Goal: Transaction & Acquisition: Purchase product/service

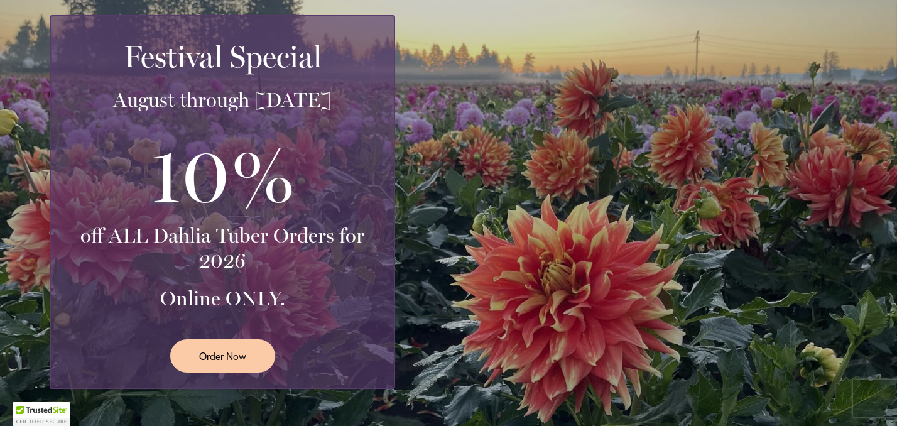
scroll to position [257, 0]
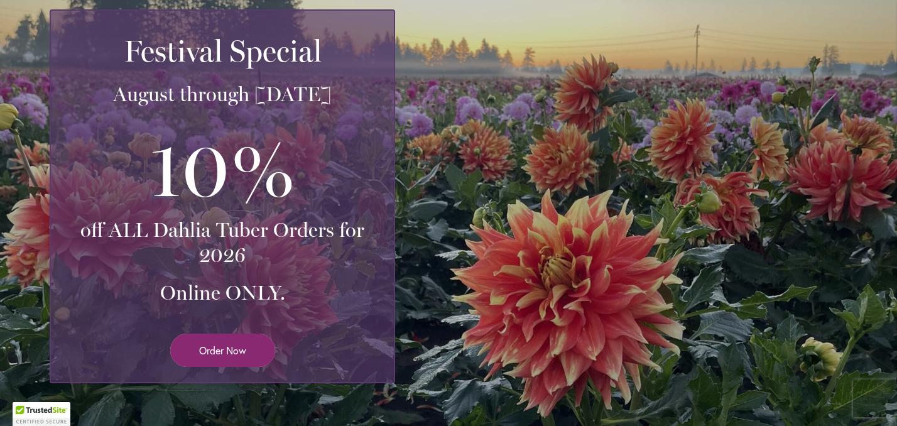
click at [230, 357] on span "Order Now" at bounding box center [222, 350] width 47 height 14
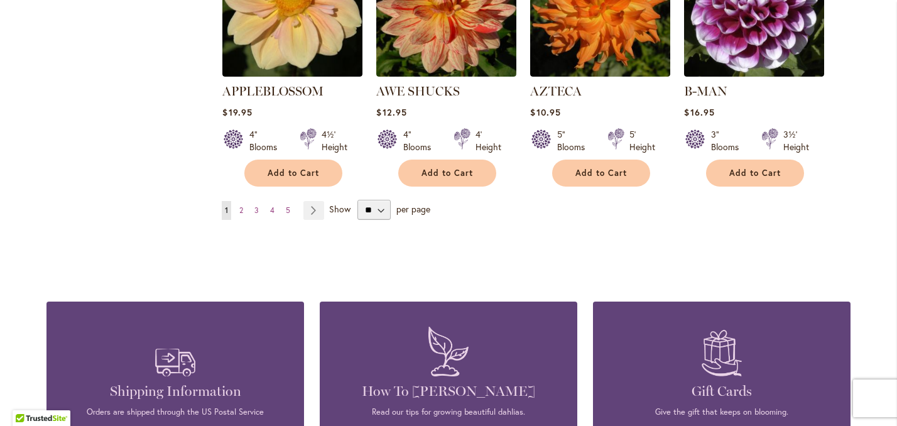
scroll to position [1173, 0]
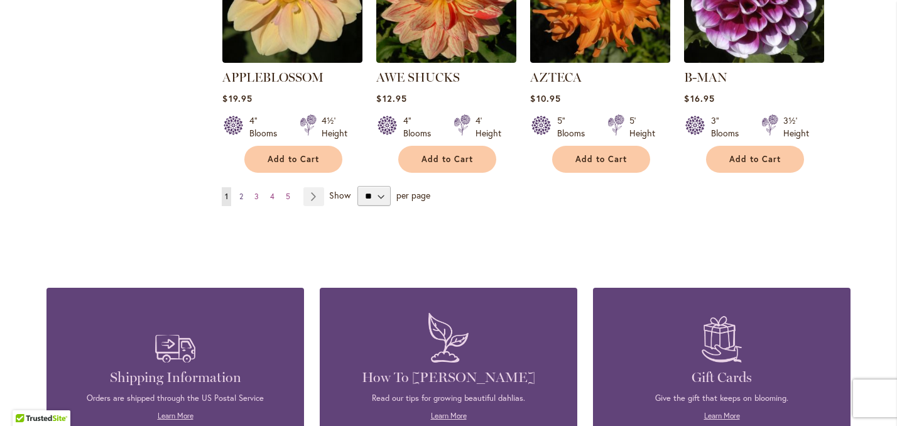
click at [245, 206] on link "Page 2" at bounding box center [241, 196] width 10 height 19
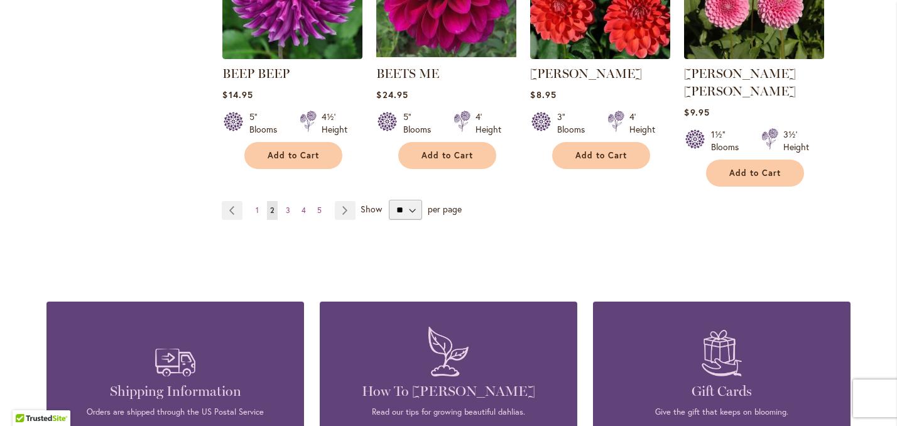
scroll to position [1160, 0]
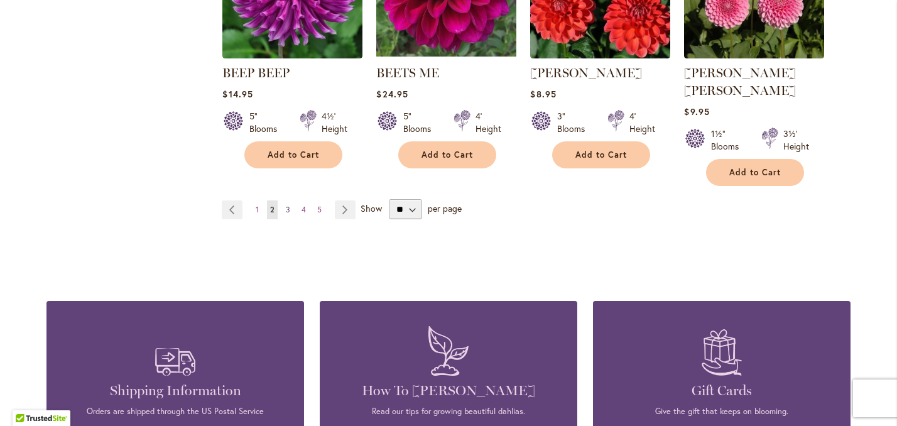
click at [288, 214] on span "3" at bounding box center [288, 209] width 4 height 9
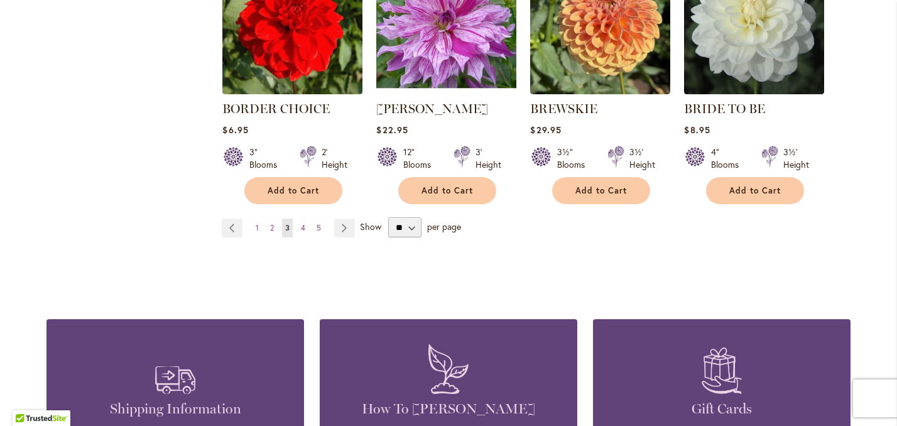
scroll to position [1140, 0]
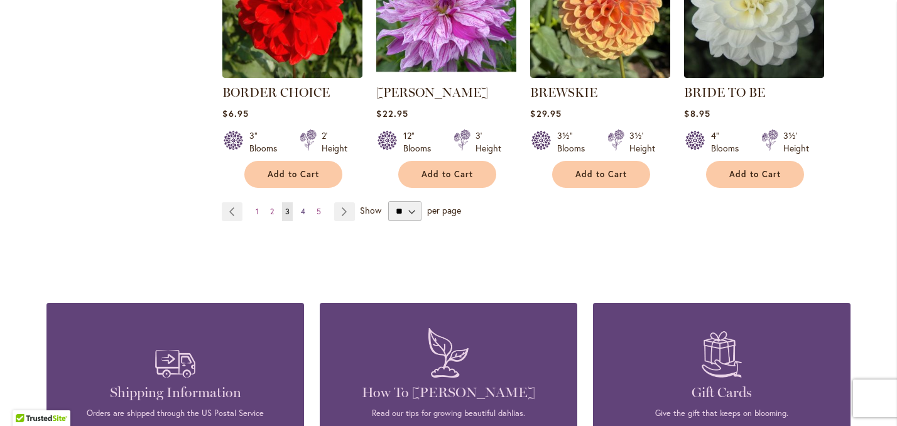
click at [303, 216] on span "4" at bounding box center [303, 211] width 4 height 9
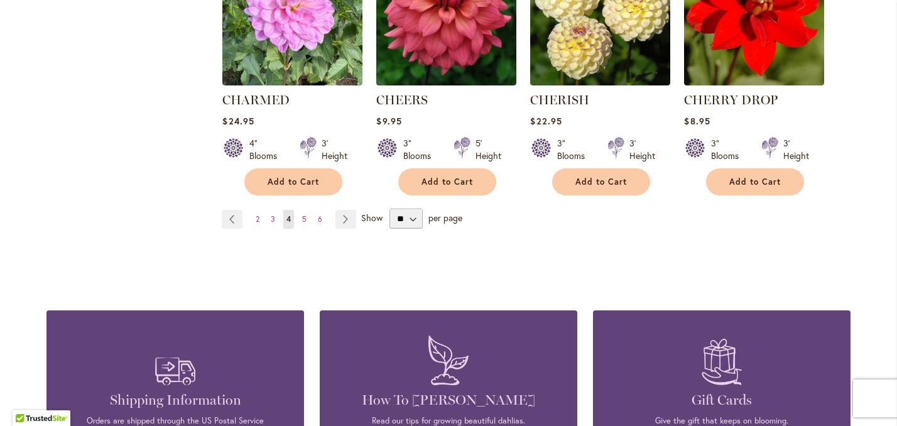
scroll to position [1155, 0]
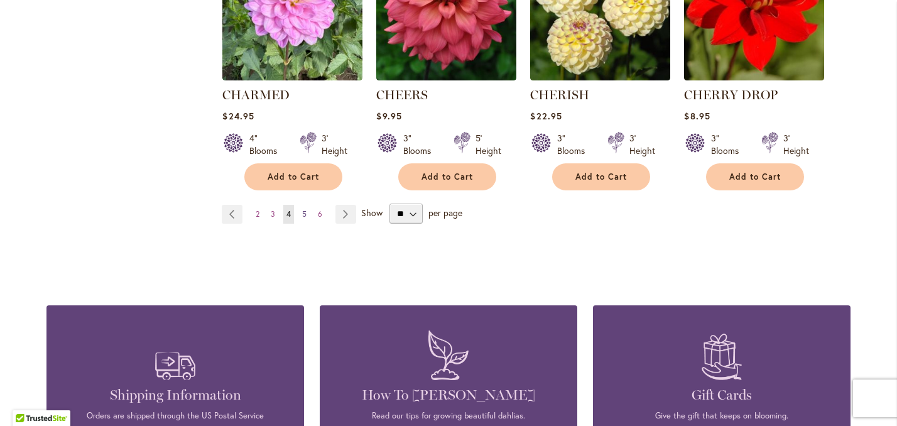
click at [303, 219] on span "5" at bounding box center [304, 213] width 4 height 9
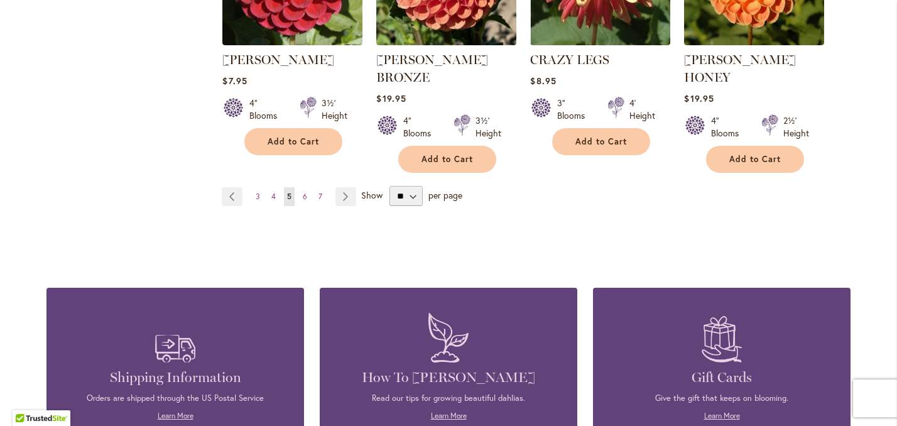
scroll to position [1208, 0]
click at [305, 201] on span "6" at bounding box center [305, 196] width 4 height 9
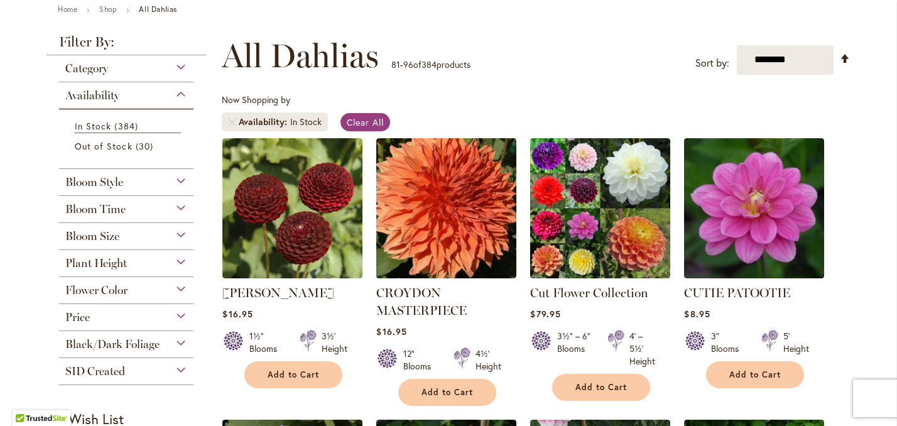
scroll to position [149, 0]
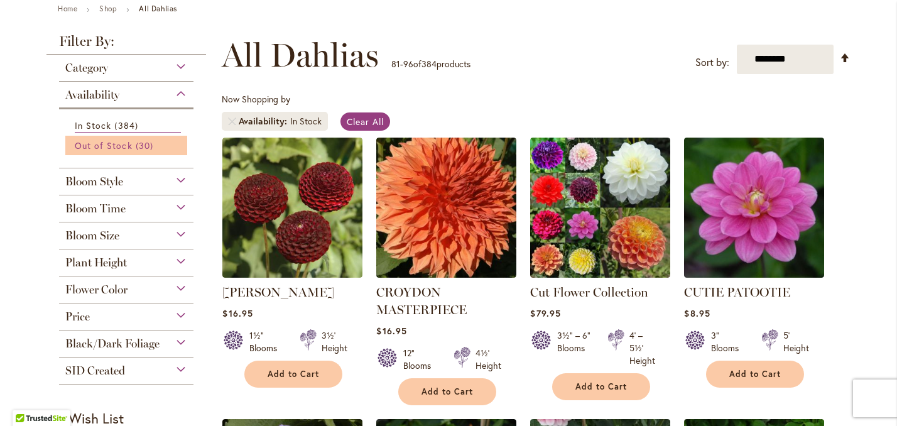
click at [131, 152] on link "Out of Stock 30 items" at bounding box center [128, 145] width 106 height 13
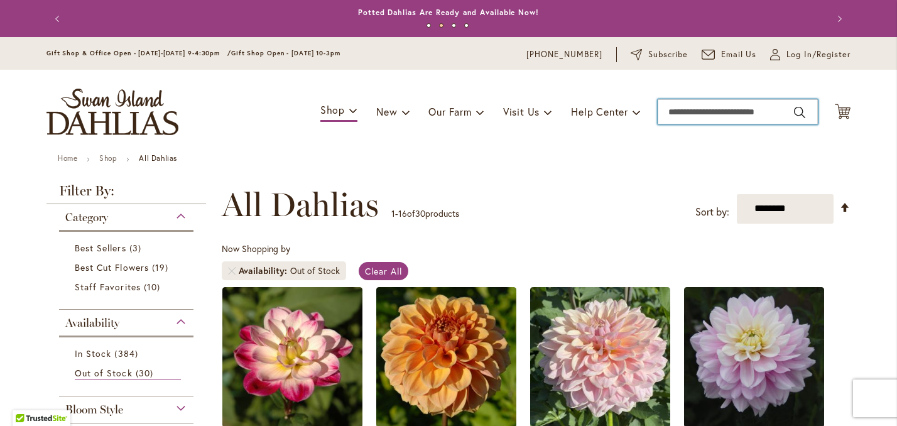
click at [694, 121] on input "Search" at bounding box center [737, 111] width 160 height 25
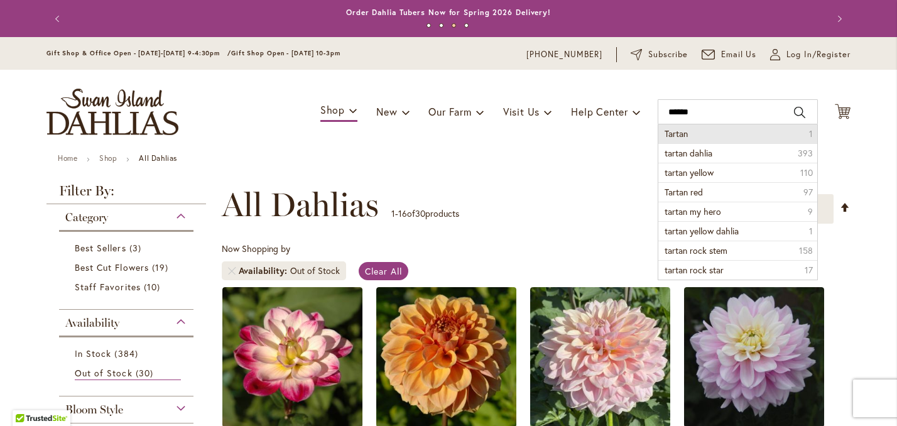
click at [680, 139] on span "Tartan" at bounding box center [675, 133] width 23 height 12
type input "******"
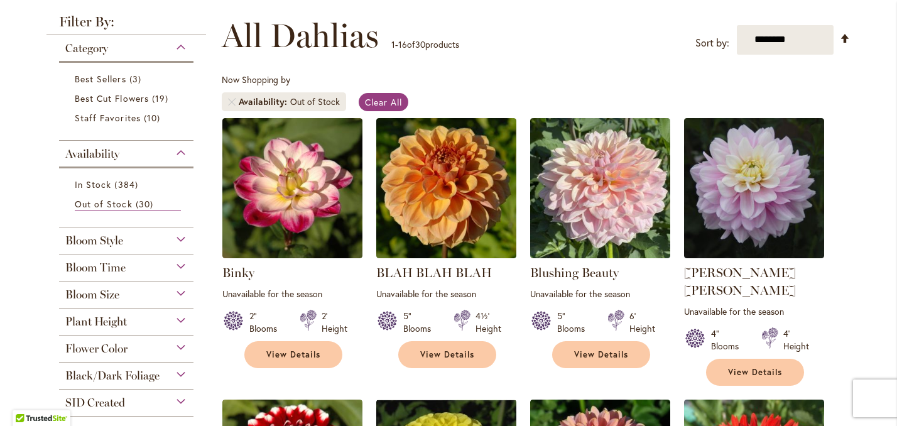
scroll to position [208, 0]
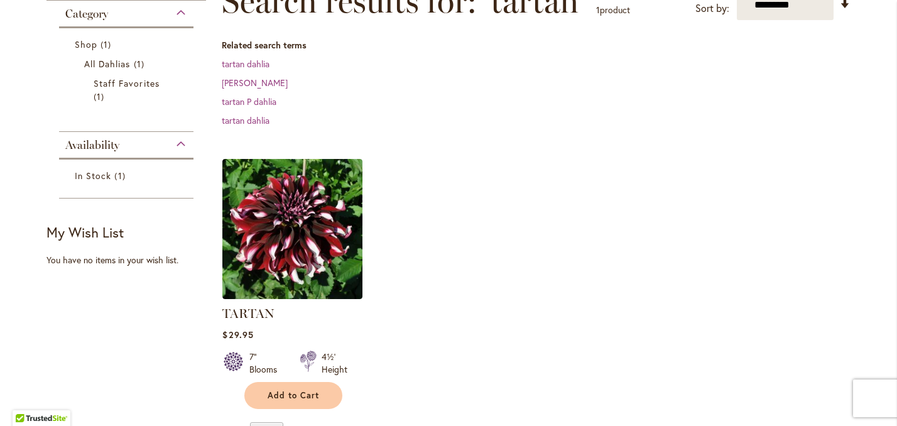
scroll to position [260, 0]
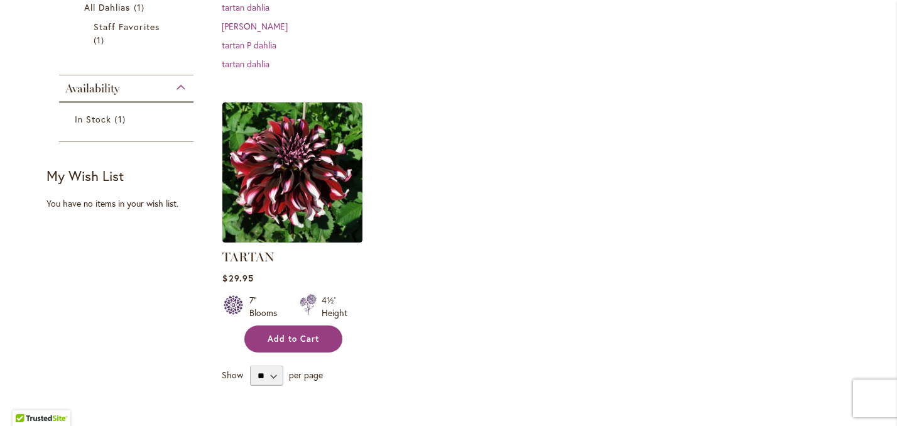
click at [304, 343] on button "Add to Cart" at bounding box center [293, 338] width 98 height 27
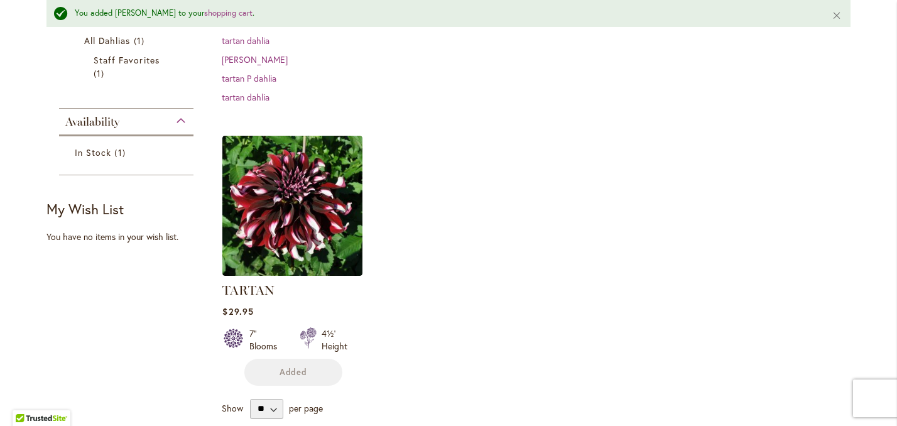
scroll to position [293, 0]
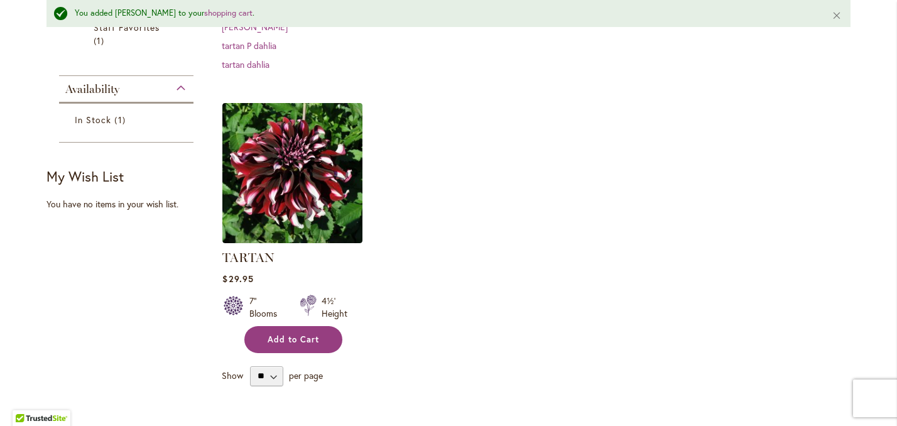
click at [310, 345] on span "Add to Cart" at bounding box center [292, 339] width 51 height 11
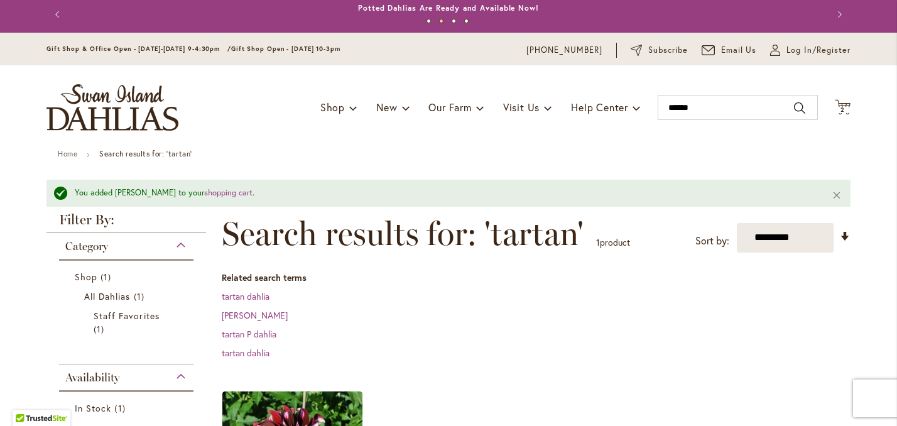
scroll to position [0, 0]
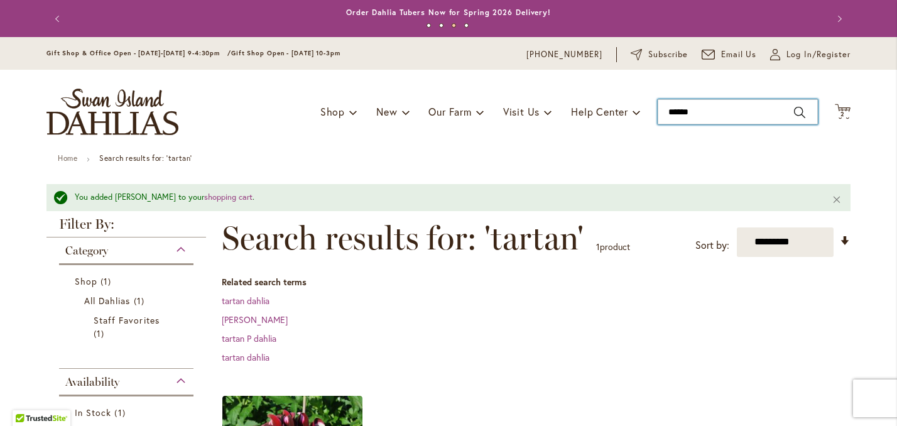
click at [731, 124] on input "******" at bounding box center [737, 111] width 160 height 25
type input "*"
type input "*******"
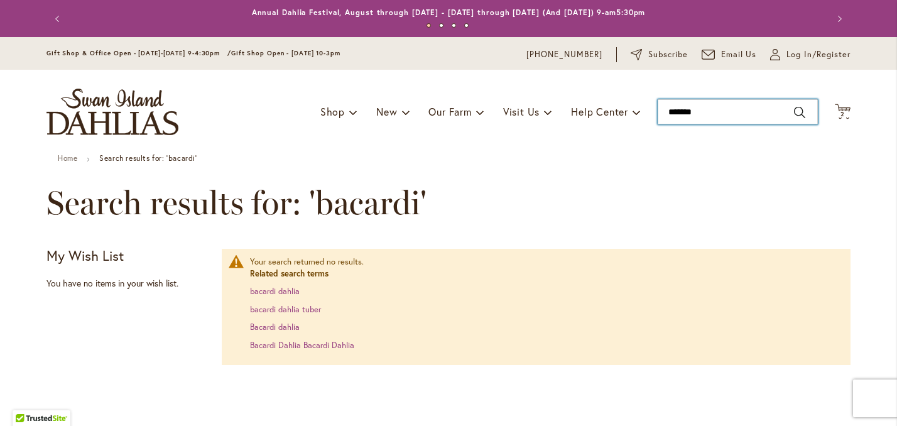
click at [707, 124] on input "*******" at bounding box center [737, 111] width 160 height 25
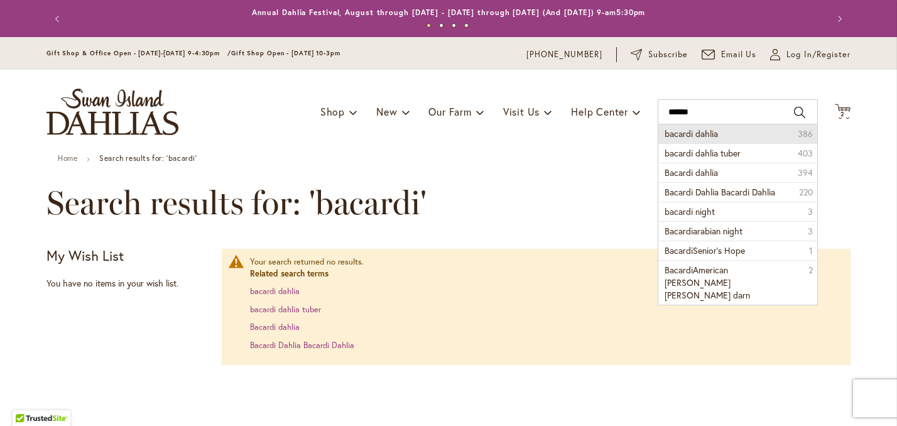
click at [694, 139] on span "bacardi dahlia" at bounding box center [690, 133] width 53 height 12
type input "**********"
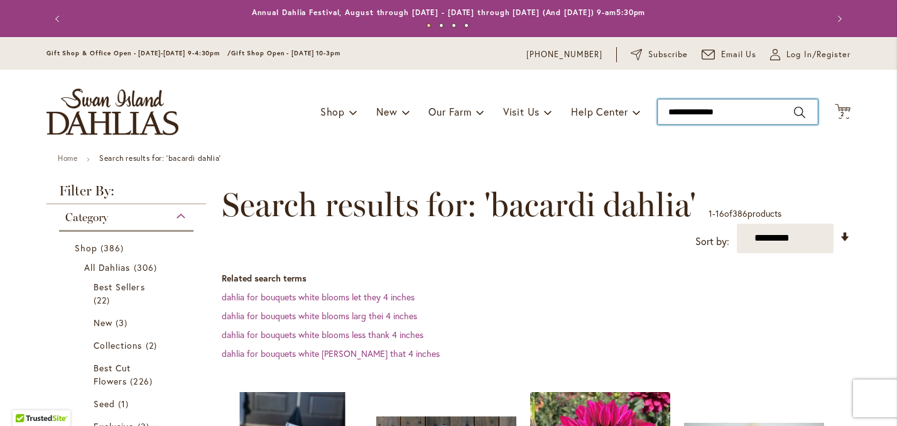
click at [738, 124] on input "**********" at bounding box center [737, 111] width 160 height 25
type input "*******"
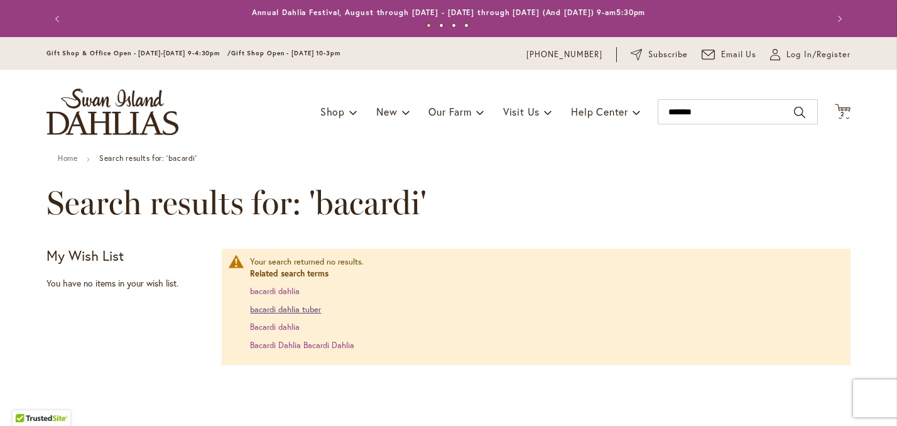
click at [316, 315] on link "bacardi dahlia tuber" at bounding box center [285, 309] width 71 height 11
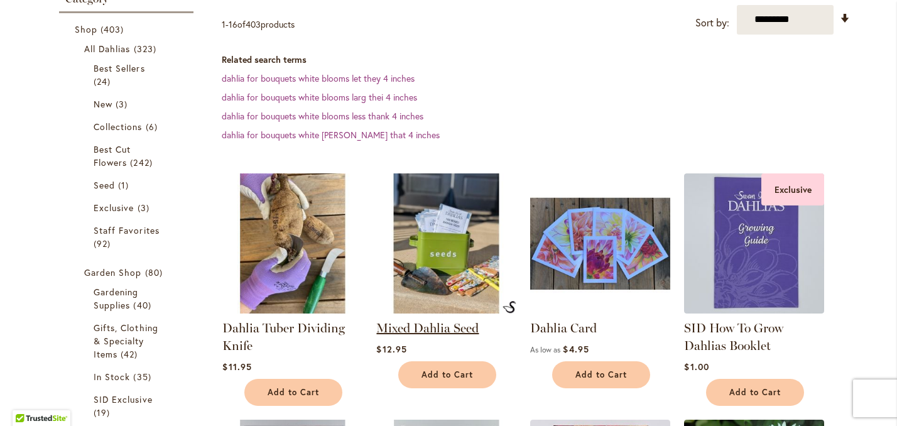
scroll to position [208, 0]
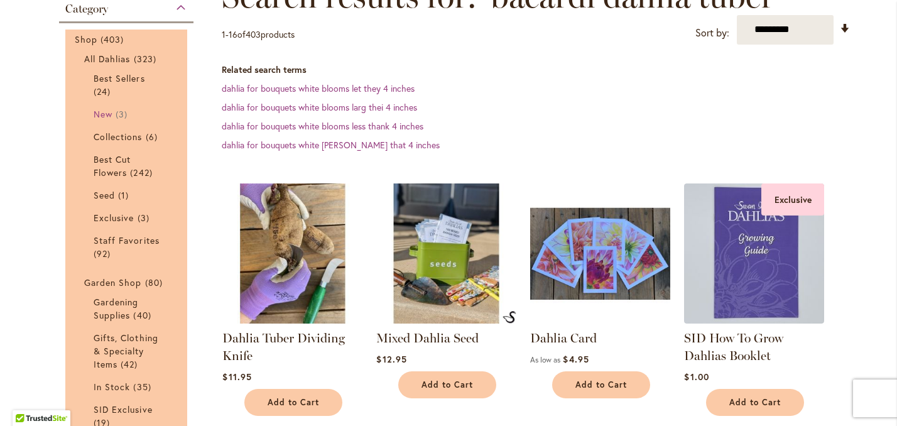
click at [106, 120] on span "New" at bounding box center [103, 114] width 19 height 12
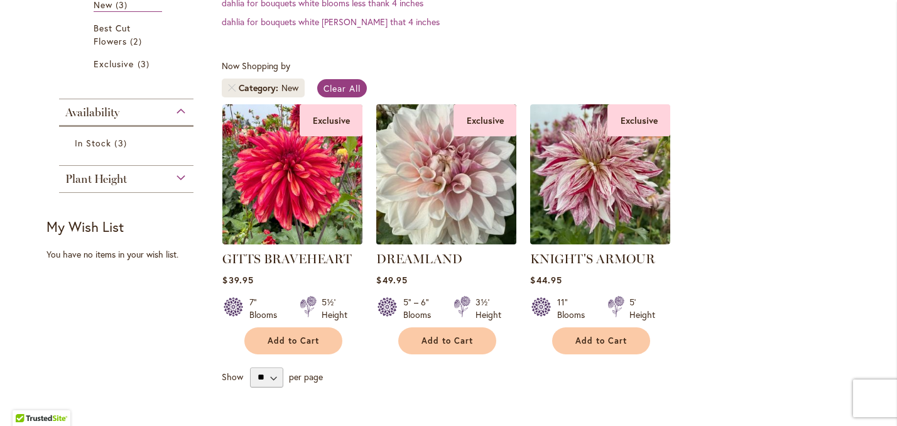
scroll to position [335, 0]
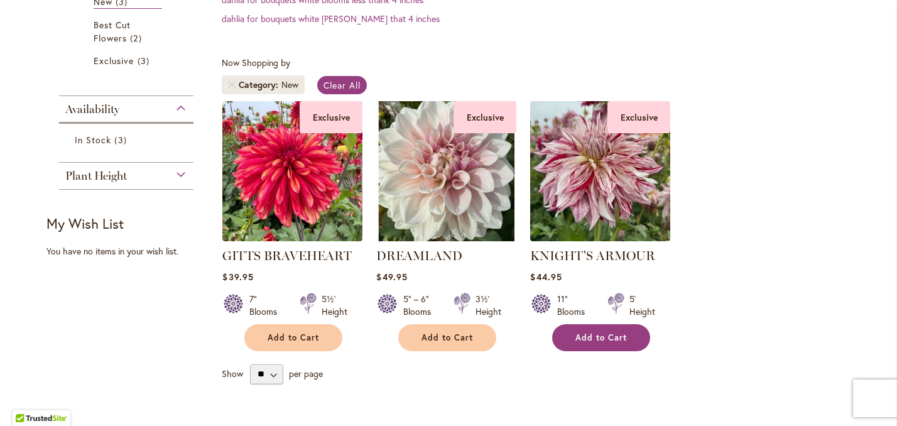
click at [598, 343] on span "Add to Cart" at bounding box center [600, 337] width 51 height 11
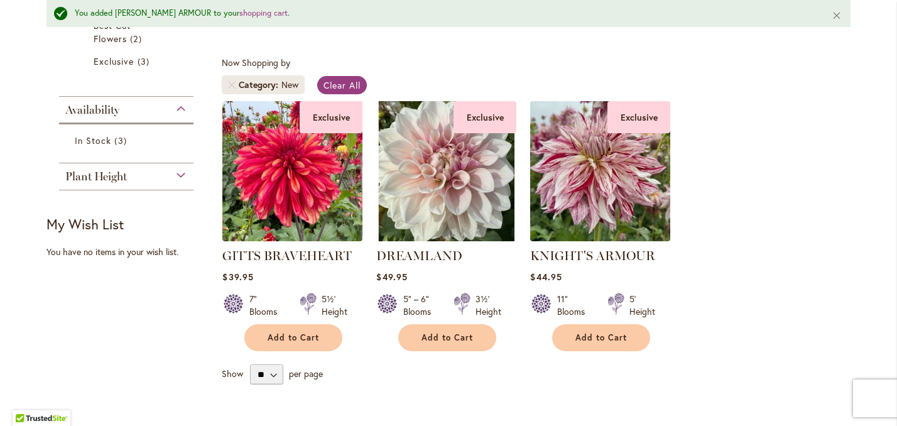
click at [589, 223] on img at bounding box center [600, 171] width 147 height 147
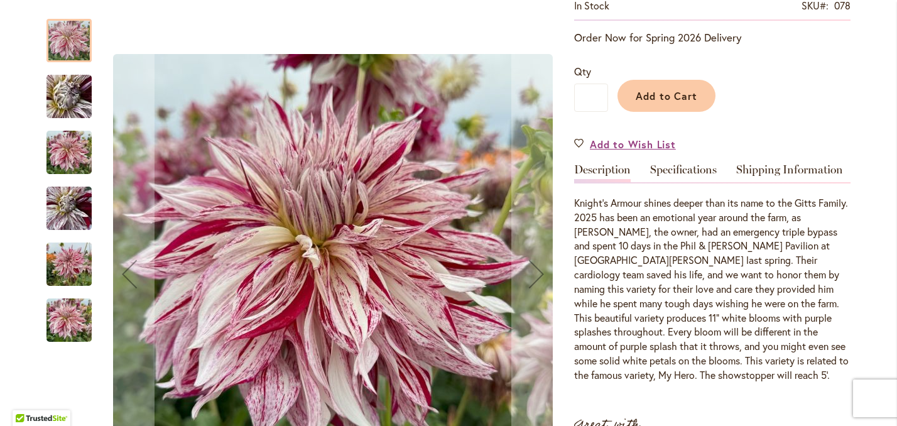
scroll to position [300, 0]
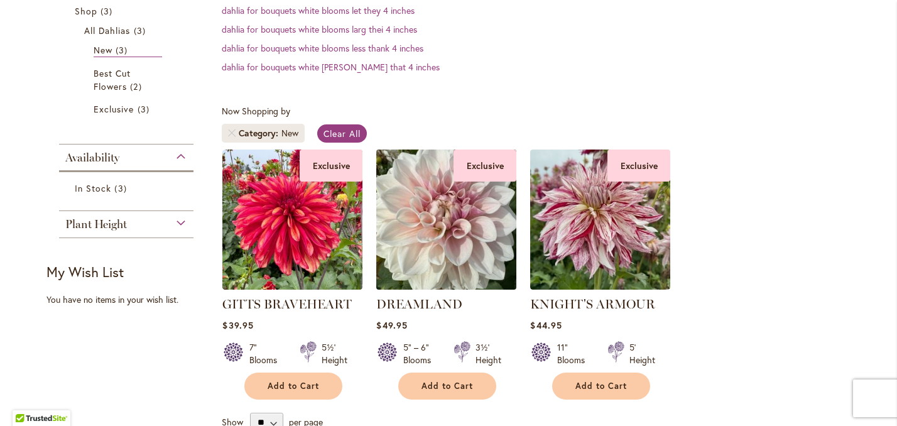
scroll to position [290, 0]
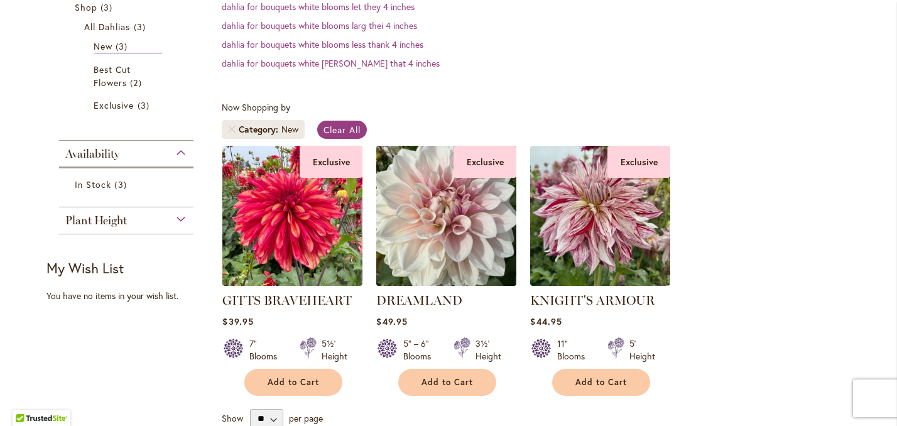
click at [448, 265] on img at bounding box center [446, 215] width 147 height 147
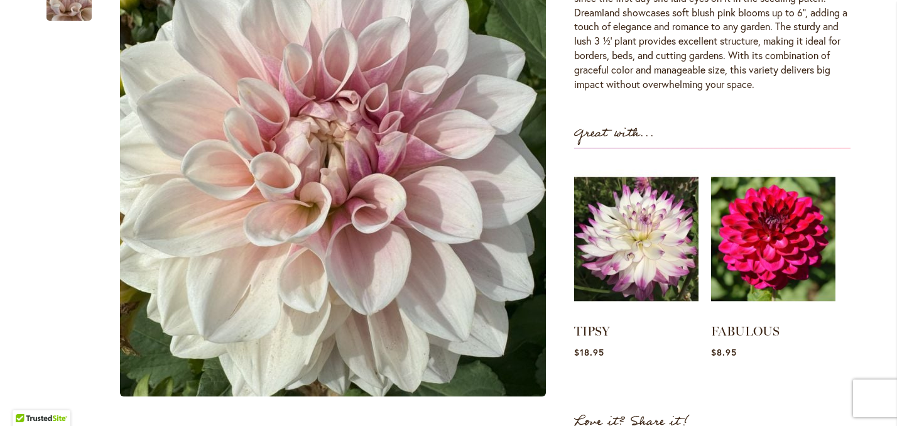
scroll to position [482, 0]
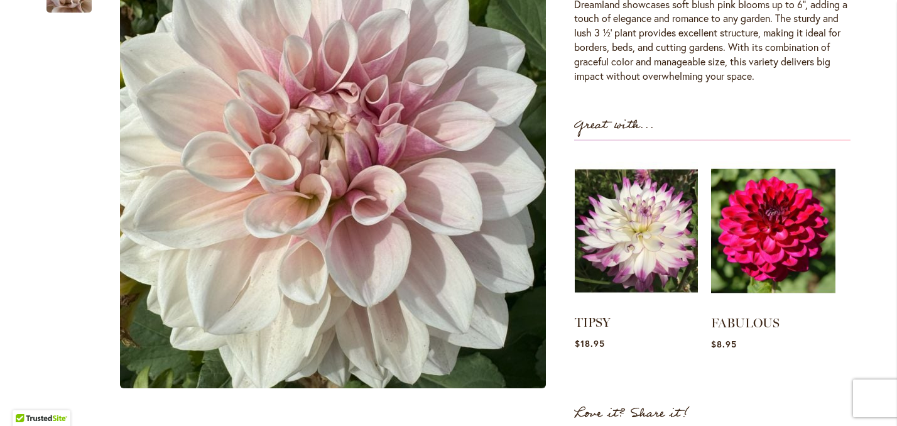
click at [634, 262] on img at bounding box center [636, 231] width 123 height 154
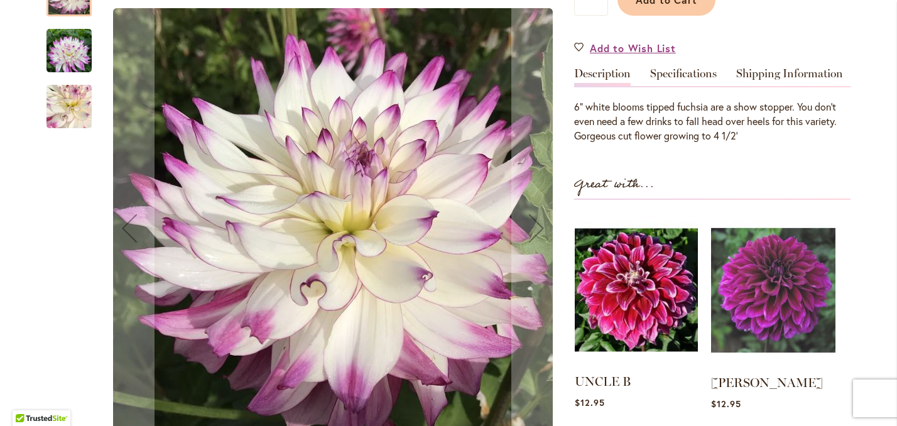
scroll to position [343, 0]
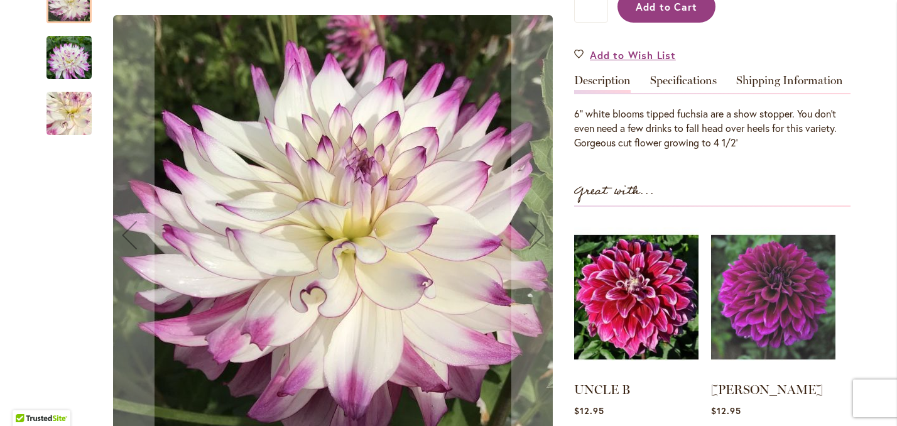
click at [661, 13] on span "Add to Cart" at bounding box center [666, 6] width 62 height 13
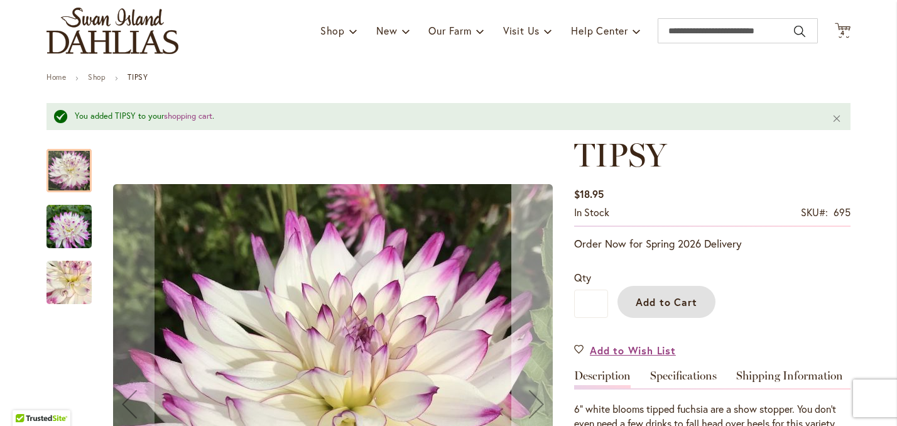
scroll to position [0, 0]
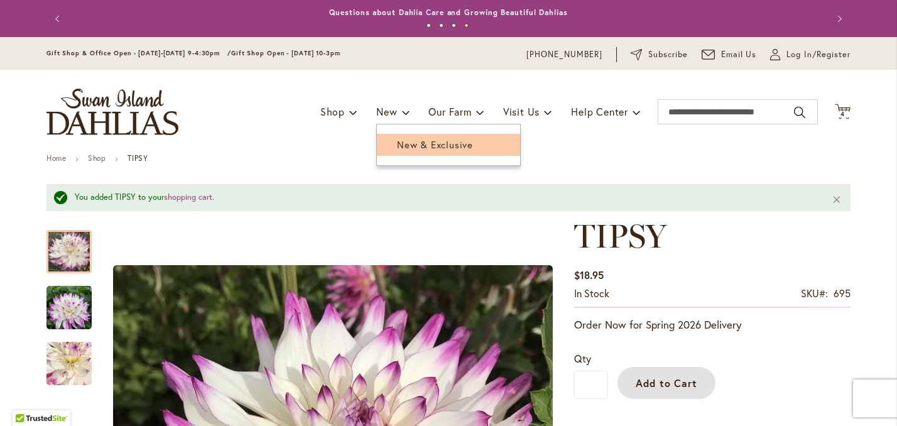
click at [399, 151] on span "New & Exclusive" at bounding box center [435, 144] width 76 height 13
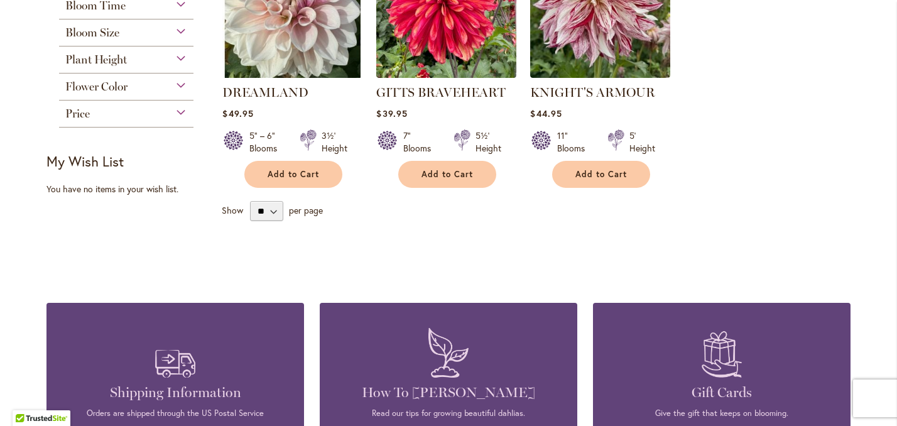
scroll to position [306, 0]
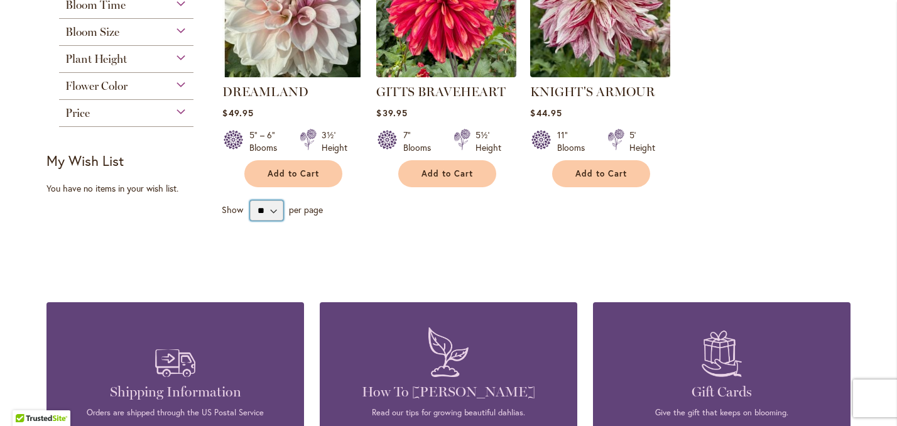
click at [274, 220] on select "** ** ** **" at bounding box center [266, 210] width 33 height 20
select select "**"
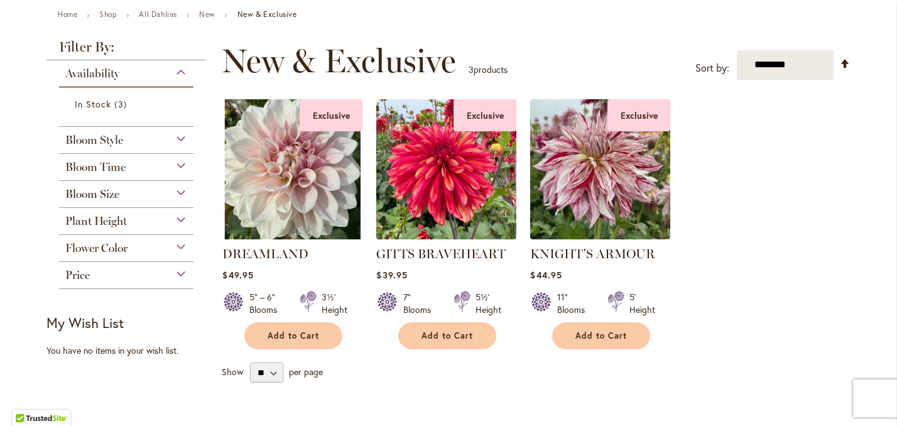
scroll to position [140, 0]
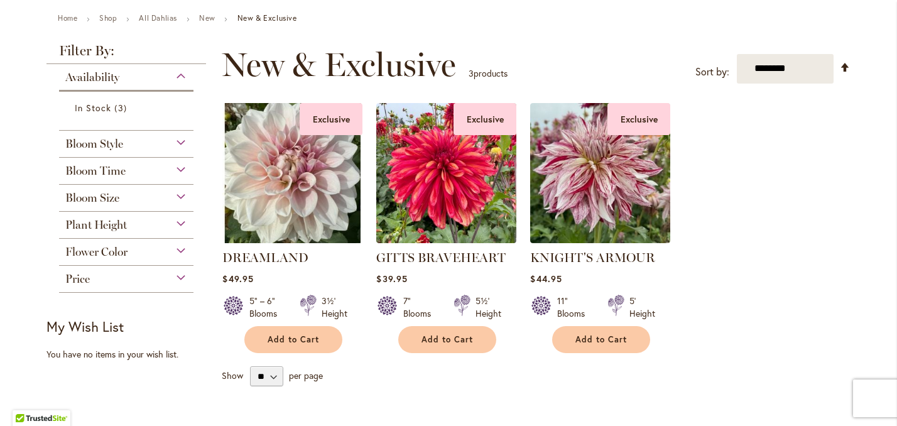
click at [181, 151] on div "Bloom Style" at bounding box center [126, 141] width 134 height 20
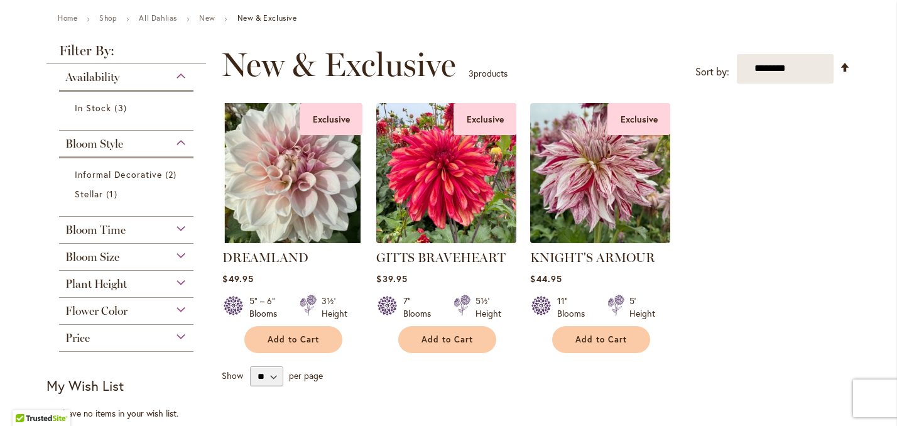
click at [180, 264] on div "Bloom Size" at bounding box center [126, 254] width 134 height 20
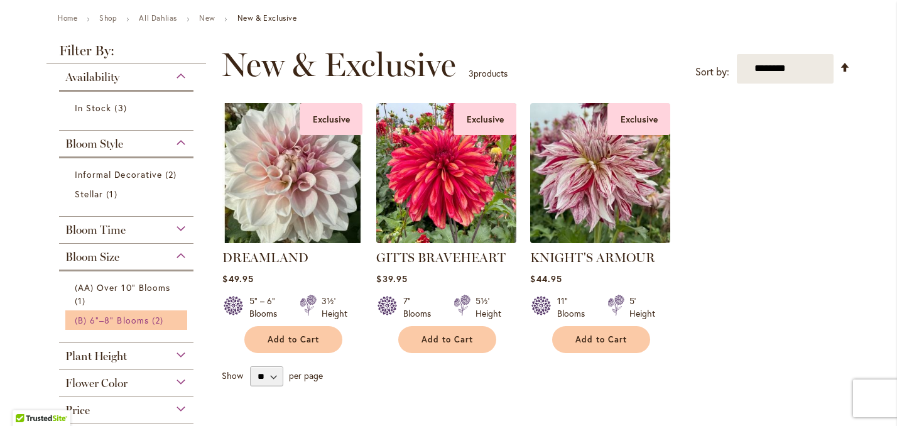
click at [141, 326] on span "(B) 6"–8" Blooms" at bounding box center [112, 320] width 74 height 12
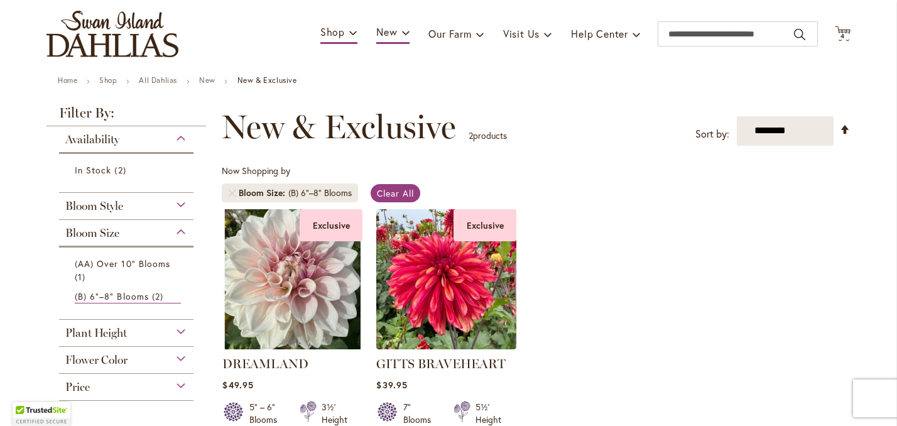
scroll to position [65, 0]
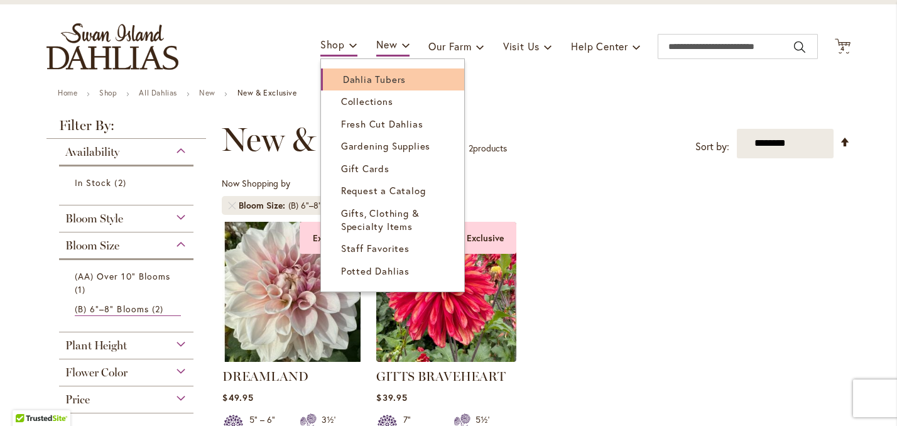
click at [348, 85] on span "Dahlia Tubers" at bounding box center [374, 79] width 63 height 13
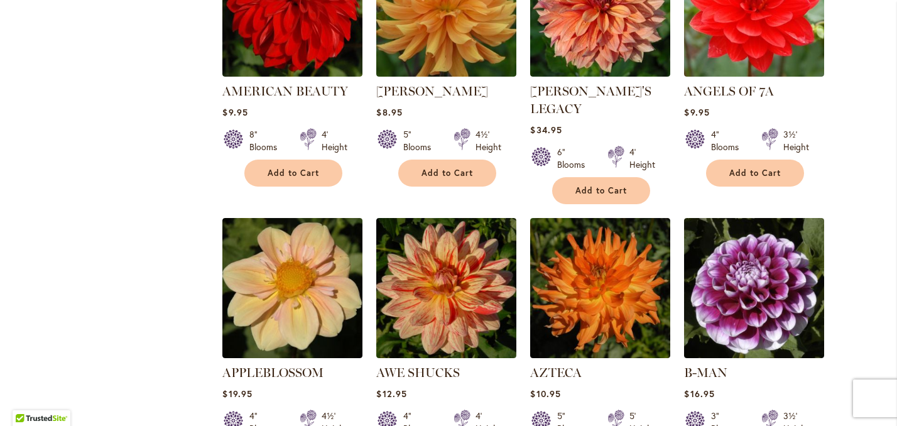
scroll to position [1110, 0]
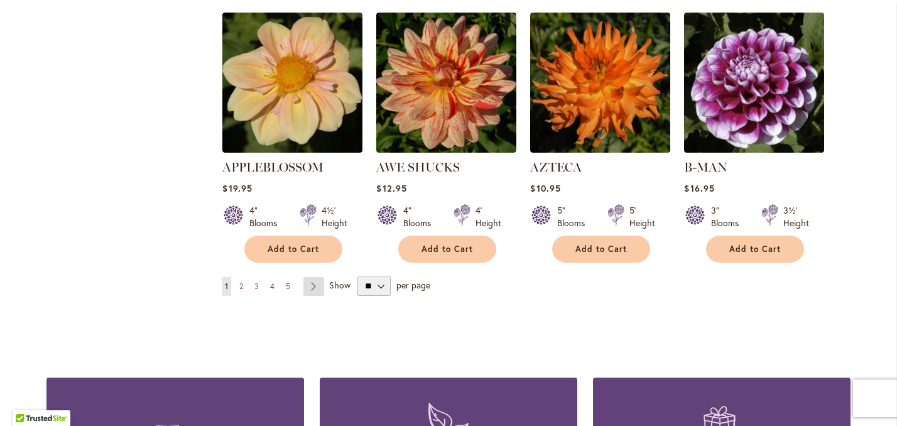
click at [315, 277] on link "Page Next" at bounding box center [313, 286] width 21 height 19
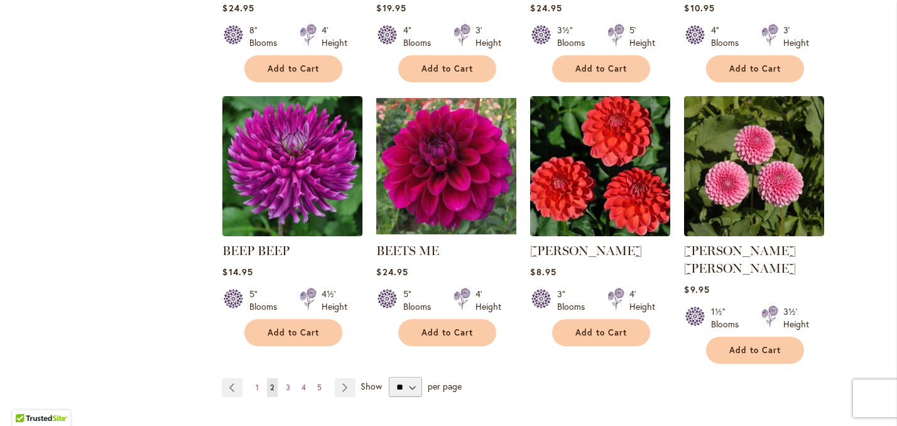
scroll to position [1090, 0]
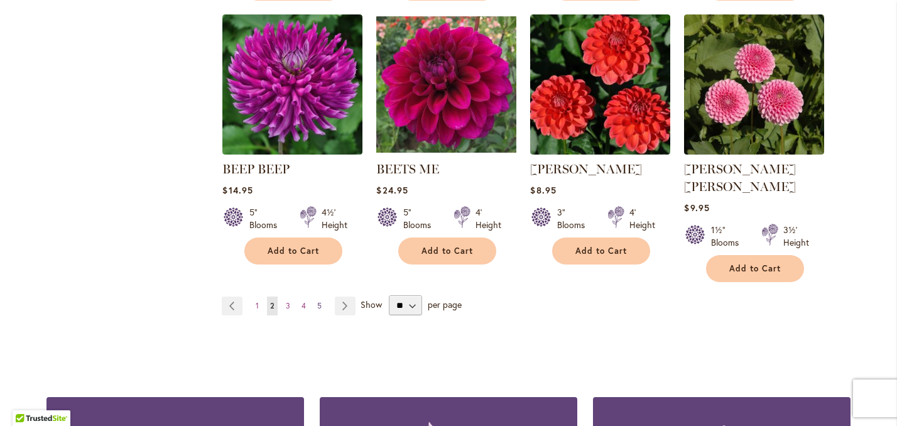
click at [319, 301] on span "5" at bounding box center [319, 305] width 4 height 9
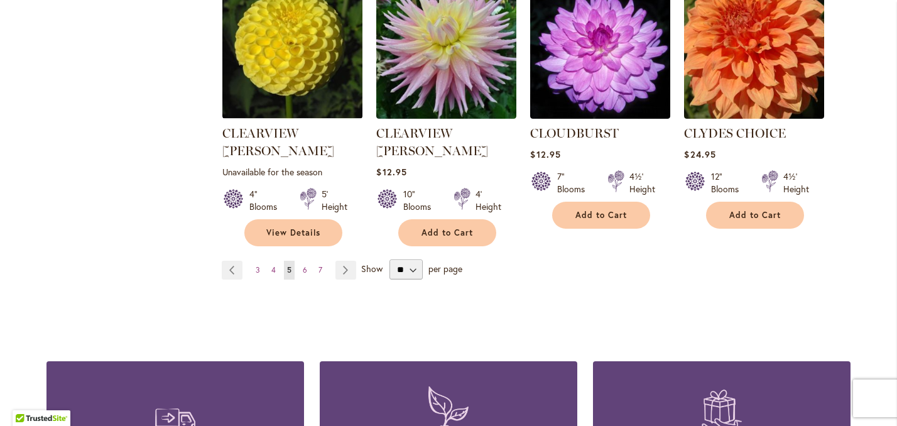
scroll to position [1166, 0]
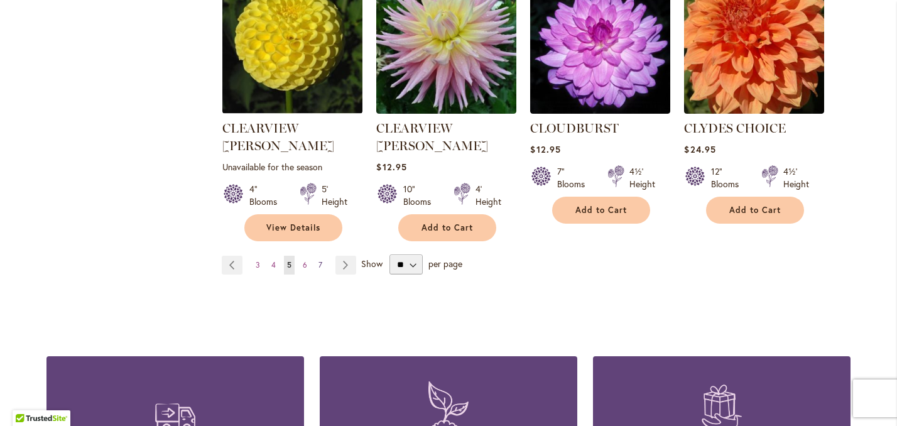
click at [321, 260] on span "7" at bounding box center [320, 264] width 4 height 9
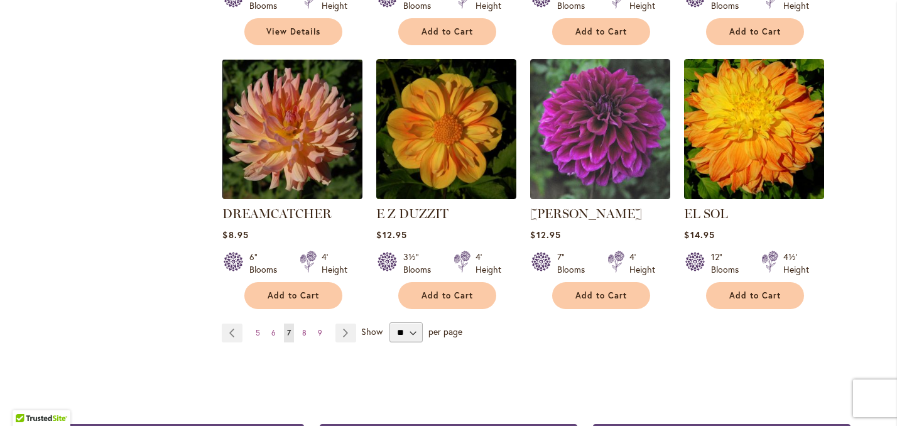
scroll to position [1082, 0]
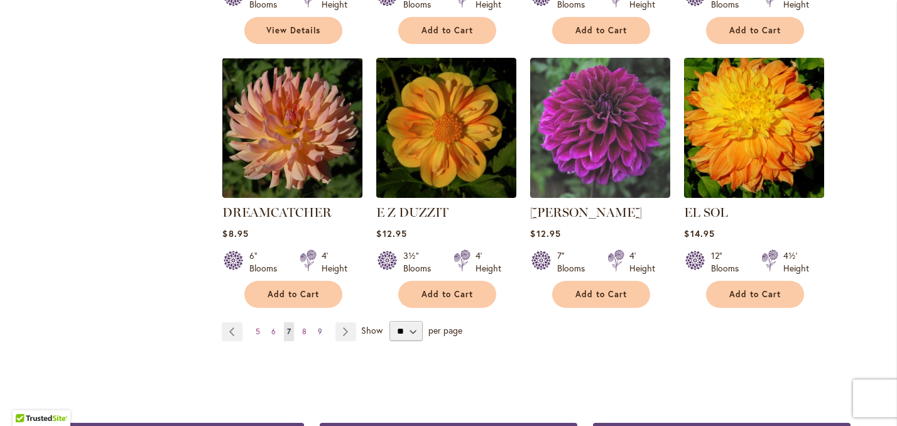
click at [319, 327] on span "9" at bounding box center [320, 331] width 4 height 9
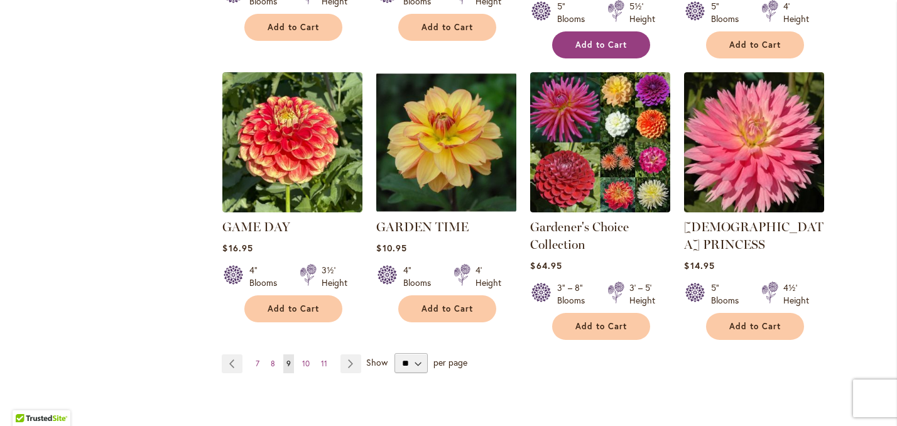
scroll to position [1090, 0]
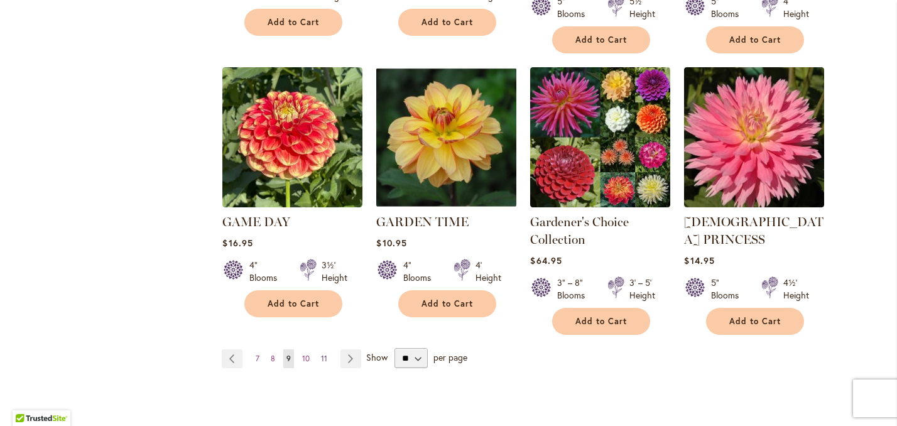
click at [327, 354] on span "11" at bounding box center [324, 358] width 6 height 9
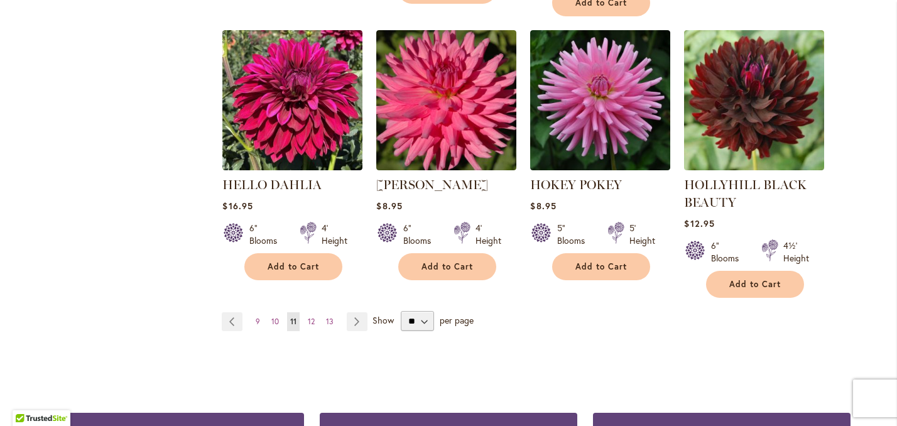
scroll to position [1123, 0]
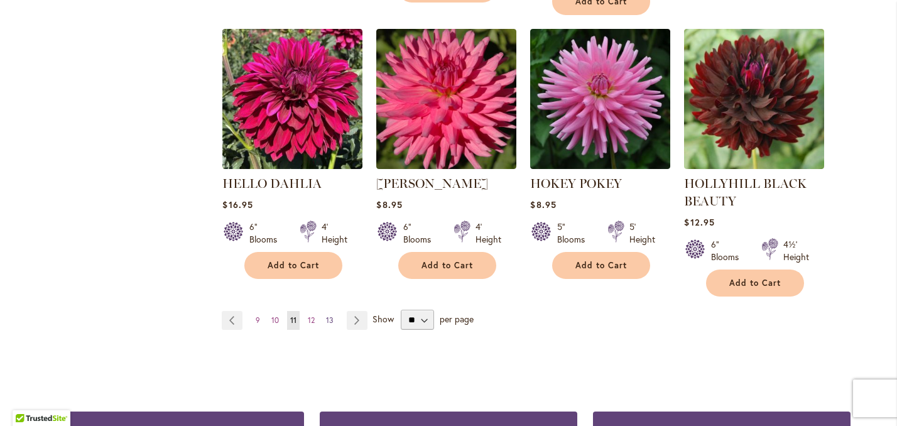
click at [332, 325] on span "13" at bounding box center [330, 319] width 8 height 9
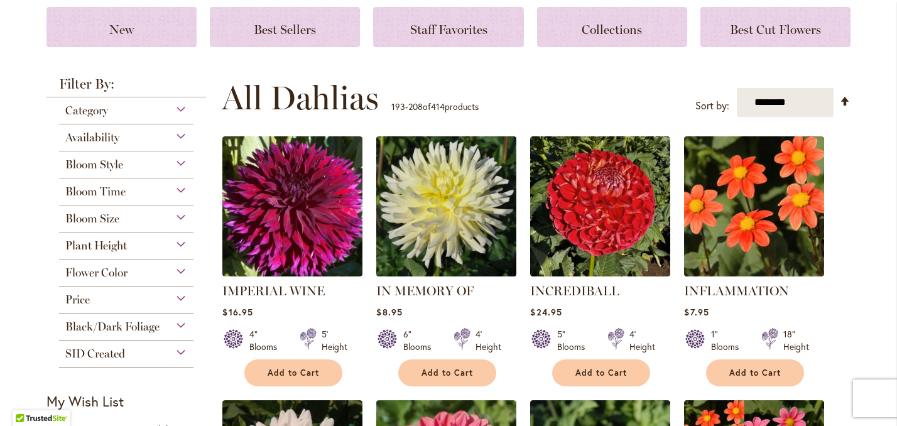
scroll to position [187, 0]
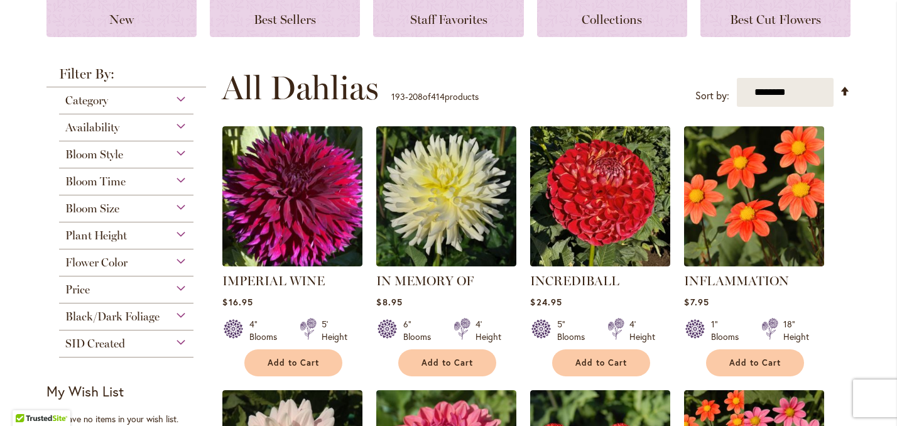
click at [183, 161] on div "Bloom Style" at bounding box center [126, 151] width 134 height 20
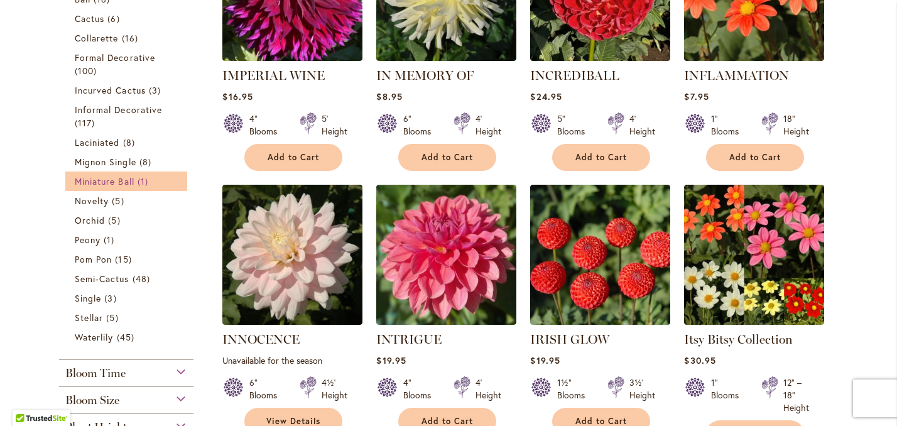
scroll to position [393, 0]
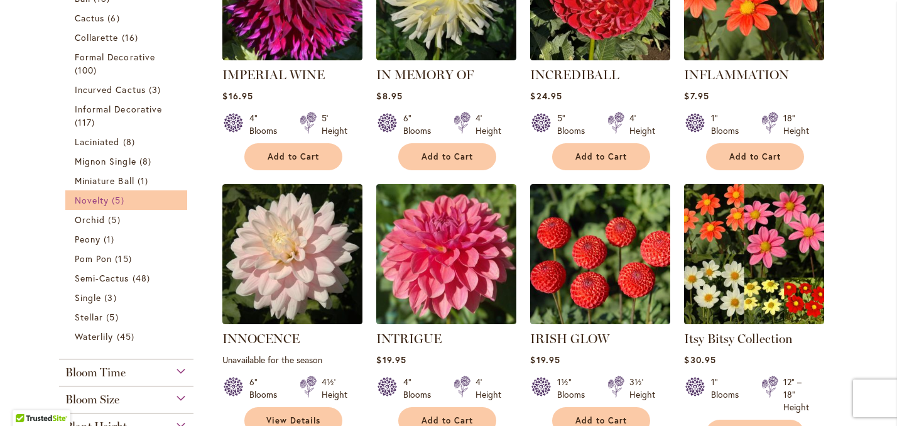
click at [102, 206] on span "Novelty" at bounding box center [92, 200] width 34 height 12
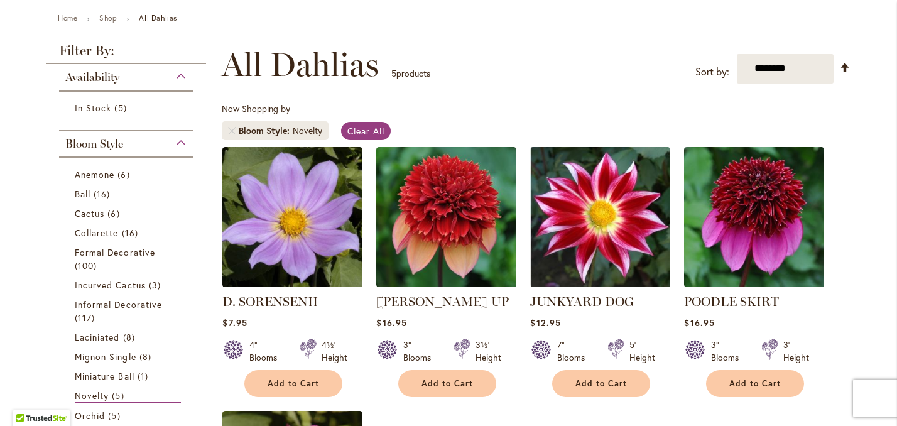
scroll to position [235, 0]
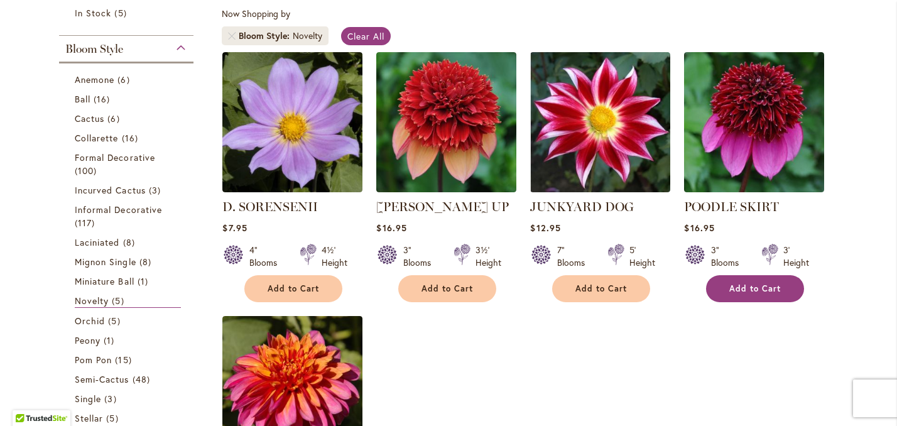
click at [777, 294] on span "Add to Cart" at bounding box center [754, 288] width 51 height 11
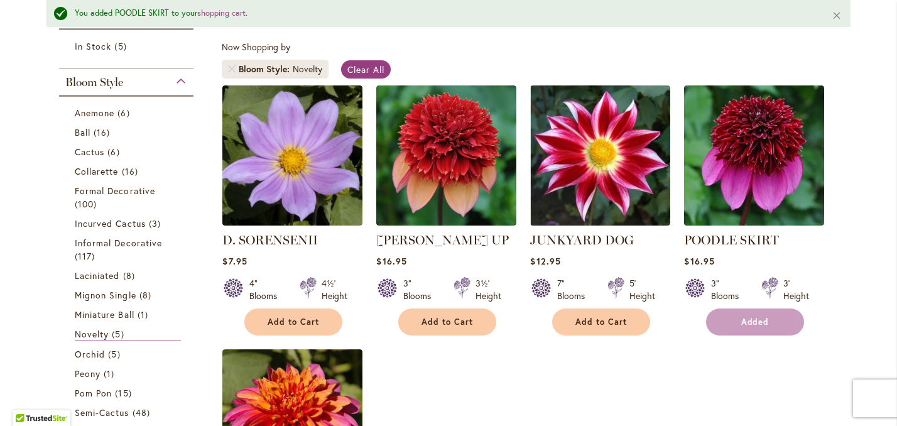
scroll to position [267, 0]
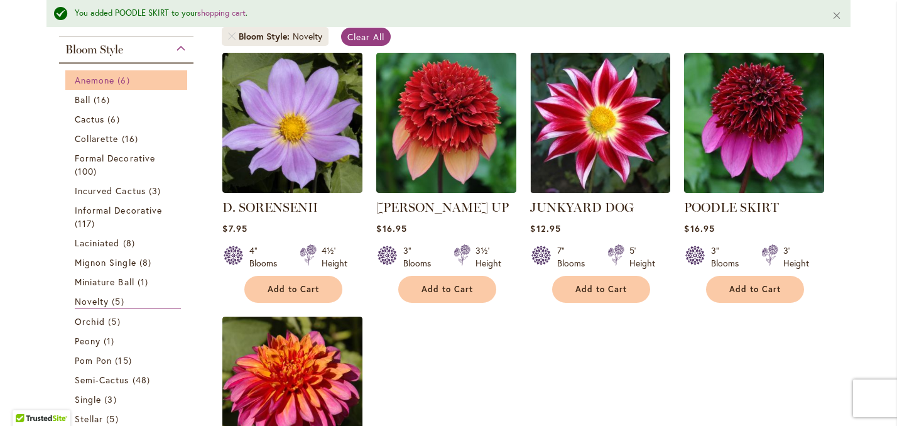
click at [90, 86] on span "Anemone" at bounding box center [95, 80] width 40 height 12
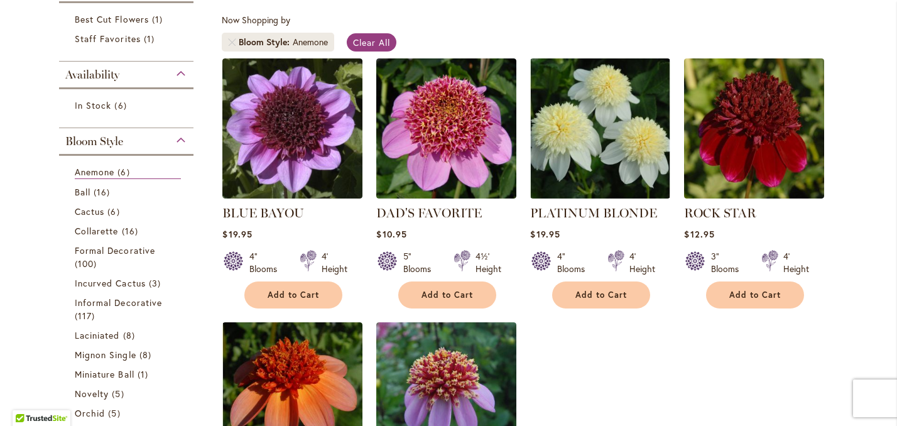
scroll to position [234, 0]
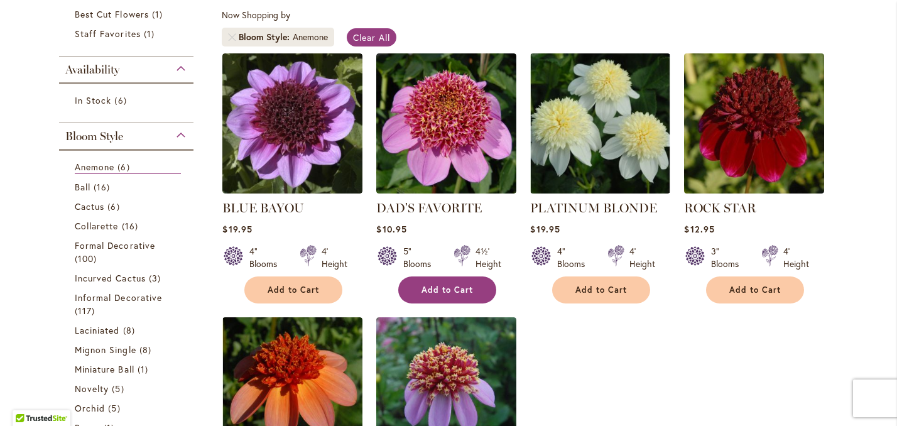
click at [446, 303] on button "Add to Cart" at bounding box center [447, 289] width 98 height 27
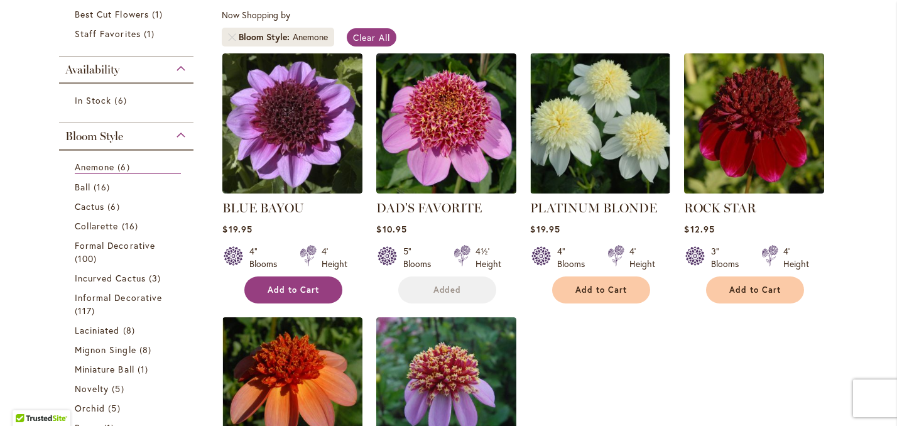
scroll to position [266, 0]
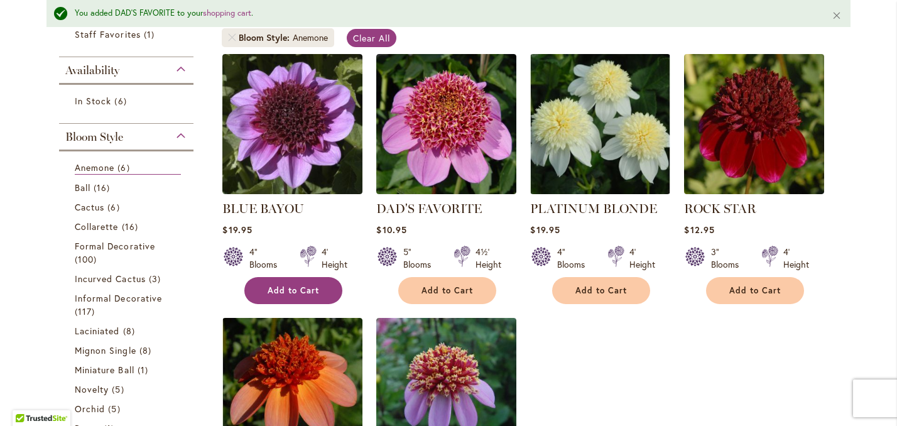
click at [298, 296] on span "Add to Cart" at bounding box center [292, 290] width 51 height 11
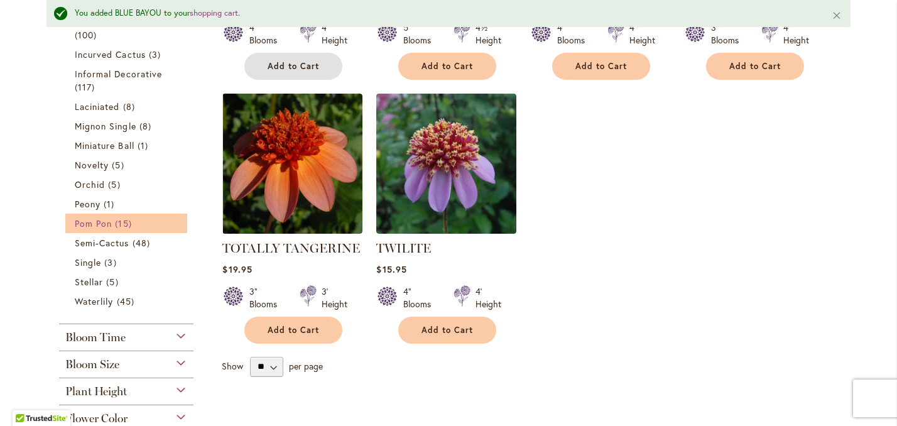
scroll to position [492, 0]
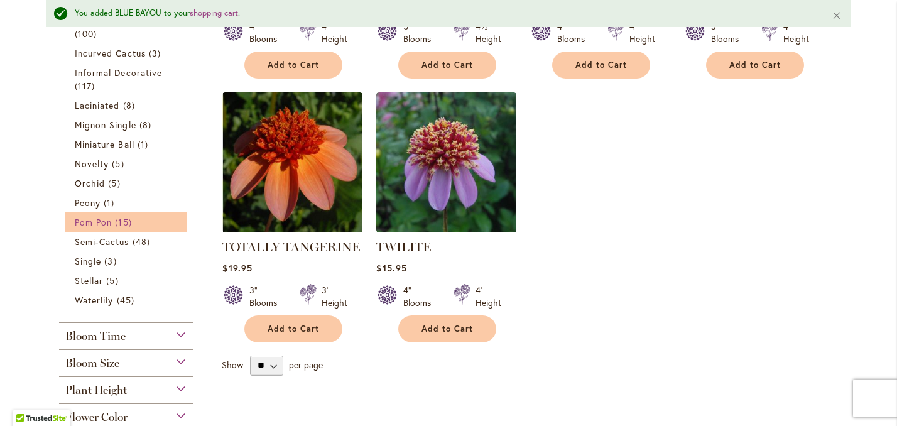
click at [106, 228] on span "Pom Pon" at bounding box center [93, 222] width 37 height 12
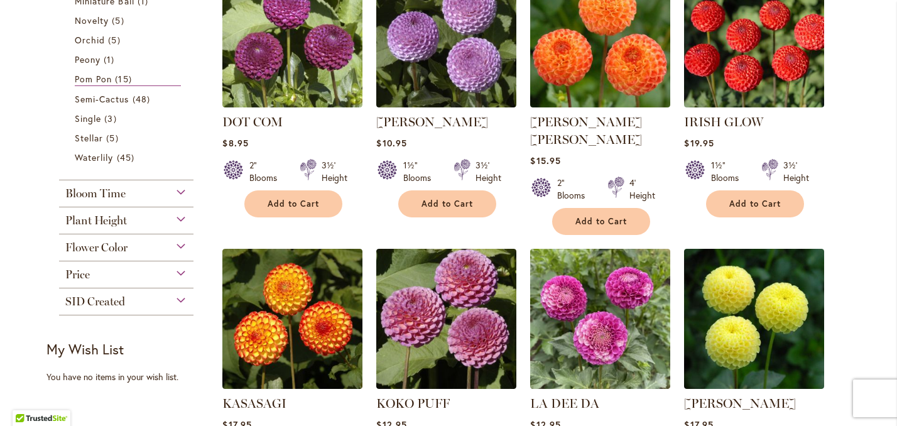
scroll to position [583, 0]
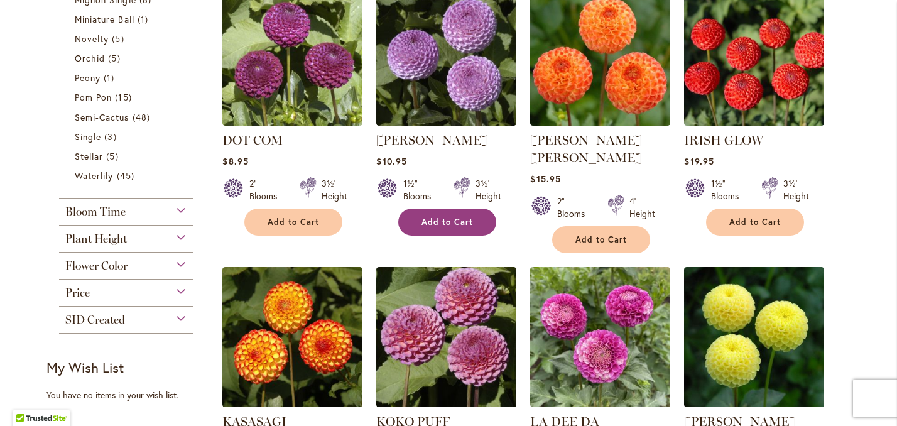
click at [455, 227] on span "Add to Cart" at bounding box center [446, 222] width 51 height 11
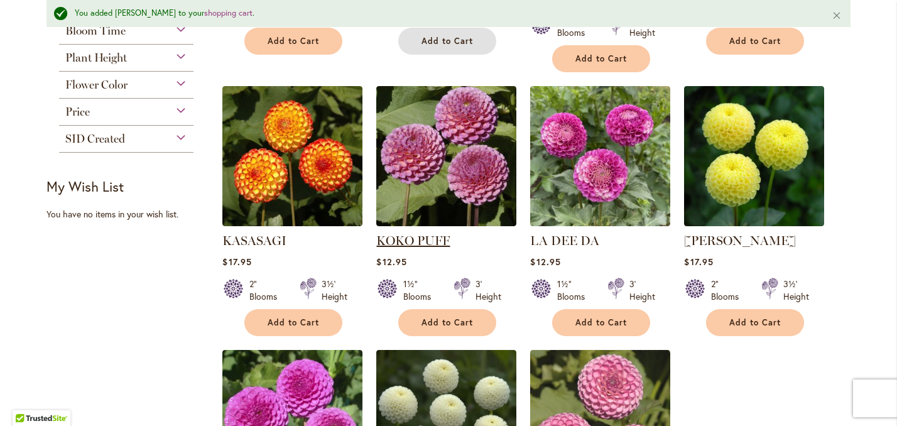
scroll to position [805, 0]
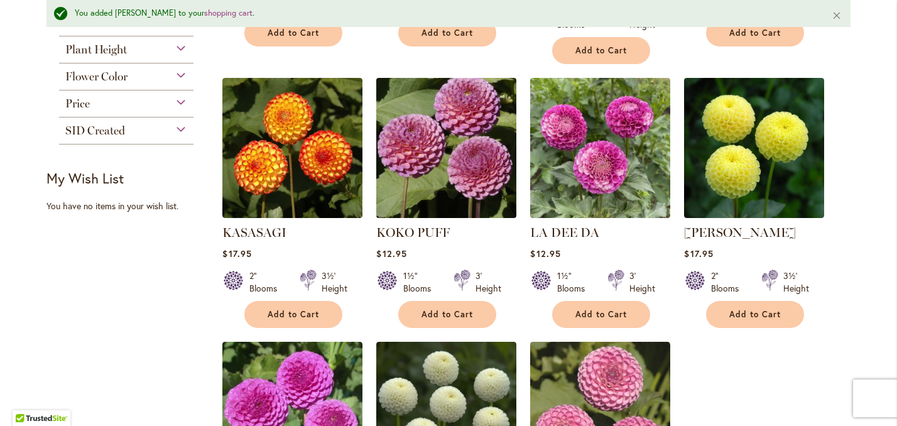
click at [440, 221] on img at bounding box center [446, 147] width 147 height 147
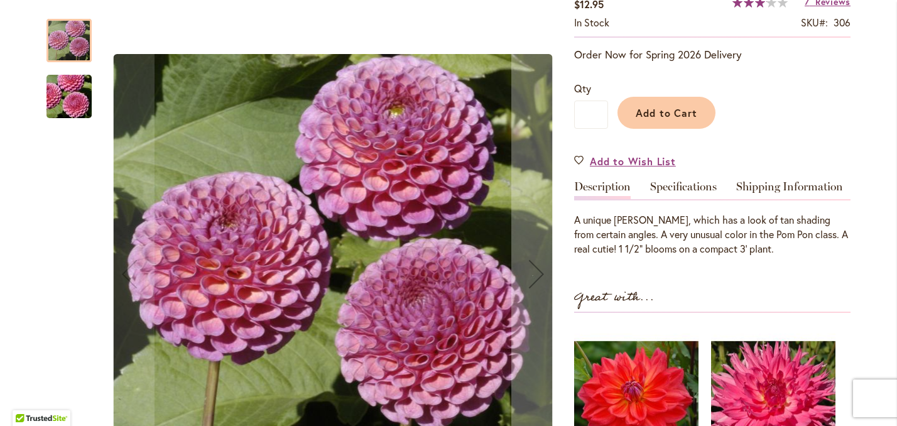
scroll to position [239, 0]
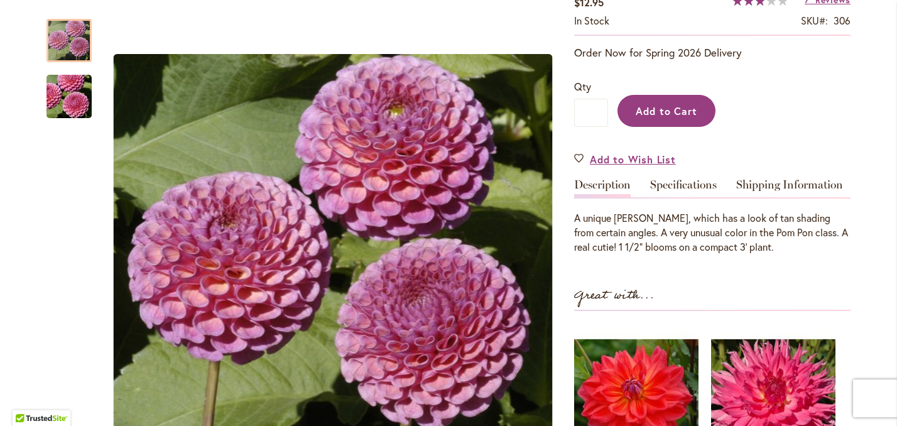
click at [685, 117] on span "Add to Cart" at bounding box center [666, 110] width 62 height 13
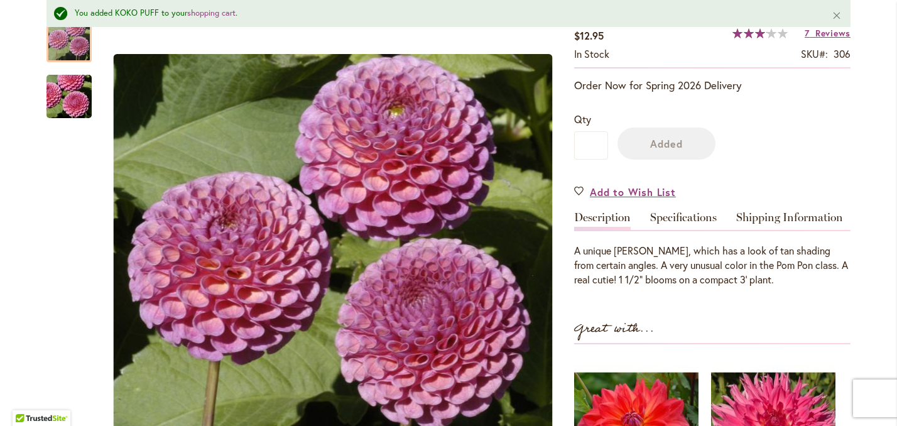
scroll to position [272, 0]
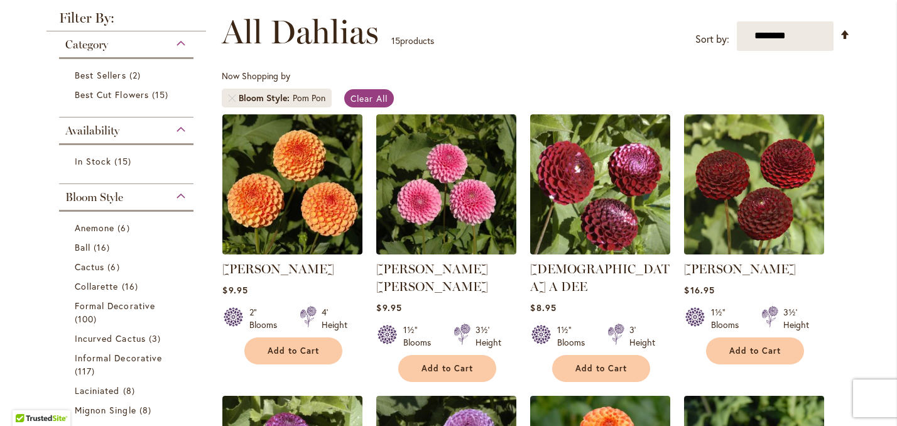
scroll to position [181, 0]
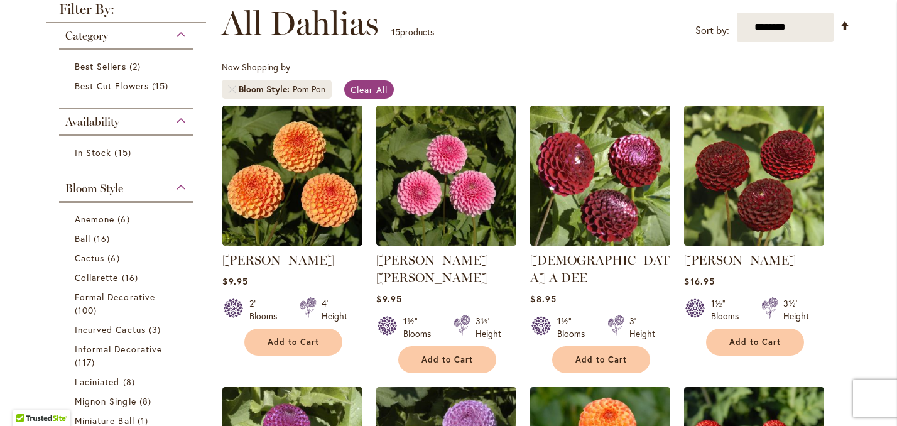
click at [0, 0] on div "Staff Favorites" at bounding box center [0, 0] width 0 height 0
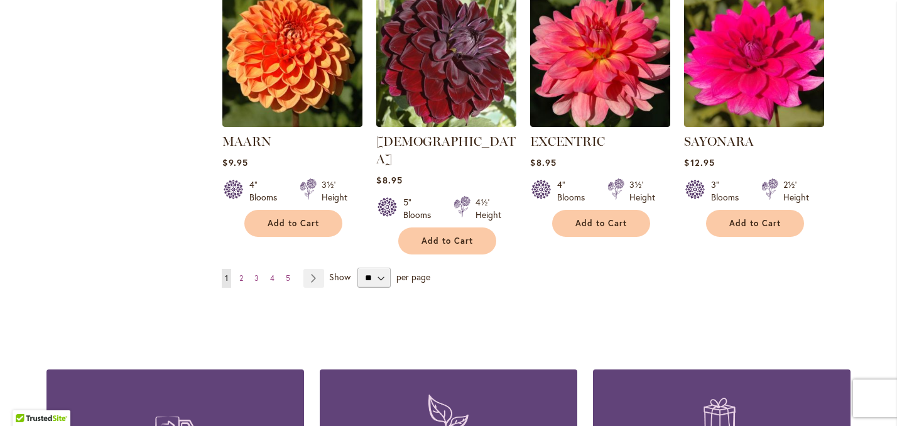
scroll to position [1068, 0]
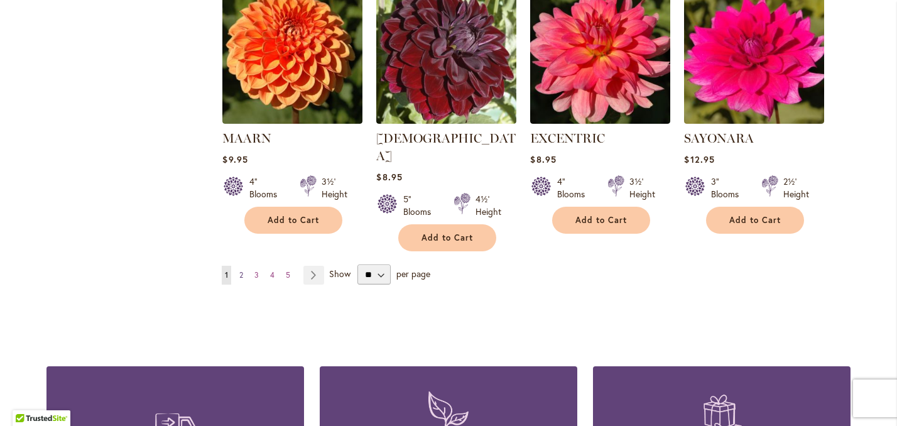
click at [245, 269] on link "Page 2" at bounding box center [241, 275] width 10 height 19
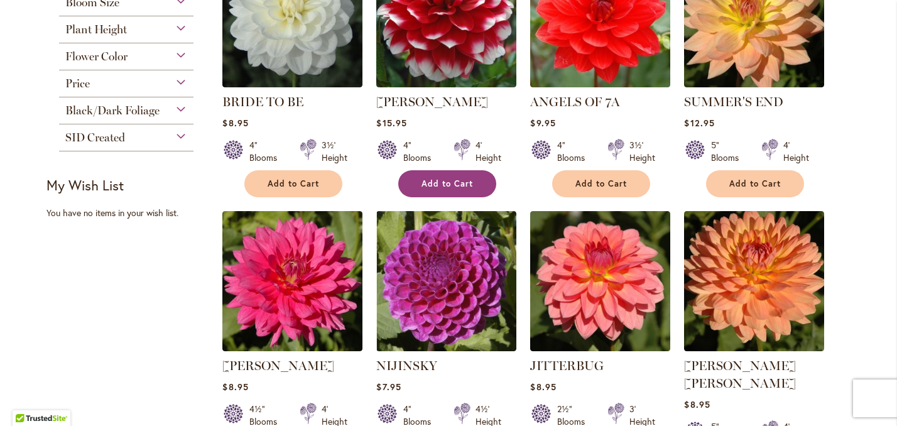
scroll to position [125, 0]
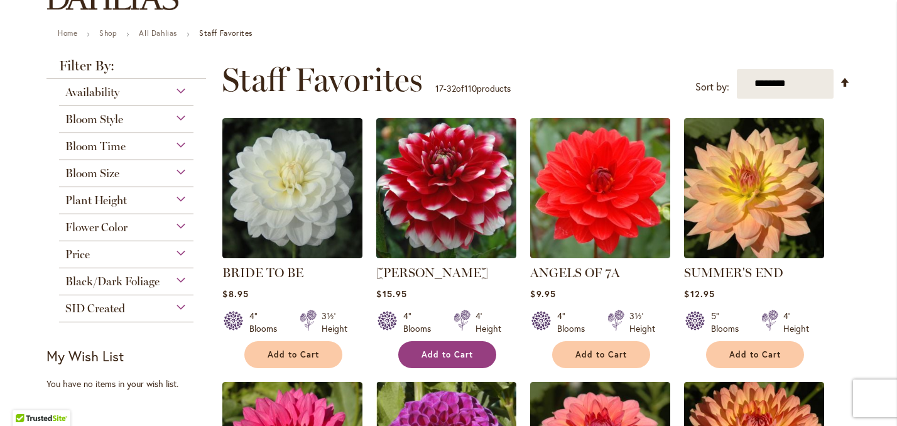
click at [446, 360] on span "Add to Cart" at bounding box center [446, 354] width 51 height 11
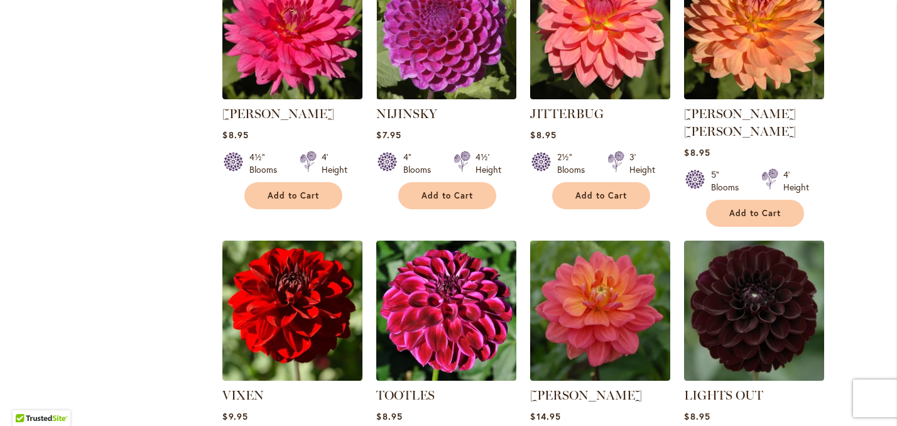
scroll to position [647, 0]
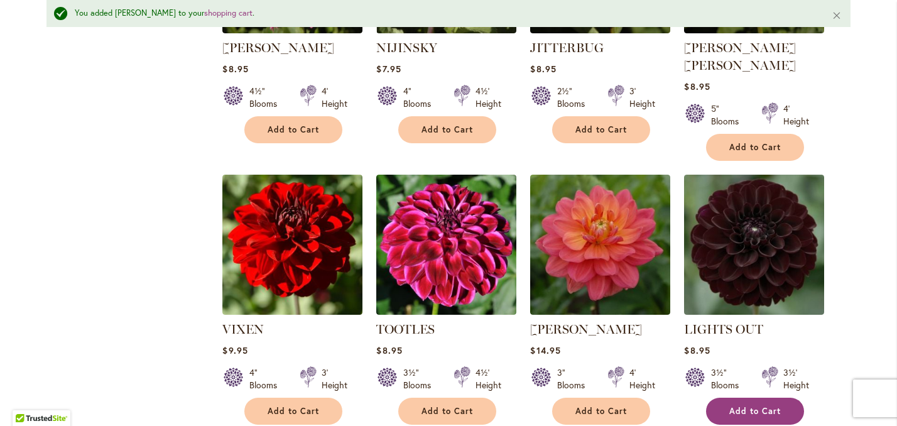
click at [758, 406] on span "Add to Cart" at bounding box center [754, 411] width 51 height 11
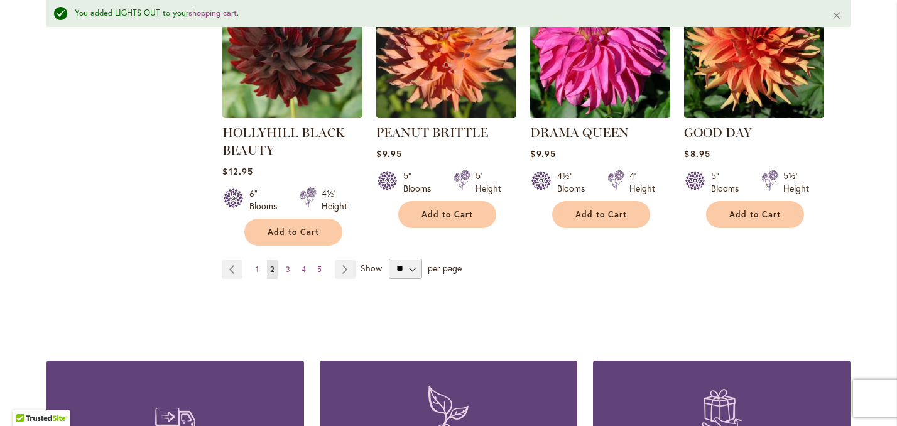
scroll to position [1118, 0]
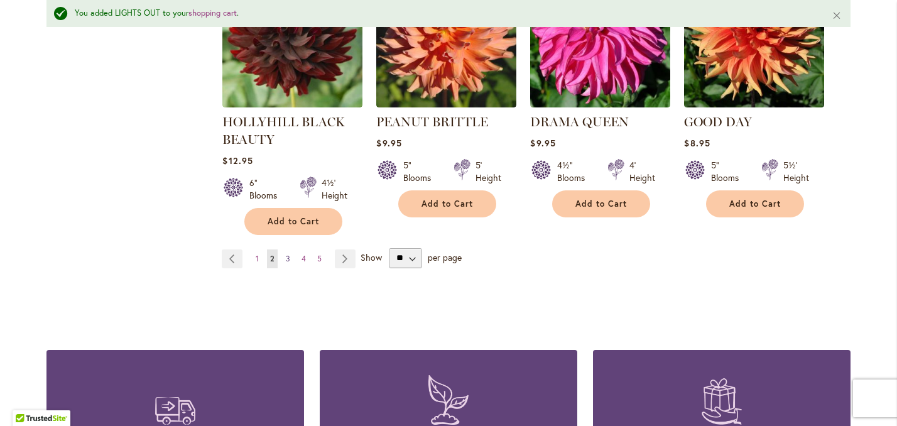
click at [283, 249] on link "Page 3" at bounding box center [288, 258] width 11 height 19
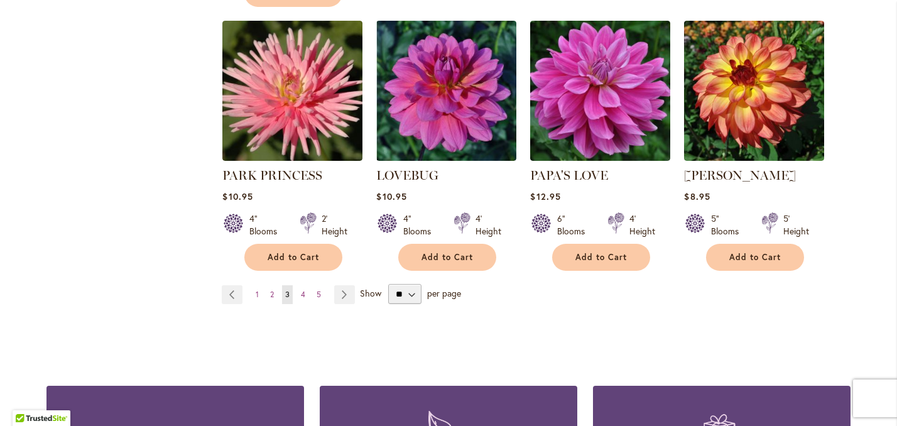
scroll to position [1059, 0]
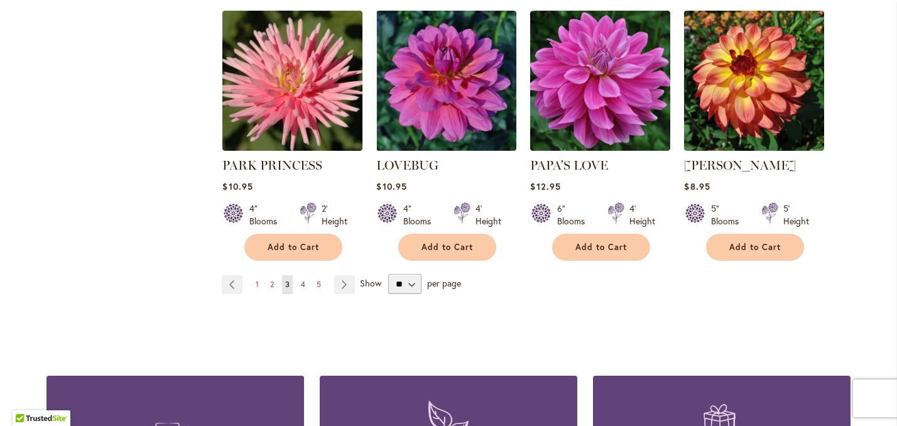
click at [303, 279] on span "4" at bounding box center [303, 283] width 4 height 9
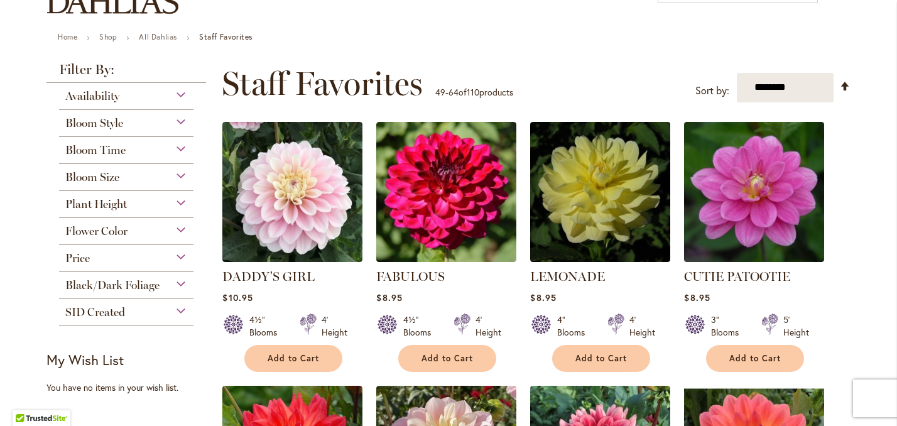
scroll to position [116, 0]
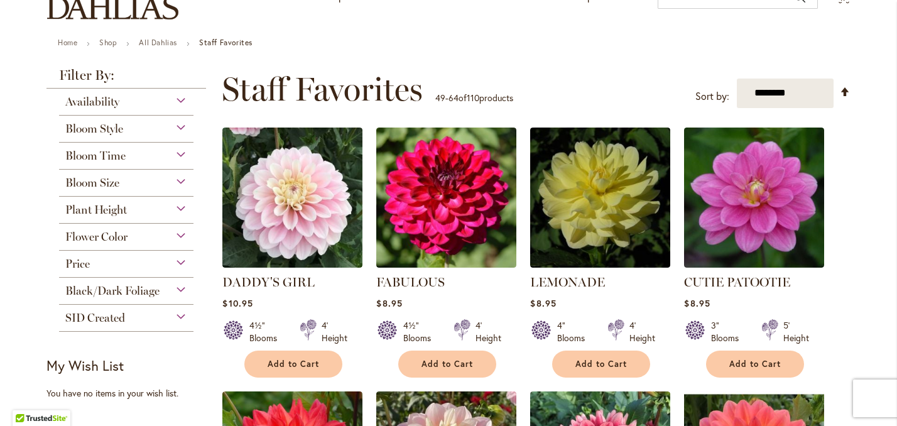
click at [180, 217] on div "Plant Height" at bounding box center [126, 207] width 134 height 20
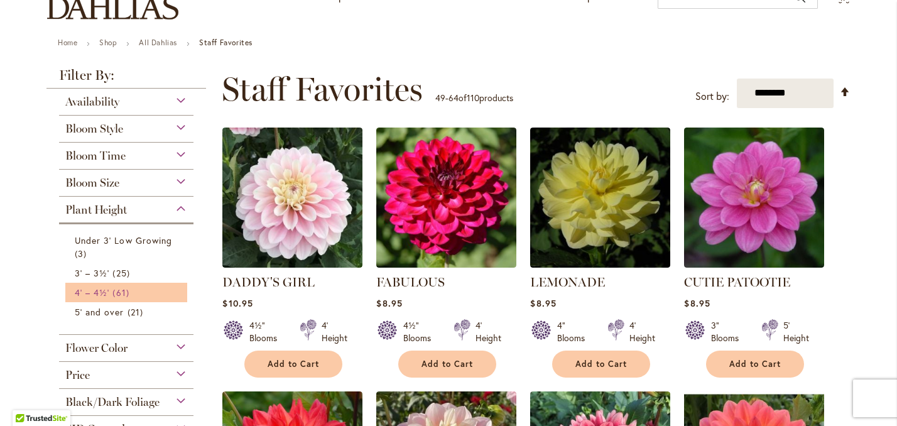
click at [117, 299] on span "61 items" at bounding box center [121, 292] width 19 height 13
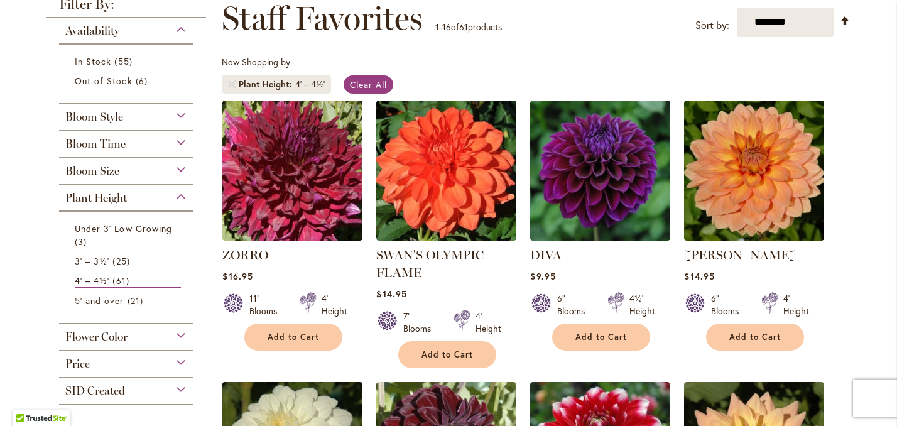
scroll to position [185, 0]
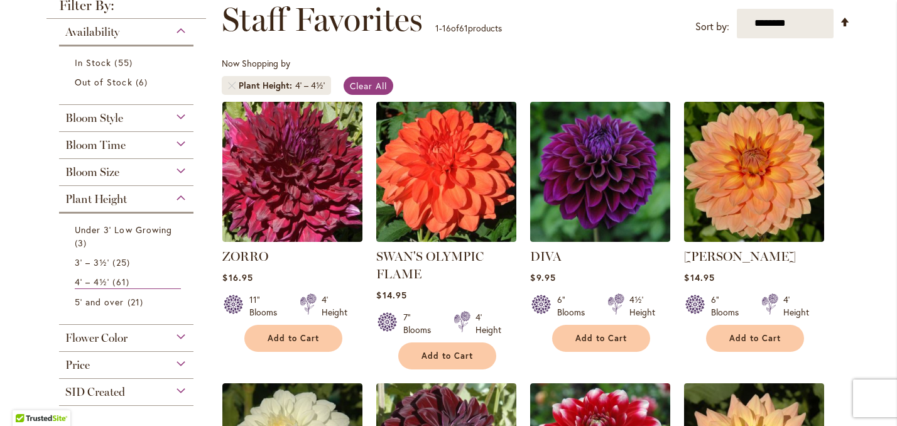
click at [179, 179] on div "Bloom Size" at bounding box center [126, 169] width 134 height 20
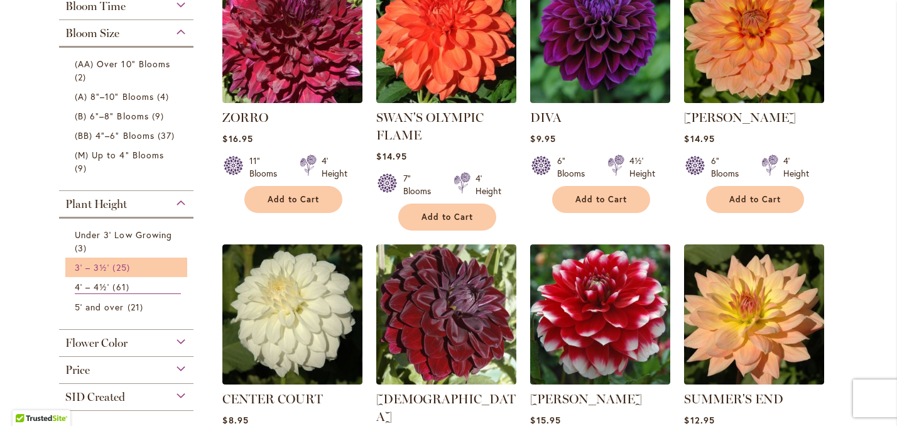
scroll to position [323, 0]
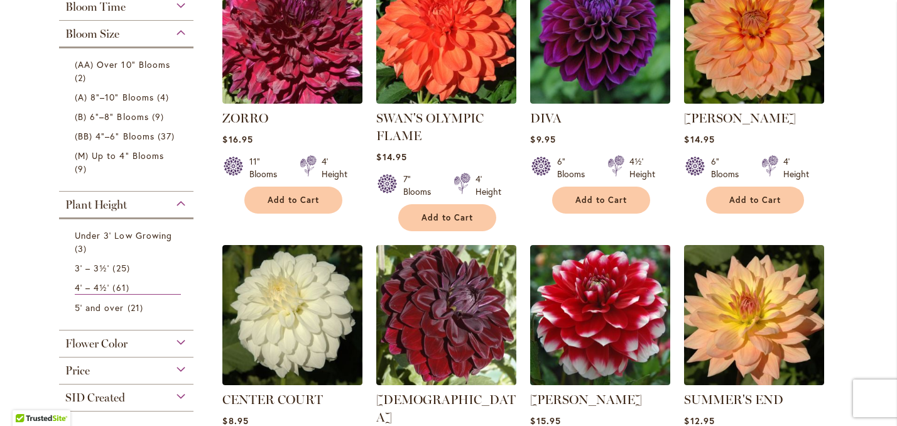
click at [182, 211] on div "Plant Height" at bounding box center [126, 202] width 134 height 20
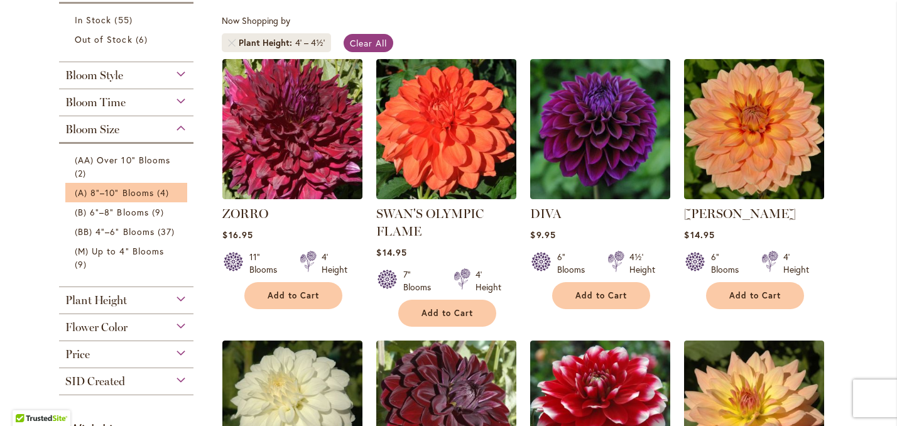
scroll to position [227, 0]
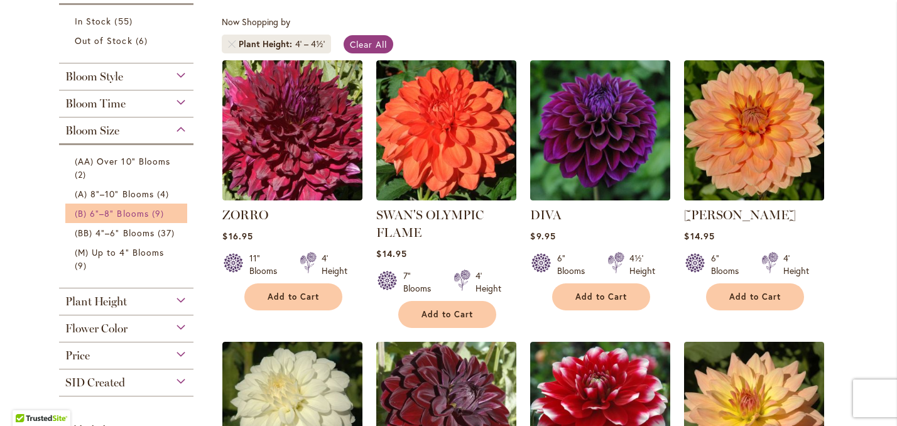
click at [152, 220] on span "9 items" at bounding box center [159, 213] width 15 height 13
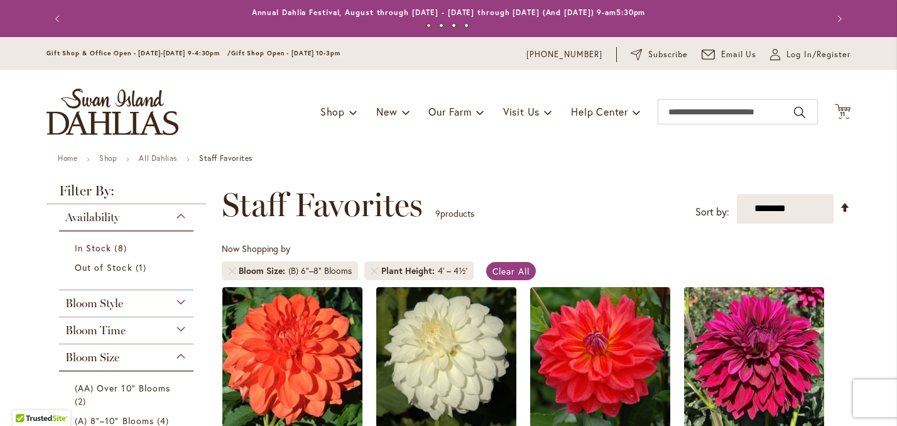
click at [459, 277] on div "4' – 4½'" at bounding box center [453, 270] width 30 height 13
click at [492, 277] on span "Clear All" at bounding box center [510, 271] width 37 height 12
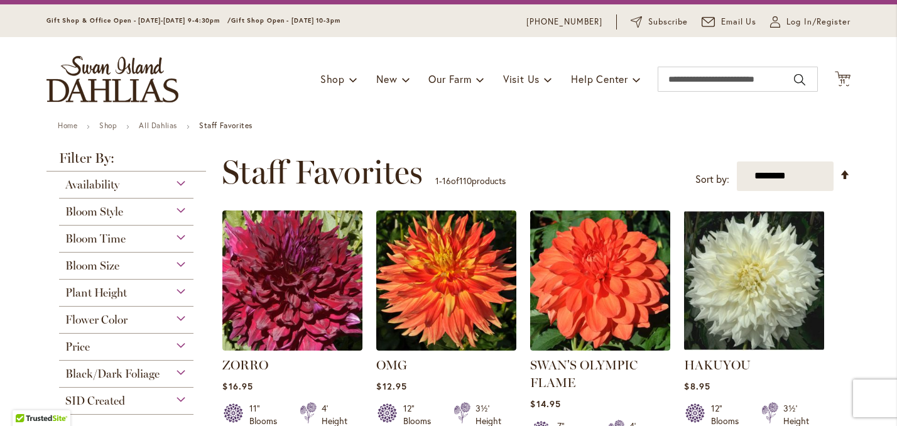
scroll to position [41, 0]
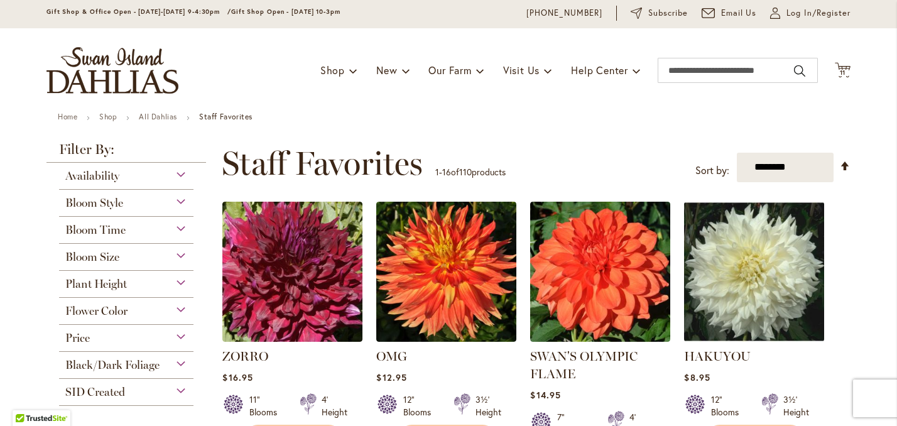
click at [134, 291] on div "Plant Height" at bounding box center [126, 281] width 134 height 20
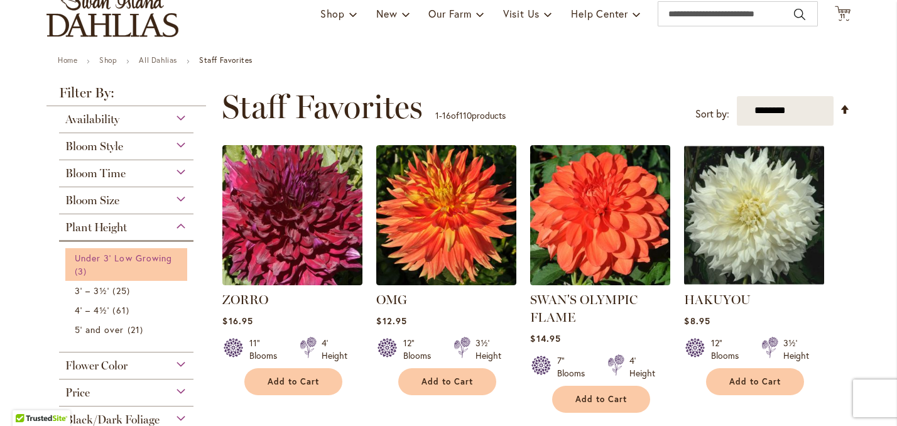
scroll to position [109, 0]
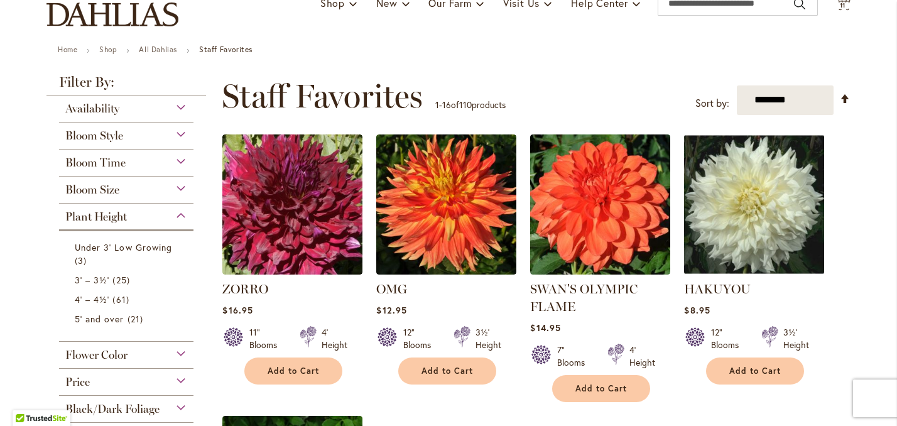
click at [181, 197] on div "Bloom Size" at bounding box center [126, 186] width 134 height 20
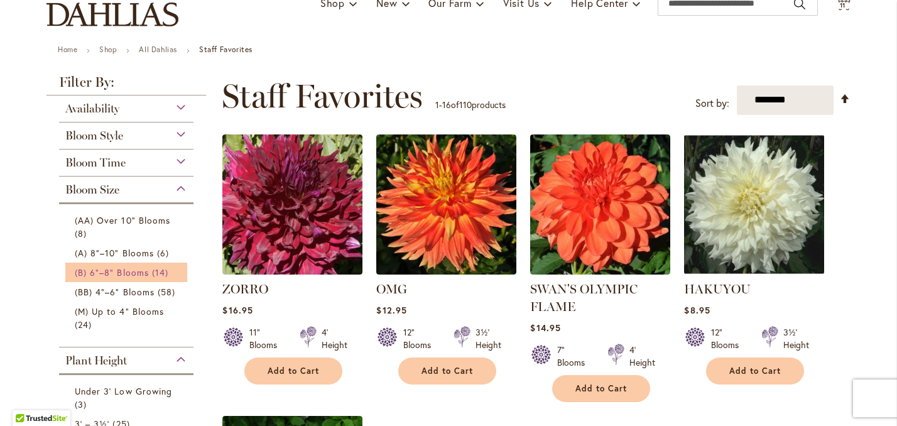
click at [108, 278] on span "(B) 6"–8" Blooms" at bounding box center [112, 272] width 74 height 12
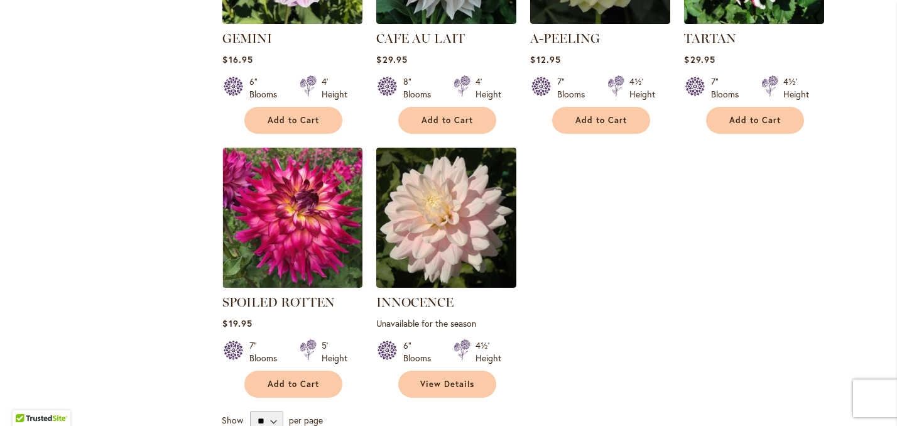
scroll to position [953, 0]
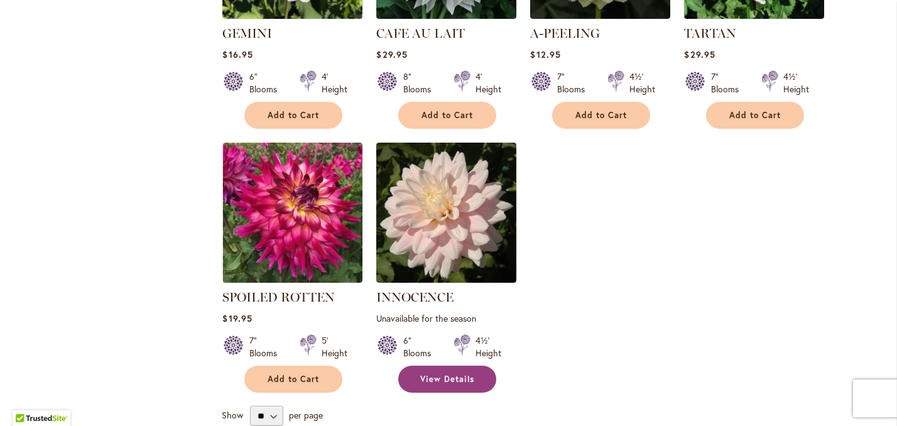
click at [477, 384] on link "View Details" at bounding box center [447, 378] width 98 height 27
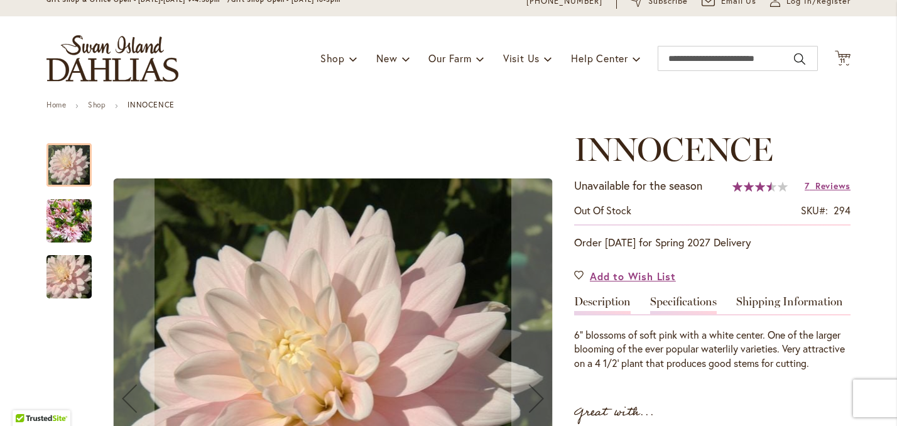
scroll to position [54, 0]
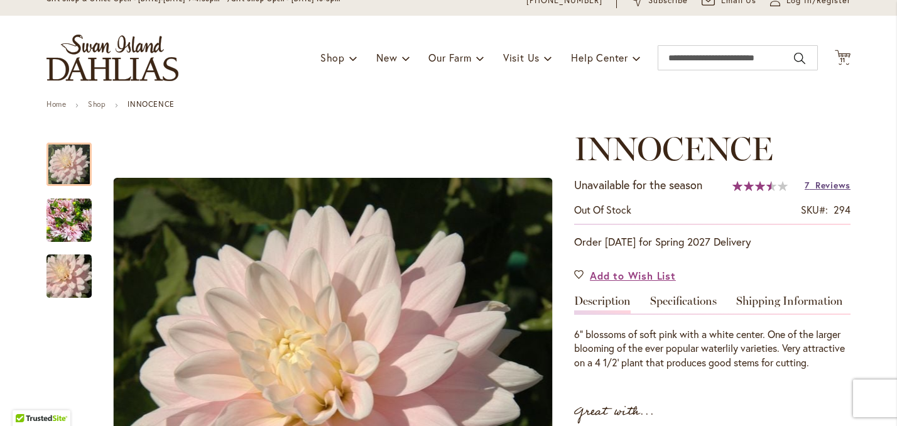
click at [831, 191] on span "Reviews" at bounding box center [832, 185] width 35 height 12
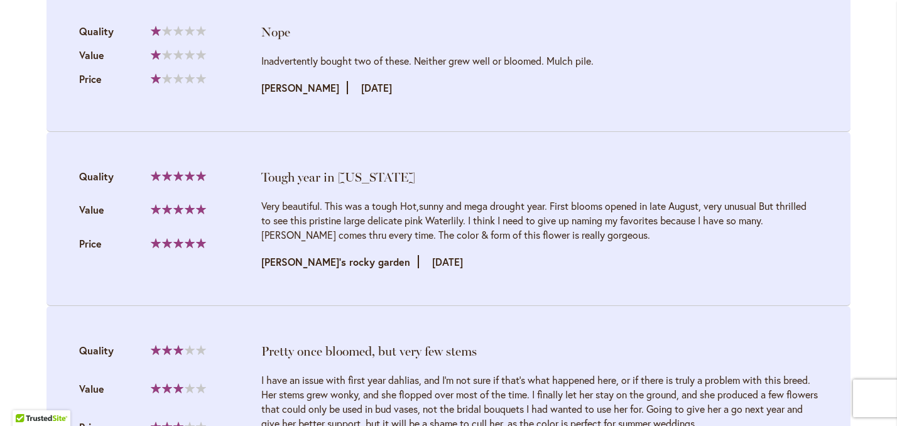
scroll to position [1305, 0]
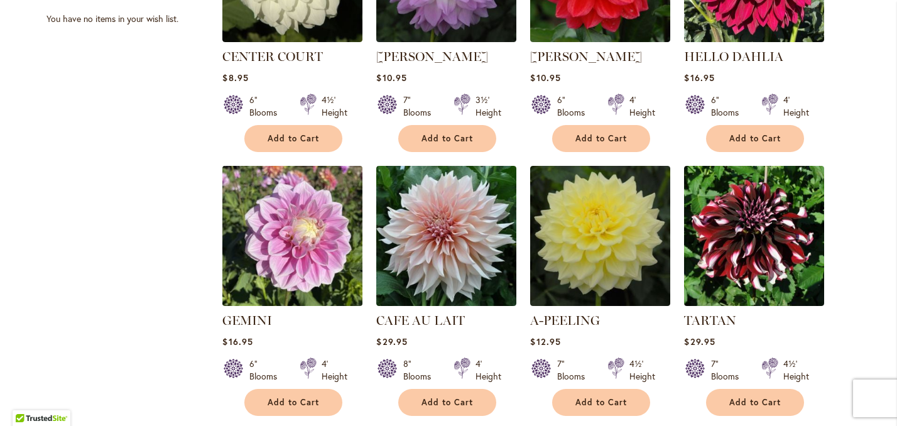
scroll to position [671, 0]
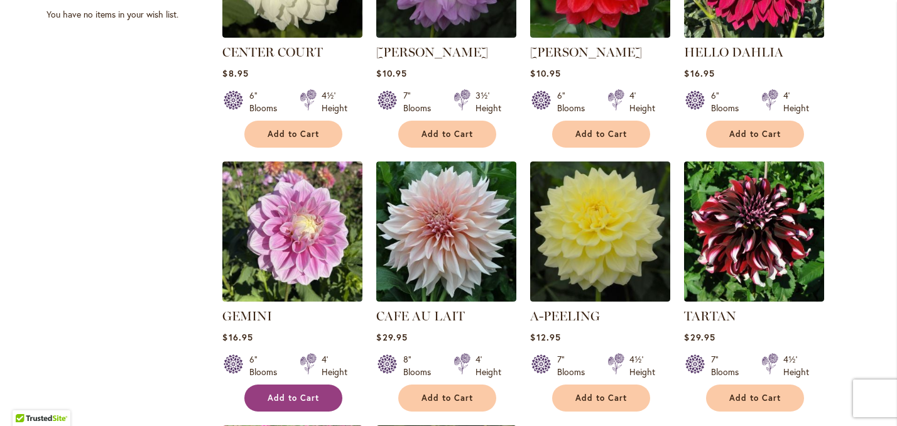
click at [305, 403] on span "Add to Cart" at bounding box center [292, 397] width 51 height 11
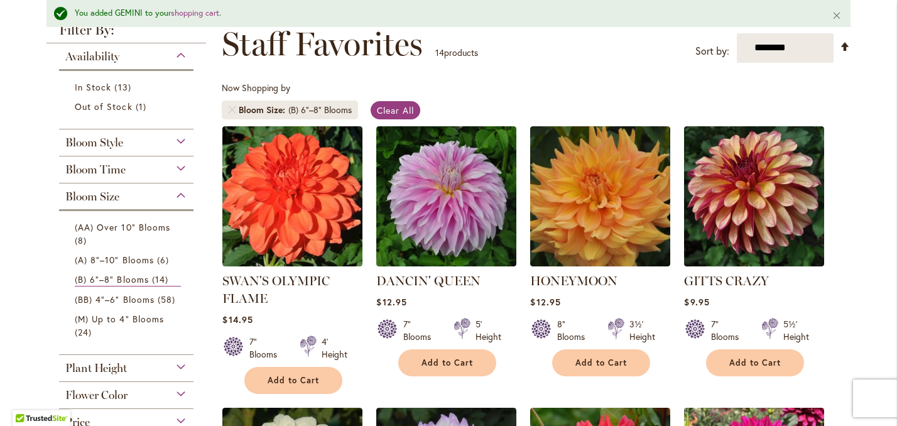
scroll to position [178, 0]
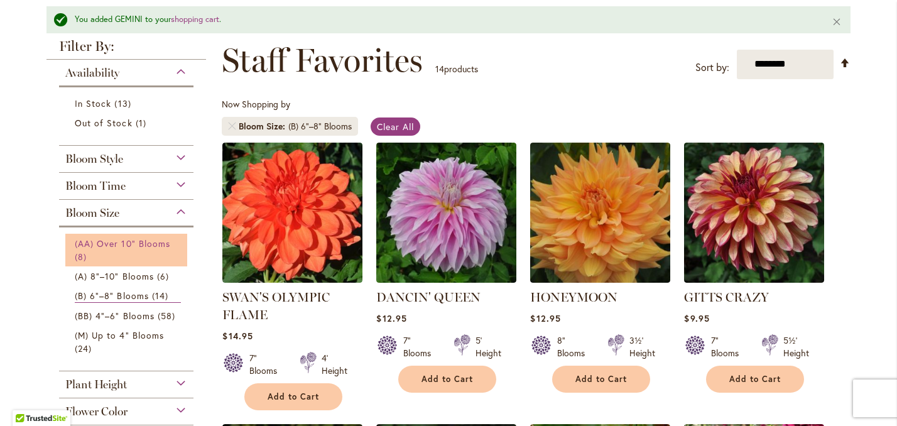
click at [148, 249] on span "(AA) Over 10" Blooms" at bounding box center [122, 243] width 95 height 12
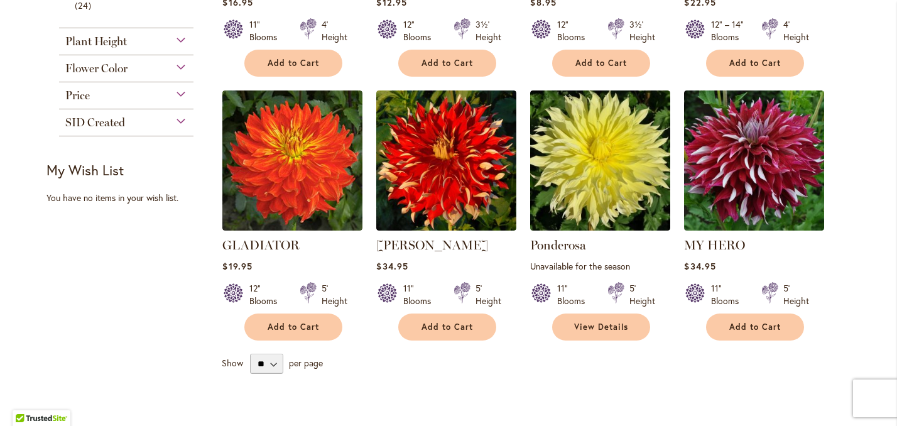
scroll to position [461, 0]
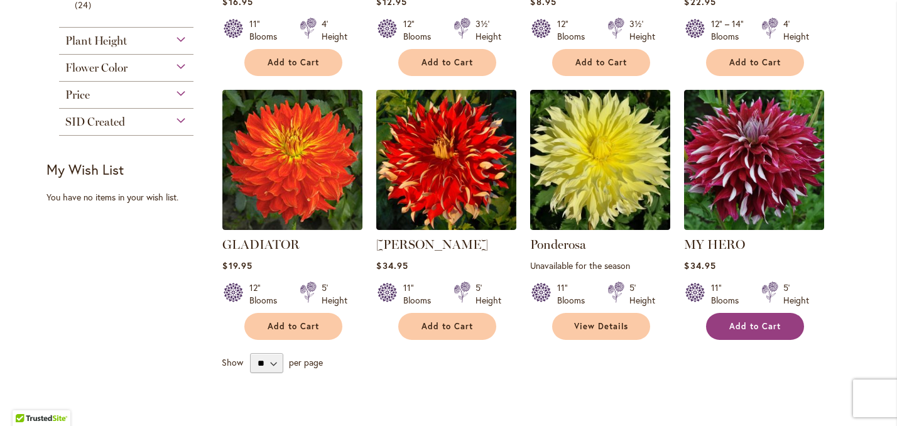
click at [774, 332] on span "Add to Cart" at bounding box center [754, 326] width 51 height 11
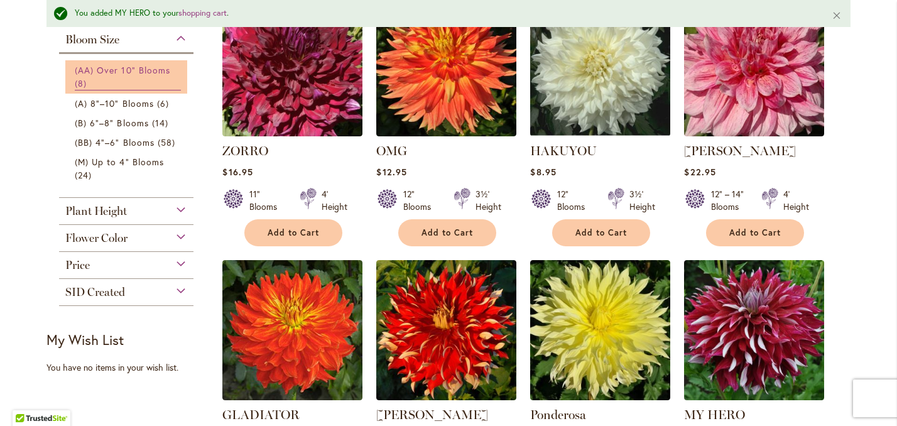
scroll to position [320, 0]
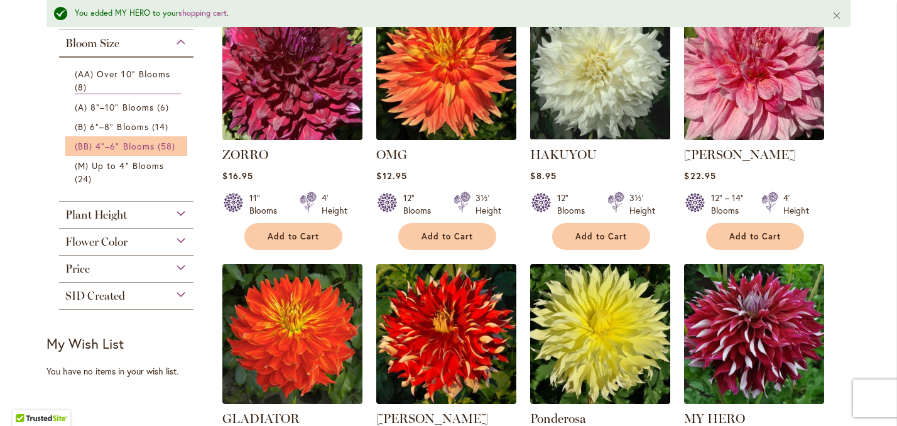
click at [129, 152] on span "(BB) 4"–6" Blooms" at bounding box center [115, 146] width 80 height 12
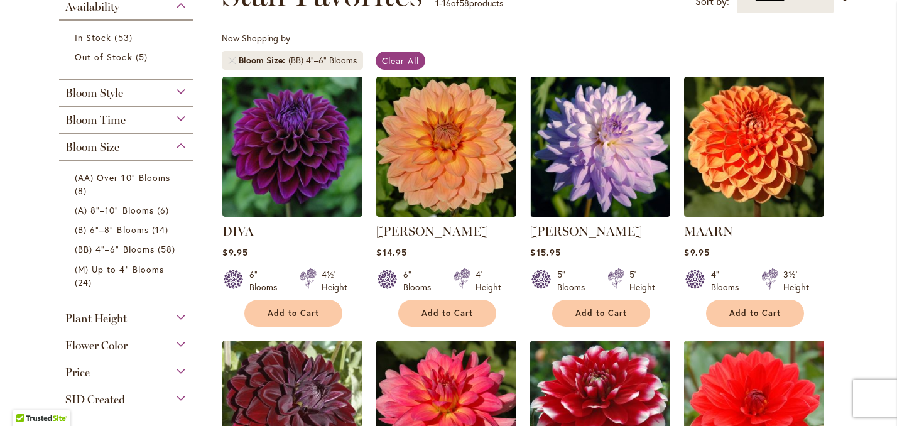
scroll to position [215, 0]
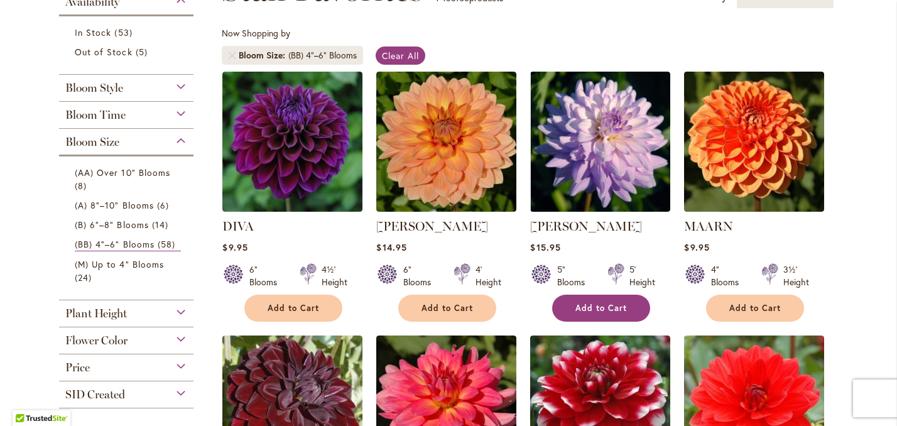
click at [601, 313] on span "Add to Cart" at bounding box center [600, 308] width 51 height 11
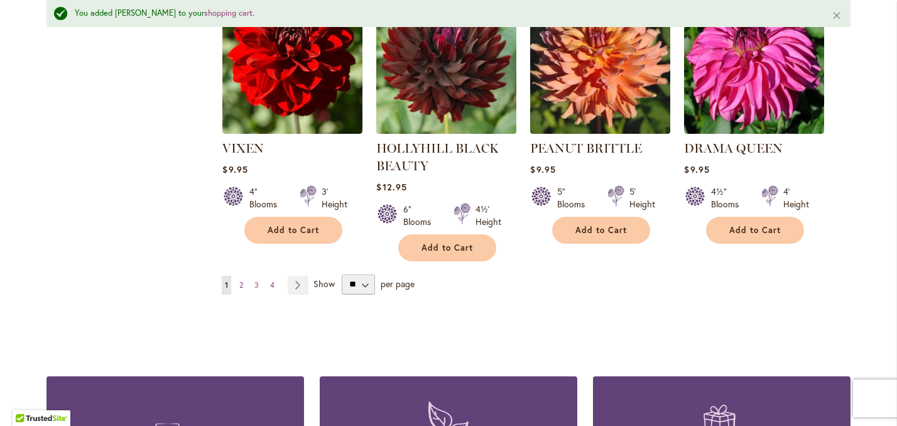
scroll to position [1175, 0]
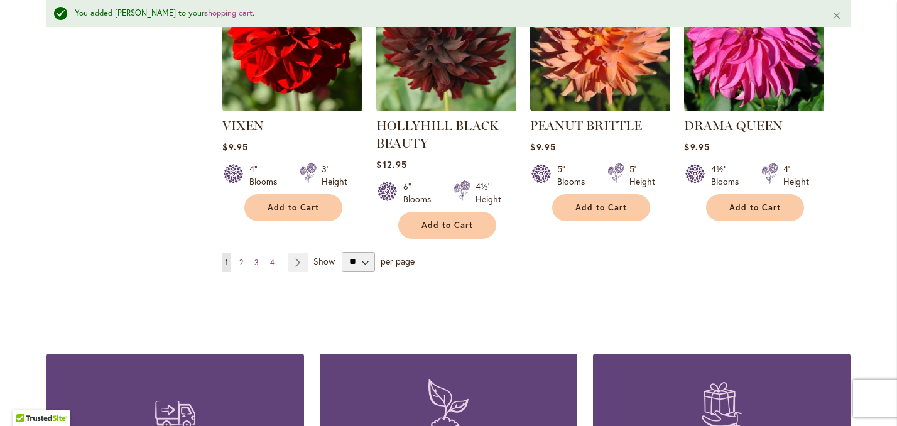
click at [242, 257] on span "2" at bounding box center [241, 261] width 4 height 9
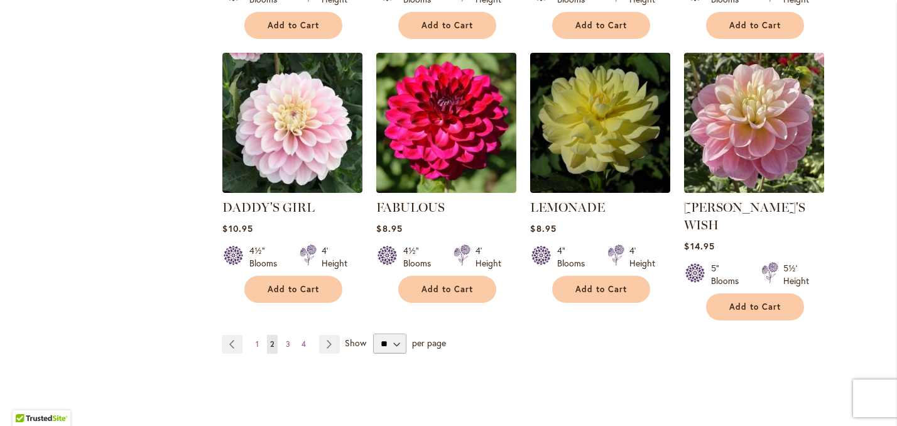
scroll to position [1044, 0]
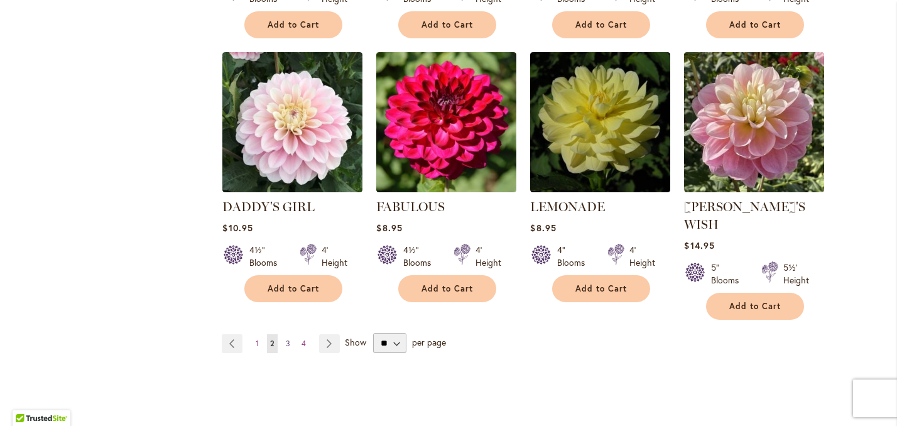
click at [289, 338] on span "3" at bounding box center [288, 342] width 4 height 9
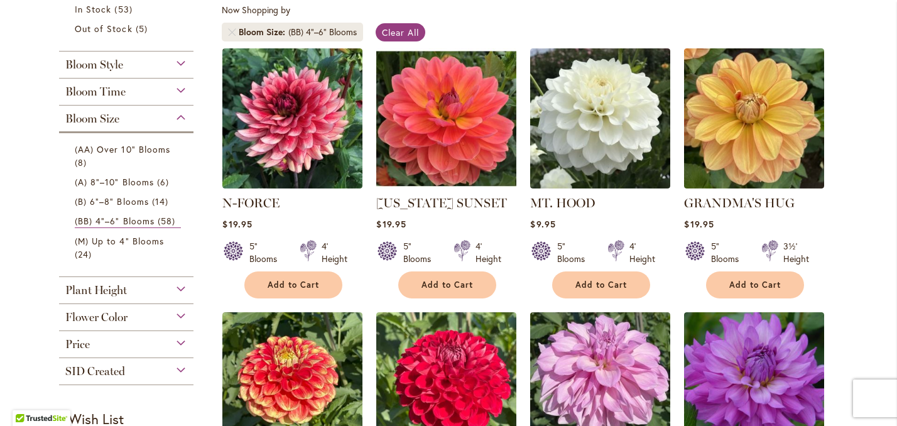
scroll to position [239, 0]
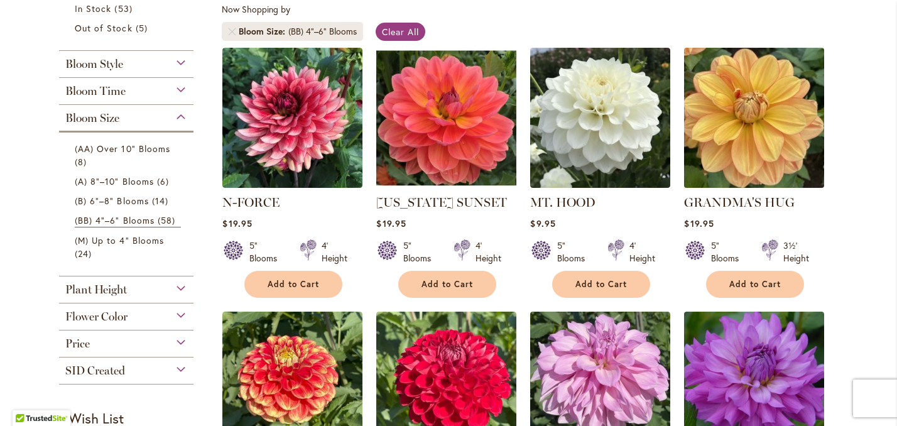
click at [770, 160] on img at bounding box center [754, 117] width 147 height 147
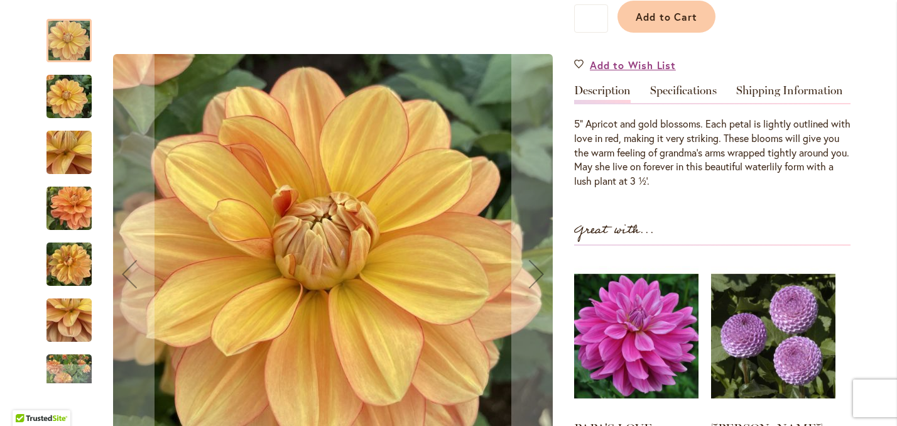
scroll to position [373, 0]
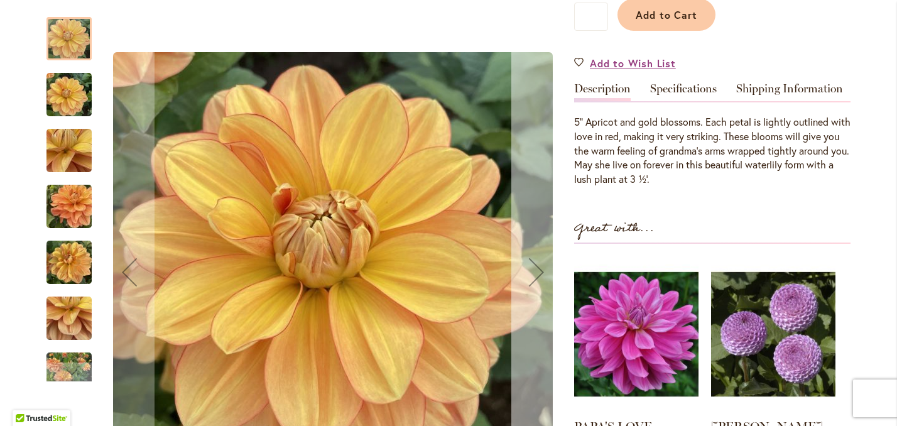
click at [521, 268] on div "Next" at bounding box center [536, 272] width 50 height 50
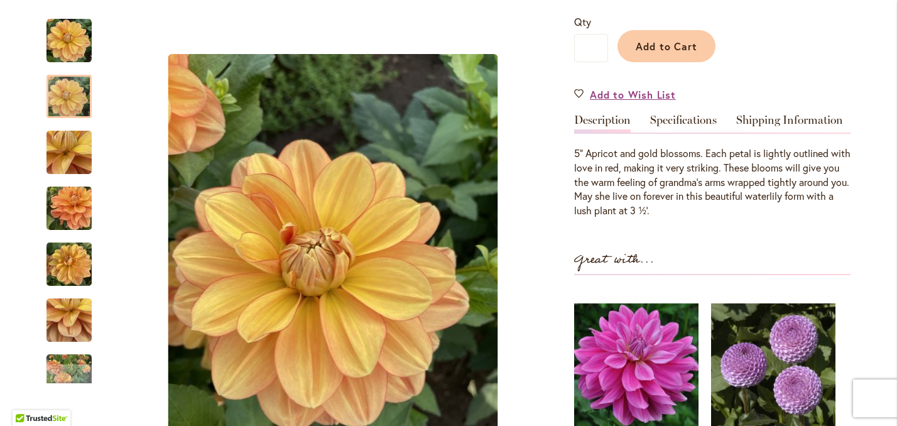
scroll to position [249, 0]
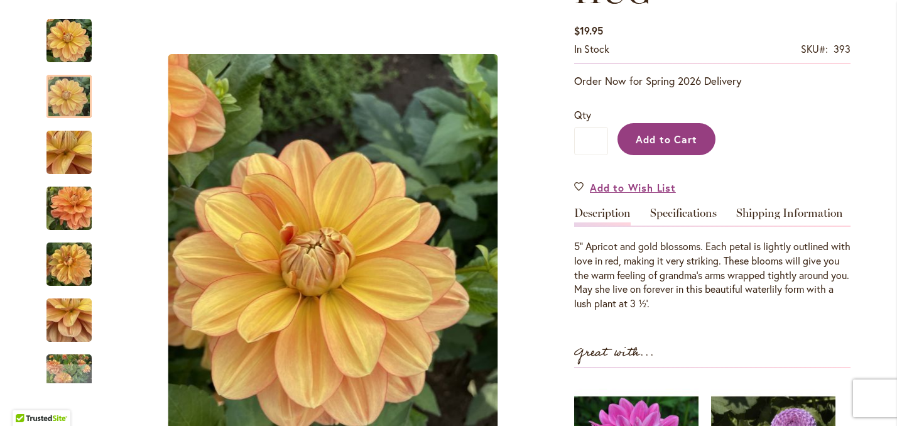
click at [676, 146] on span "Add to Cart" at bounding box center [666, 138] width 62 height 13
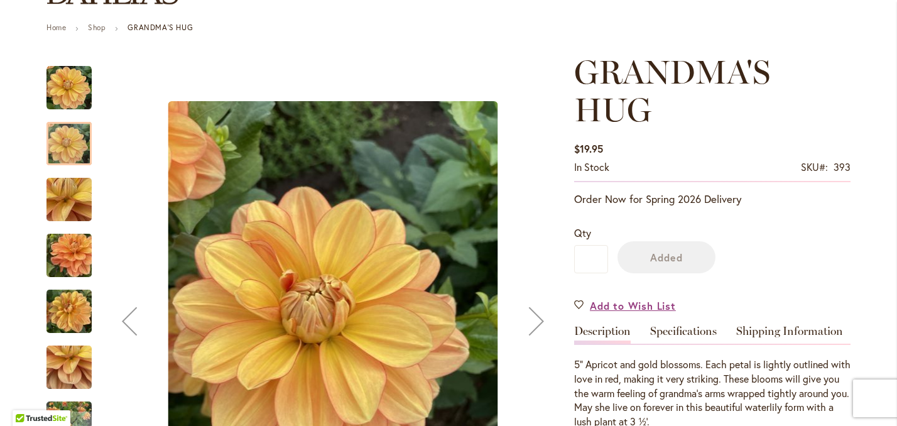
scroll to position [0, 0]
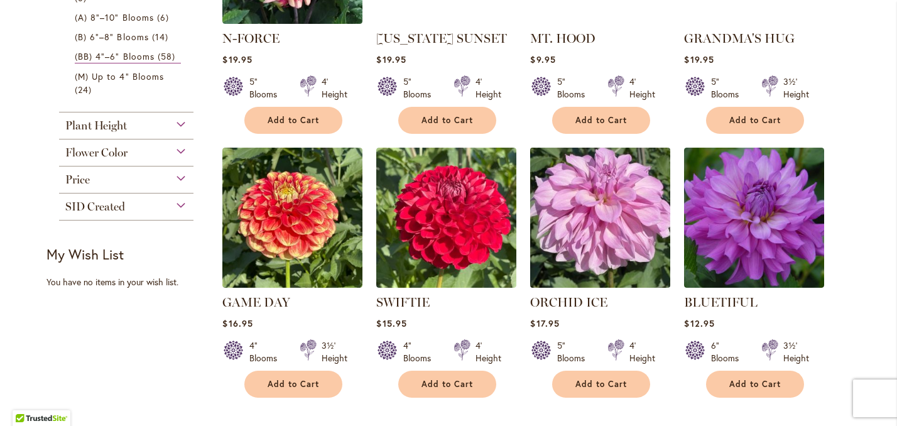
scroll to position [410, 0]
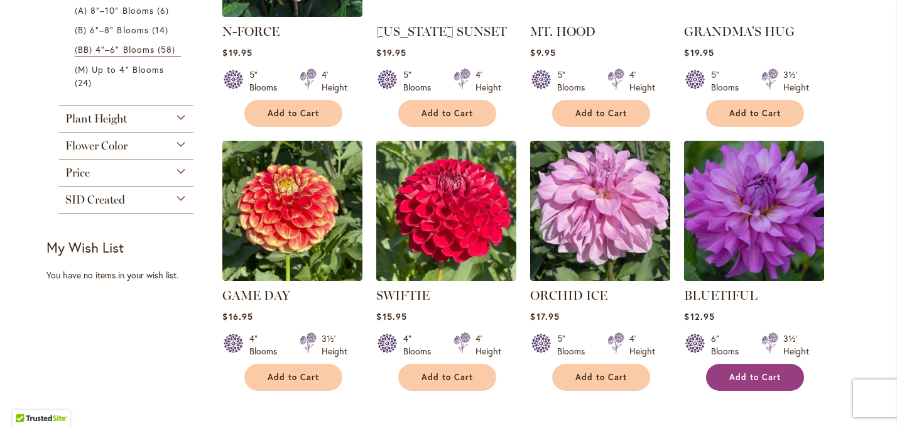
click at [762, 382] on span "Add to Cart" at bounding box center [754, 377] width 51 height 11
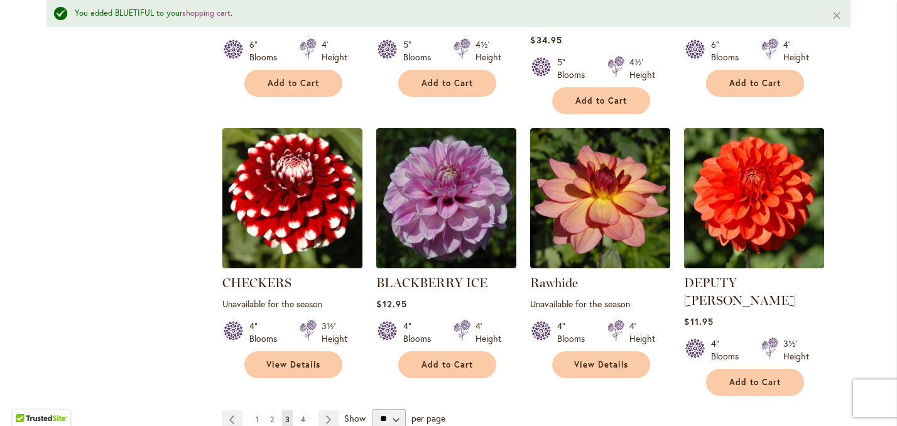
scroll to position [1013, 0]
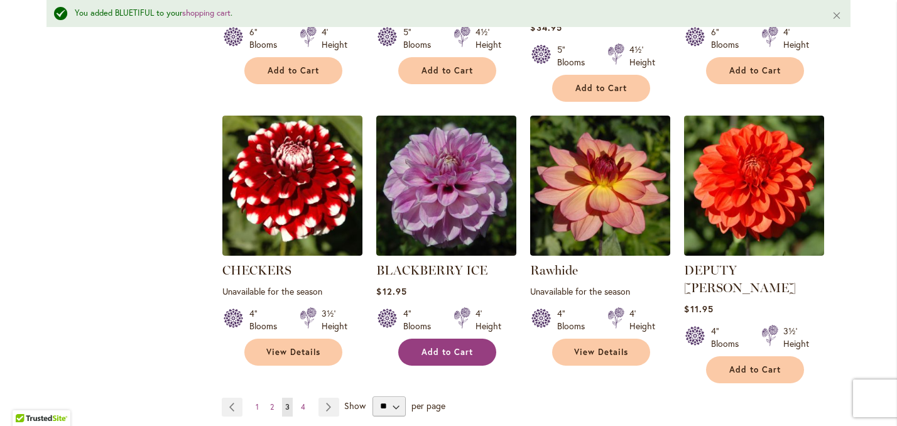
click at [461, 357] on span "Add to Cart" at bounding box center [446, 352] width 51 height 11
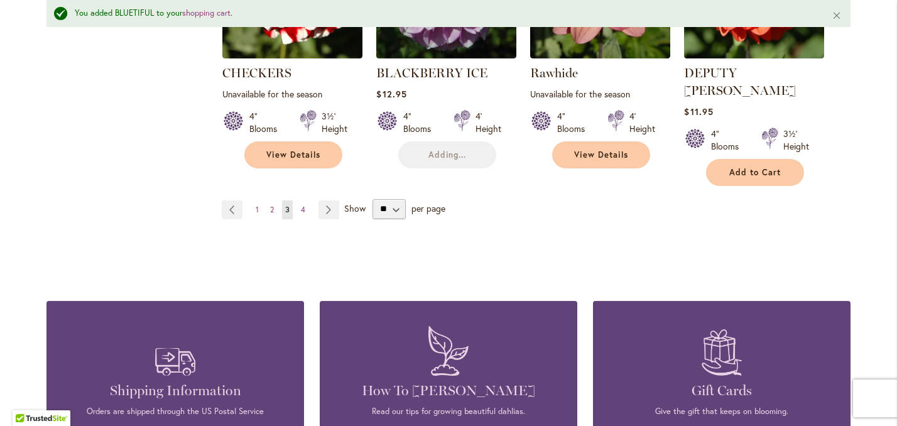
scroll to position [1218, 0]
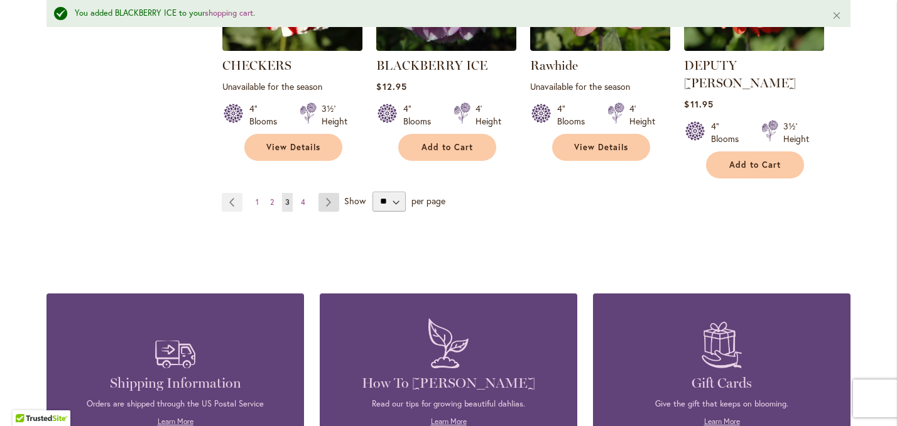
click at [325, 195] on link "Page Next" at bounding box center [328, 202] width 21 height 19
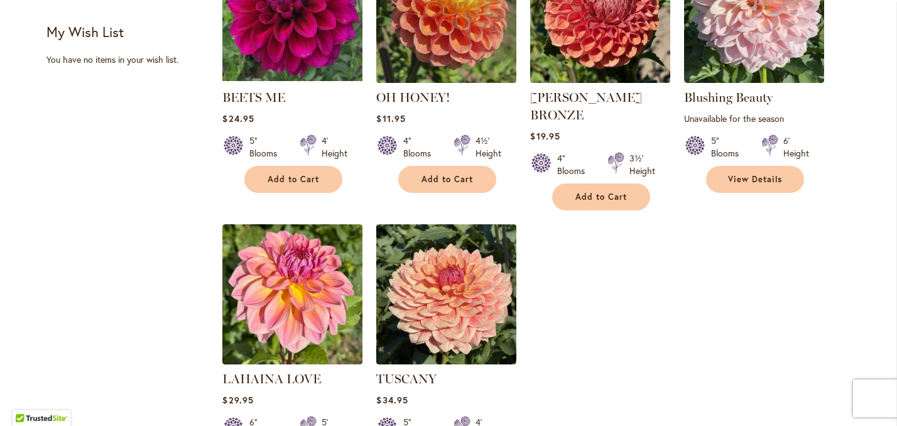
scroll to position [531, 0]
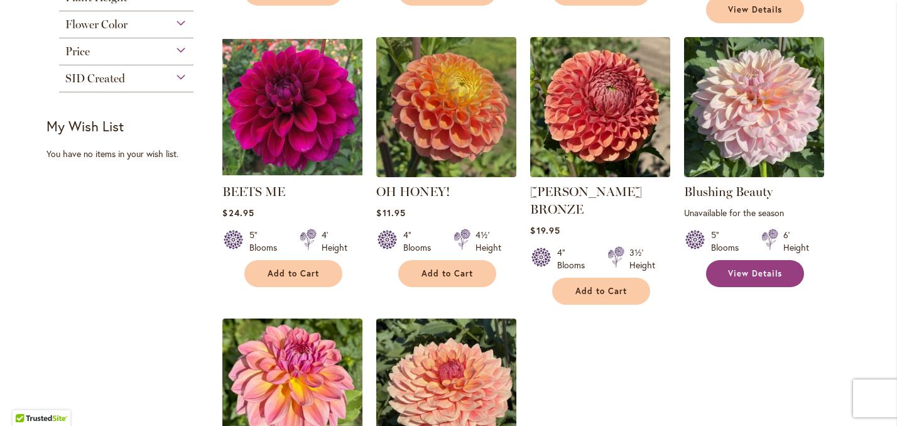
click at [766, 268] on span "View Details" at bounding box center [755, 273] width 54 height 11
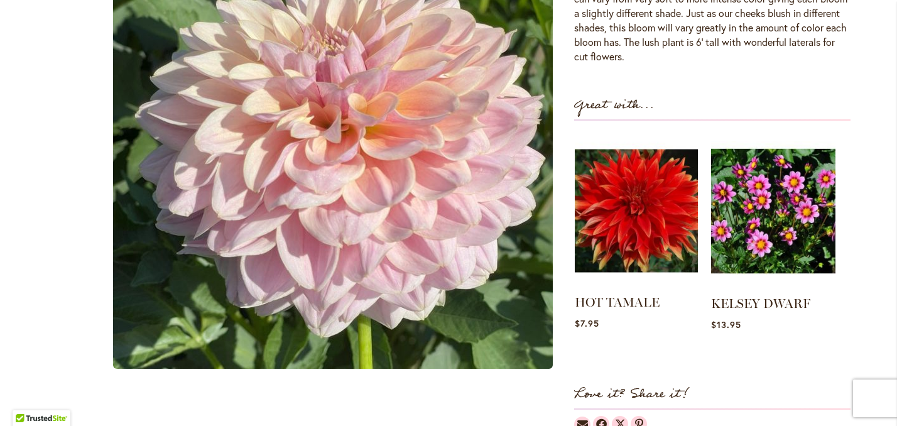
scroll to position [455, 0]
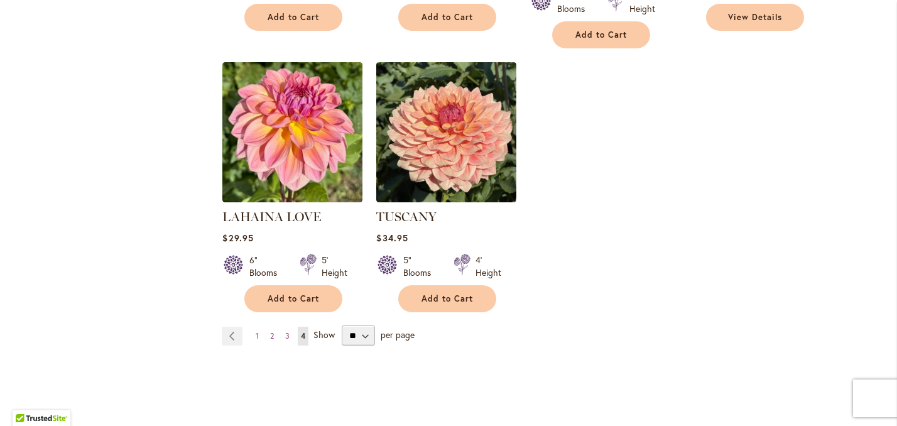
scroll to position [792, 0]
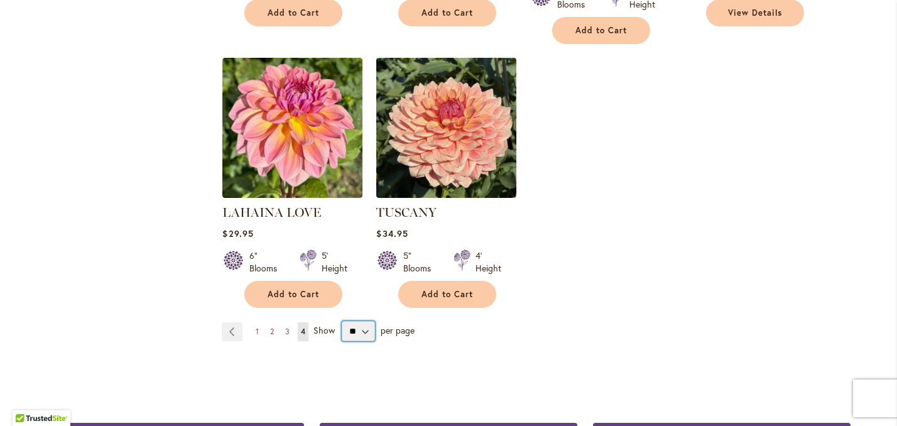
click at [364, 321] on select "** ** ** **" at bounding box center [358, 331] width 33 height 20
select select "**"
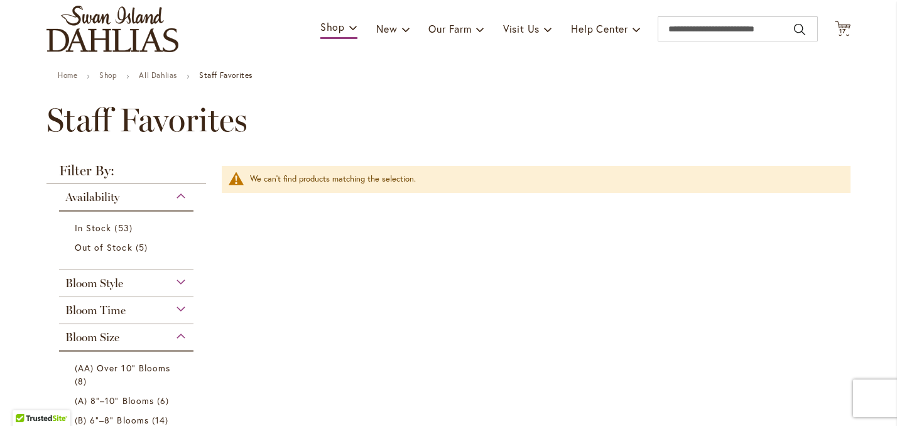
scroll to position [89, 0]
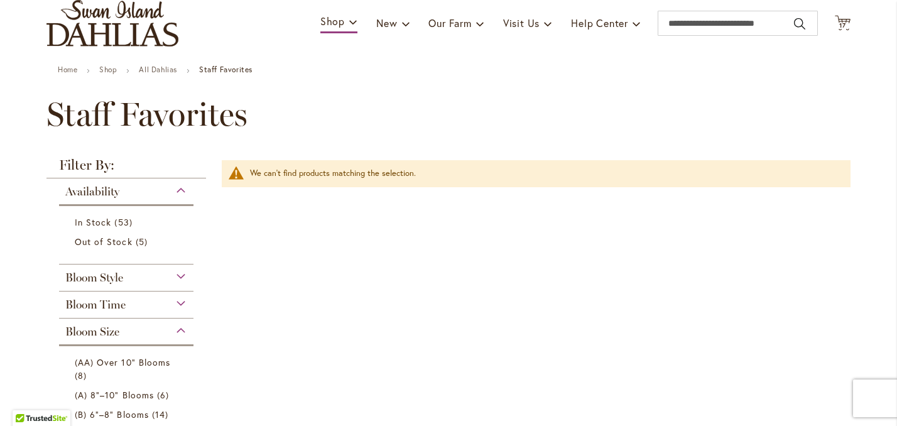
click at [181, 284] on div "Bloom Style" at bounding box center [126, 274] width 134 height 20
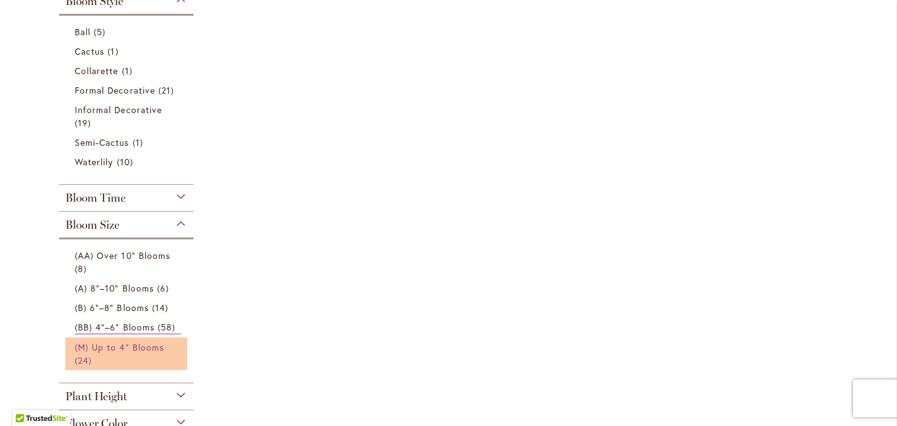
click at [122, 353] on span "(M) Up to 4" Blooms" at bounding box center [119, 347] width 89 height 12
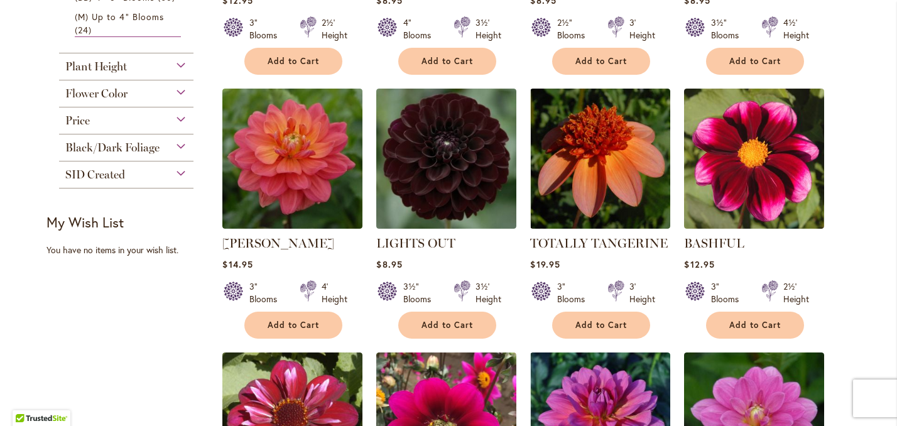
scroll to position [465, 0]
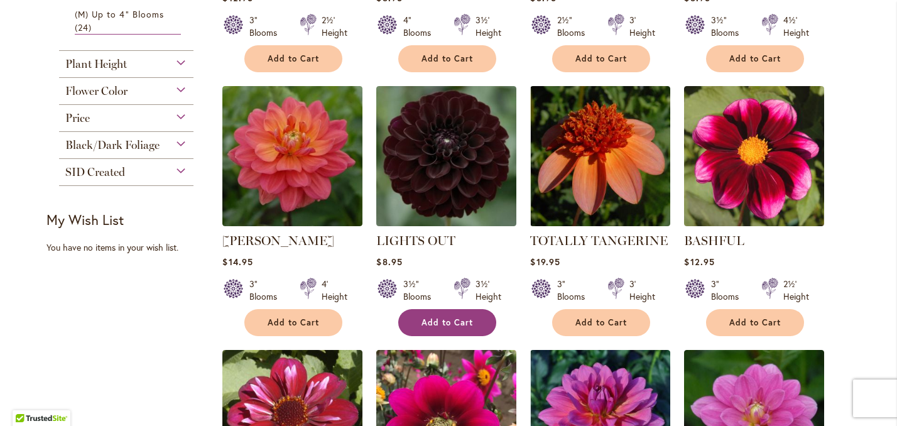
click at [448, 328] on span "Add to Cart" at bounding box center [446, 322] width 51 height 11
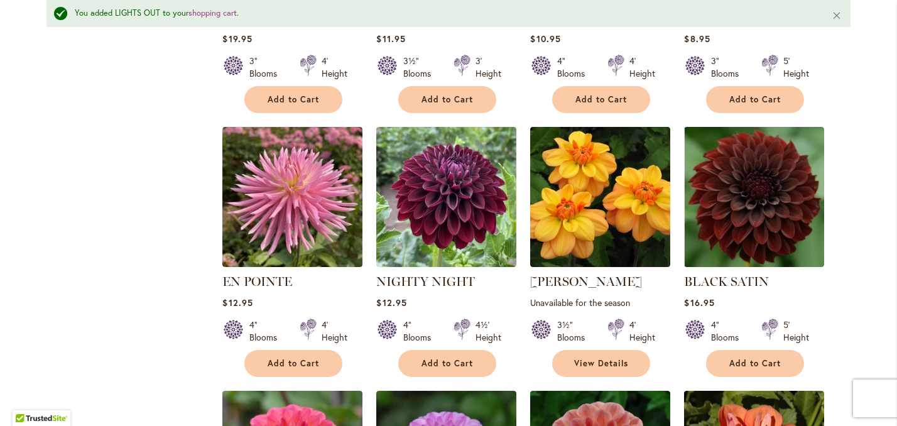
scroll to position [993, 0]
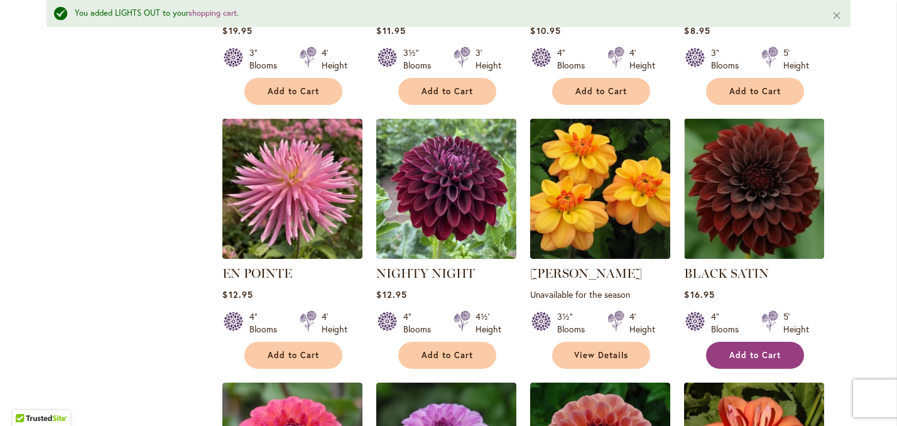
click at [765, 360] on span "Add to Cart" at bounding box center [754, 355] width 51 height 11
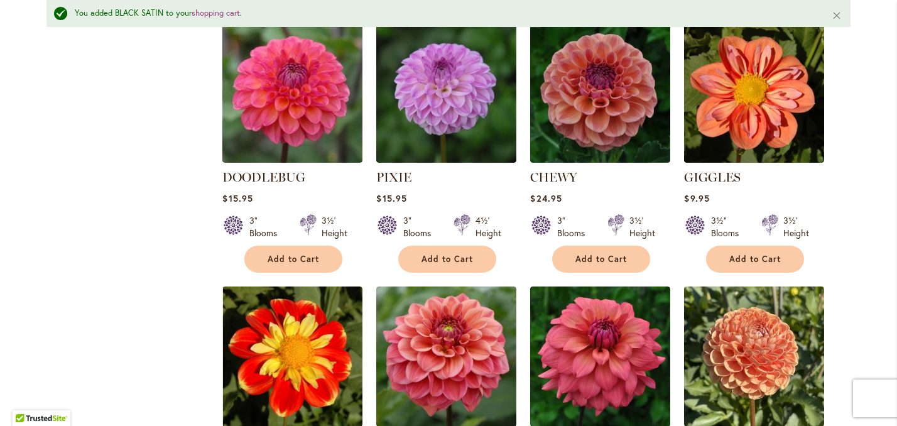
scroll to position [1354, 0]
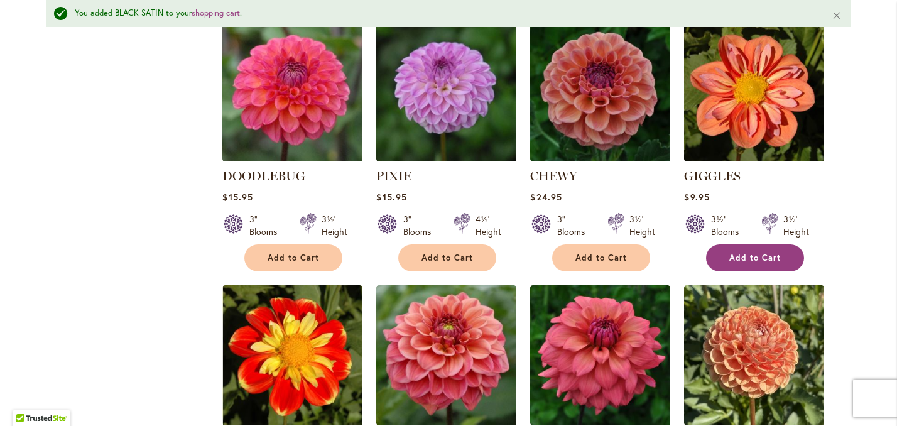
click at [765, 263] on span "Add to Cart" at bounding box center [754, 257] width 51 height 11
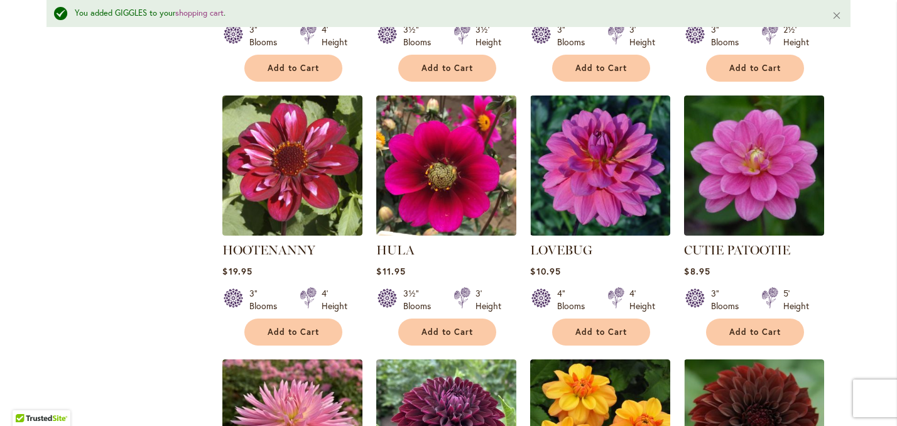
scroll to position [753, 0]
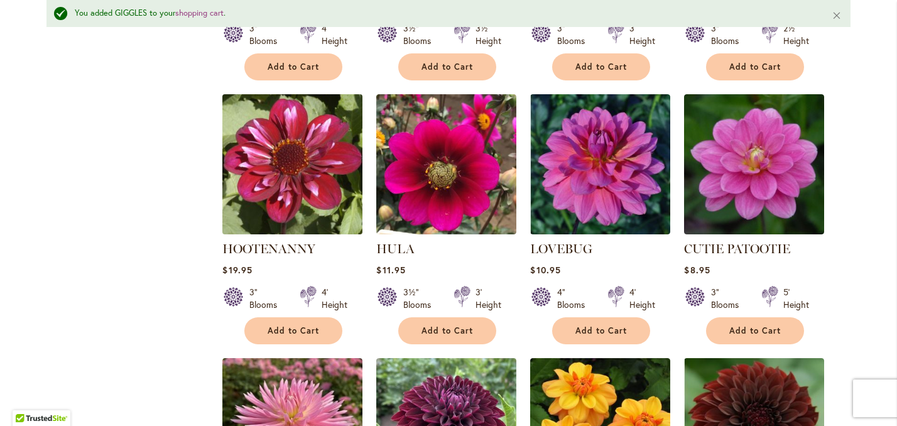
click at [282, 172] on img at bounding box center [292, 163] width 147 height 147
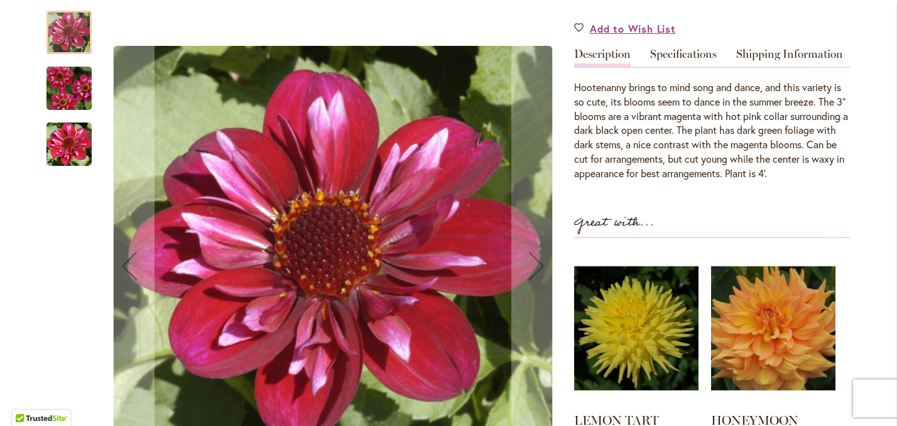
scroll to position [379, 0]
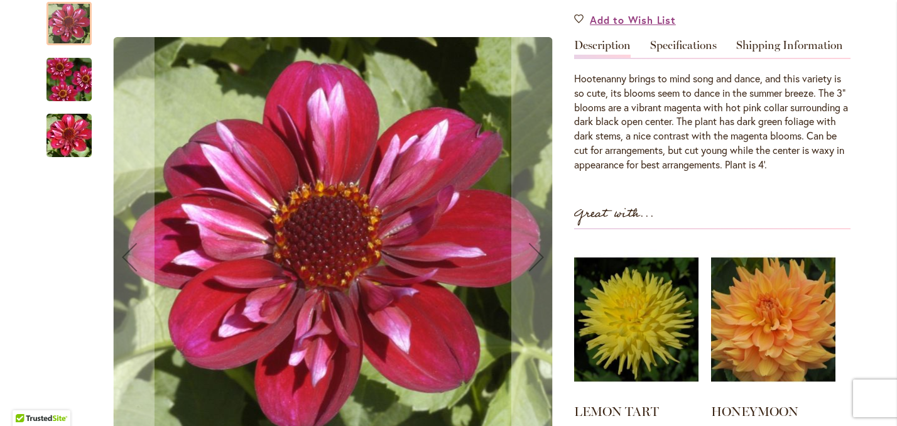
click at [63, 144] on img "HOOTENANNY" at bounding box center [69, 135] width 90 height 60
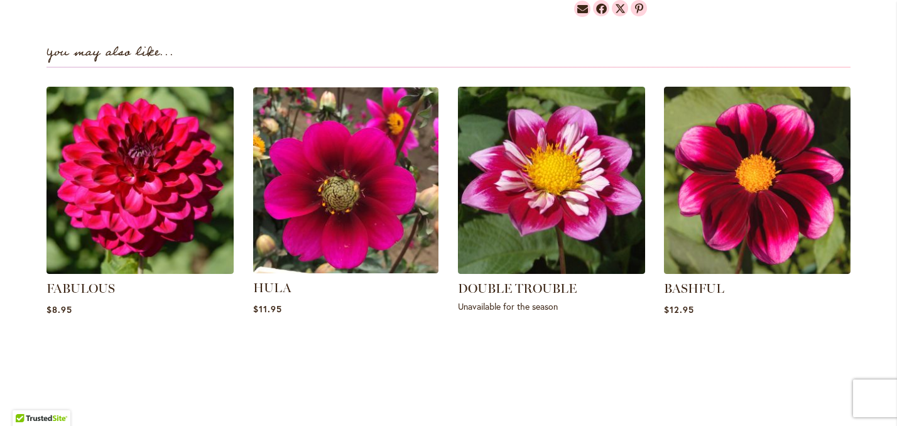
scroll to position [932, 0]
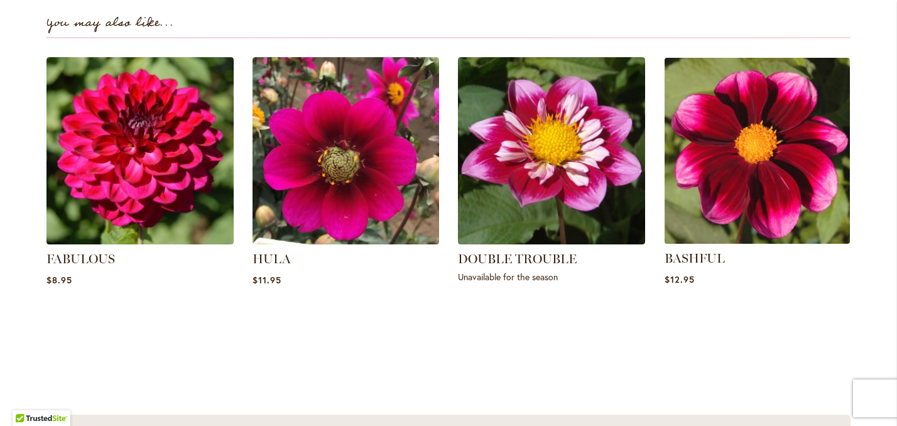
click at [779, 208] on img at bounding box center [756, 150] width 195 height 195
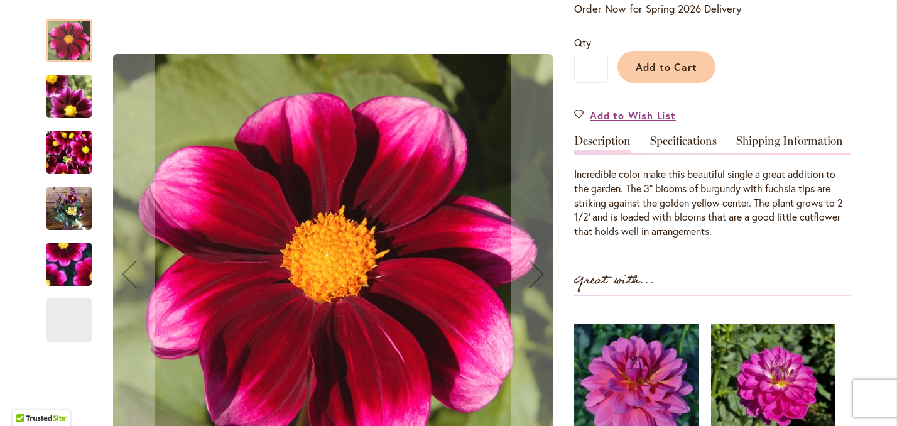
scroll to position [288, 0]
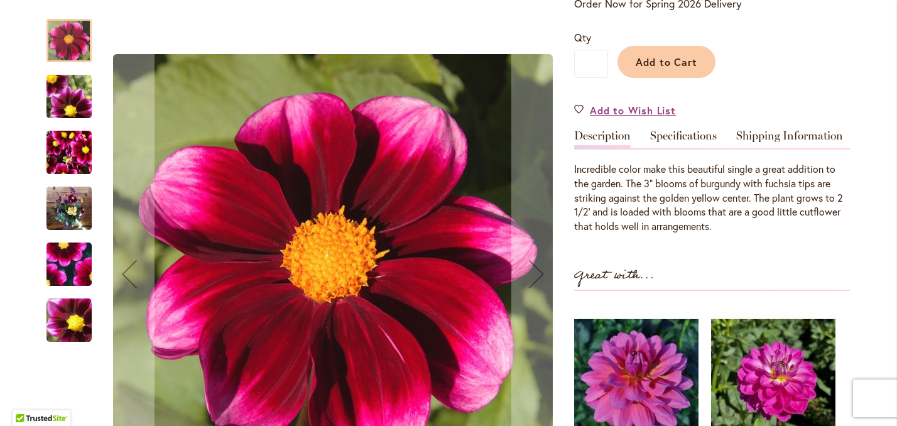
click at [67, 259] on img "BASHFUL" at bounding box center [69, 264] width 90 height 84
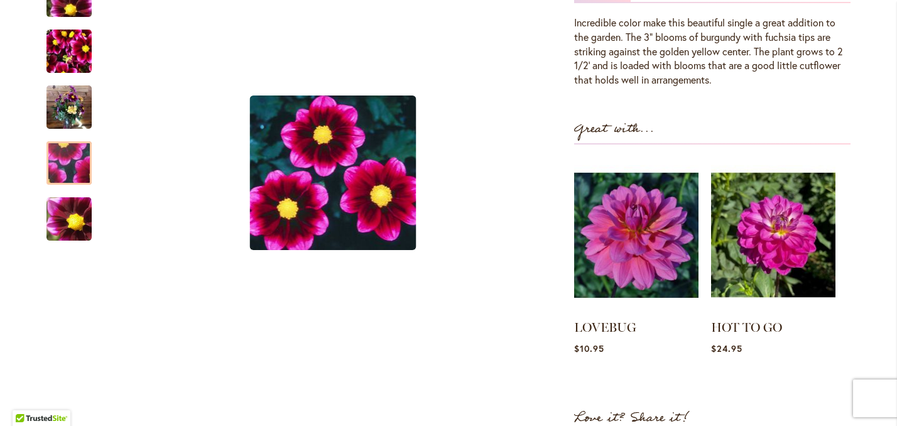
scroll to position [436, 0]
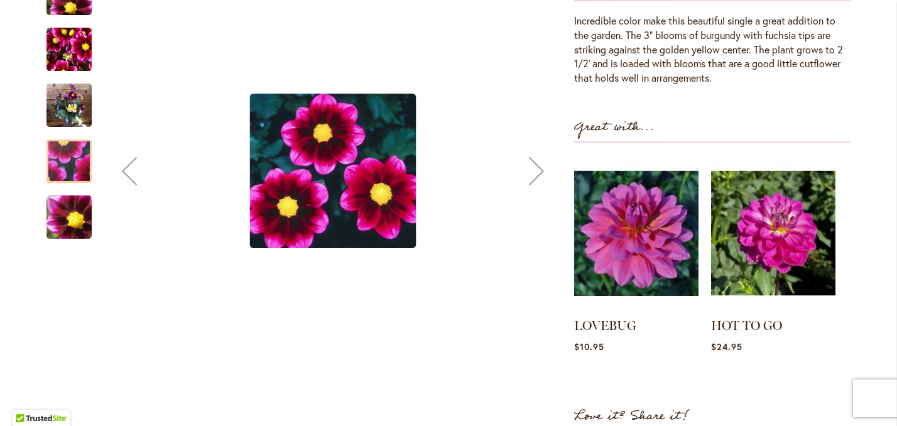
click at [76, 112] on img "BASHFUL" at bounding box center [68, 105] width 45 height 60
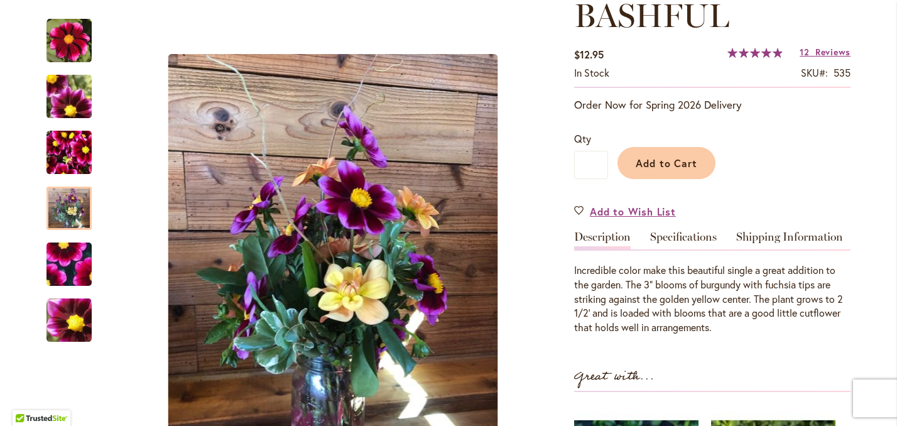
scroll to position [175, 0]
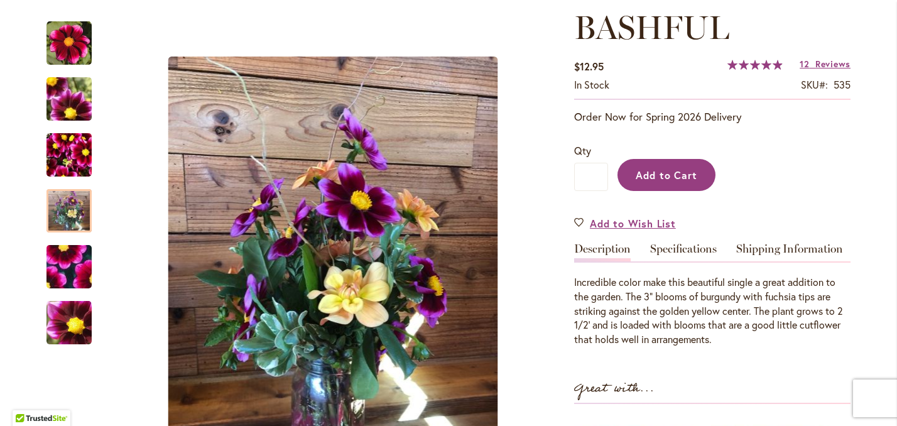
click at [689, 181] on span "Add to Cart" at bounding box center [666, 174] width 62 height 13
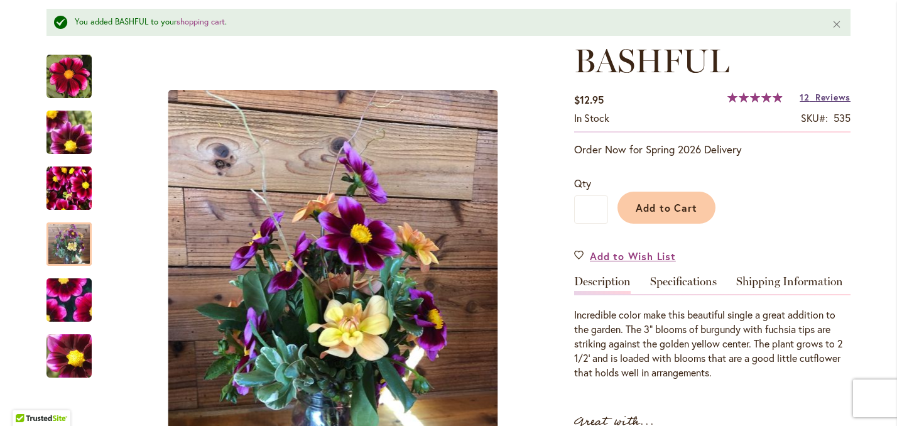
click at [824, 103] on span "Reviews" at bounding box center [832, 97] width 35 height 12
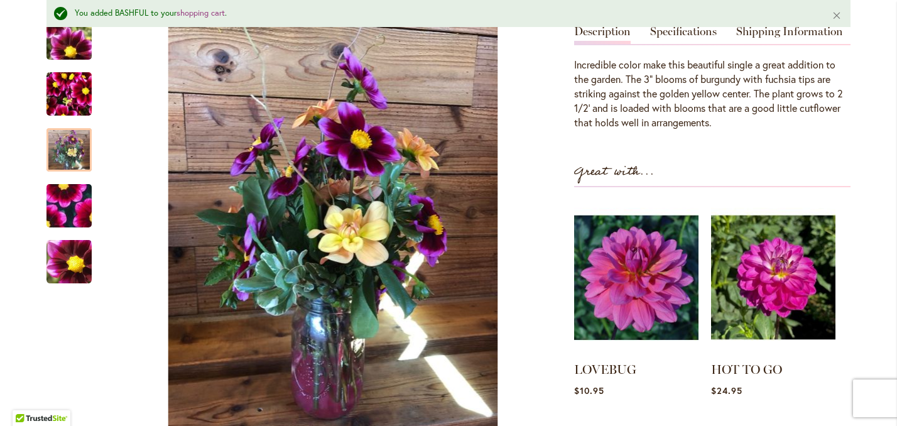
scroll to position [0, 0]
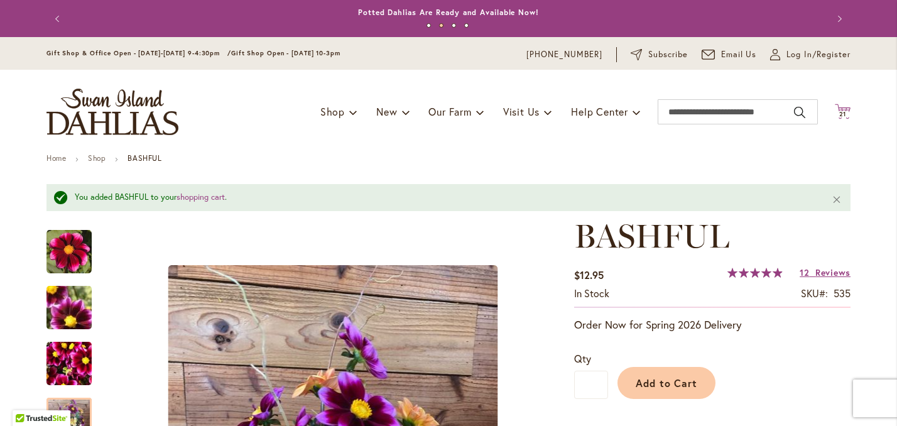
click at [846, 119] on icon "Cart .cls-1 { fill: #231f20; }" at bounding box center [842, 112] width 16 height 16
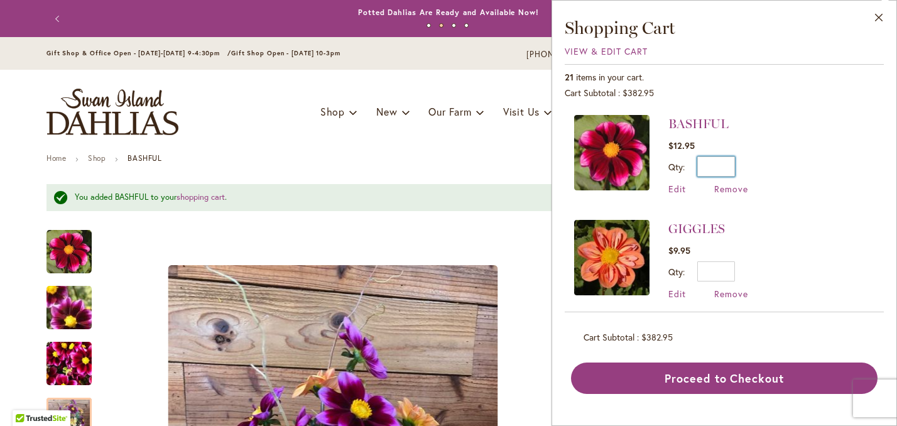
click at [730, 168] on input "*" at bounding box center [716, 166] width 38 height 20
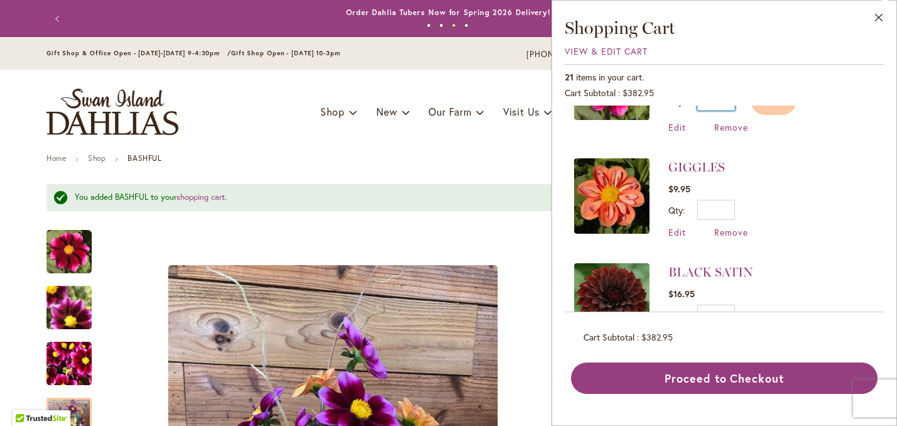
scroll to position [72, 0]
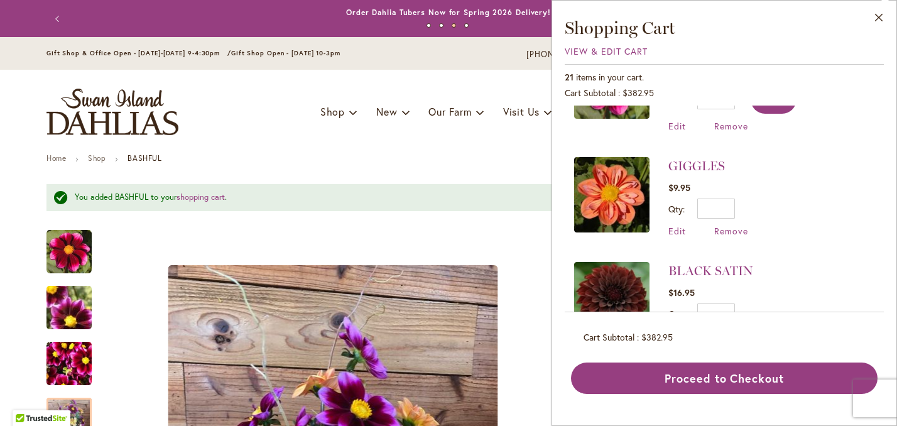
type input "*"
click at [771, 110] on button "Update" at bounding box center [773, 99] width 46 height 29
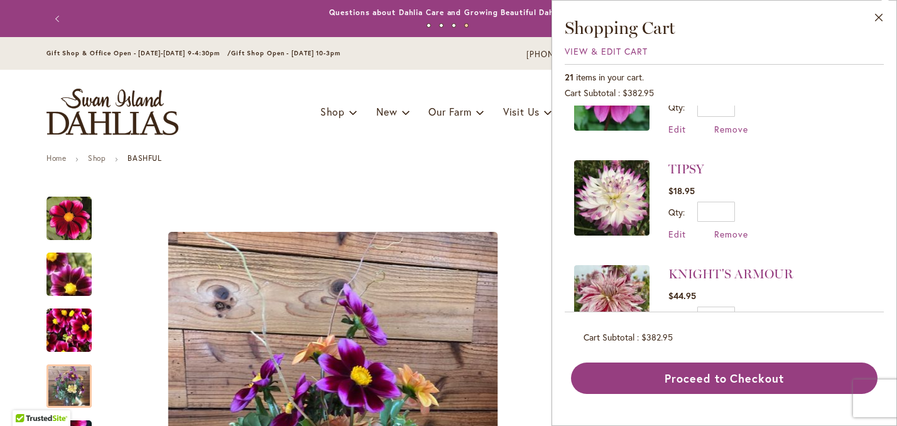
scroll to position [1631, 0]
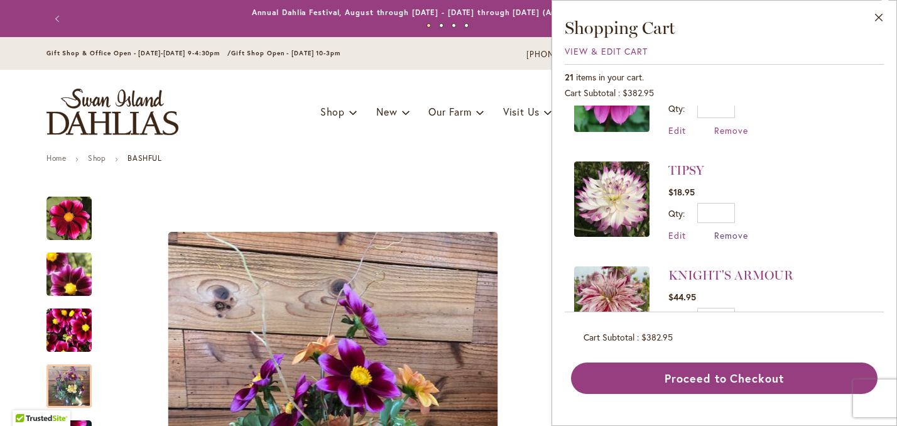
click at [736, 229] on span "Remove" at bounding box center [731, 235] width 34 height 12
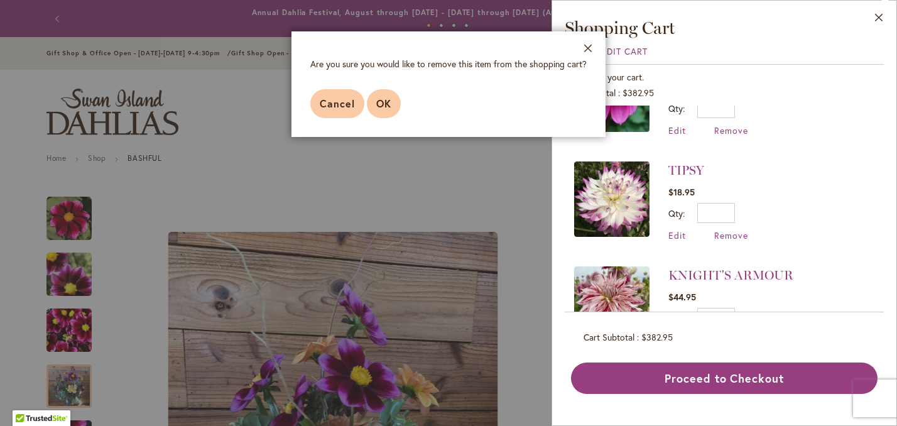
click at [386, 102] on span "OK" at bounding box center [383, 103] width 15 height 13
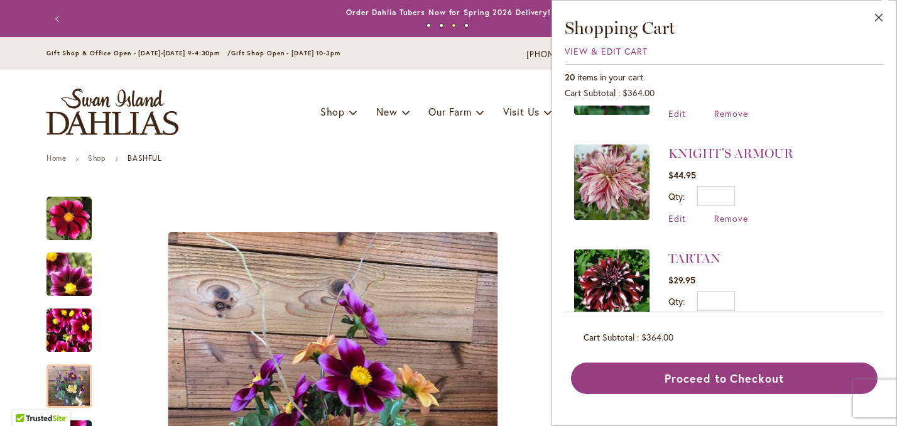
scroll to position [1671, 0]
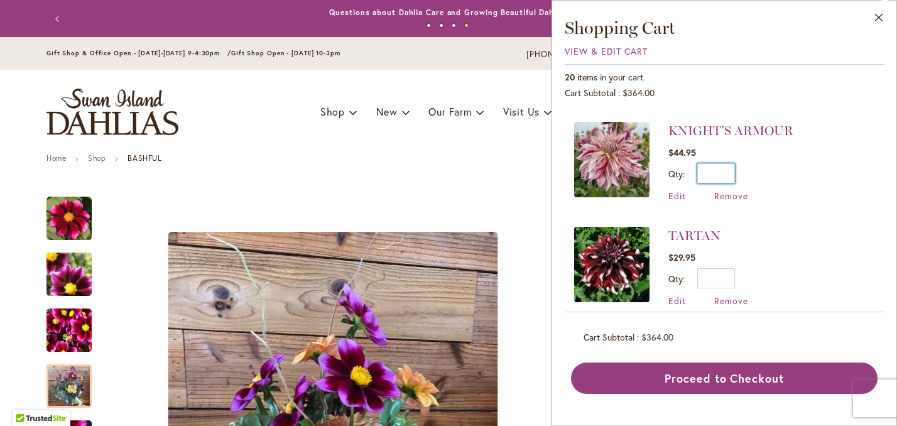
click at [731, 163] on input "*" at bounding box center [716, 173] width 38 height 20
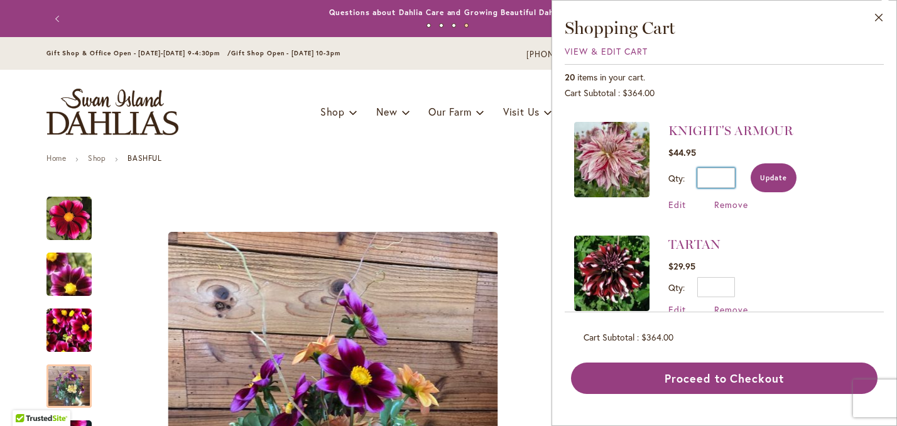
type input "*"
click at [778, 167] on button "Update" at bounding box center [773, 177] width 46 height 29
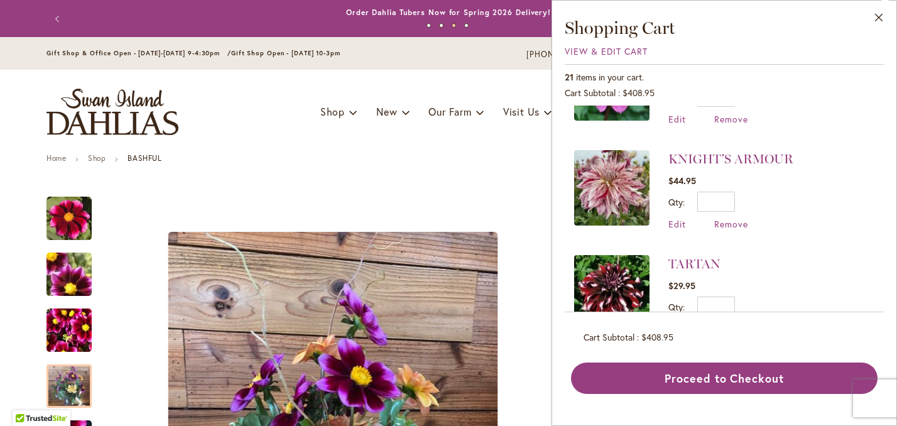
scroll to position [1642, 0]
click at [710, 152] on link "KNIGHT'S ARMOUR" at bounding box center [730, 159] width 125 height 15
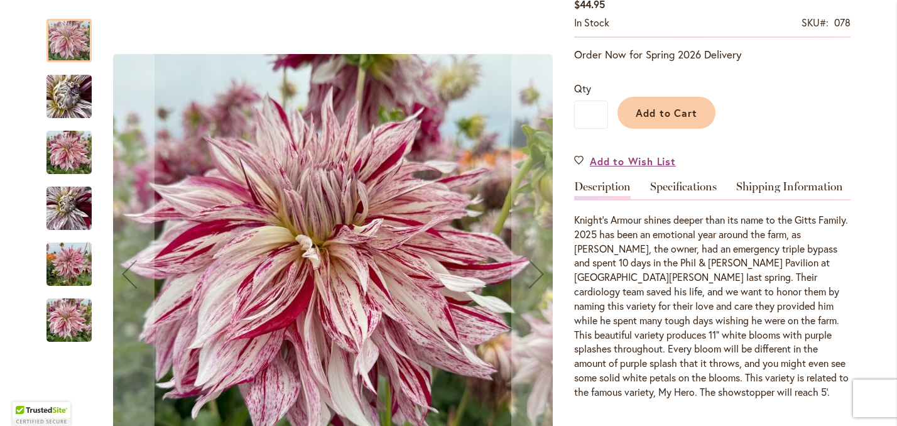
scroll to position [280, 0]
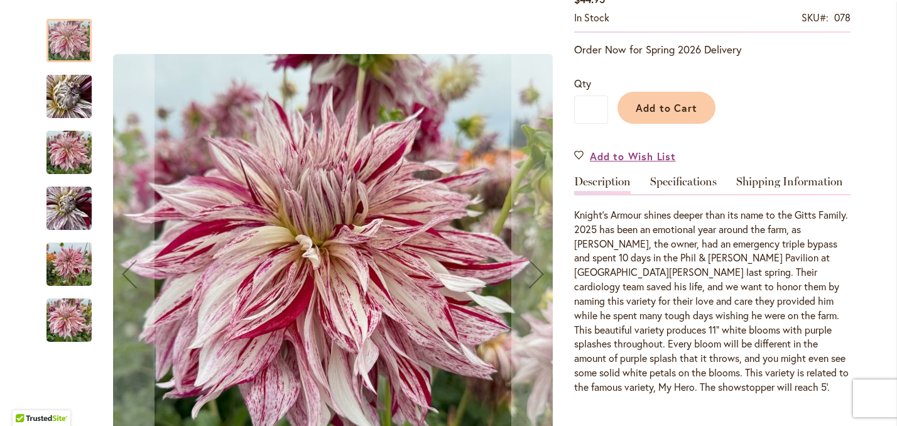
click at [65, 208] on img "KNIGHT'S ARMOUR" at bounding box center [68, 208] width 45 height 60
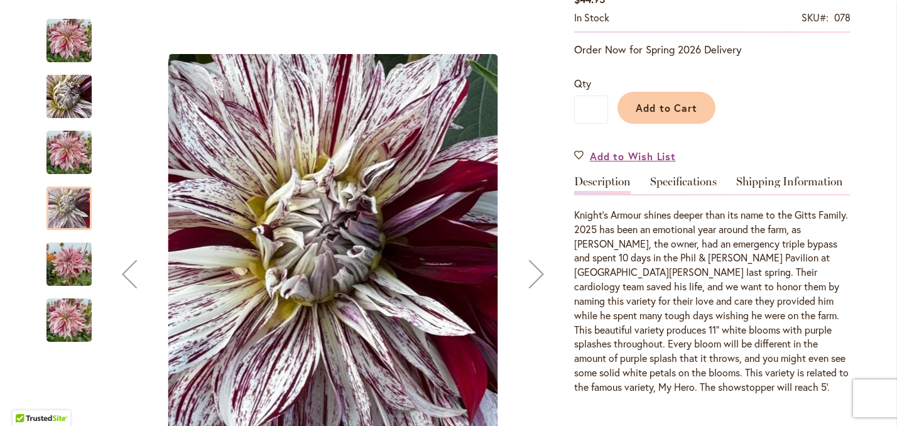
click at [80, 294] on div "KNIGHT'S ARMOUR" at bounding box center [68, 314] width 45 height 56
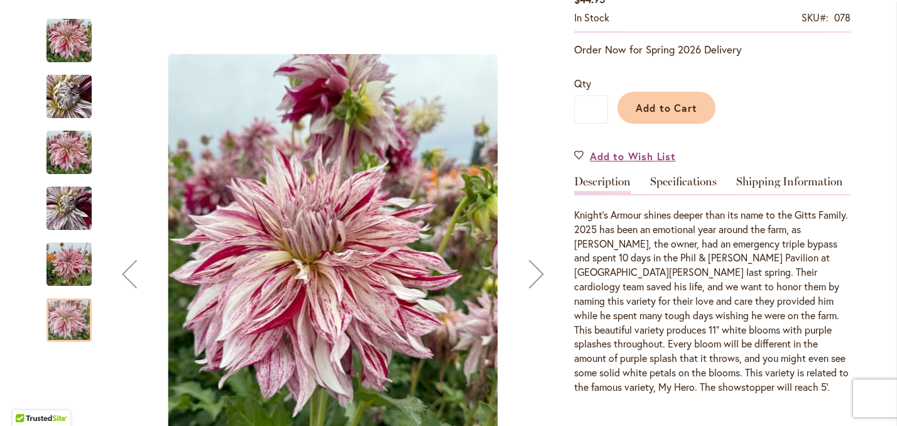
click at [75, 104] on img "KNIGHT'S ARMOUR" at bounding box center [69, 97] width 90 height 68
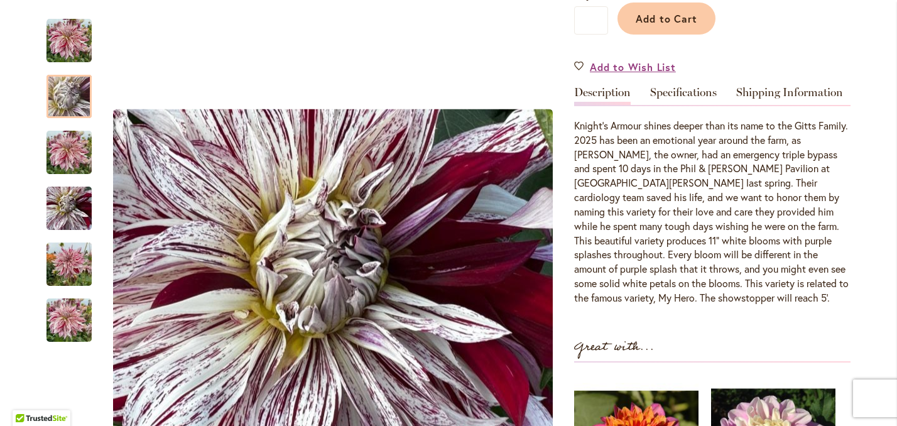
scroll to position [0, 0]
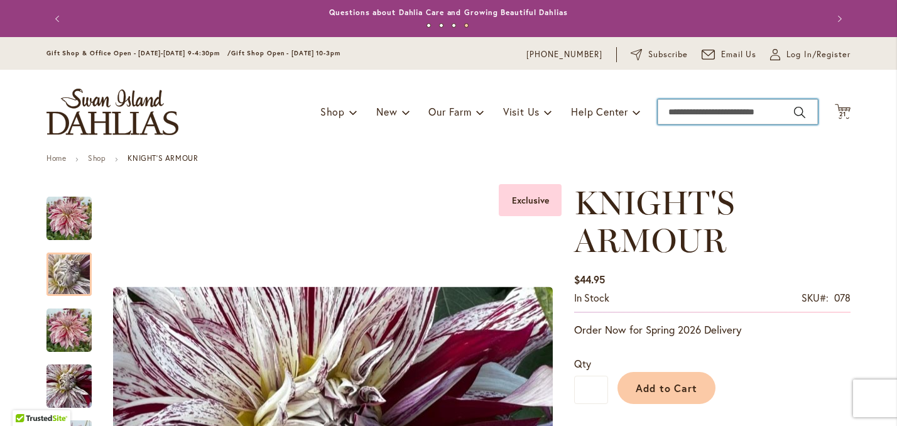
click at [702, 124] on input "Search" at bounding box center [737, 111] width 160 height 25
type input "*******"
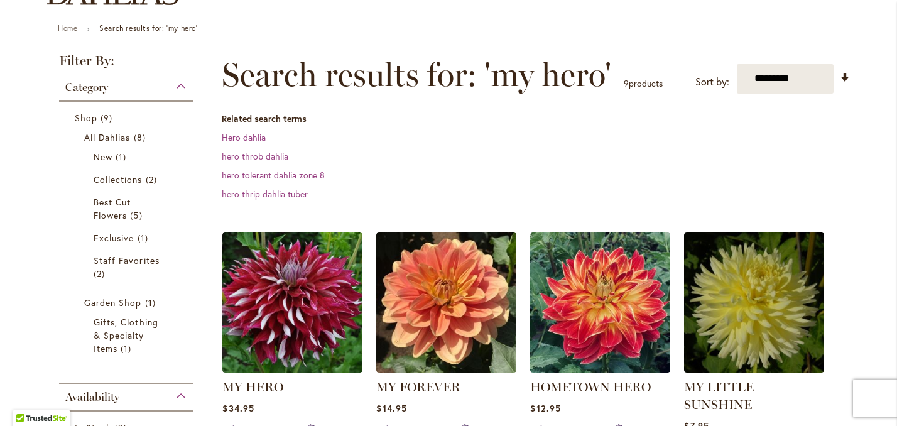
scroll to position [223, 0]
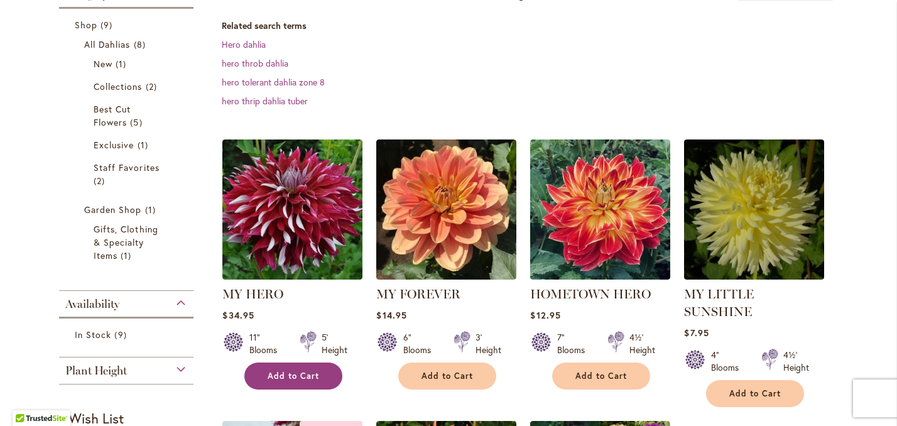
click at [296, 381] on span "Add to Cart" at bounding box center [292, 375] width 51 height 11
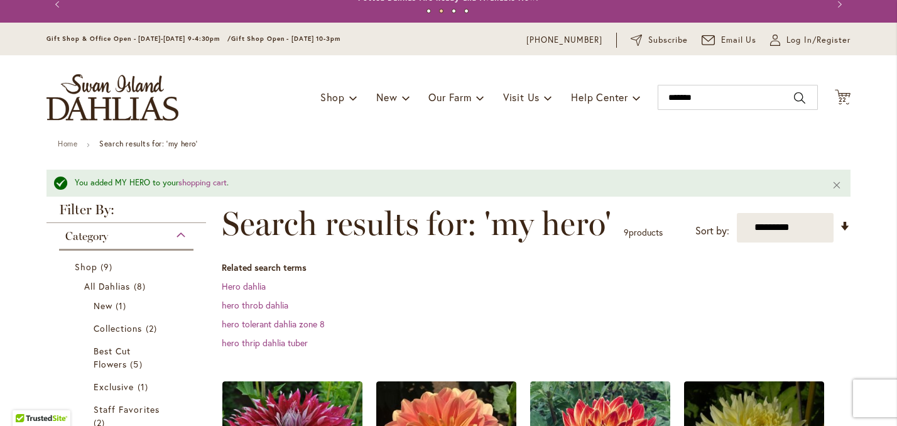
scroll to position [0, 0]
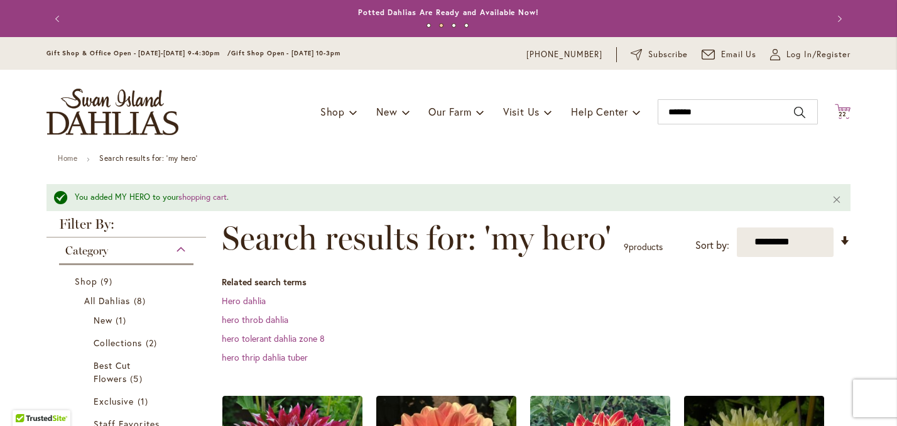
click at [845, 119] on icon at bounding box center [842, 111] width 16 height 15
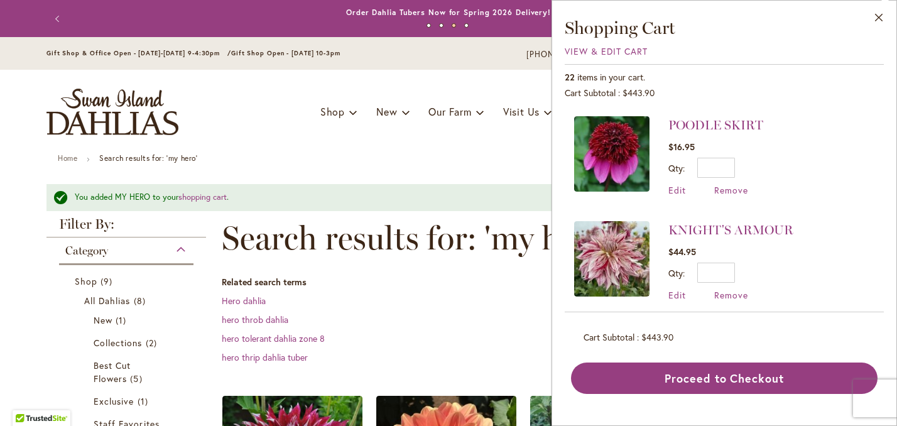
scroll to position [1671, 0]
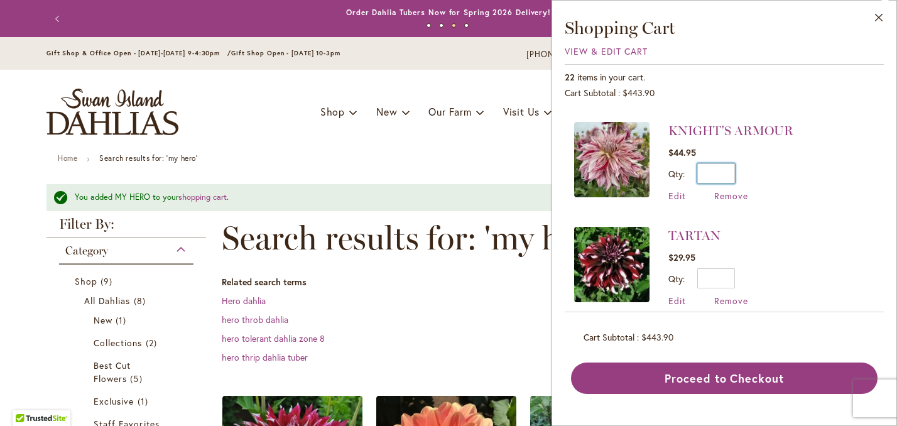
click at [731, 163] on input "*" at bounding box center [716, 173] width 38 height 20
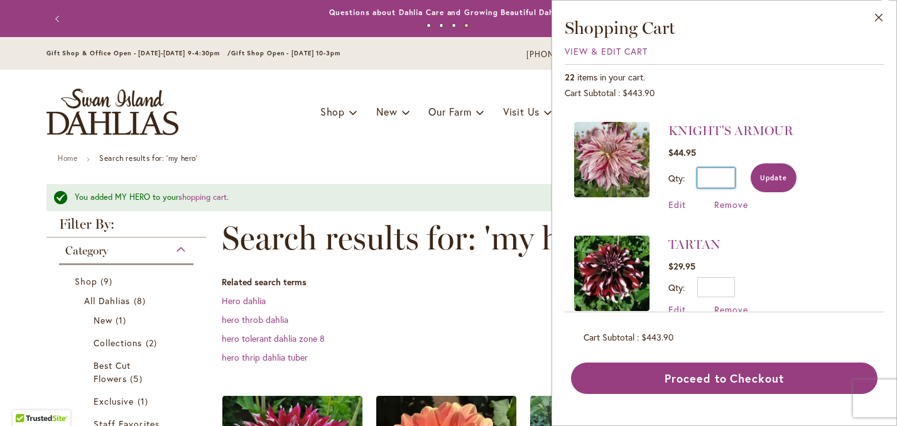
type input "*"
click at [776, 173] on span "Update" at bounding box center [773, 177] width 27 height 9
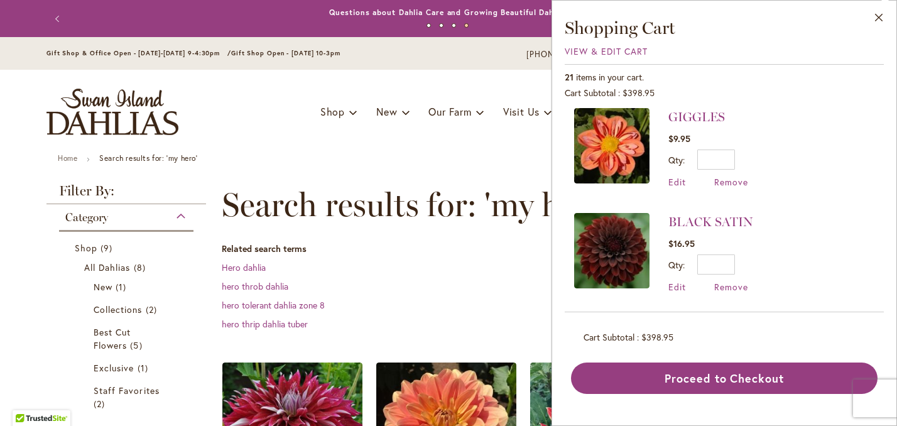
scroll to position [114, 0]
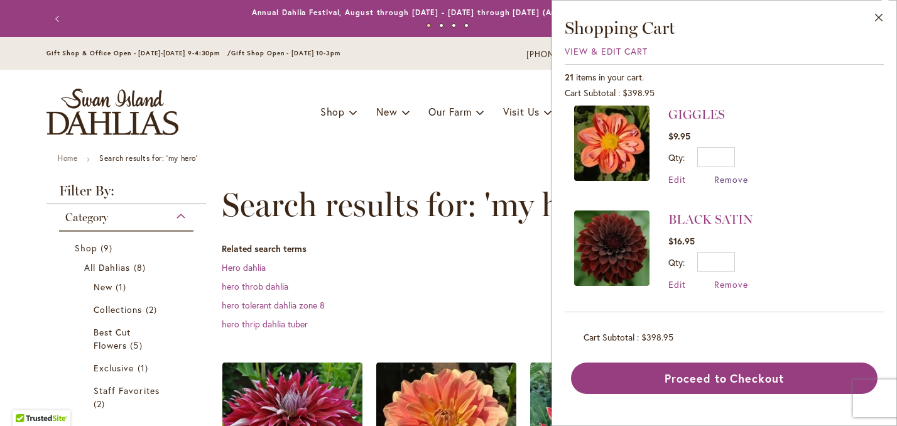
click at [737, 180] on span "Remove" at bounding box center [731, 179] width 34 height 12
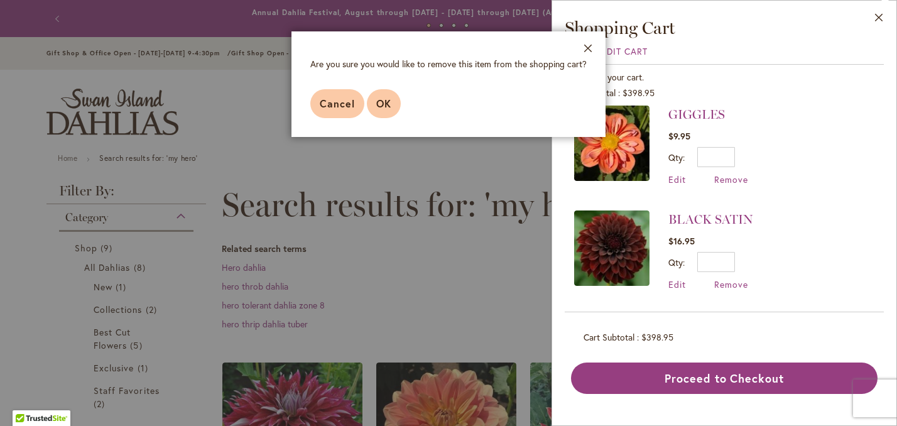
click at [384, 109] on span "OK" at bounding box center [383, 103] width 15 height 13
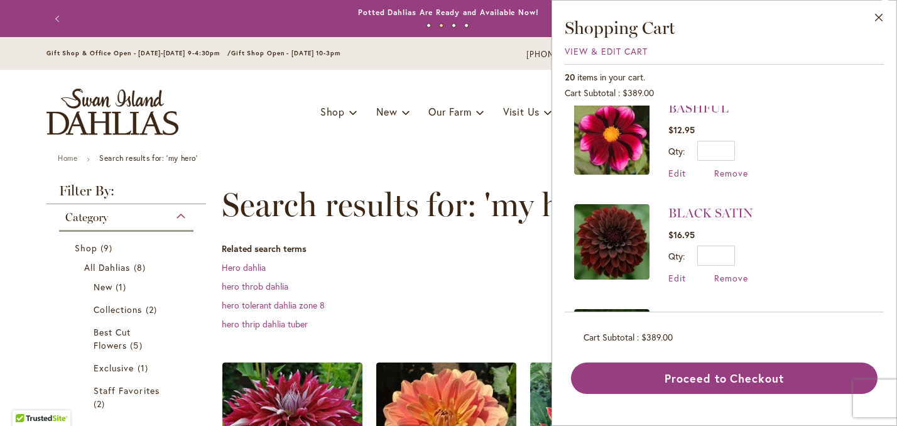
scroll to position [13, 0]
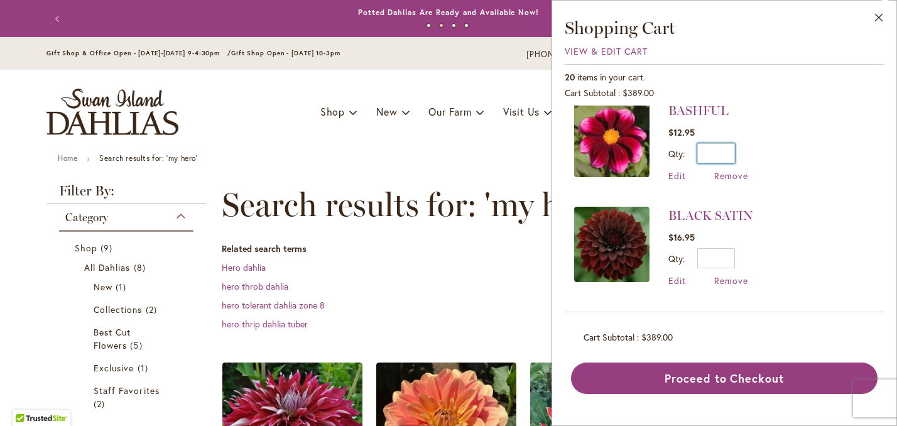
click at [729, 152] on input "*" at bounding box center [716, 153] width 38 height 20
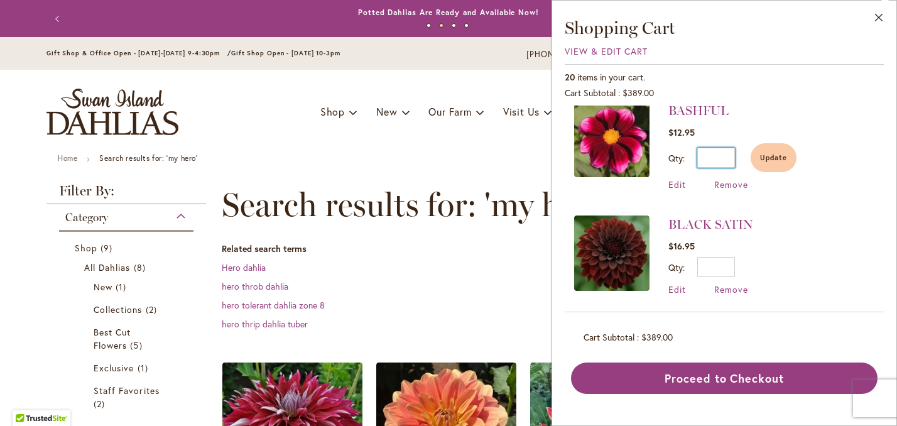
type input "*"
click at [789, 144] on div "Qty * Update" at bounding box center [732, 157] width 128 height 29
click at [779, 157] on span "Update" at bounding box center [773, 157] width 27 height 9
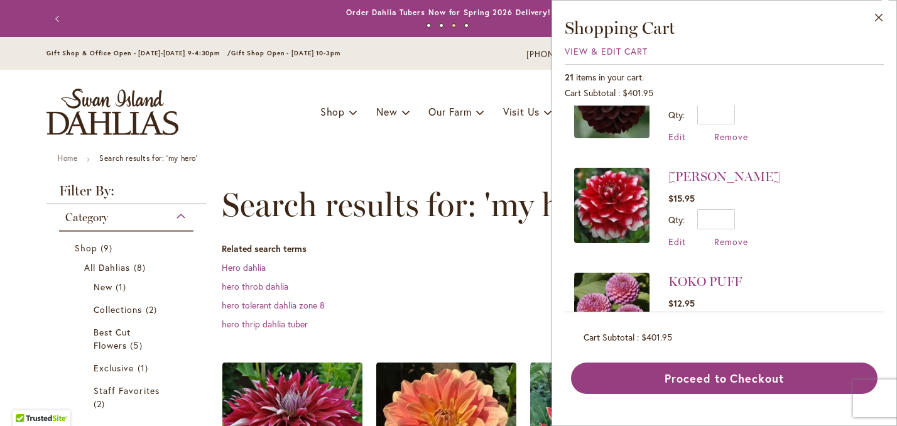
scroll to position [880, 0]
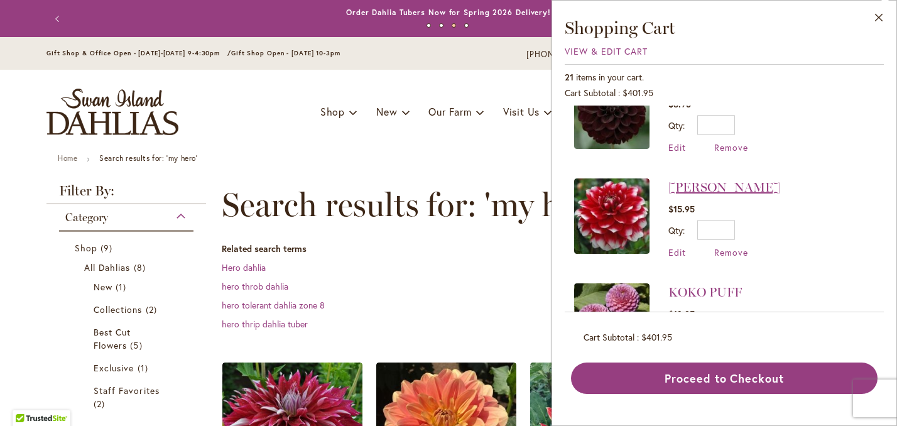
click at [695, 180] on link "ZAKARY ROBERT" at bounding box center [724, 187] width 112 height 15
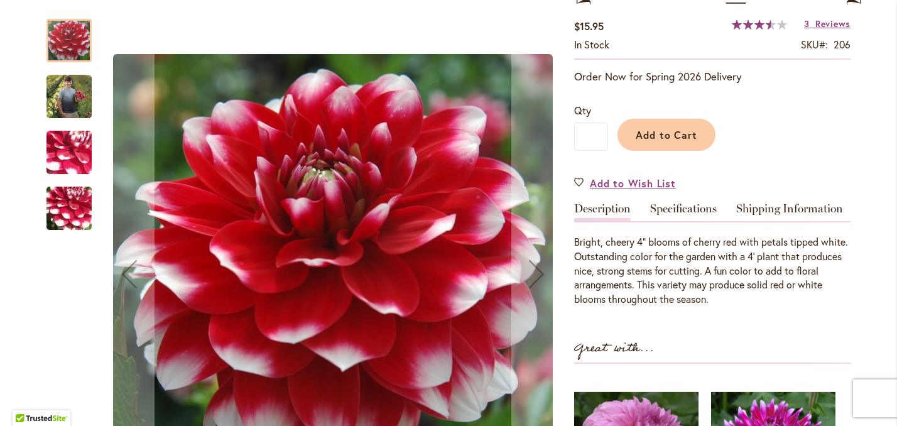
scroll to position [216, 0]
click at [68, 99] on img "ZAKARY ROBERT" at bounding box center [68, 96] width 45 height 57
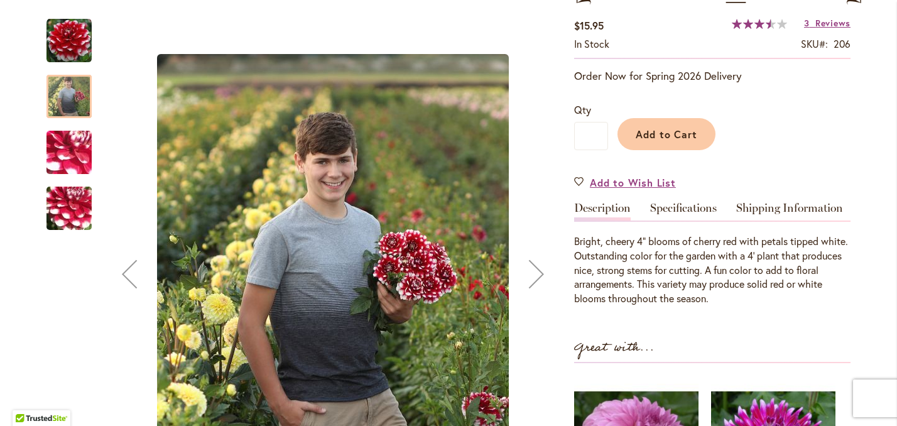
click at [80, 159] on img "ZAKARY ROBERT" at bounding box center [69, 153] width 90 height 68
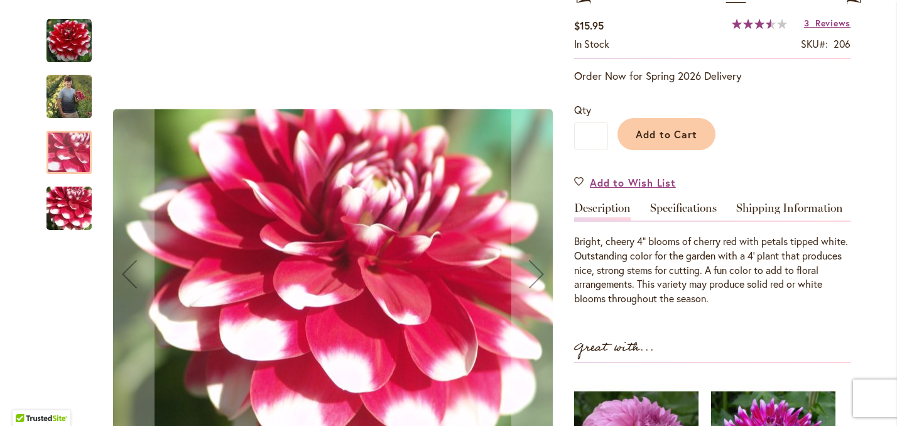
click at [78, 205] on img "ZAKARY ROBERT" at bounding box center [69, 209] width 90 height 68
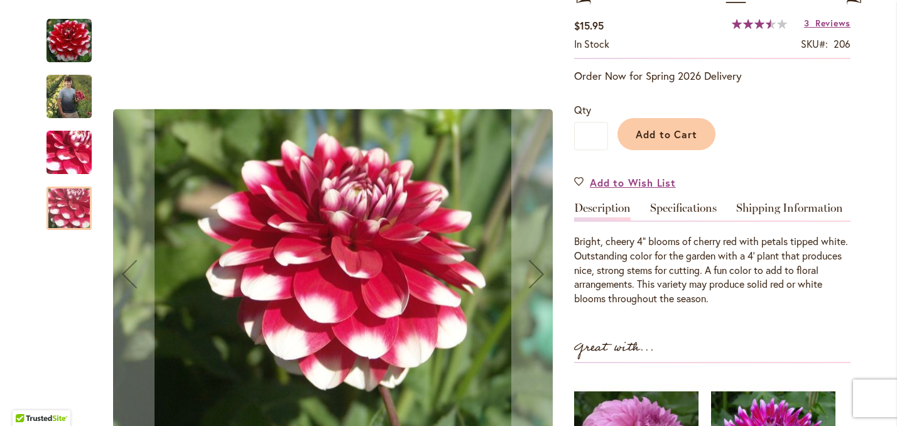
click at [70, 102] on img "ZAKARY ROBERT" at bounding box center [68, 96] width 45 height 57
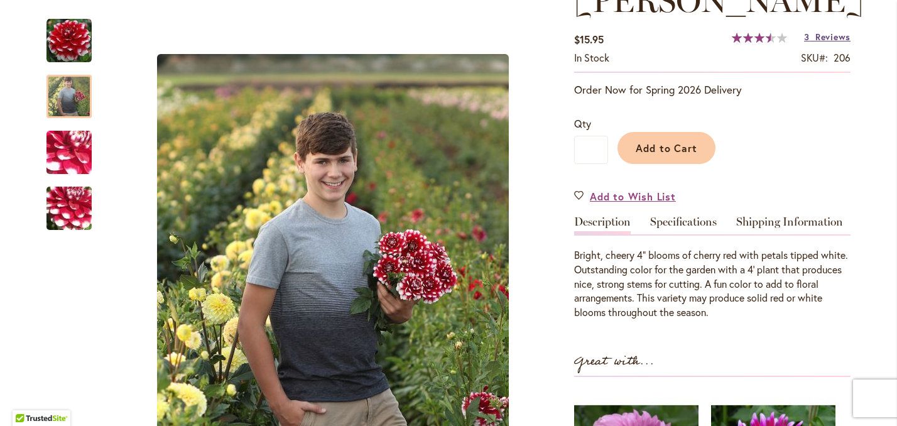
click at [822, 43] on span "Reviews" at bounding box center [832, 37] width 35 height 12
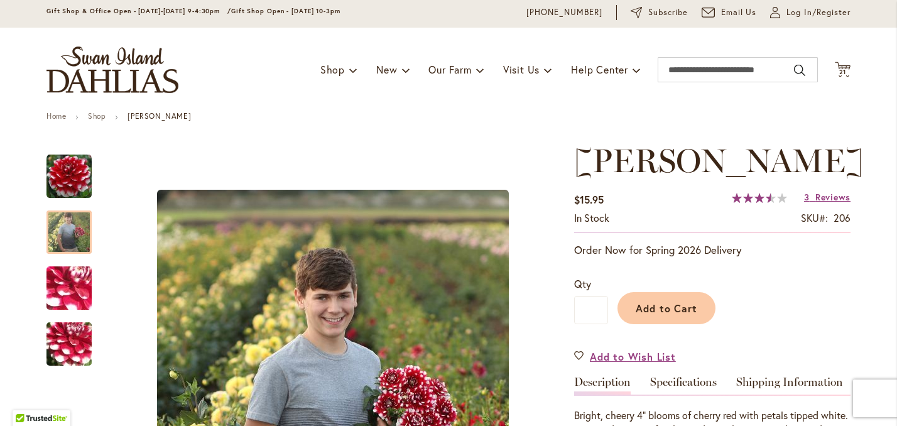
scroll to position [0, 0]
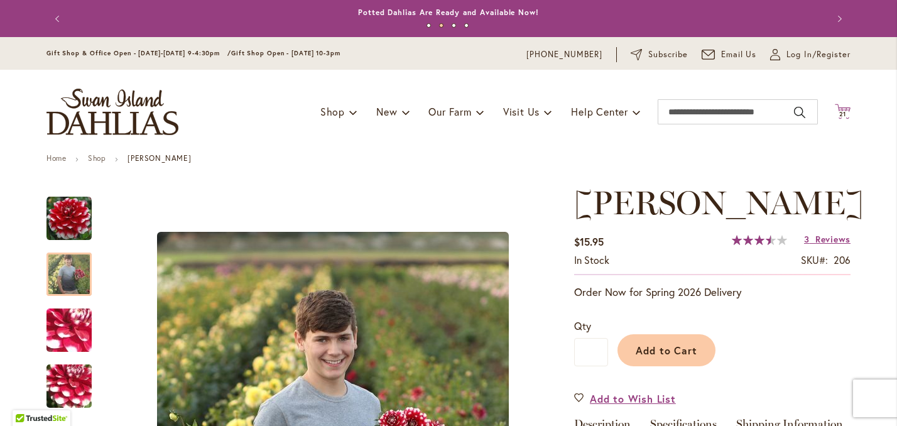
click at [840, 118] on span "21" at bounding box center [843, 114] width 8 height 8
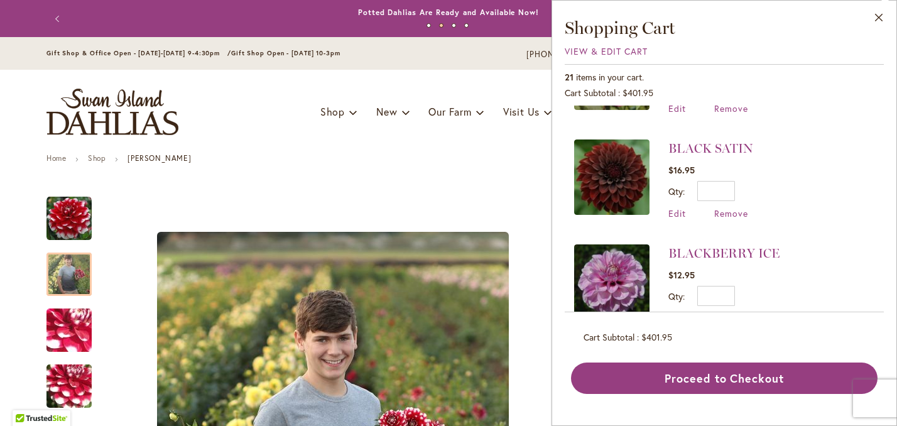
scroll to position [83, 0]
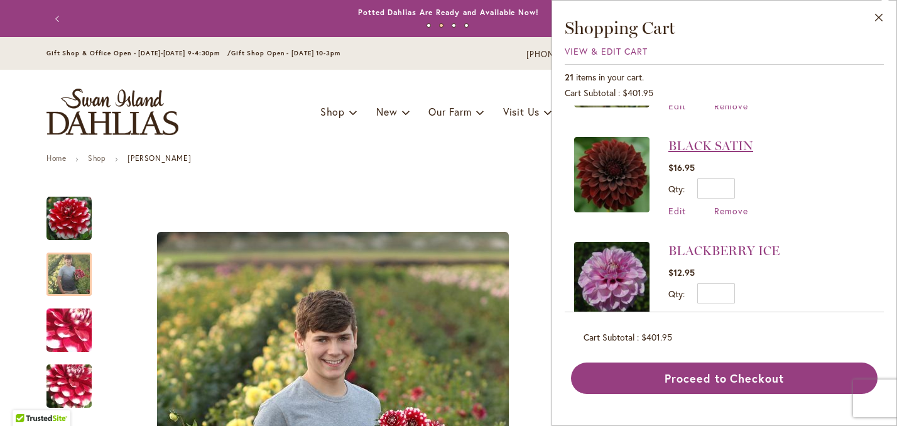
click at [713, 143] on link "BLACK SATIN" at bounding box center [710, 145] width 85 height 15
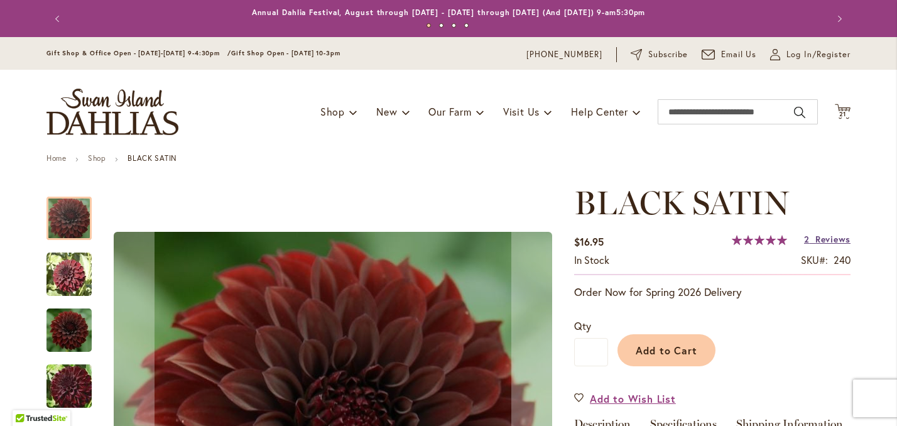
click at [837, 245] on span "Reviews" at bounding box center [832, 239] width 35 height 12
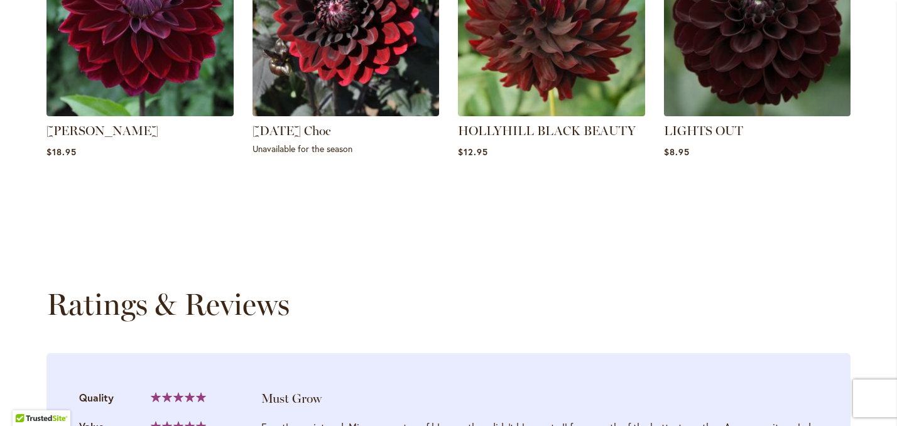
scroll to position [1282, 0]
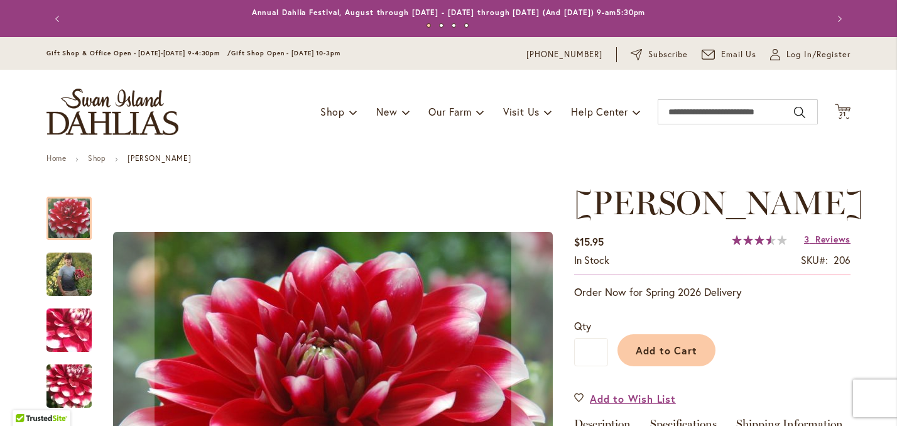
scroll to position [2, 0]
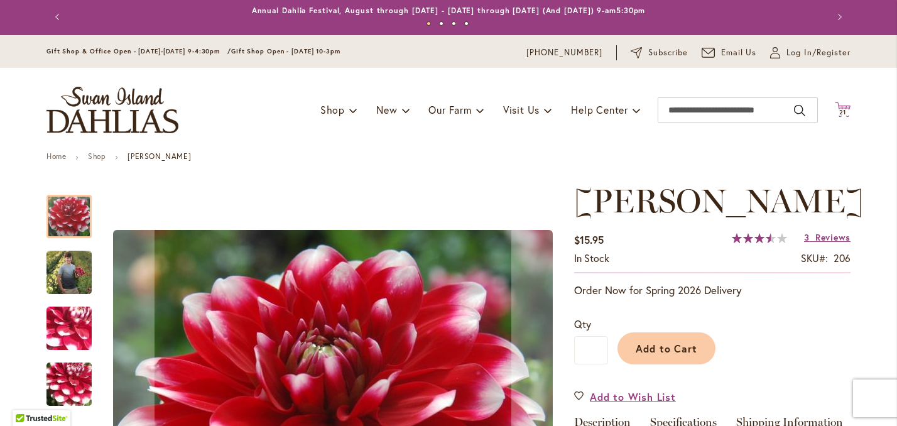
click at [843, 116] on span "21" at bounding box center [843, 112] width 8 height 8
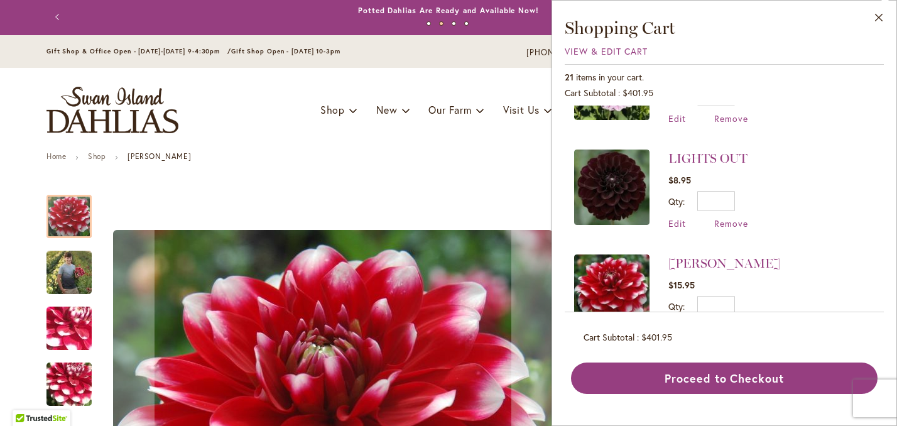
scroll to position [851, 0]
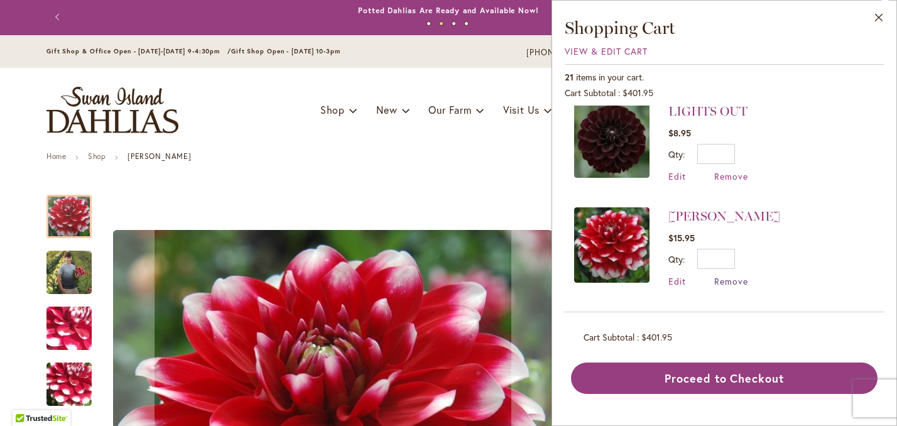
click at [732, 275] on span "Remove" at bounding box center [731, 281] width 34 height 12
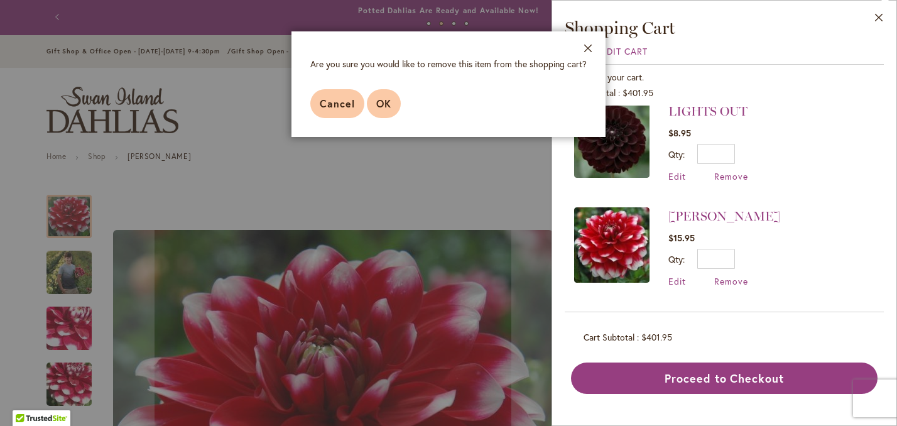
click at [384, 101] on span "OK" at bounding box center [383, 103] width 15 height 13
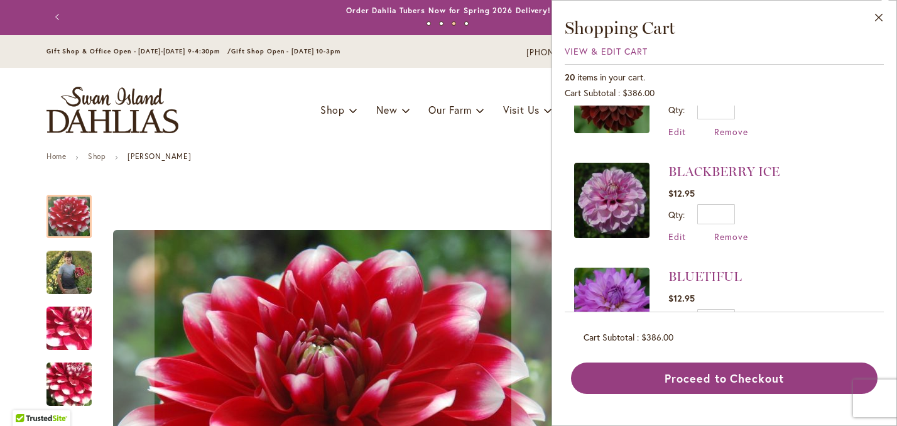
scroll to position [160, 0]
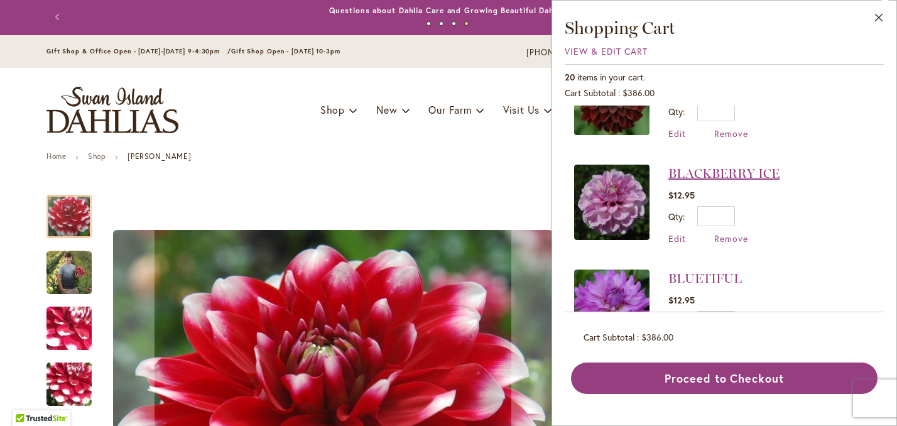
click at [708, 168] on link "BLACKBERRY ICE" at bounding box center [723, 173] width 111 height 15
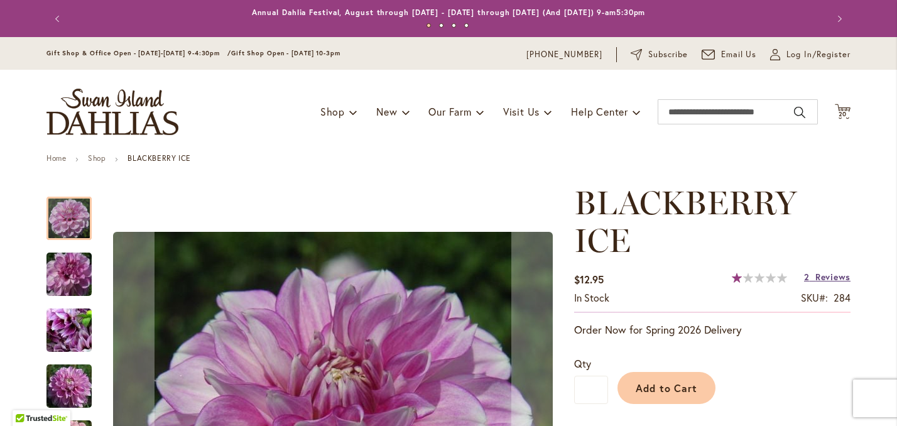
click at [841, 283] on span "Reviews" at bounding box center [832, 277] width 35 height 12
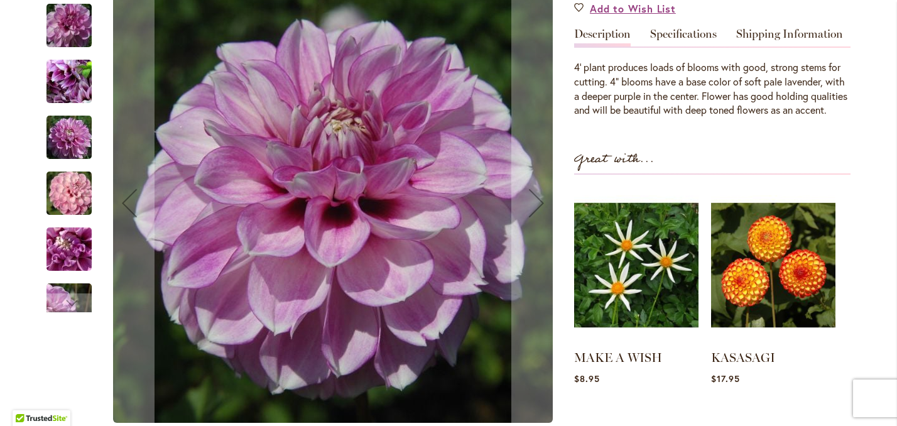
scroll to position [1334, 0]
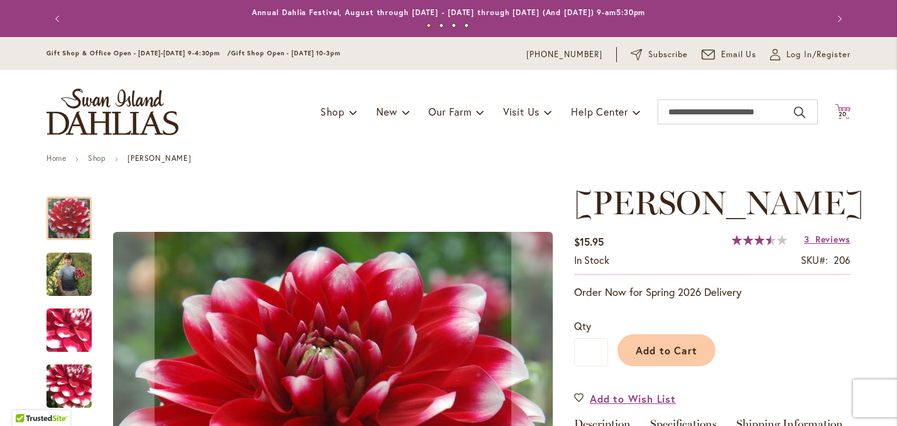
click at [844, 118] on span "20" at bounding box center [842, 114] width 9 height 8
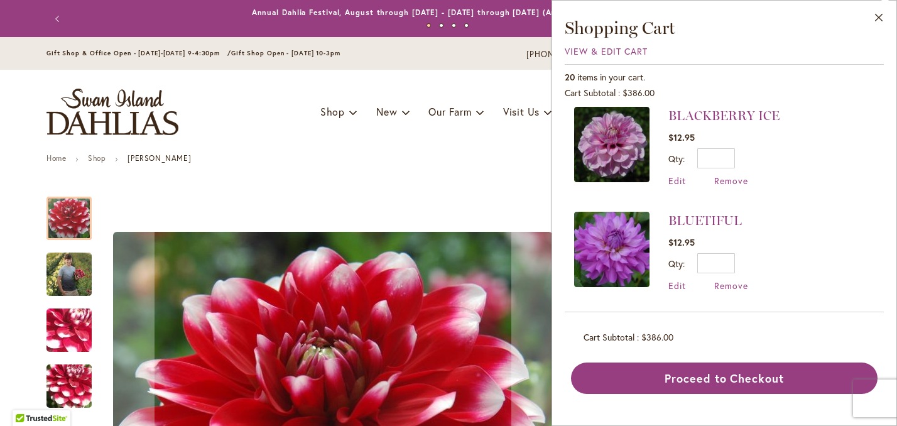
scroll to position [195, 0]
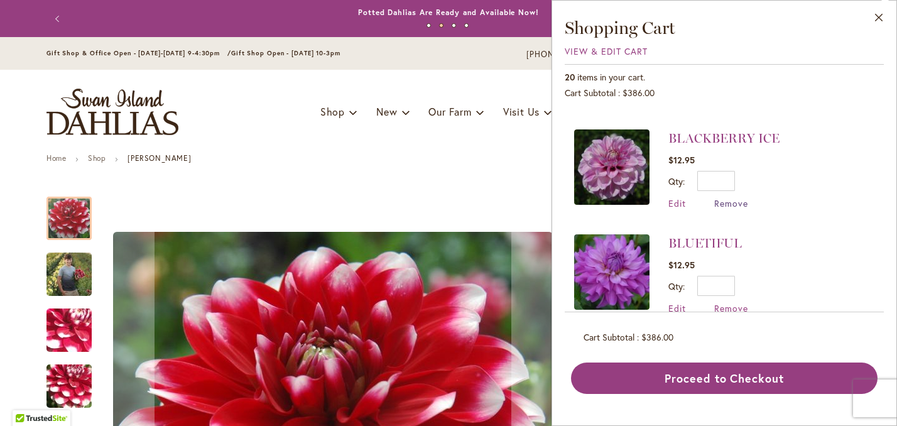
click at [731, 200] on span "Remove" at bounding box center [731, 203] width 34 height 12
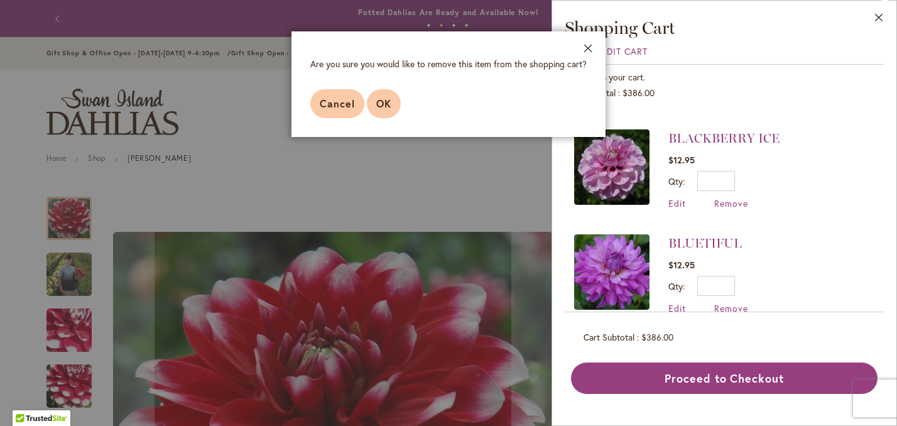
click at [389, 102] on span "OK" at bounding box center [383, 103] width 15 height 13
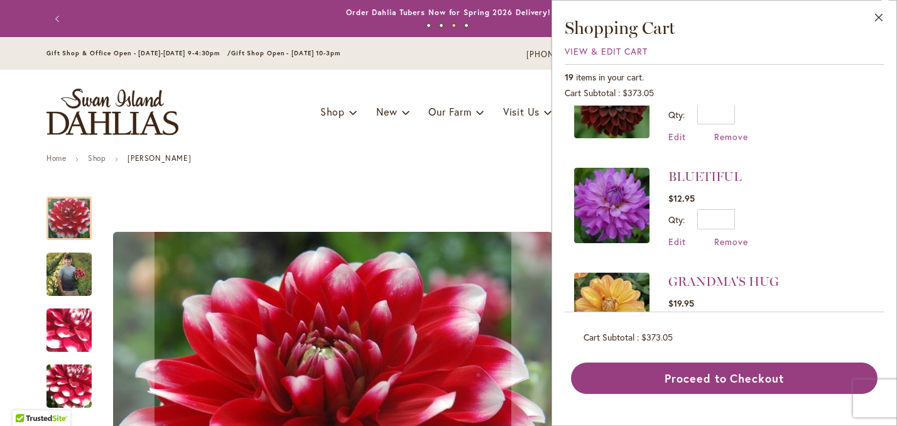
scroll to position [156, 0]
click at [715, 177] on link "BLUETIFUL" at bounding box center [704, 177] width 73 height 15
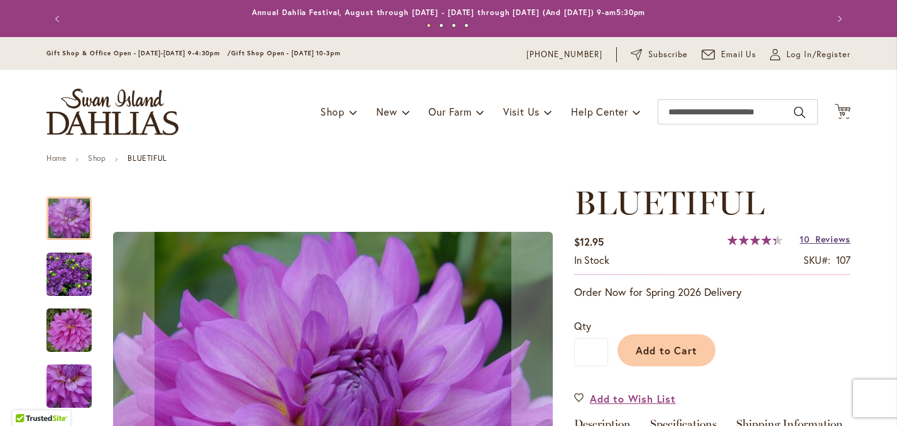
click at [835, 245] on span "Reviews" at bounding box center [832, 239] width 35 height 12
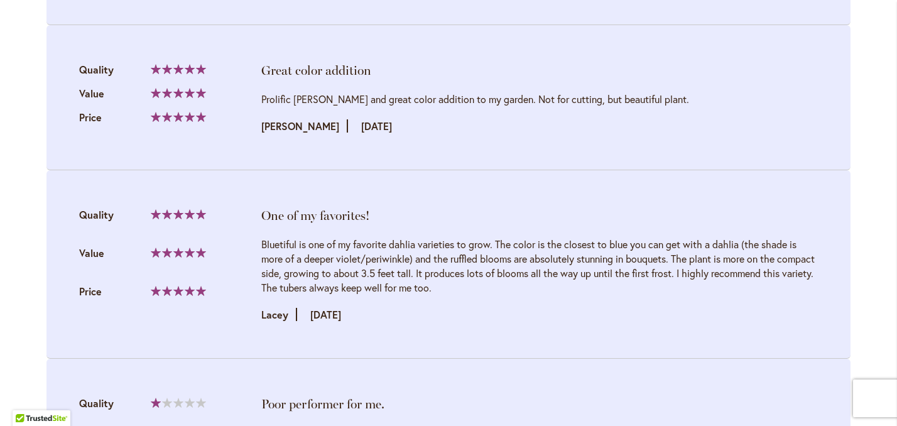
scroll to position [1899, 0]
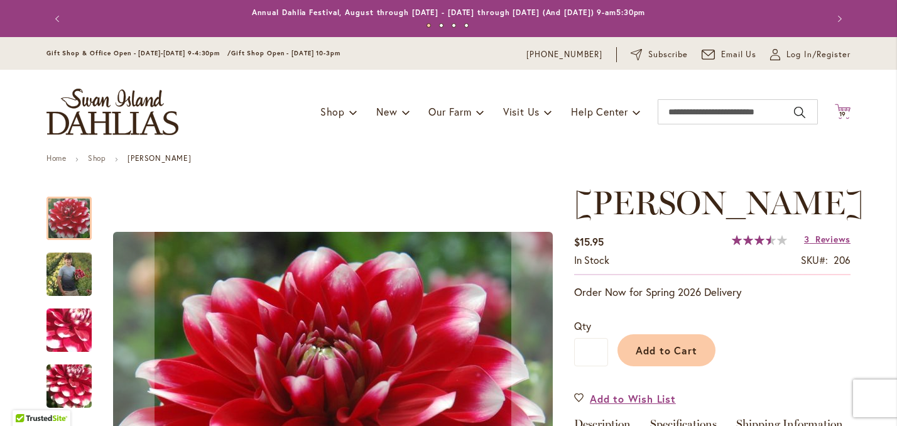
click at [845, 118] on span "19" at bounding box center [843, 114] width 8 height 8
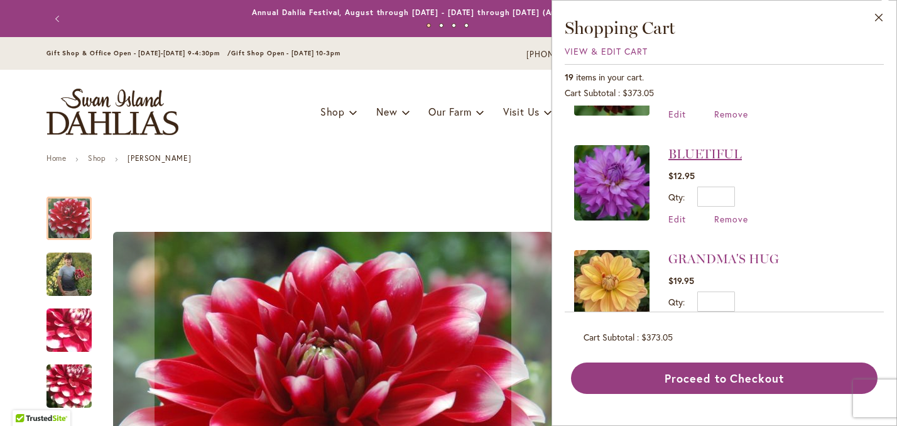
scroll to position [184, 0]
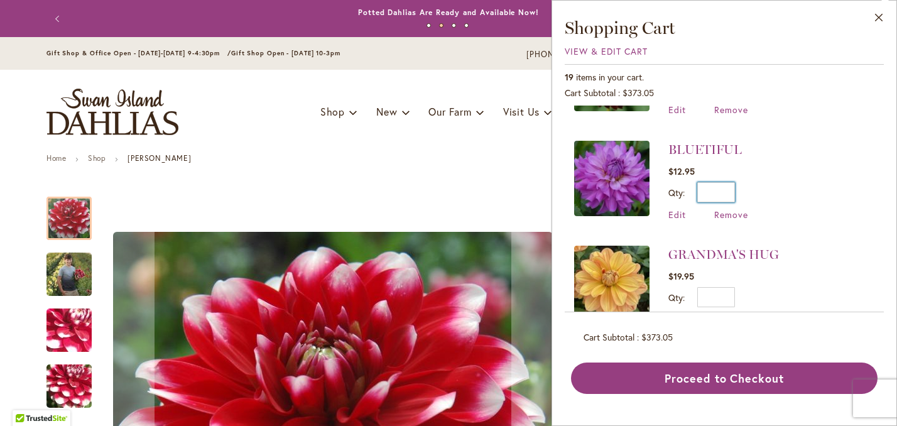
click at [728, 188] on input "*" at bounding box center [716, 192] width 38 height 20
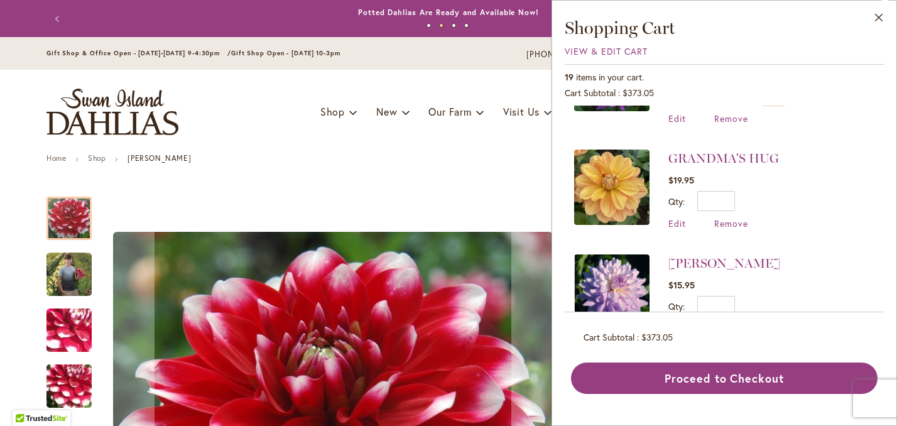
scroll to position [291, 0]
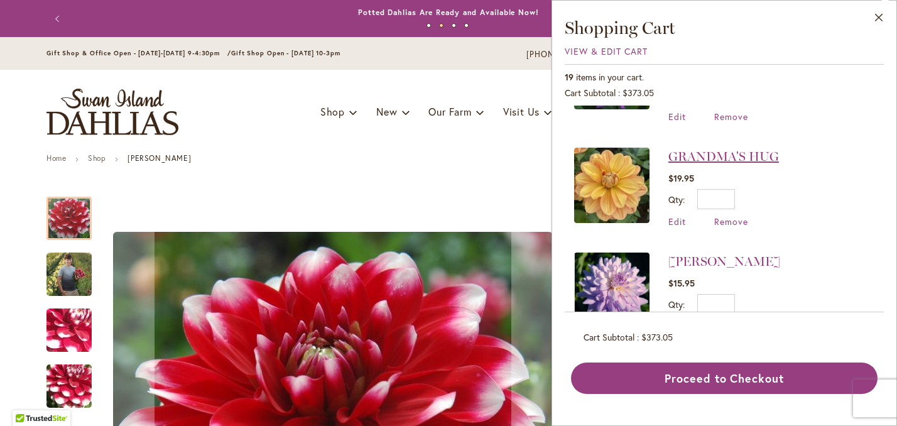
type input "*"
click at [712, 149] on link "GRANDMA'S HUG" at bounding box center [723, 156] width 111 height 15
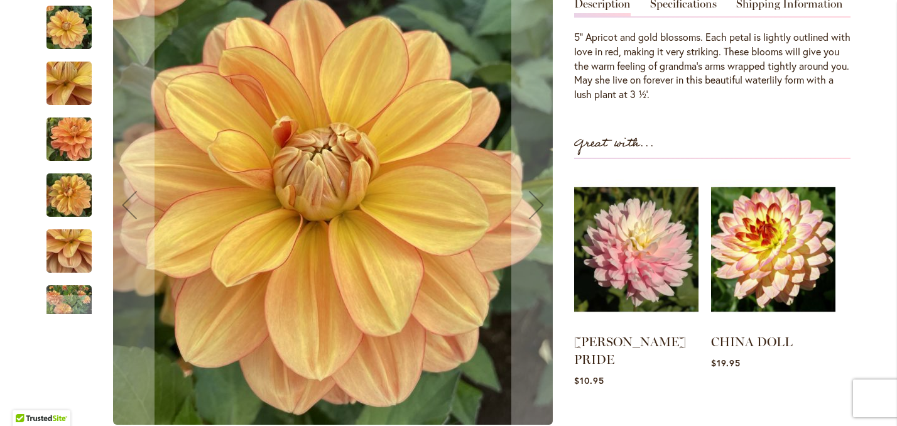
scroll to position [466, 0]
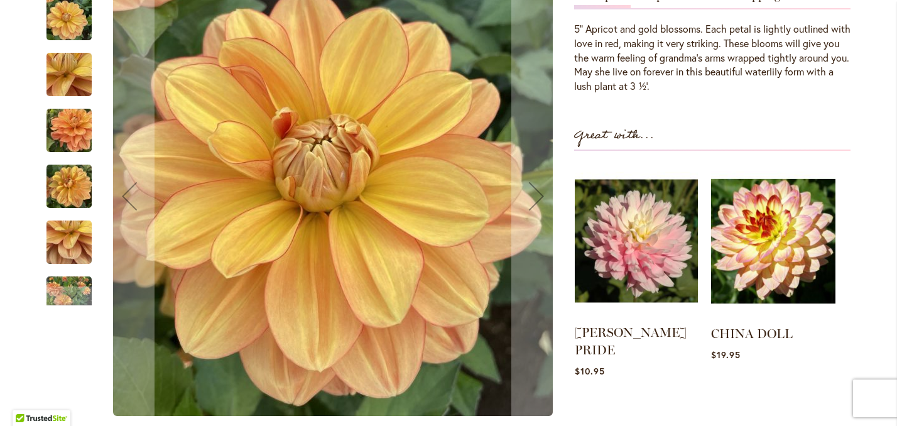
click at [627, 278] on img at bounding box center [636, 241] width 123 height 154
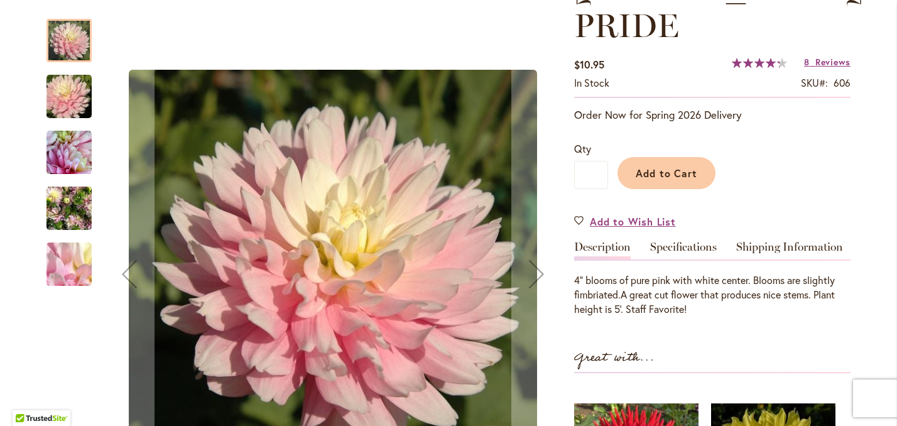
scroll to position [216, 0]
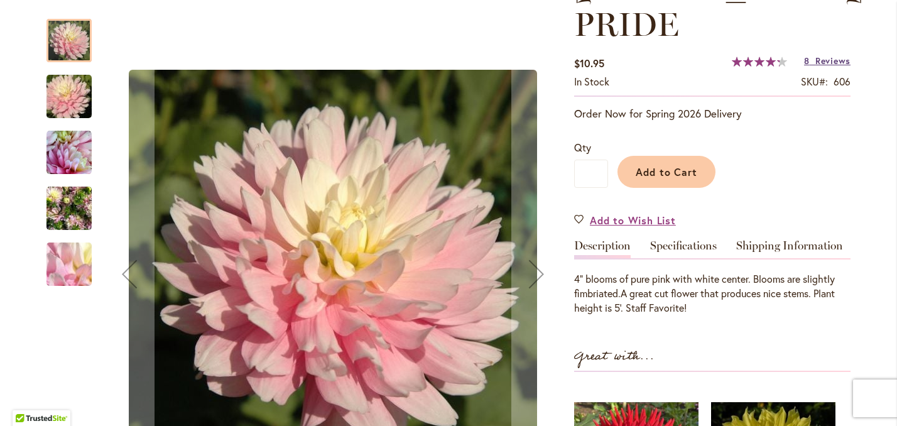
click at [828, 67] on span "Reviews" at bounding box center [832, 61] width 35 height 12
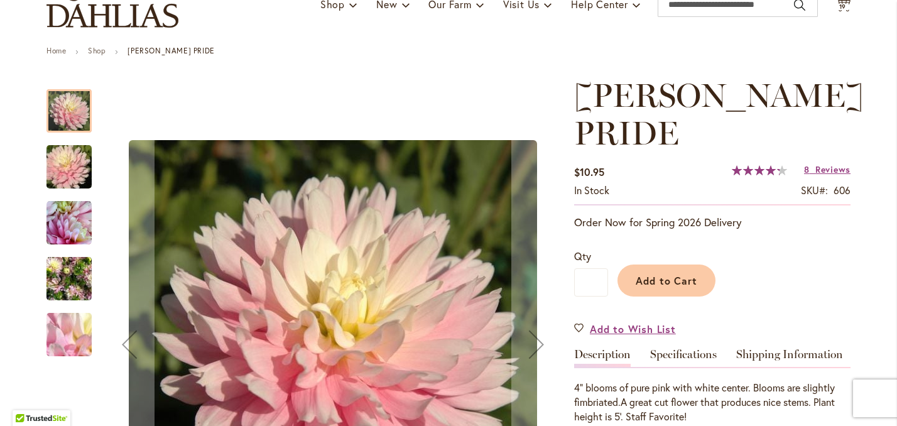
scroll to position [0, 0]
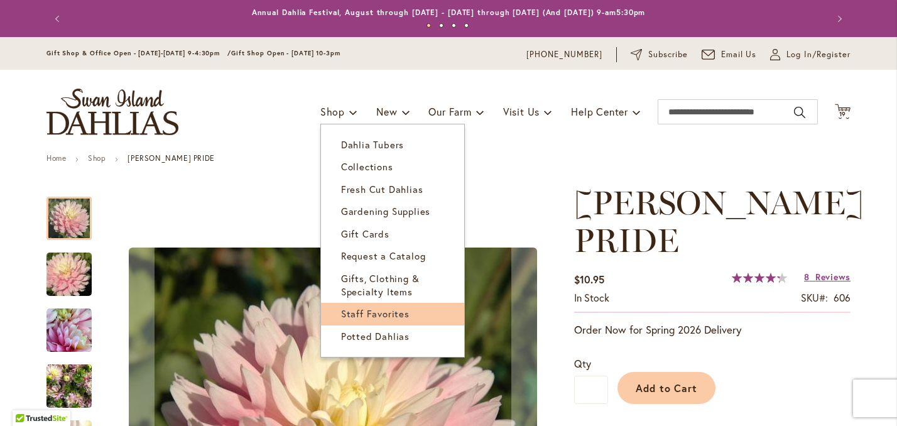
click at [348, 320] on span "Staff Favorites" at bounding box center [375, 313] width 68 height 13
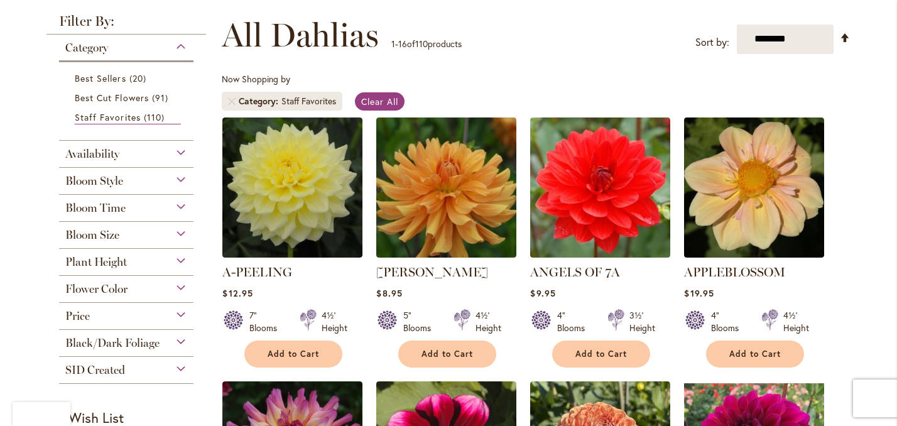
scroll to position [262, 0]
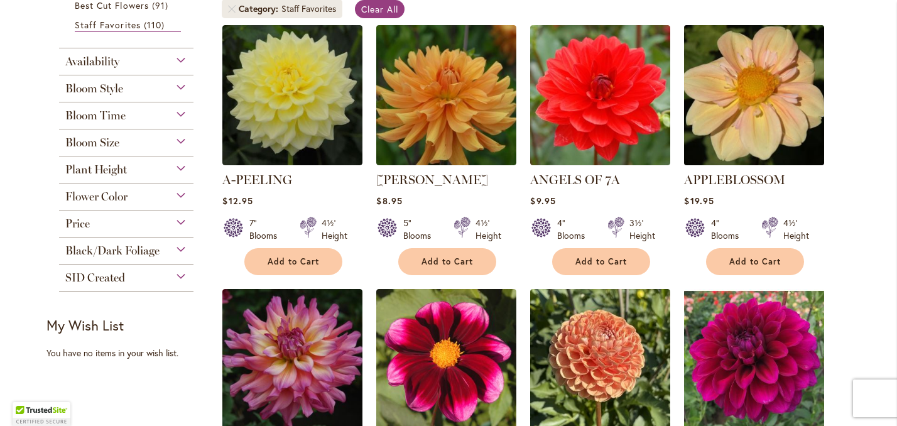
click at [755, 168] on img at bounding box center [754, 94] width 147 height 147
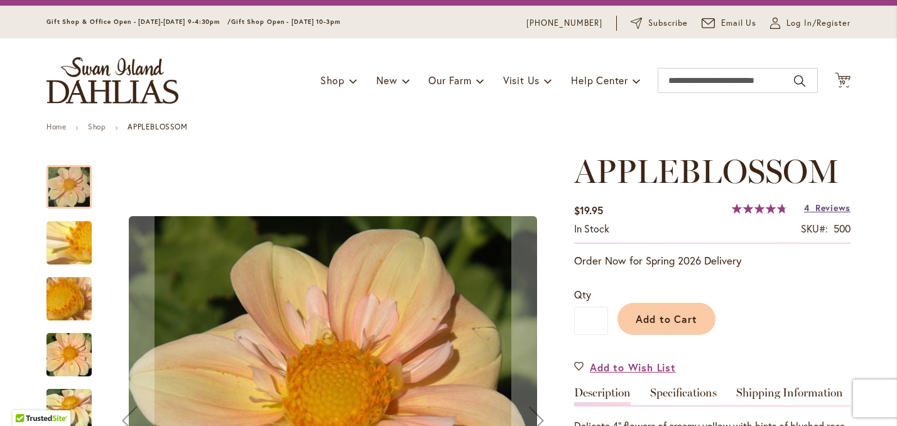
click at [830, 213] on span "Reviews" at bounding box center [832, 208] width 35 height 12
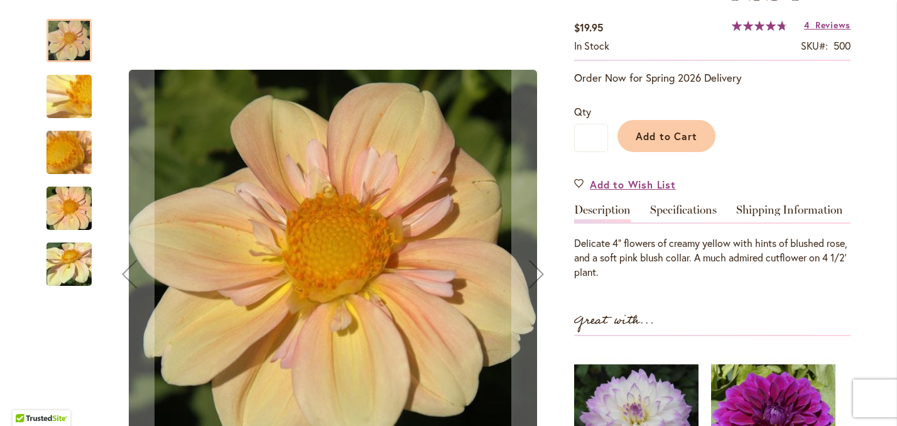
scroll to position [193, 0]
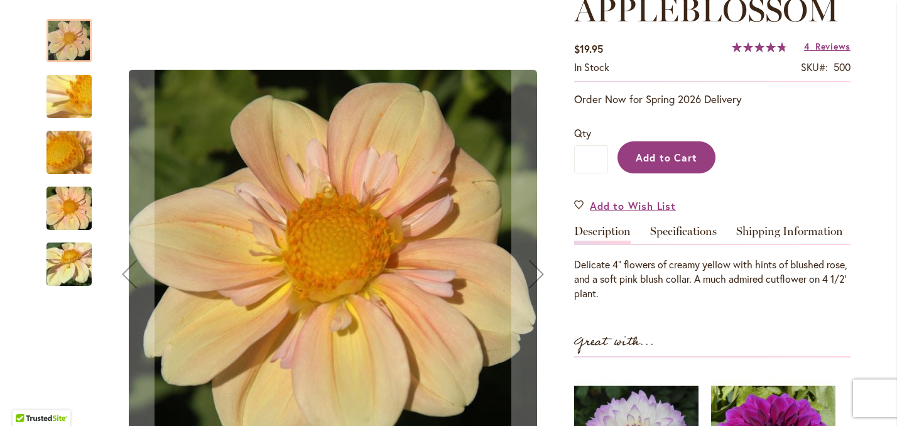
click at [671, 164] on span "Add to Cart" at bounding box center [666, 157] width 62 height 13
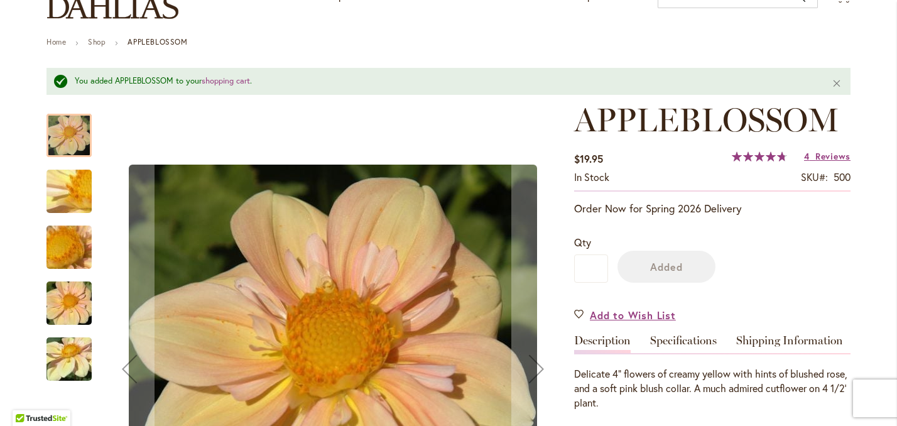
scroll to position [0, 0]
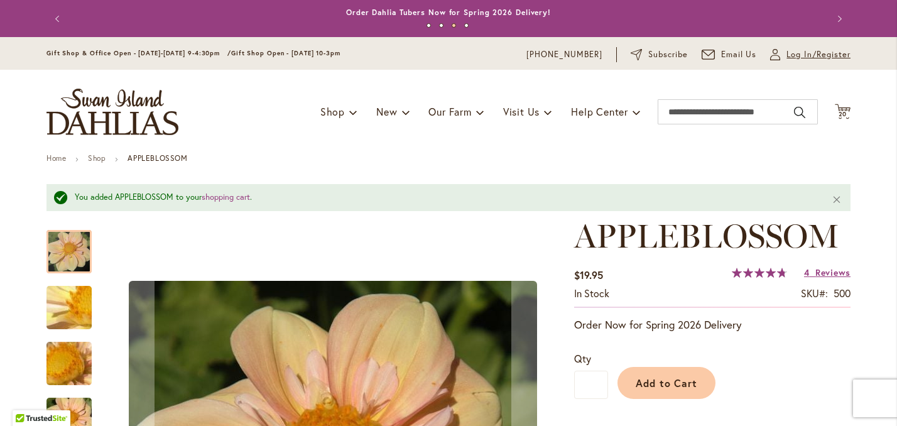
click at [794, 61] on span "Log In/Register" at bounding box center [818, 54] width 64 height 13
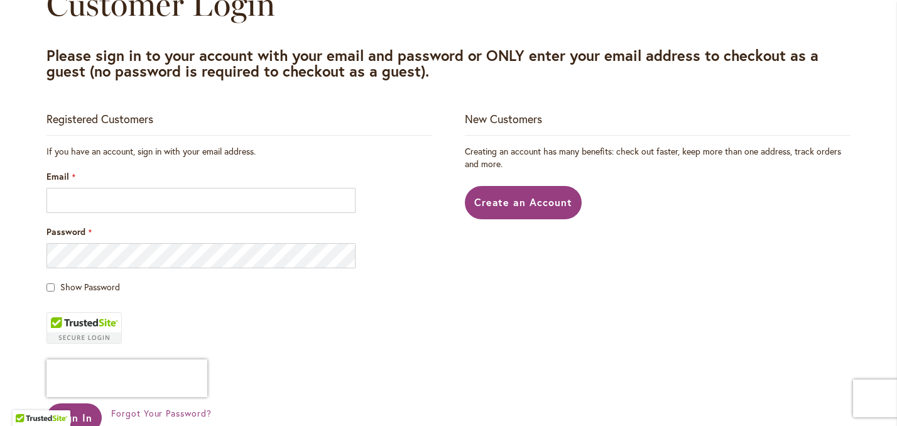
scroll to position [169, 0]
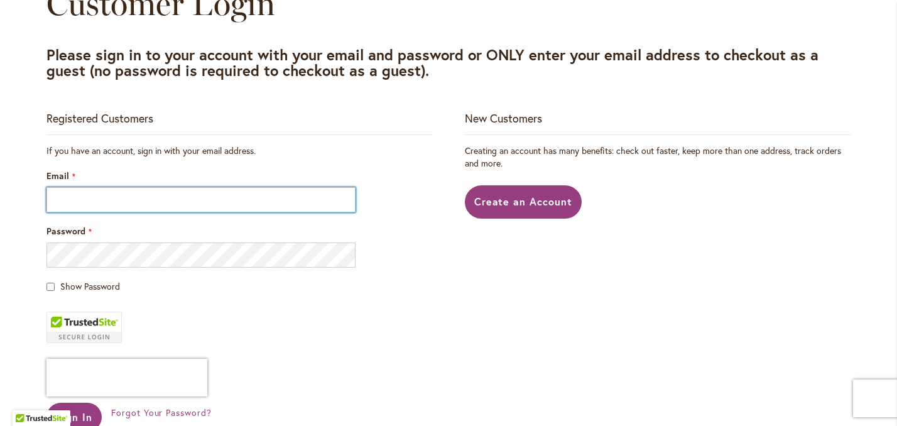
click at [235, 209] on input "Email" at bounding box center [200, 199] width 309 height 25
click at [204, 212] on input "Email" at bounding box center [200, 199] width 309 height 25
type input "**********"
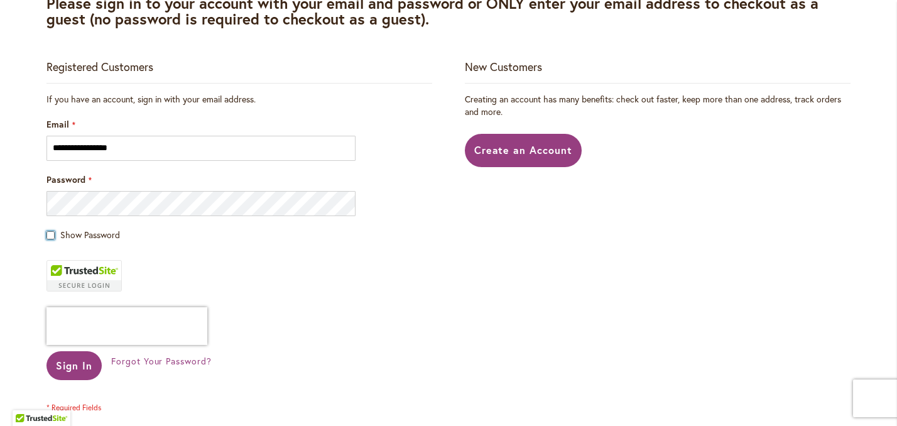
scroll to position [224, 0]
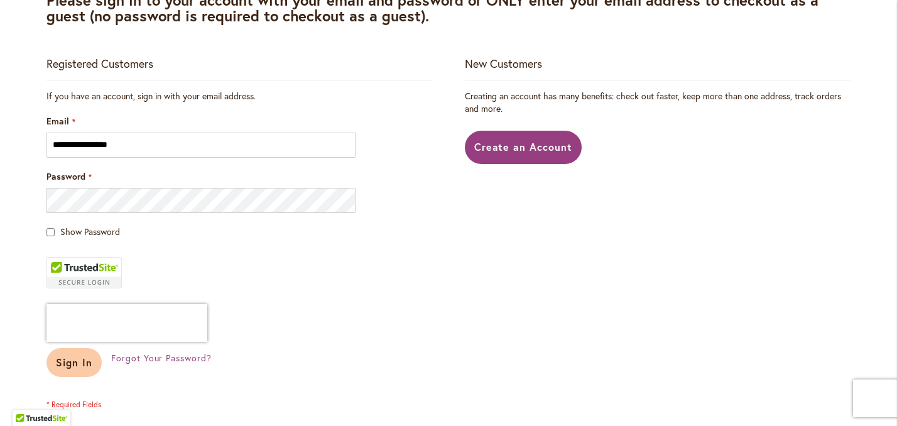
click at [78, 369] on span "Sign In" at bounding box center [74, 361] width 36 height 13
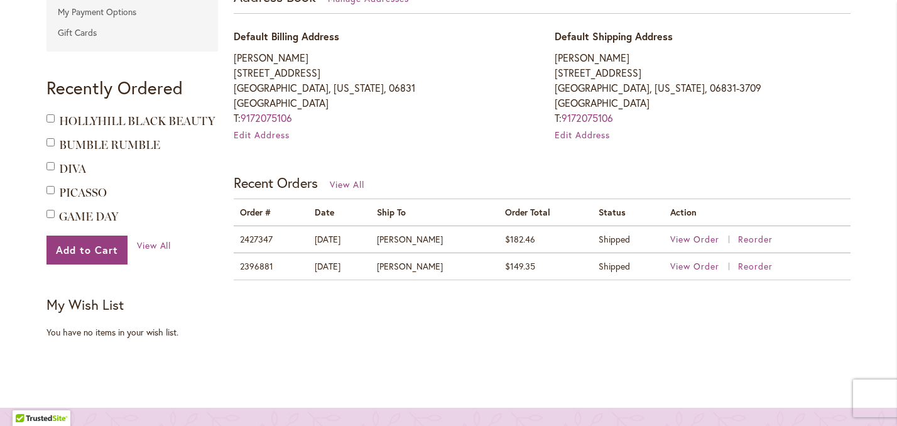
scroll to position [389, 0]
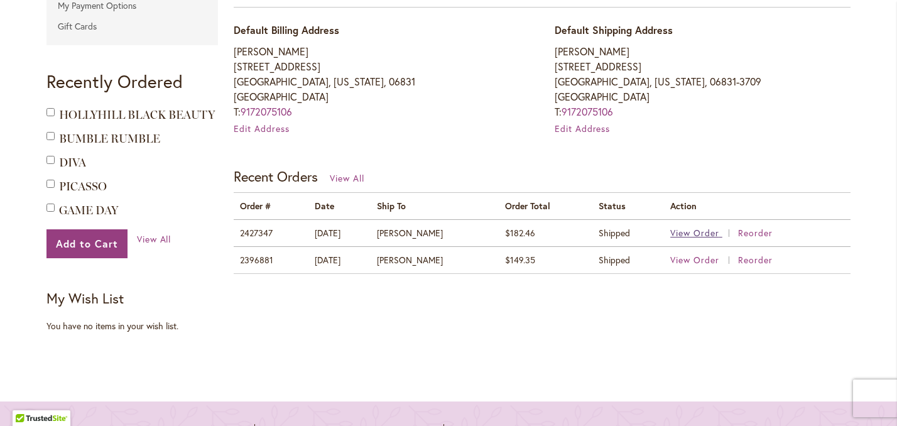
type input "**********"
click at [698, 239] on span "View Order" at bounding box center [694, 233] width 49 height 12
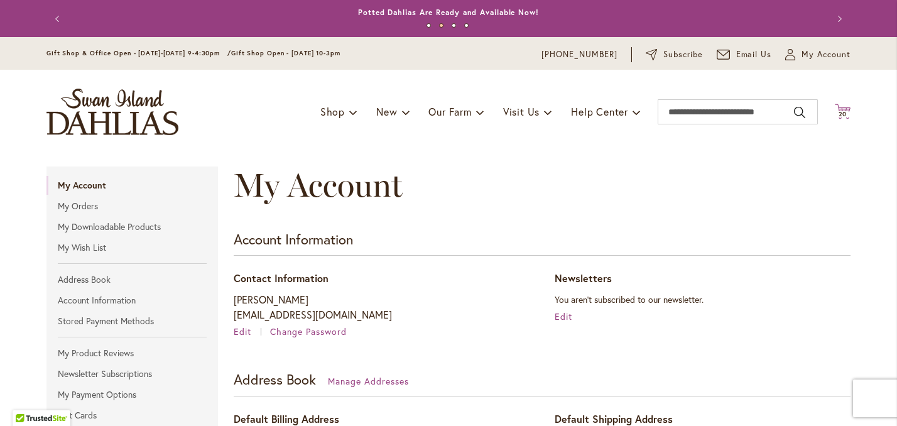
type input "**********"
click at [846, 119] on icon at bounding box center [842, 111] width 16 height 15
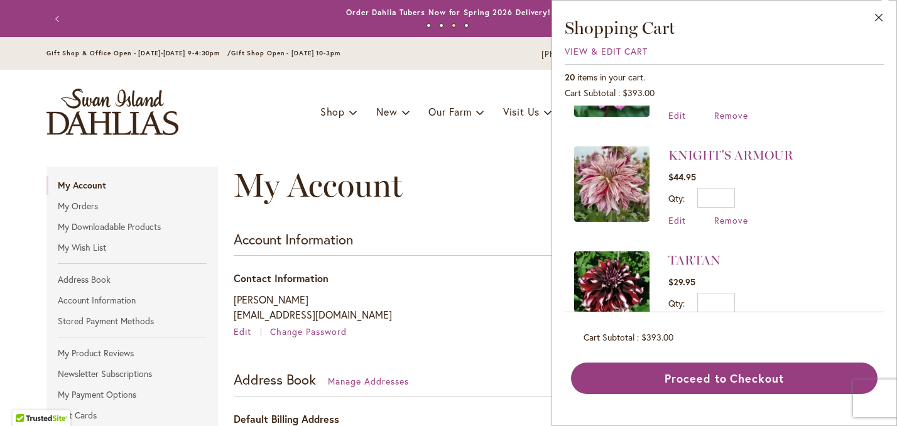
scroll to position [1427, 0]
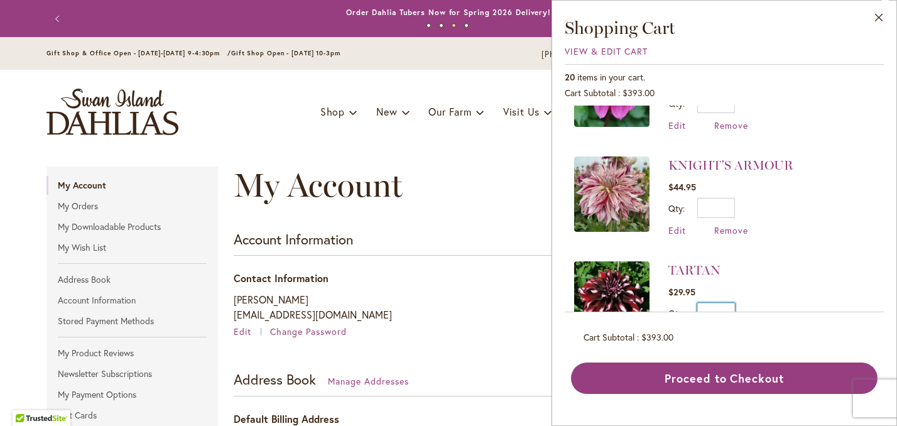
click at [729, 303] on input "*" at bounding box center [716, 313] width 38 height 20
type input "*"
click at [773, 313] on span "Update" at bounding box center [773, 317] width 27 height 9
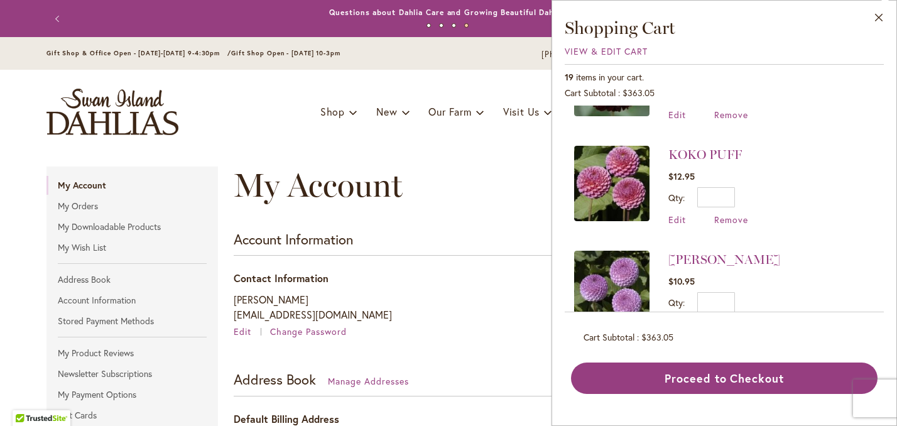
scroll to position [912, 0]
click at [695, 148] on link "KOKO PUFF" at bounding box center [704, 155] width 73 height 15
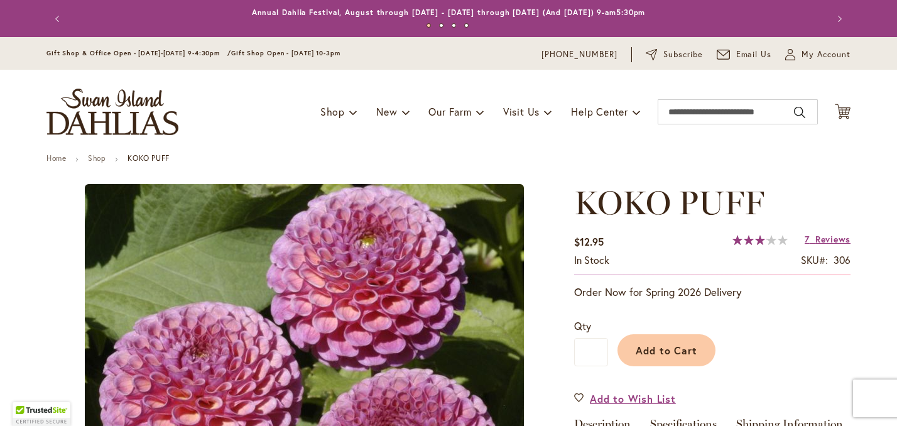
type input "******"
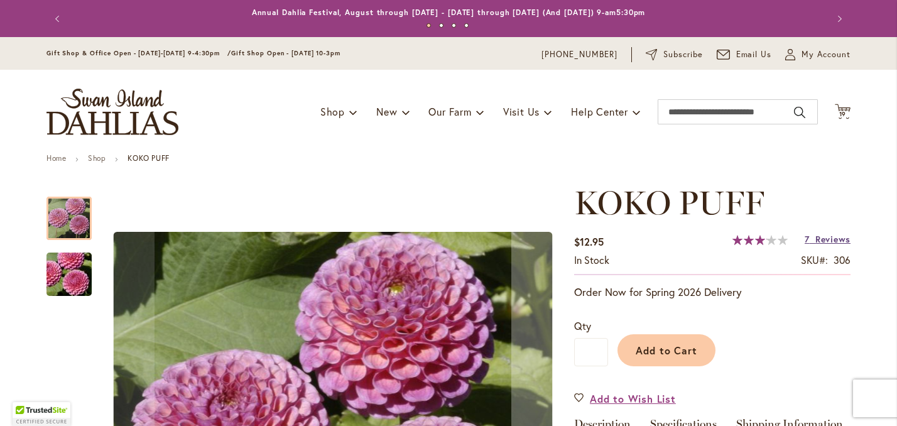
type input "**********"
click at [824, 245] on span "Reviews" at bounding box center [832, 239] width 35 height 12
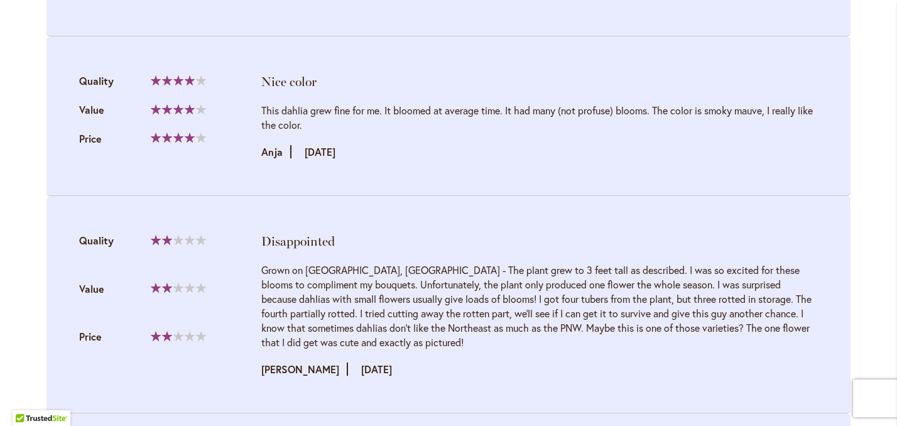
scroll to position [1992, 0]
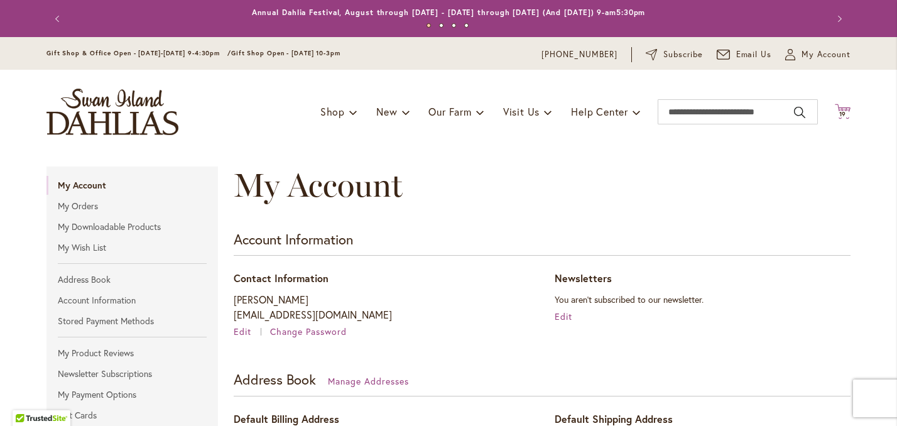
type input "**********"
click at [843, 119] on icon "Cart .cls-1 { fill: #231f20; }" at bounding box center [842, 112] width 16 height 16
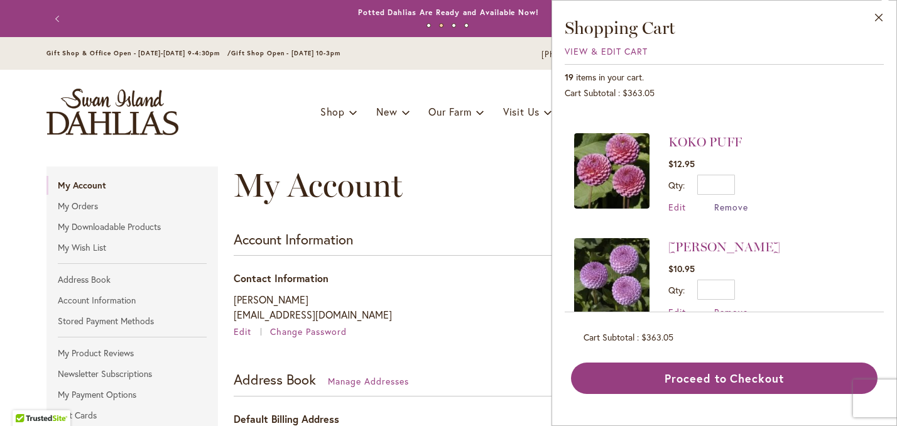
scroll to position [929, 0]
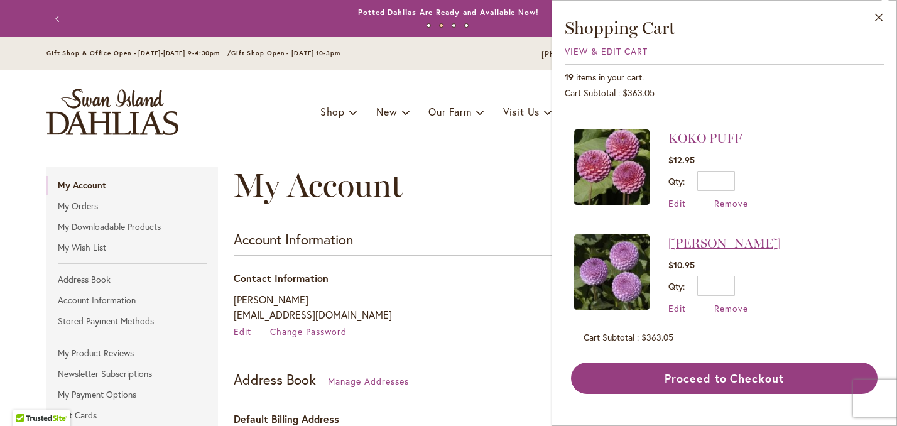
click at [713, 235] on link "[PERSON_NAME]" at bounding box center [724, 242] width 112 height 15
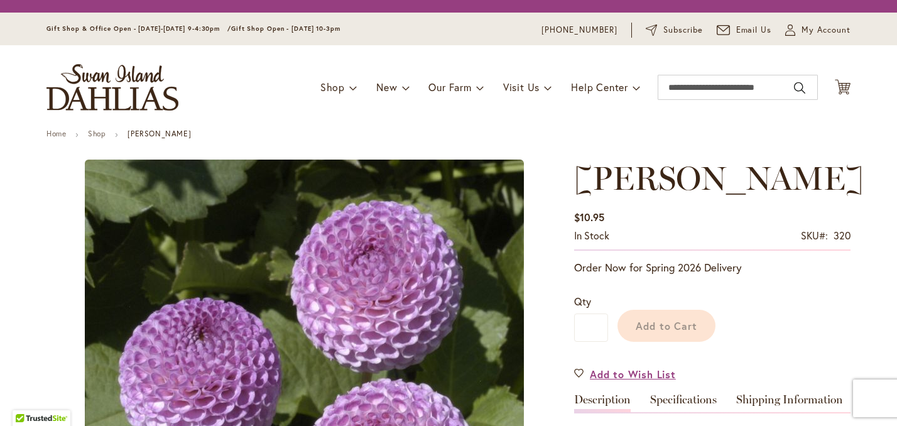
type input "******"
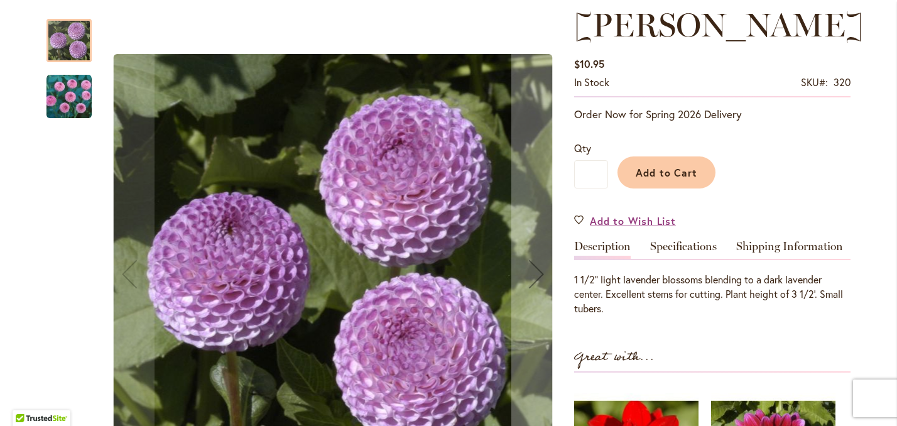
scroll to position [183, 0]
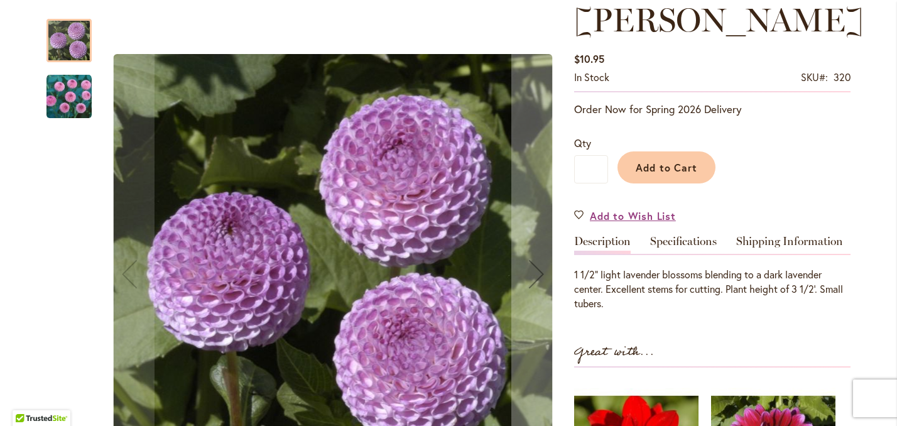
type input "**********"
click at [77, 101] on img "FRANK HOLMES" at bounding box center [68, 96] width 45 height 45
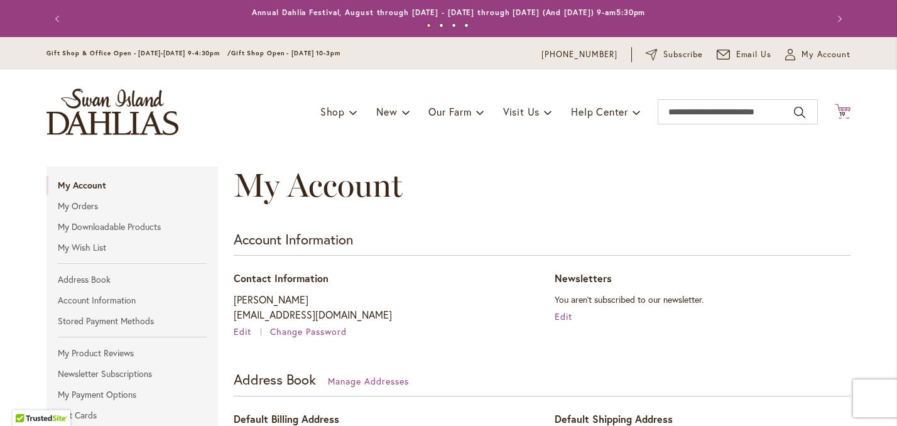
type input "**********"
click at [841, 118] on icon "Cart .cls-1 { fill: #231f20; }" at bounding box center [842, 112] width 16 height 16
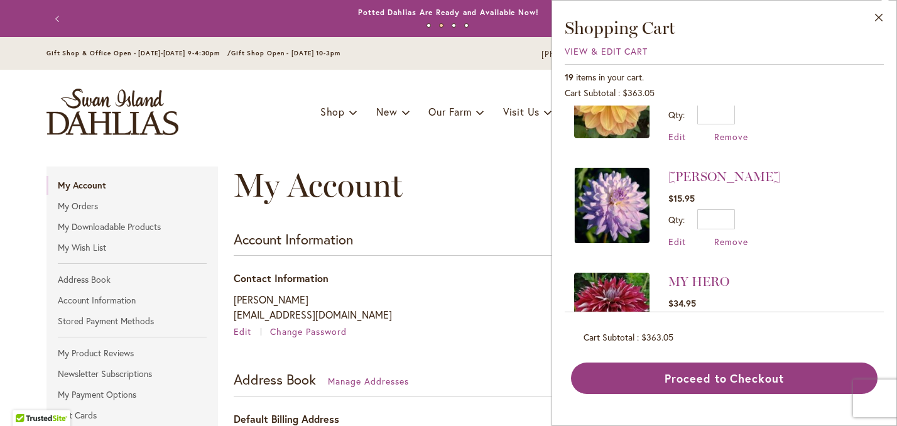
scroll to position [477, 0]
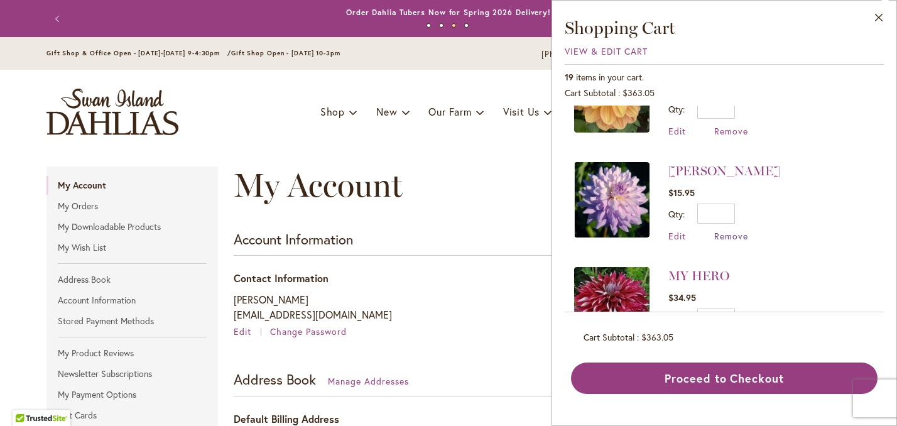
click at [733, 230] on span "Remove" at bounding box center [731, 236] width 34 height 12
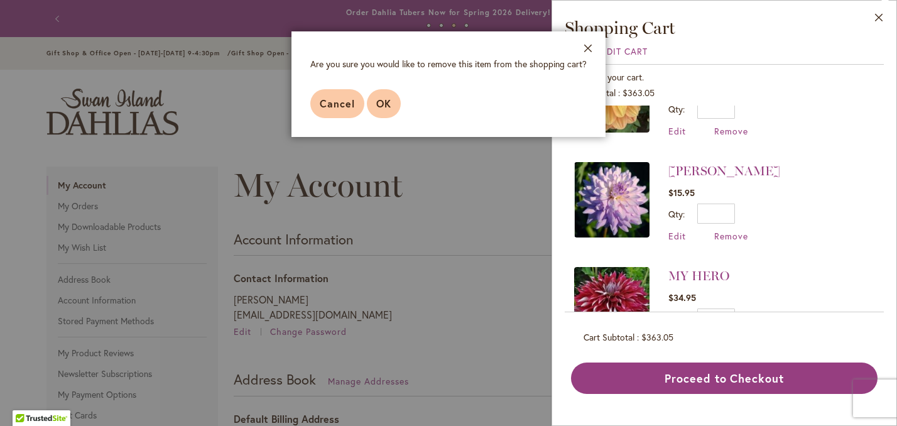
click at [381, 99] on span "OK" at bounding box center [383, 103] width 15 height 13
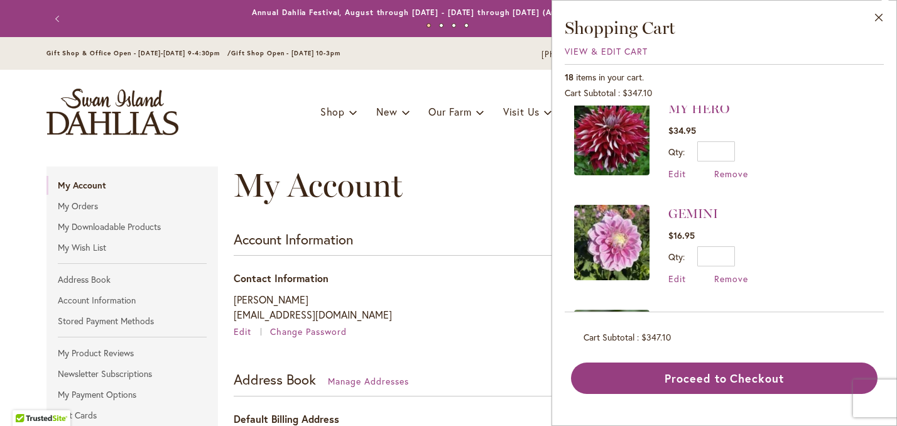
scroll to position [537, 0]
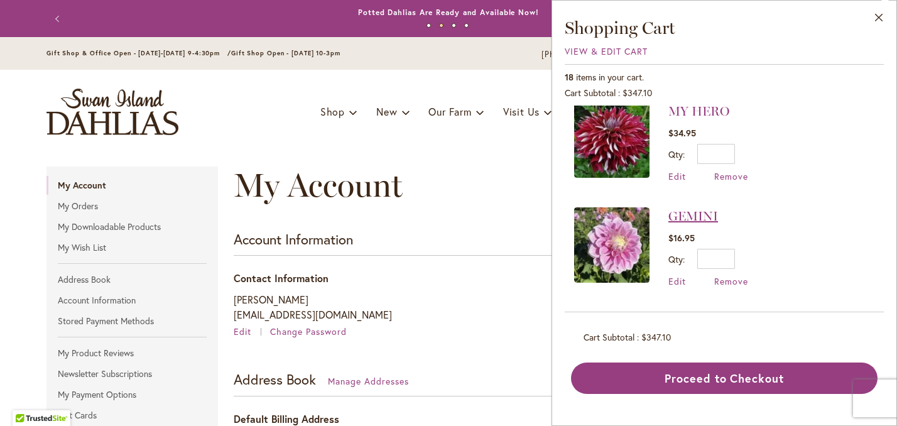
click at [702, 212] on link "GEMINI" at bounding box center [693, 215] width 50 height 15
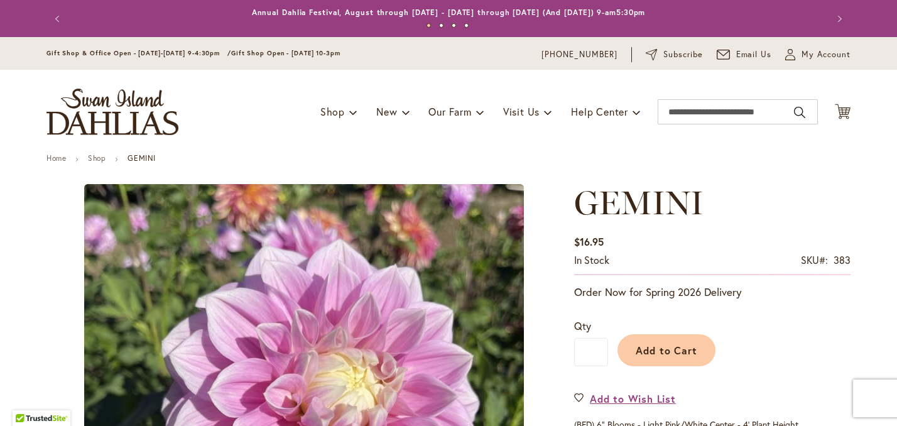
type input "******"
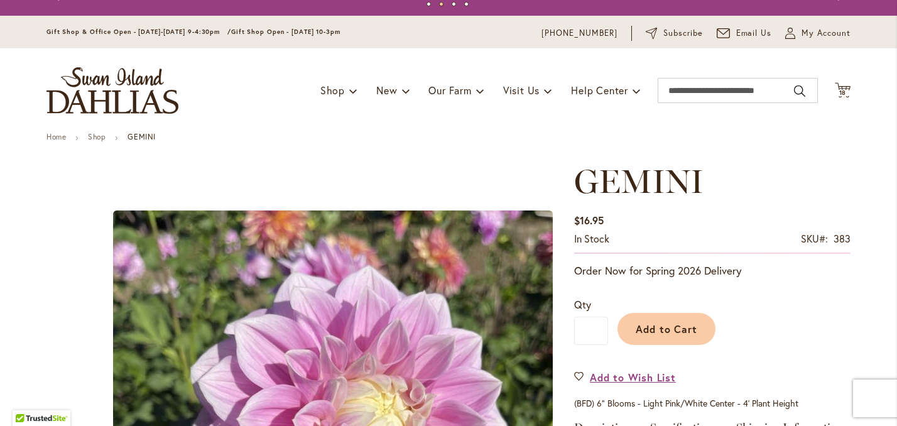
scroll to position [4, 0]
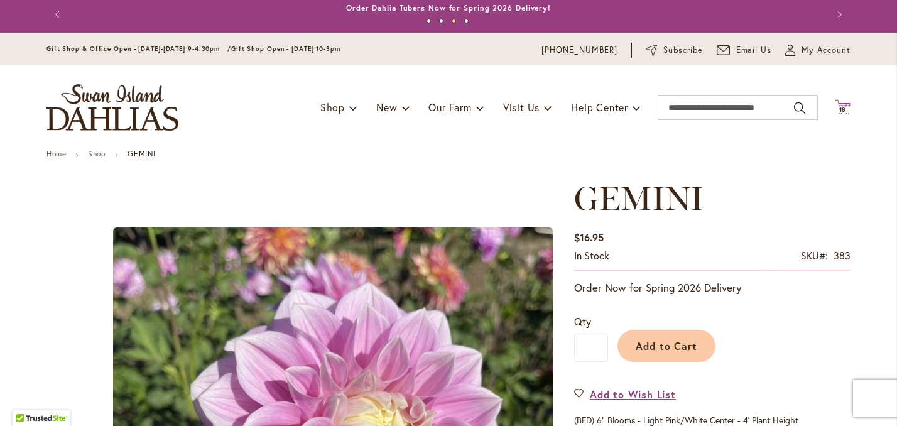
type input "**********"
click at [843, 115] on icon "Cart .cls-1 { fill: #231f20; }" at bounding box center [842, 107] width 16 height 16
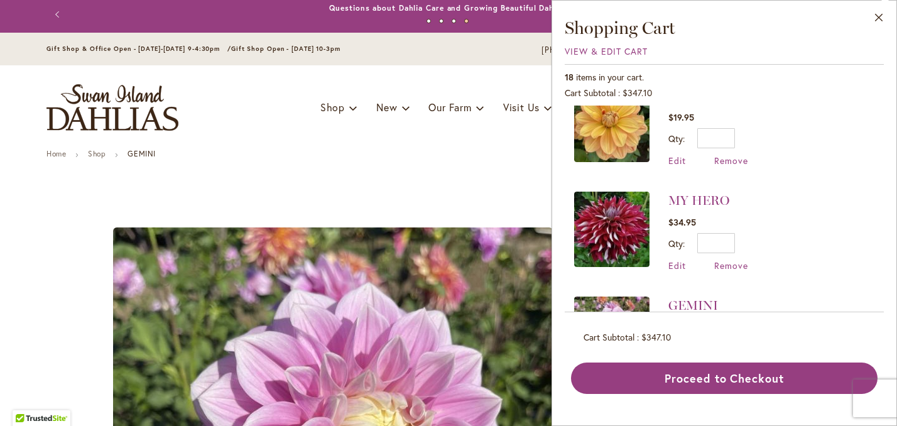
scroll to position [451, 0]
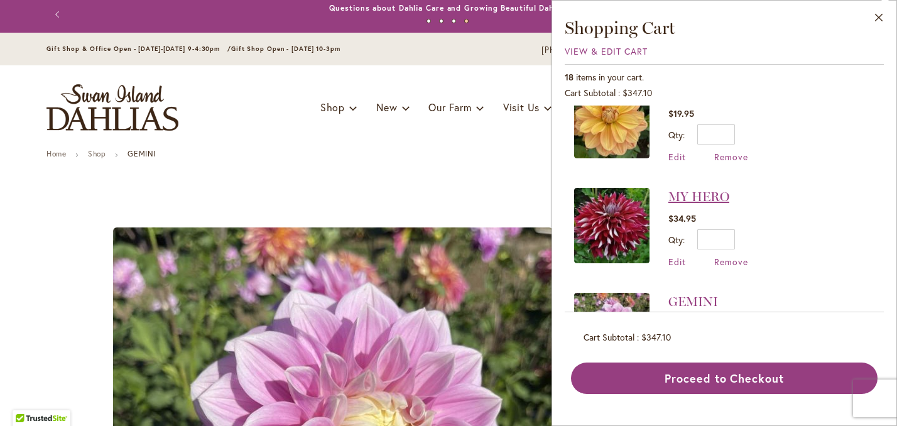
click at [695, 192] on link "MY HERO" at bounding box center [698, 196] width 61 height 15
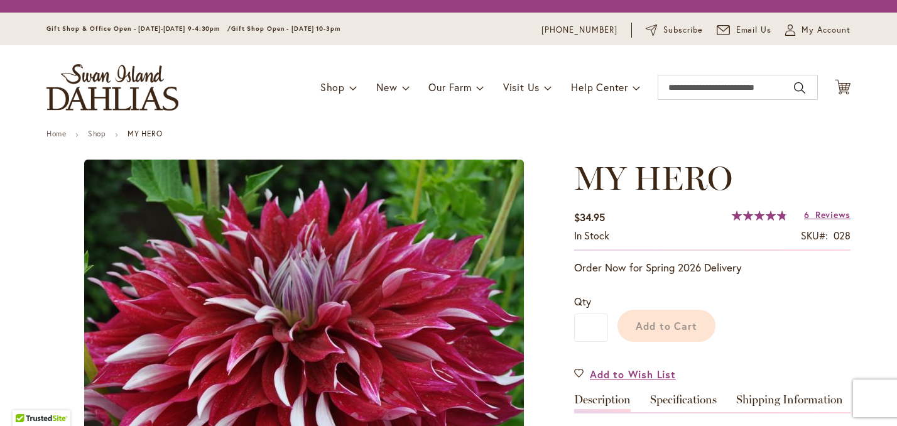
type input "******"
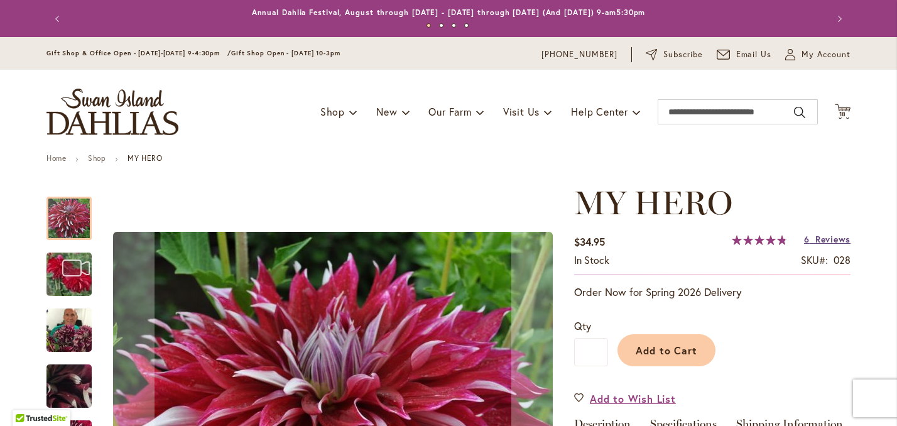
type input "**********"
click at [832, 245] on span "Reviews" at bounding box center [832, 239] width 35 height 12
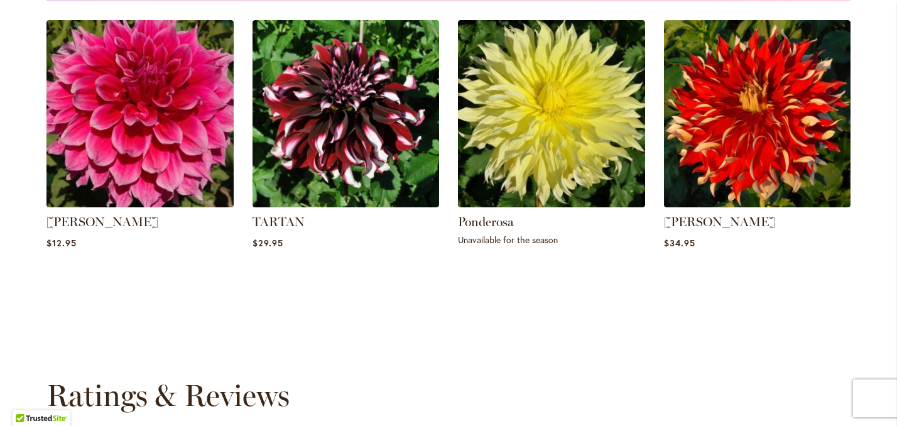
scroll to position [968, 0]
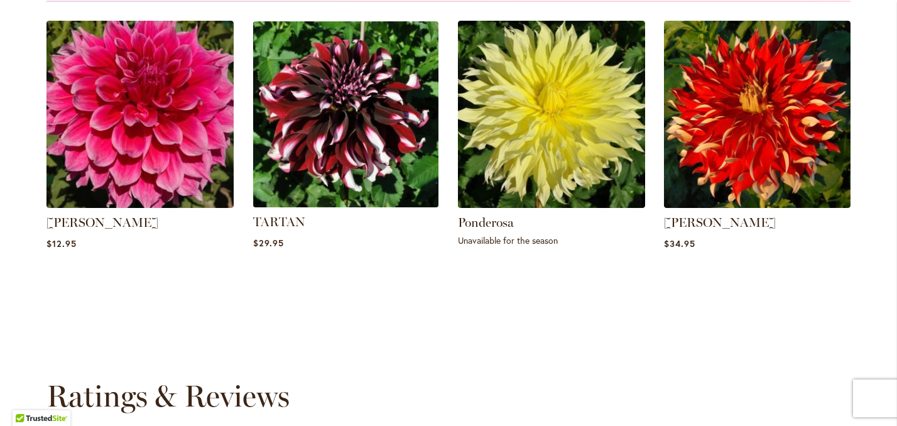
click at [340, 106] on img at bounding box center [345, 114] width 195 height 195
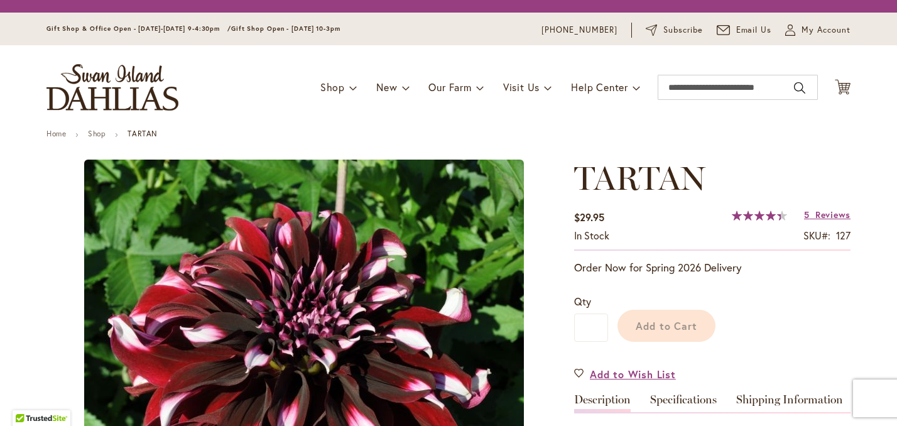
type input "******"
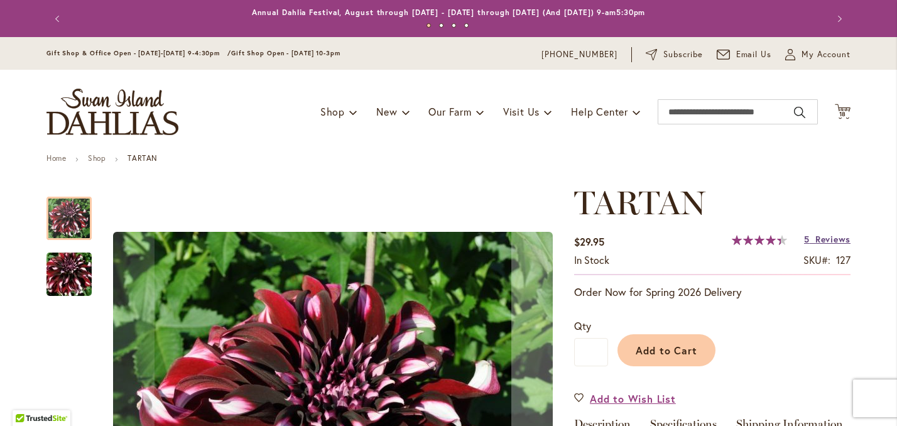
type input "**********"
click at [834, 245] on span "Reviews" at bounding box center [832, 239] width 35 height 12
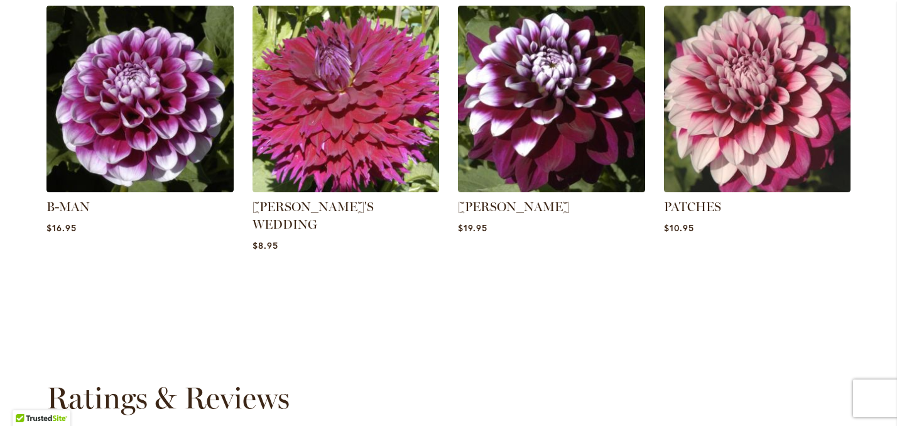
scroll to position [925, 0]
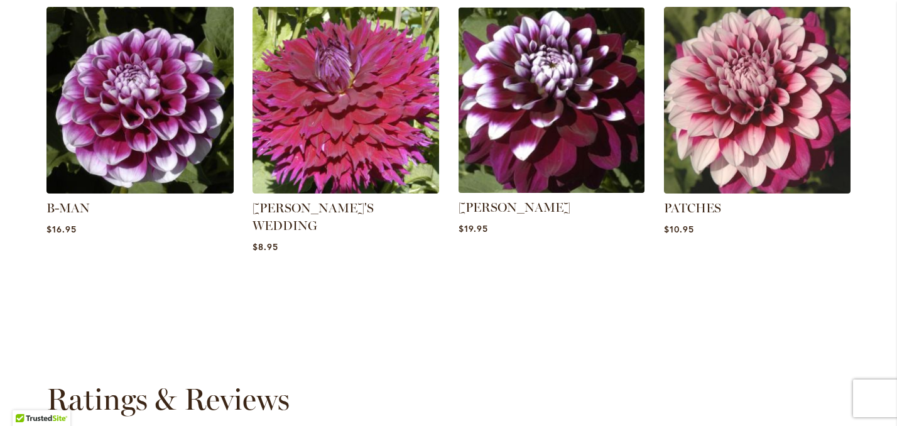
click at [546, 158] on img at bounding box center [551, 100] width 195 height 195
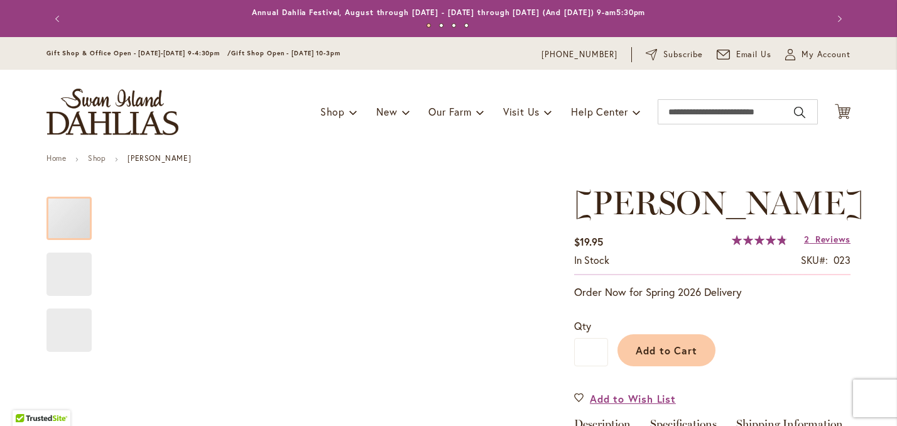
type input "******"
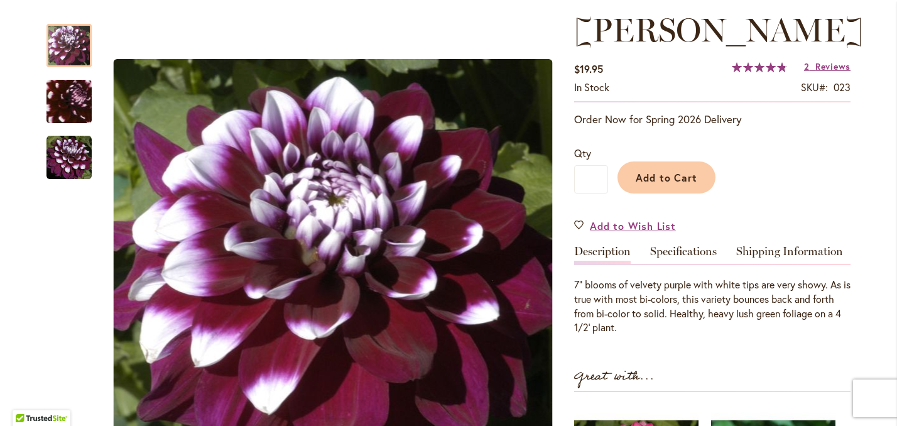
scroll to position [176, 0]
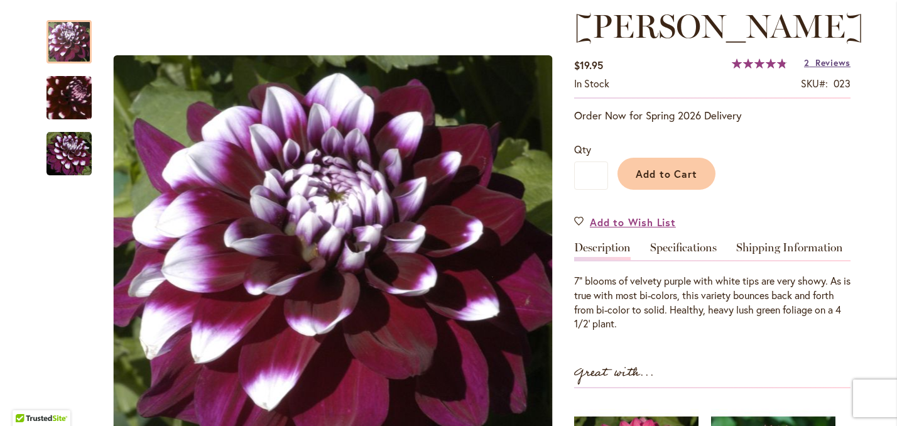
type input "**********"
click at [834, 68] on span "Reviews" at bounding box center [832, 63] width 35 height 12
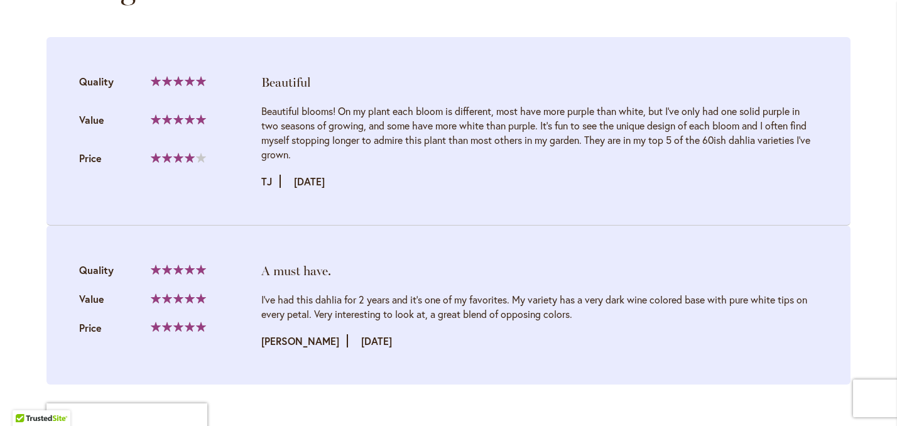
scroll to position [1374, 0]
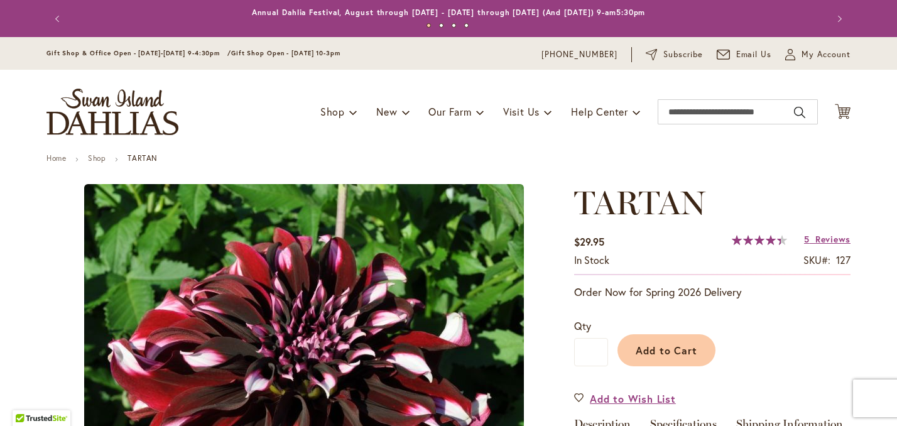
type input "******"
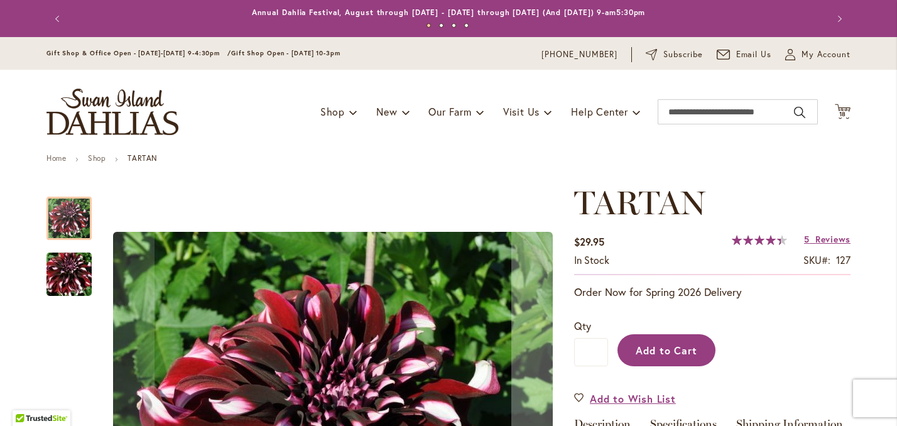
type input "**********"
click at [676, 366] on button "Add to Cart" at bounding box center [666, 350] width 98 height 32
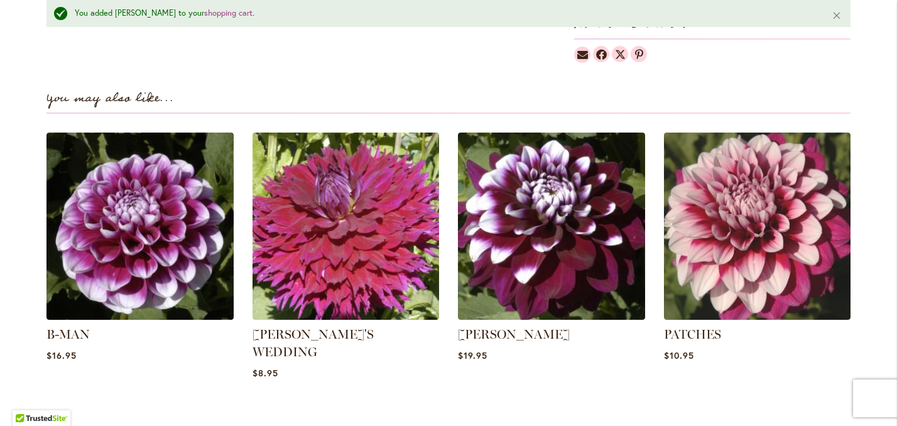
scroll to position [834, 0]
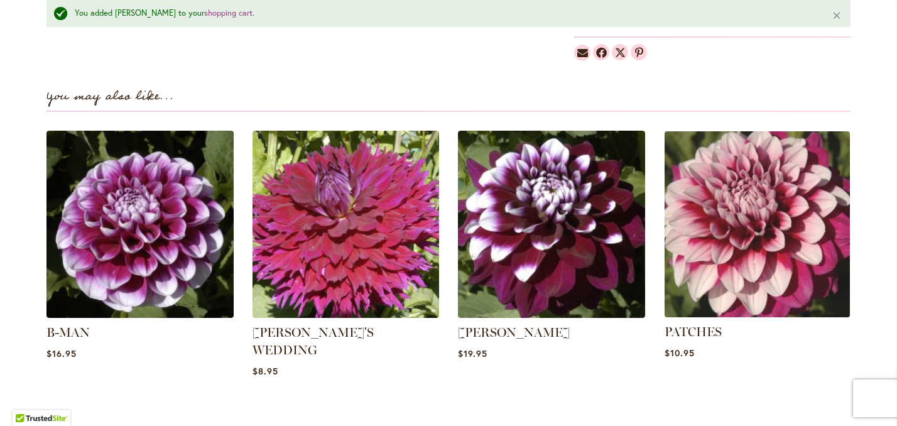
click at [752, 268] on img at bounding box center [756, 224] width 195 height 195
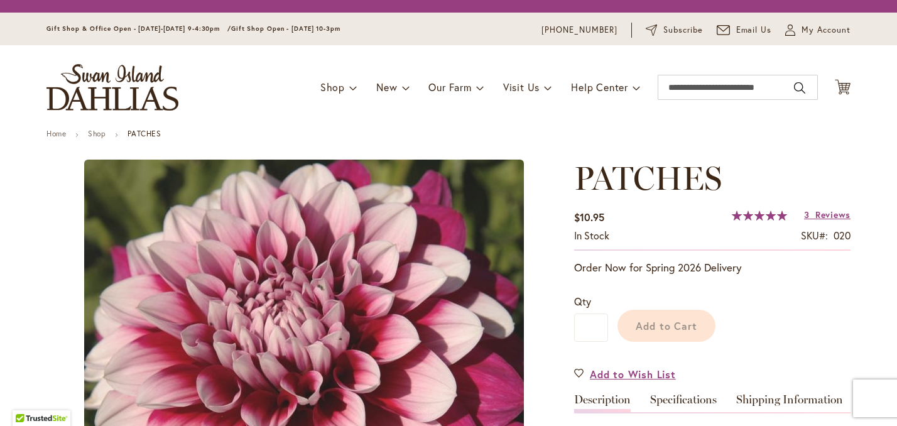
type input "******"
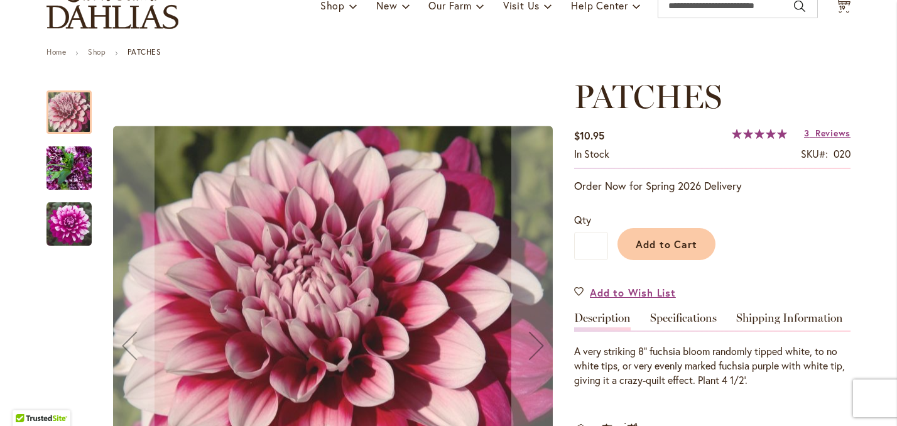
scroll to position [108, 0]
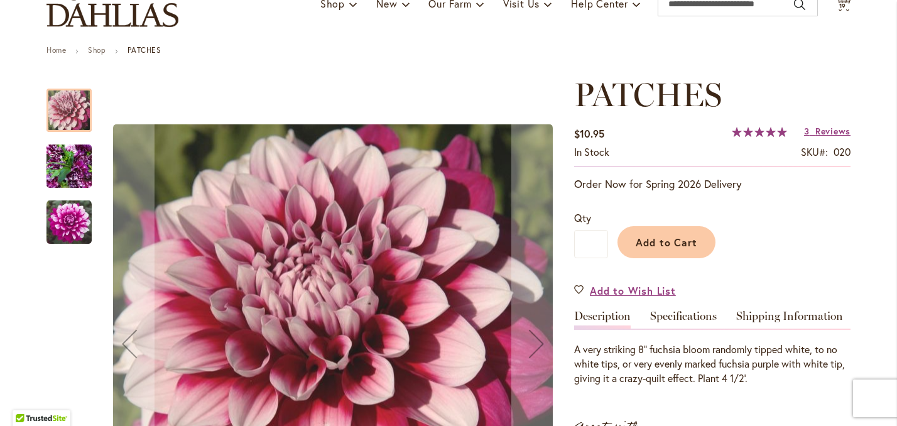
type input "**********"
click at [72, 224] on img "Patches" at bounding box center [68, 222] width 45 height 45
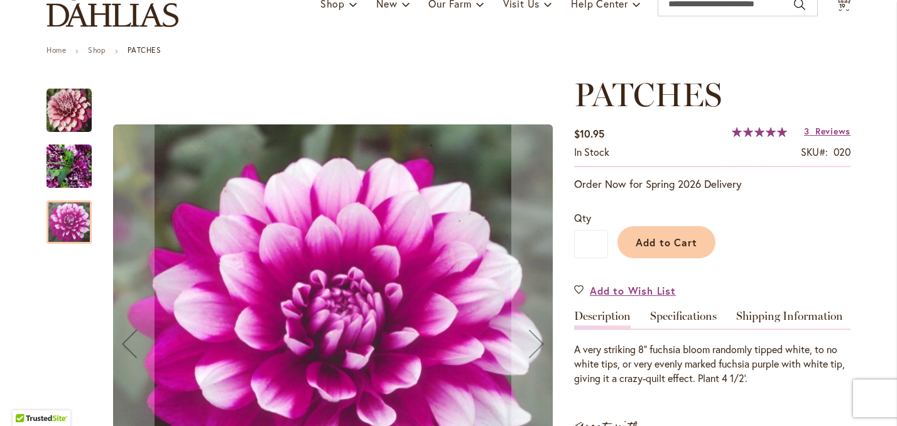
click at [62, 173] on img "Patches" at bounding box center [68, 166] width 45 height 60
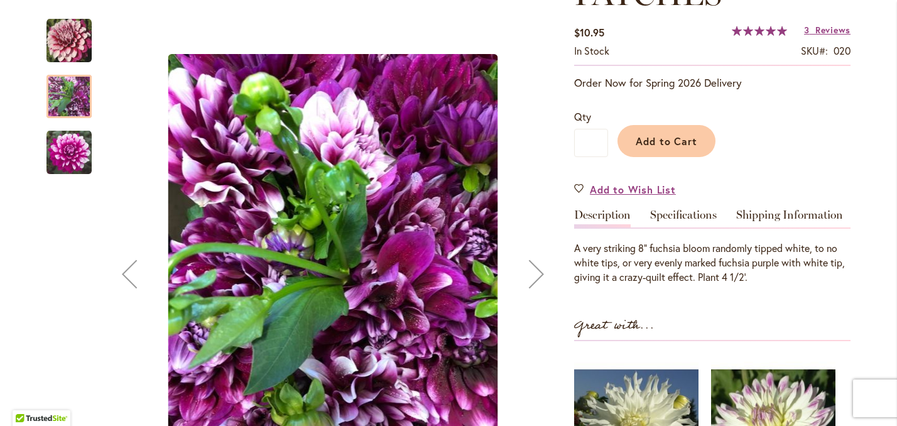
scroll to position [213, 0]
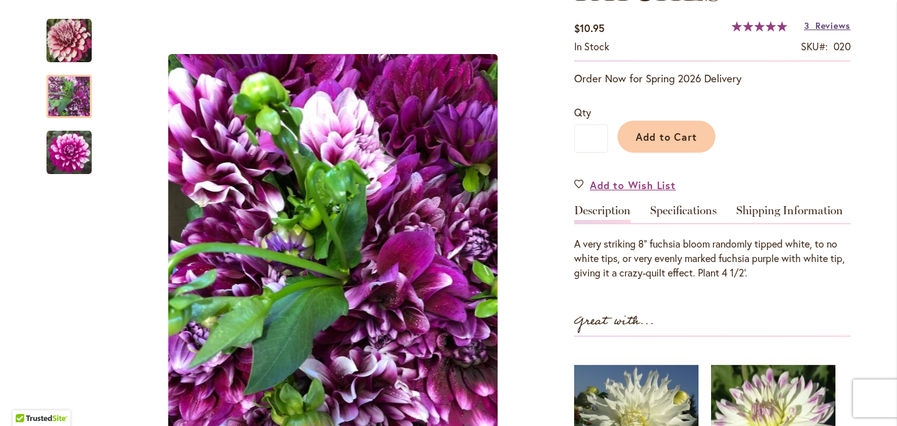
click at [831, 31] on span "Reviews" at bounding box center [832, 25] width 35 height 12
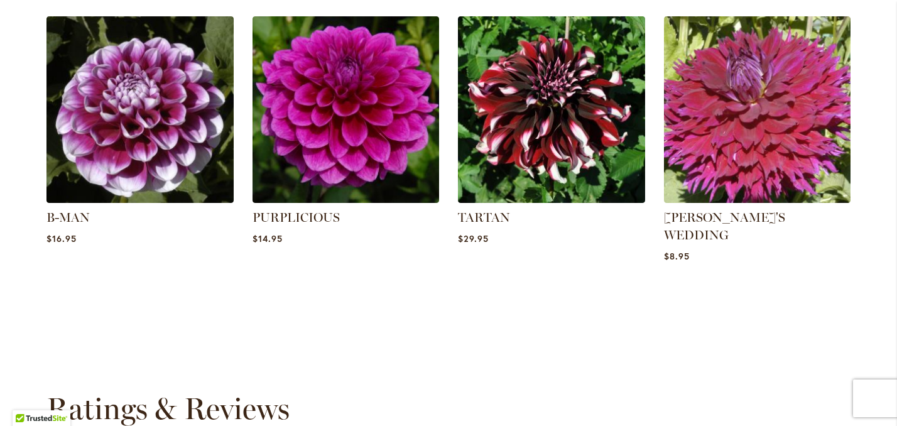
scroll to position [934, 0]
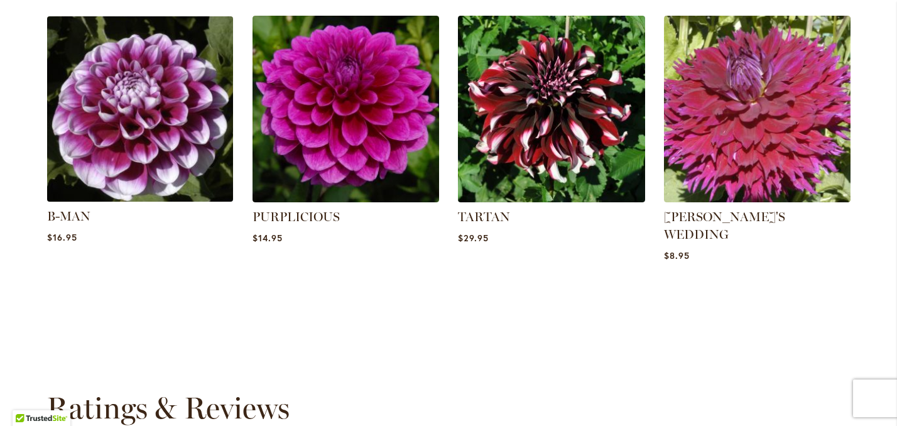
click at [160, 145] on img at bounding box center [140, 108] width 195 height 195
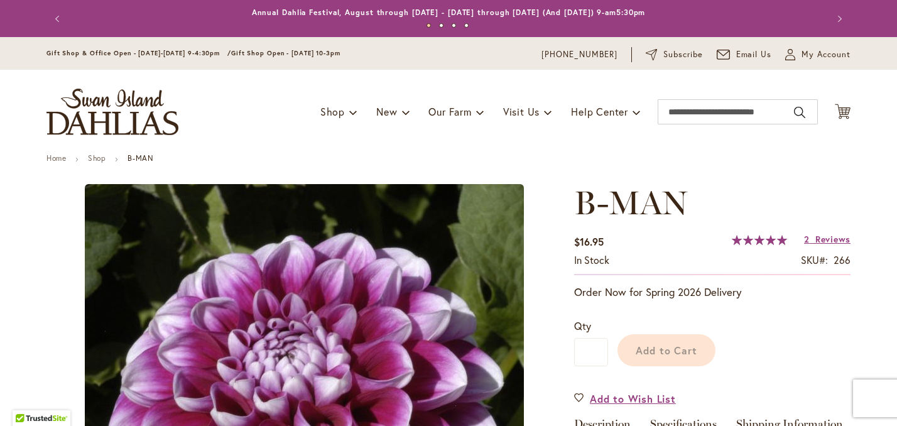
type input "******"
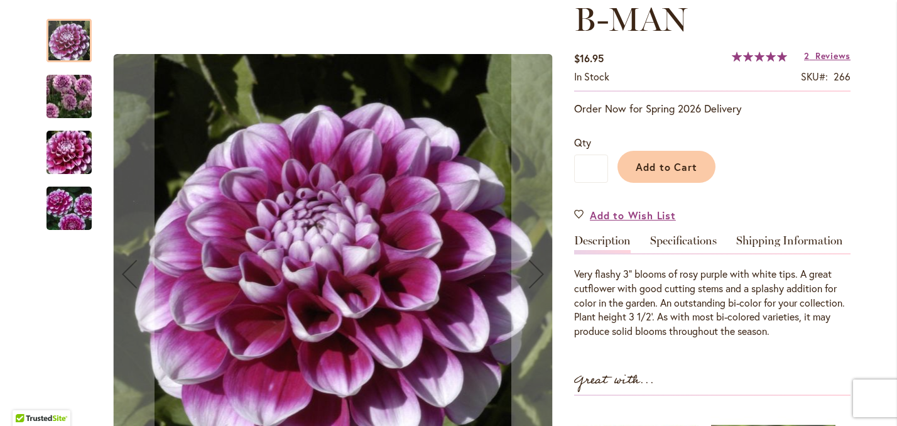
scroll to position [184, 0]
type input "**********"
click at [67, 82] on img "B-MAN" at bounding box center [69, 96] width 90 height 78
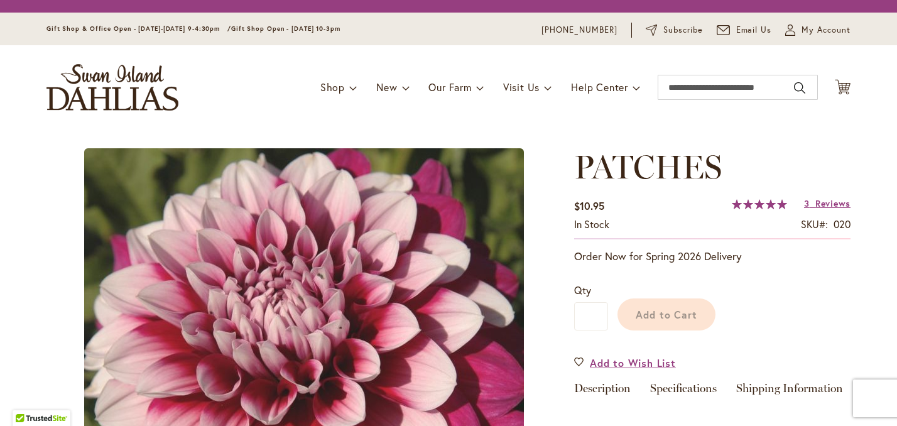
type input "******"
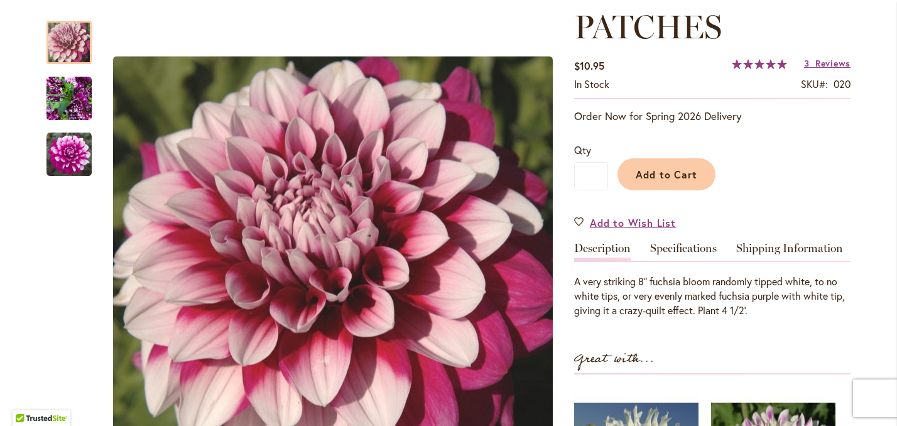
scroll to position [178, 0]
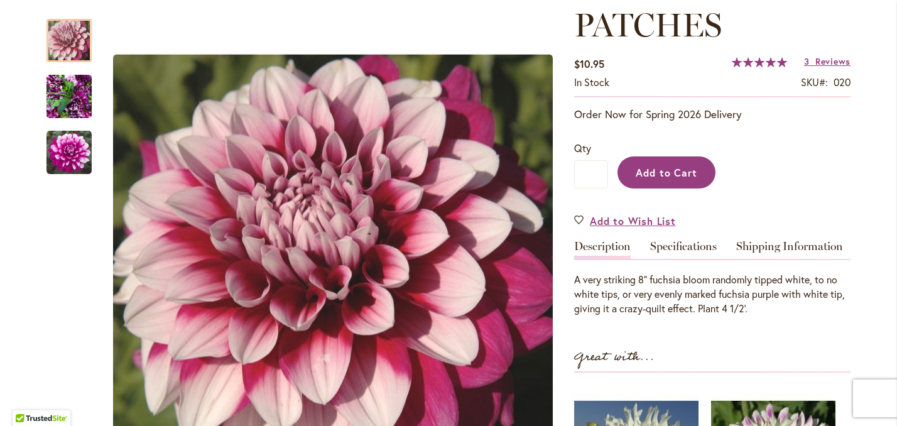
type input "**********"
click at [679, 179] on span "Add to Cart" at bounding box center [666, 172] width 62 height 13
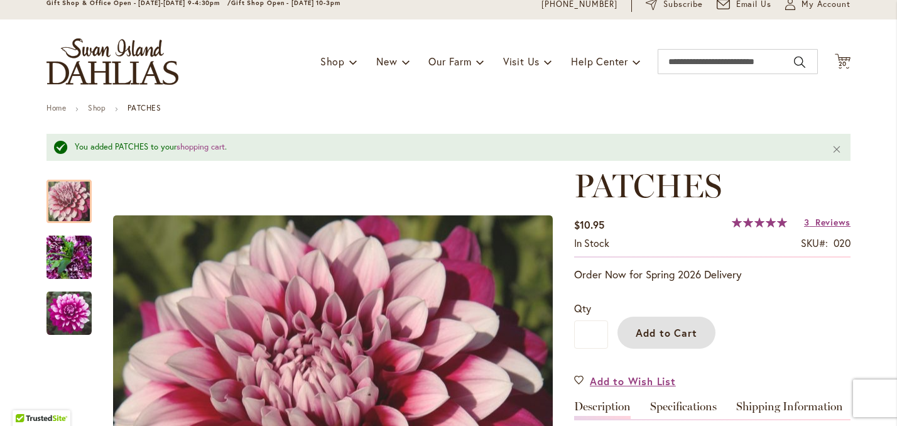
scroll to position [0, 0]
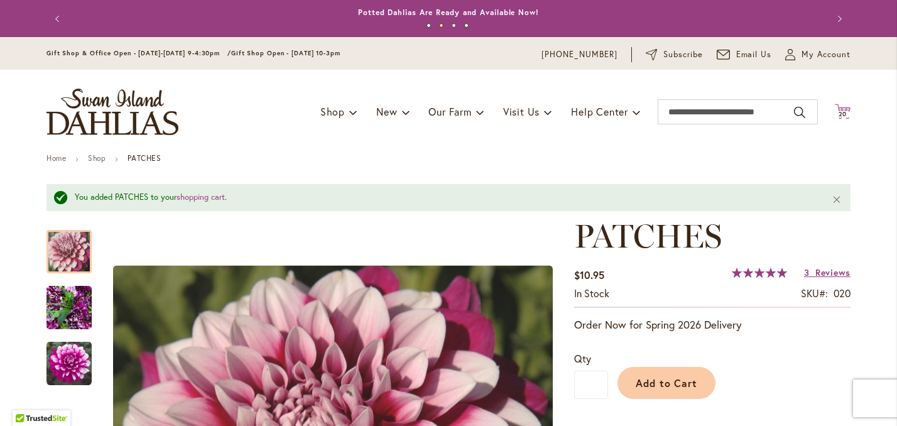
click at [841, 118] on span "20" at bounding box center [842, 114] width 9 height 8
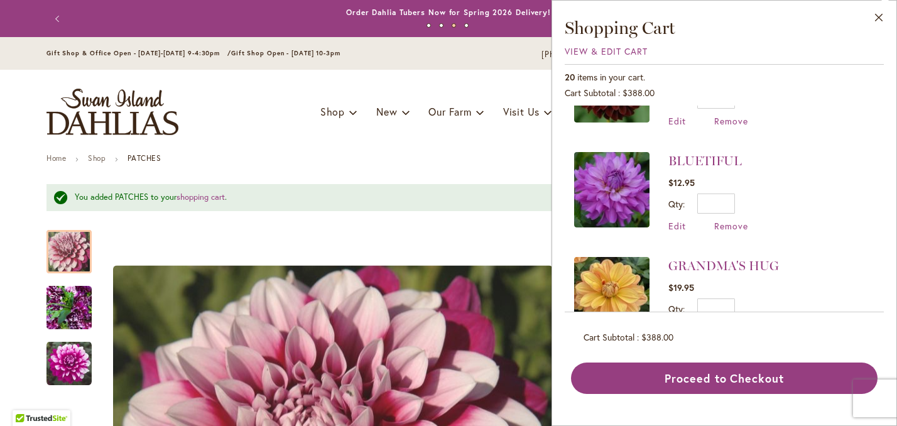
scroll to position [385, 0]
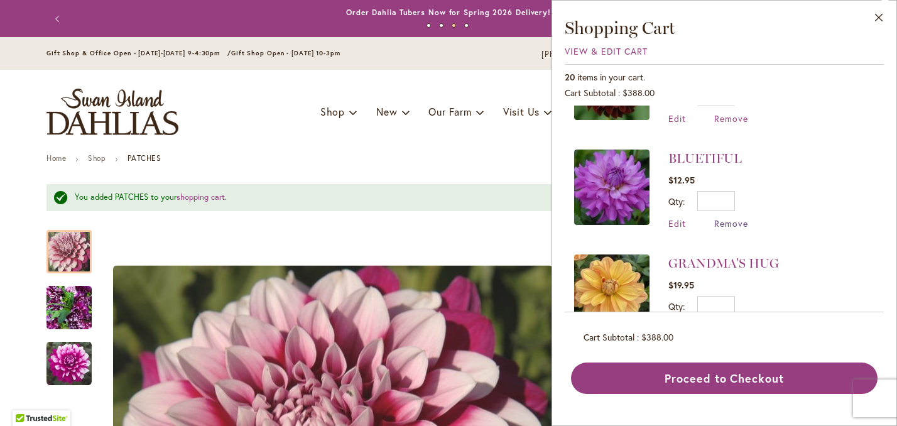
click at [733, 220] on span "Remove" at bounding box center [731, 223] width 34 height 12
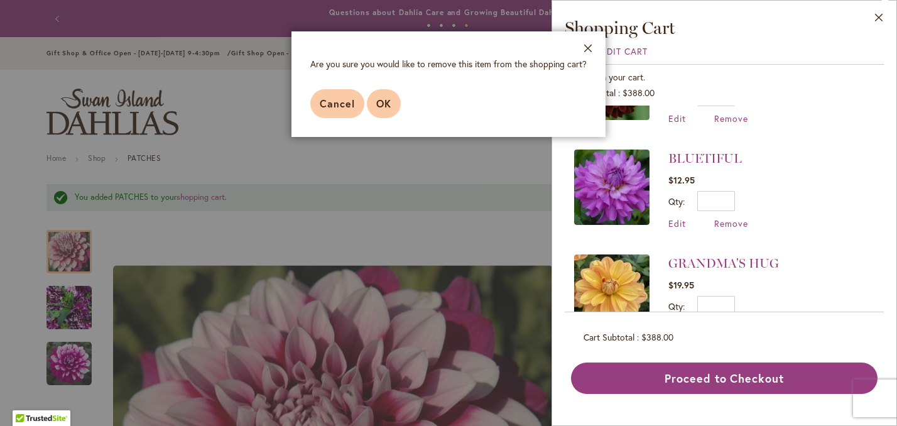
click at [381, 107] on span "OK" at bounding box center [383, 103] width 15 height 13
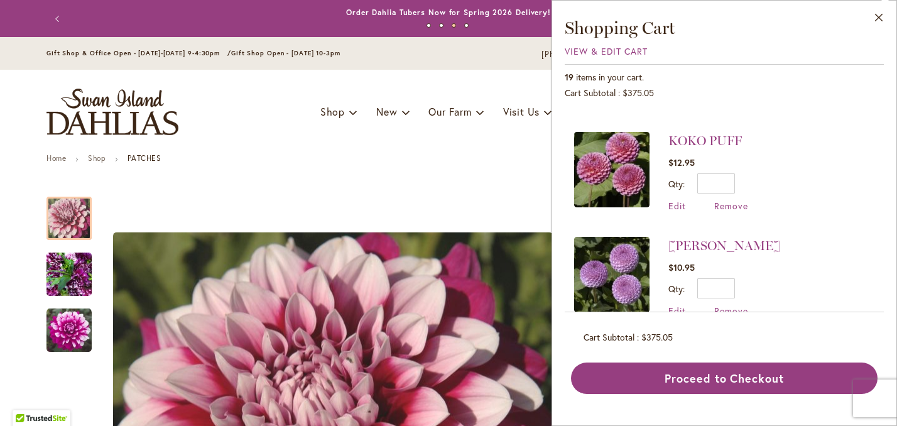
scroll to position [821, 0]
click at [703, 137] on link "KOKO PUFF" at bounding box center [704, 141] width 73 height 15
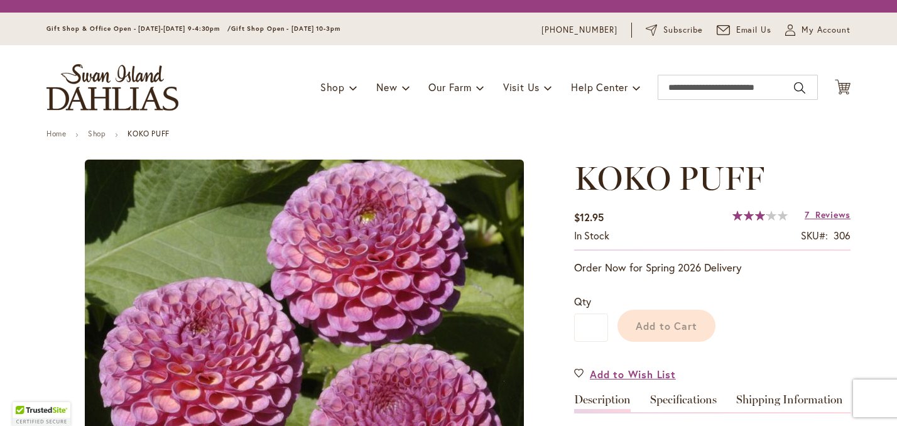
type input "******"
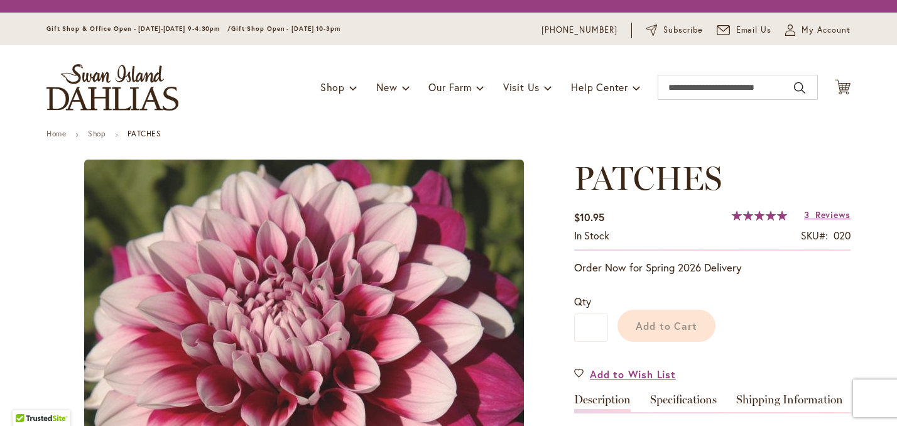
type input "******"
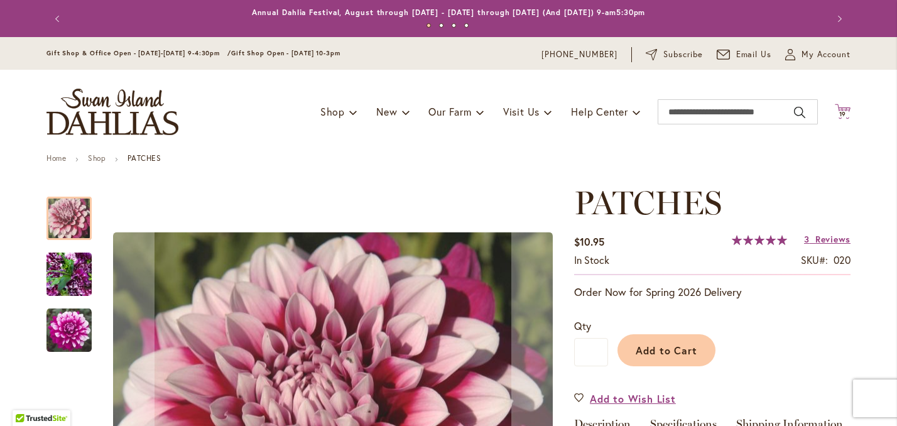
type input "**********"
click at [843, 118] on span "19" at bounding box center [843, 114] width 8 height 8
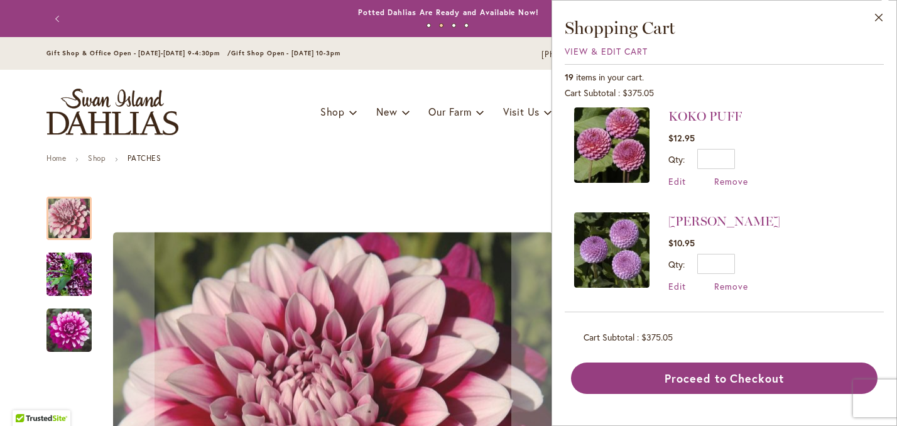
scroll to position [856, 0]
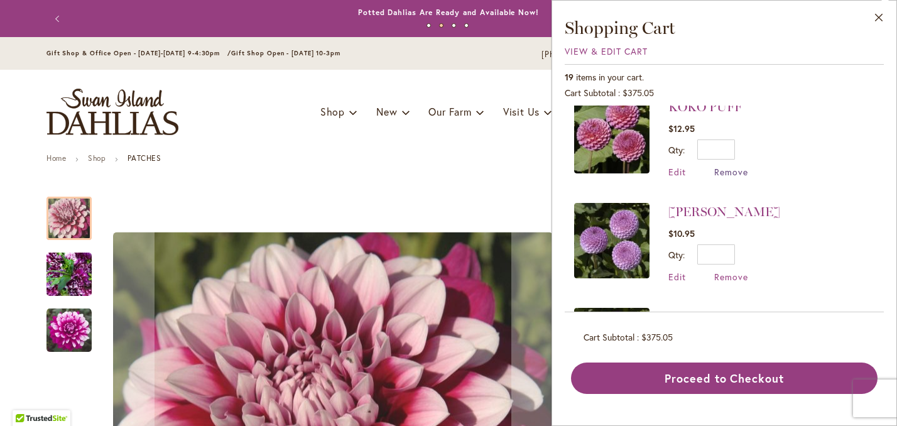
click at [733, 166] on span "Remove" at bounding box center [731, 172] width 34 height 12
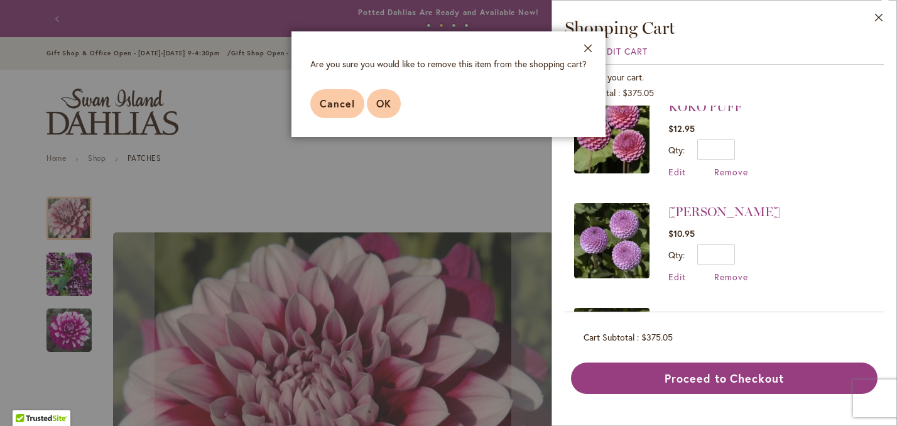
click at [379, 99] on span "OK" at bounding box center [383, 103] width 15 height 13
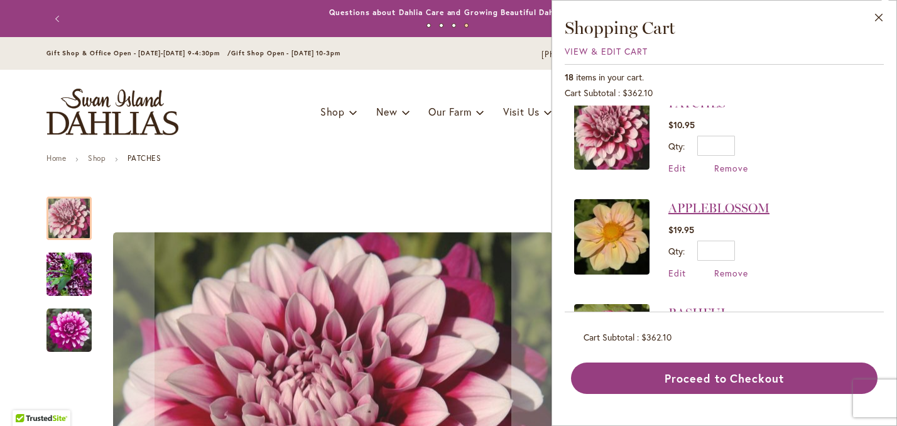
scroll to position [0, 0]
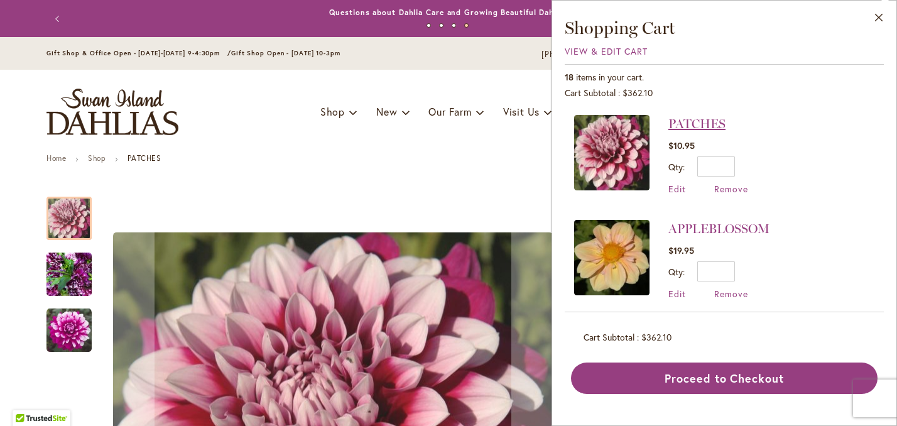
click at [703, 127] on link "PATCHES" at bounding box center [696, 123] width 57 height 15
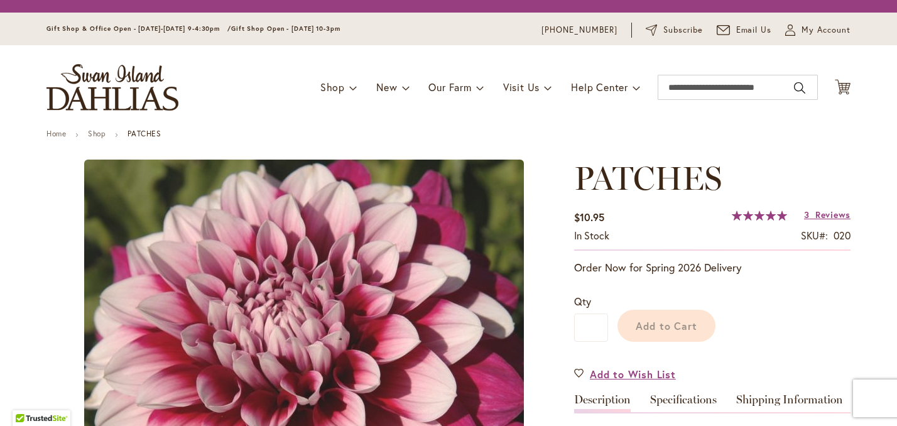
type input "******"
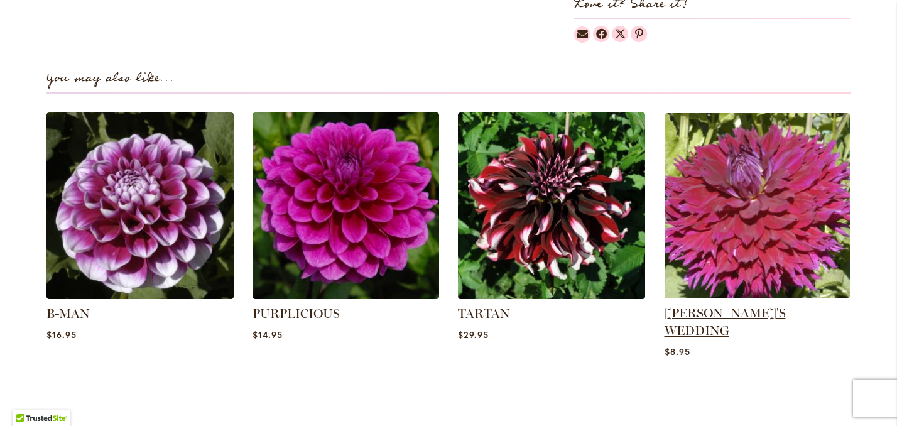
scroll to position [831, 0]
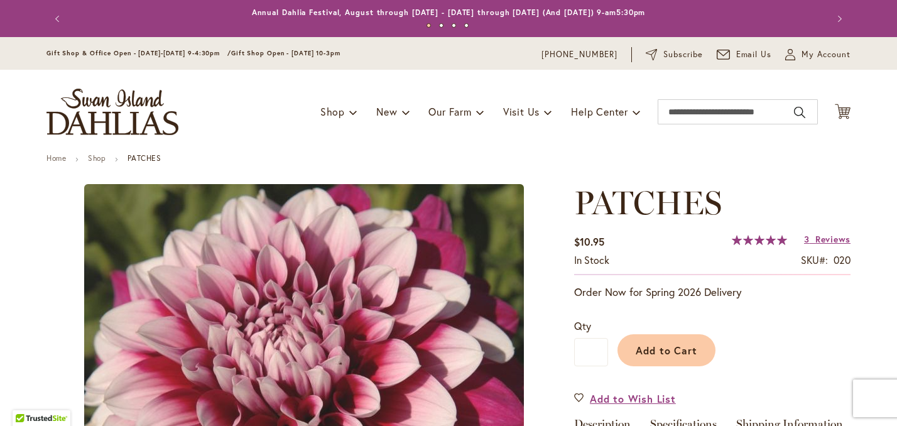
type input "******"
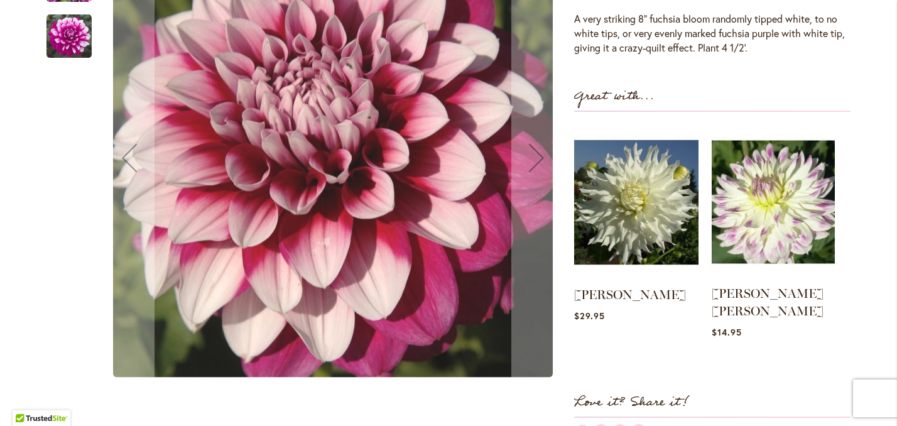
scroll to position [451, 0]
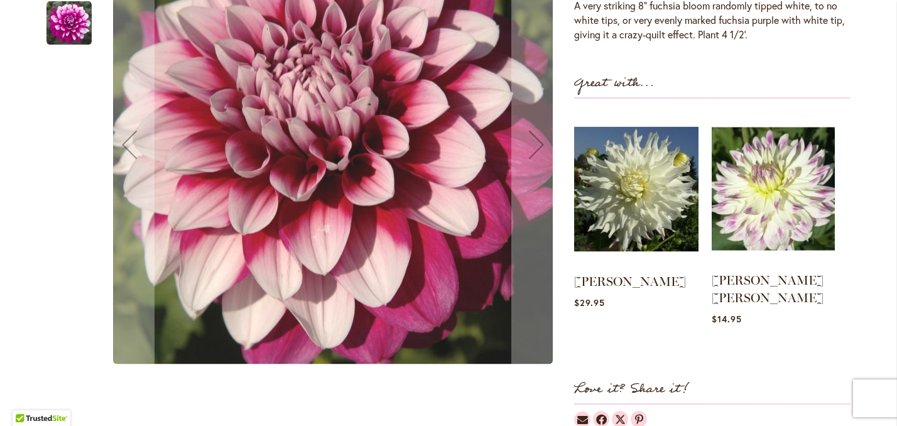
type input "**********"
click at [784, 230] on img at bounding box center [772, 189] width 123 height 154
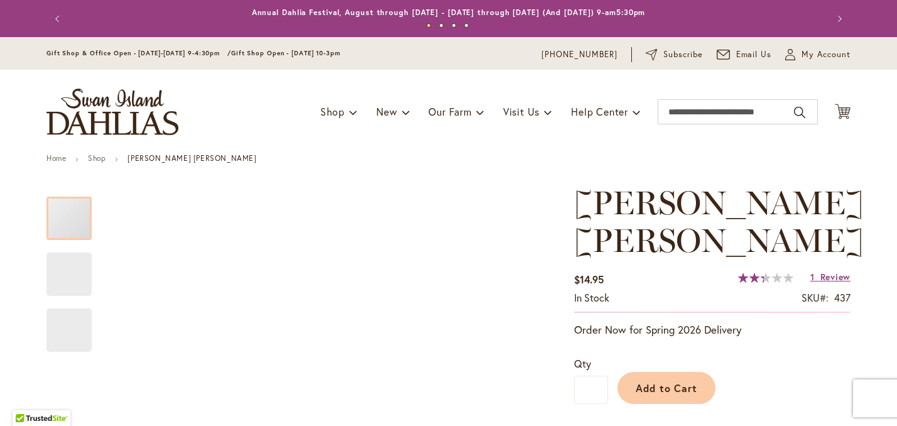
type input "******"
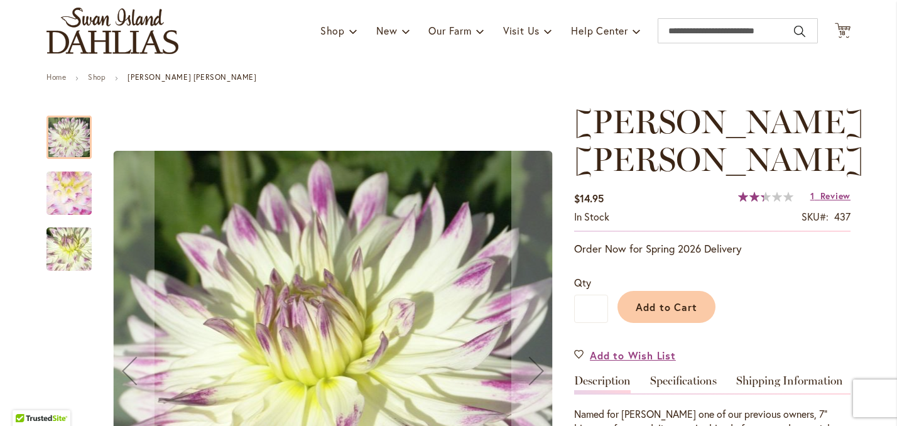
scroll to position [28, 0]
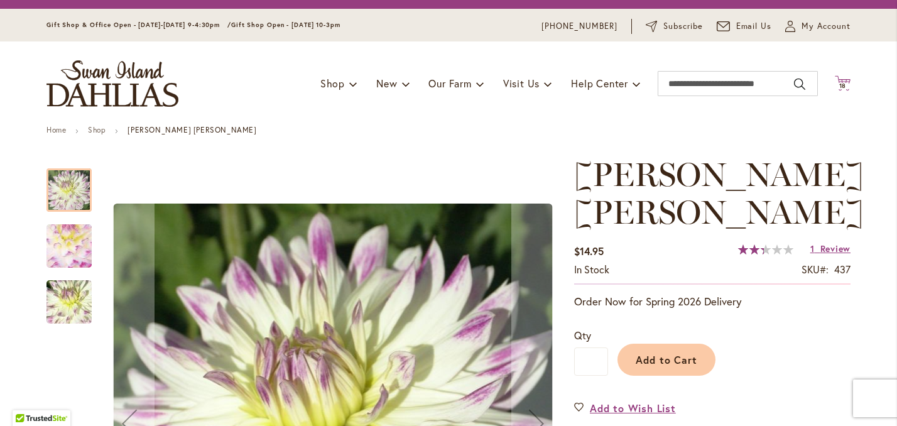
type input "**********"
click at [841, 89] on icon "Cart .cls-1 { fill: #231f20; }" at bounding box center [842, 83] width 16 height 16
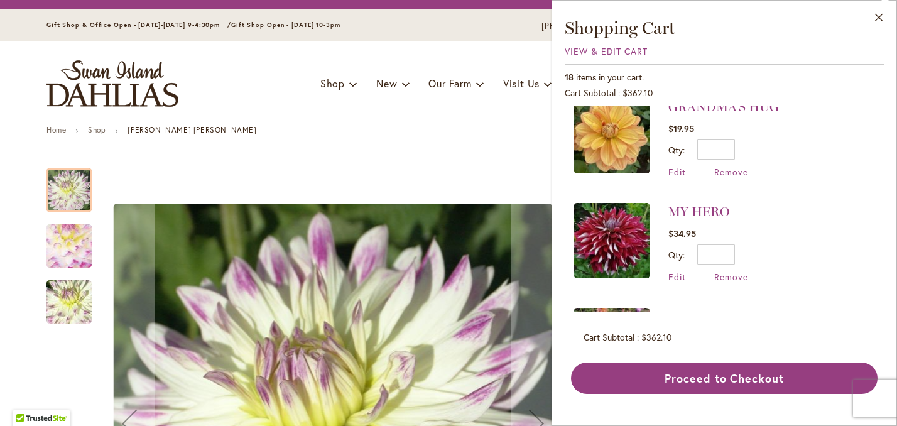
scroll to position [440, 0]
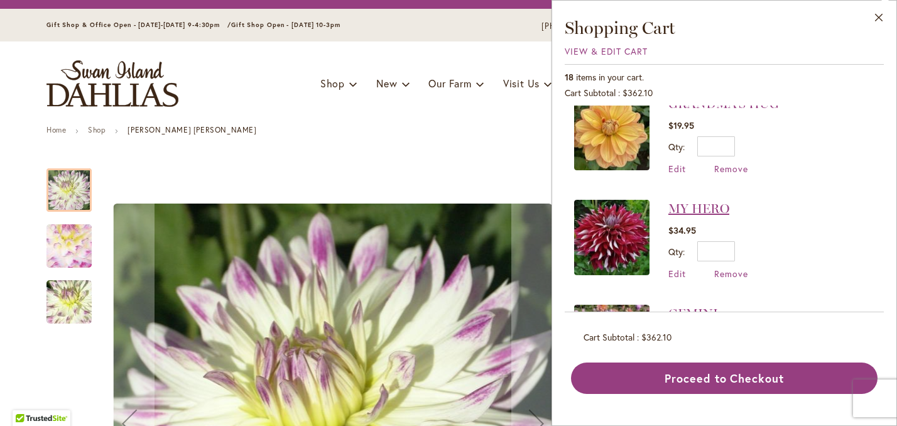
click at [691, 201] on link "MY HERO" at bounding box center [698, 208] width 61 height 15
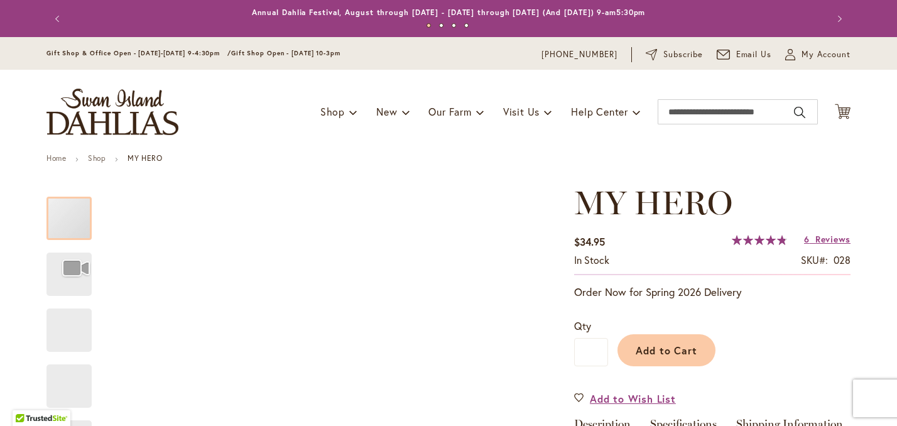
type input "******"
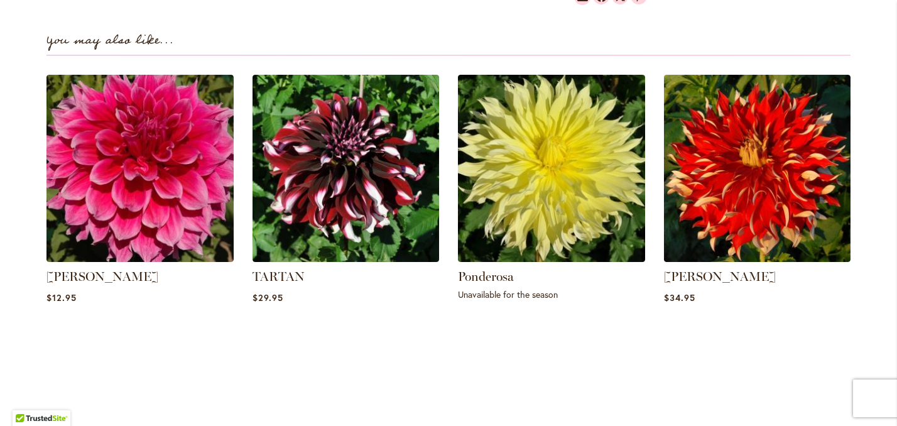
scroll to position [917, 0]
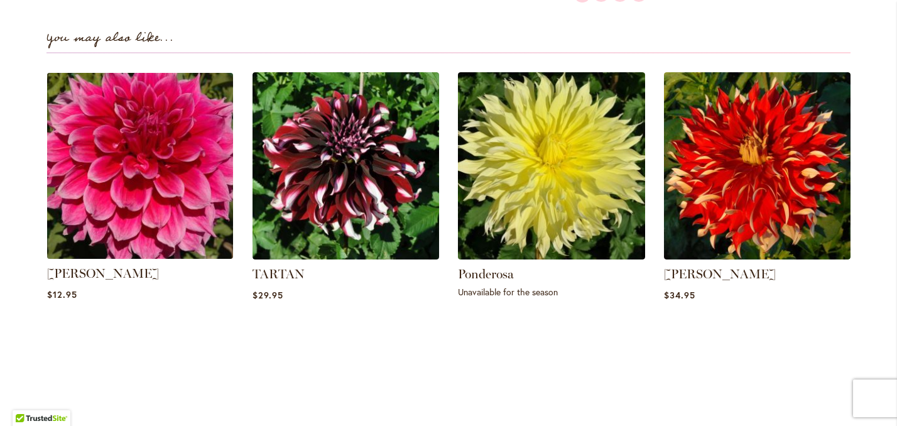
type input "**********"
click at [156, 191] on img at bounding box center [140, 165] width 195 height 195
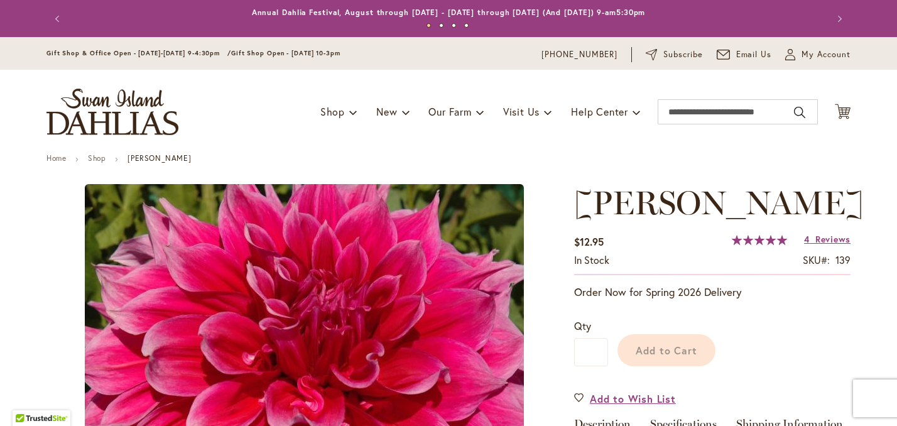
type input "******"
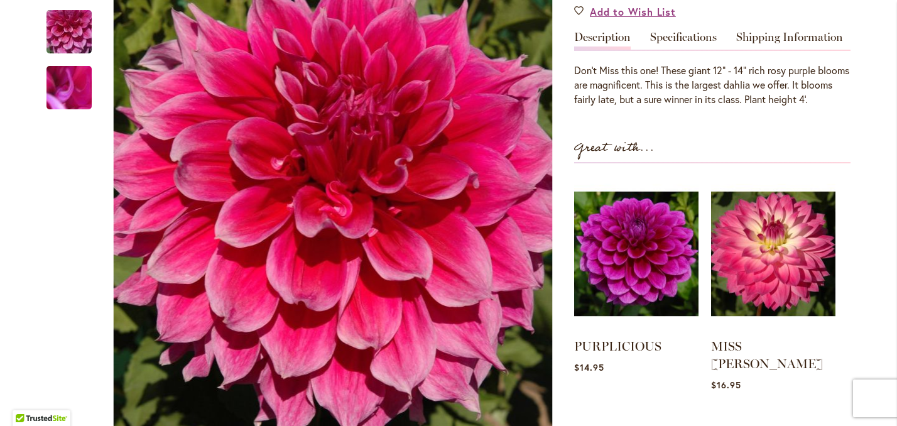
scroll to position [534, 0]
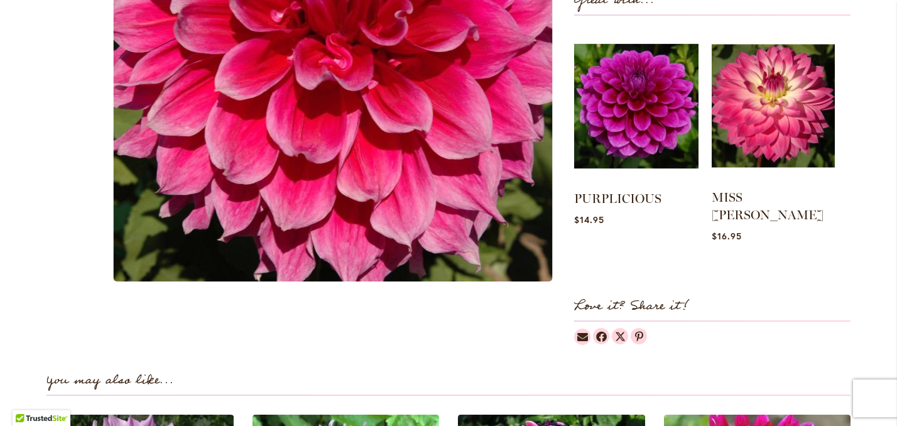
type input "**********"
click at [765, 146] on img at bounding box center [772, 106] width 123 height 154
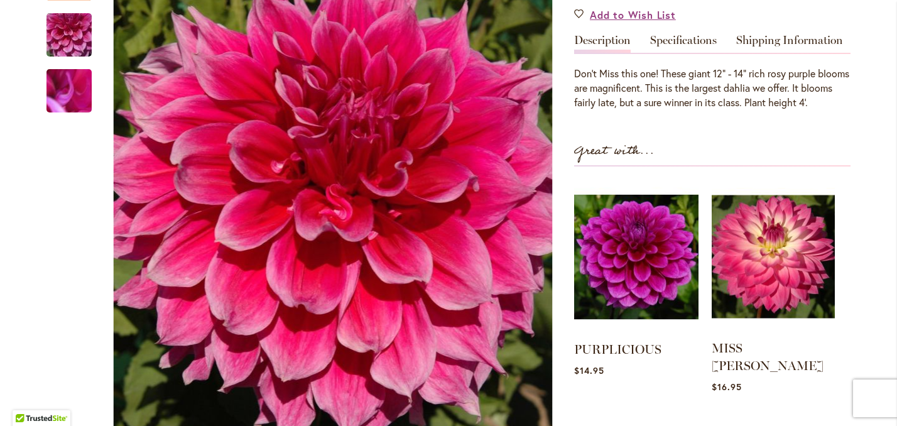
scroll to position [372, 0]
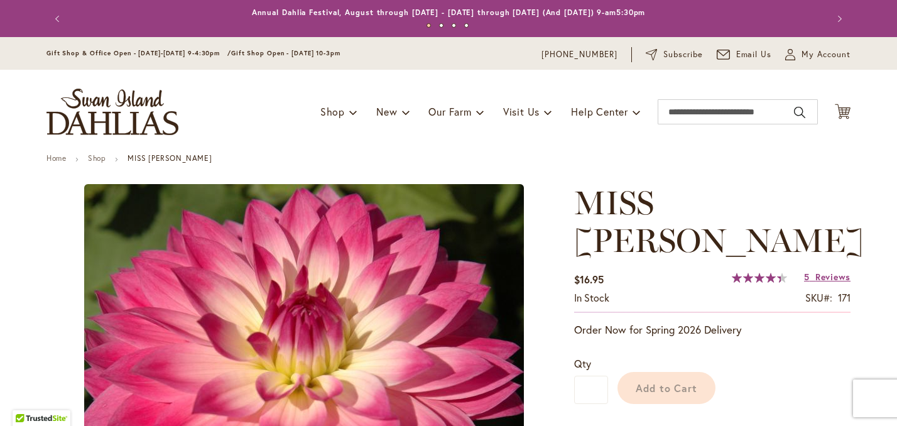
type input "******"
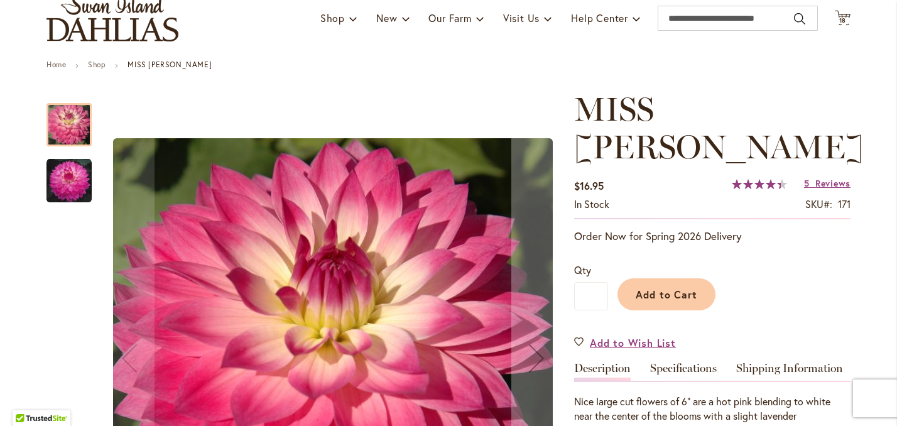
scroll to position [151, 0]
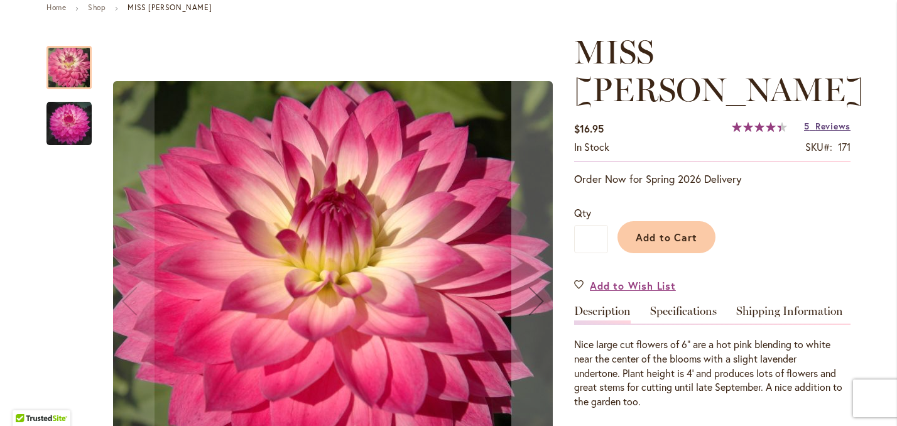
type input "**********"
click at [836, 120] on span "Reviews" at bounding box center [832, 126] width 35 height 12
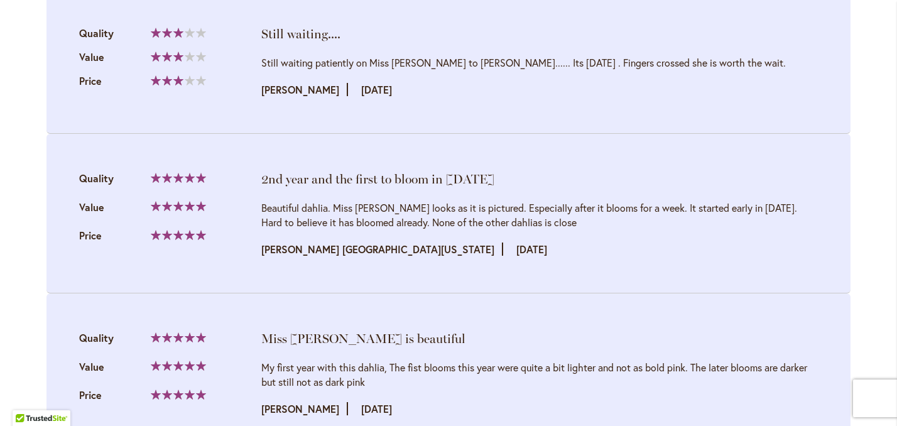
scroll to position [1471, 0]
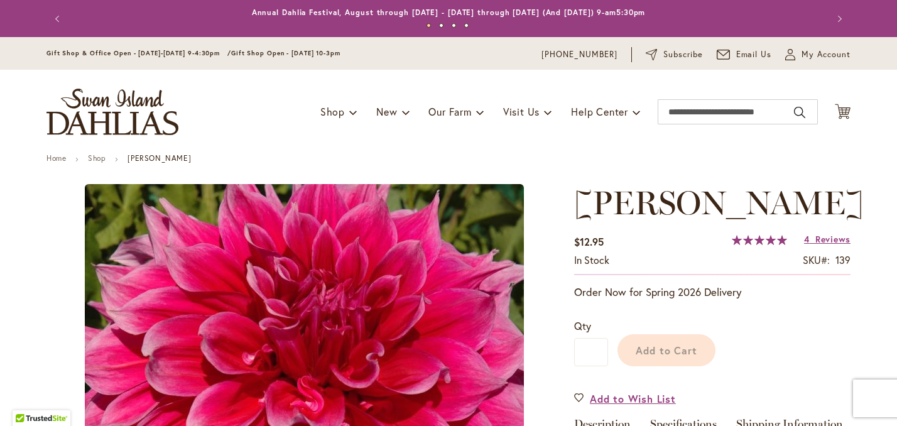
type input "******"
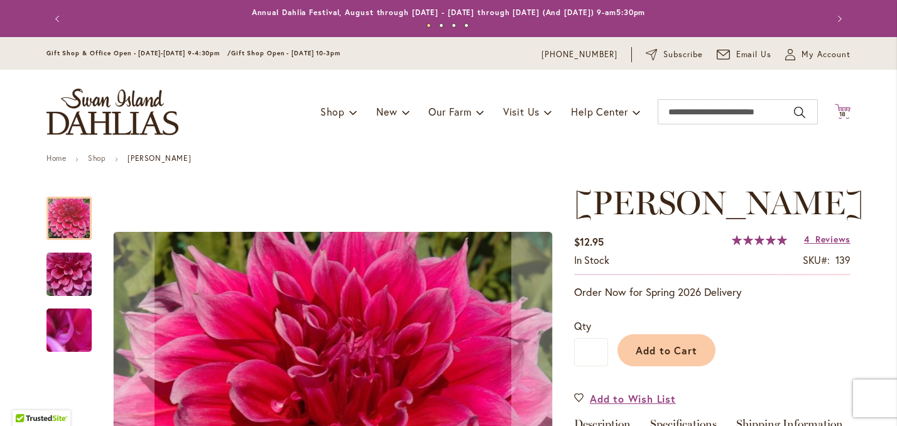
type input "**********"
click at [843, 119] on icon "Cart .cls-1 { fill: #231f20; }" at bounding box center [842, 112] width 16 height 16
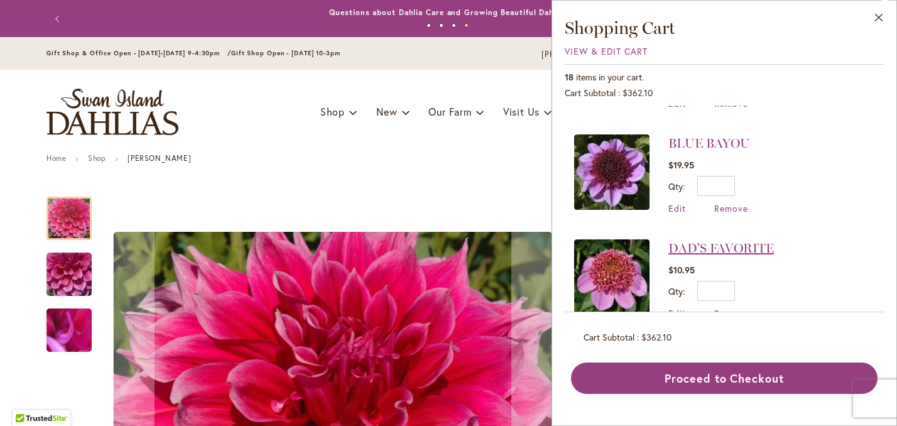
scroll to position [921, 0]
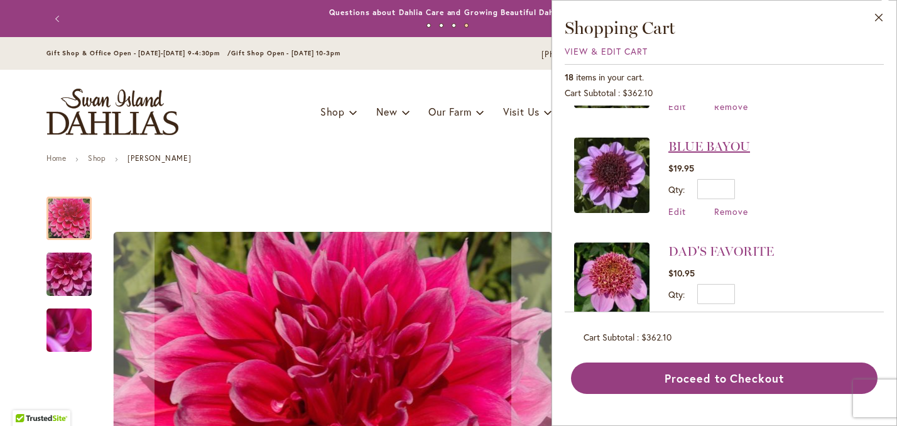
click at [715, 139] on link "BLUE BAYOU" at bounding box center [709, 146] width 82 height 15
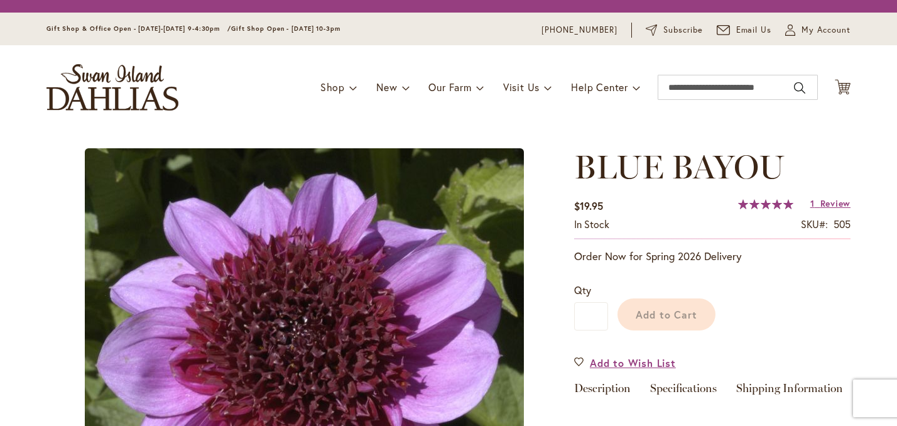
type input "******"
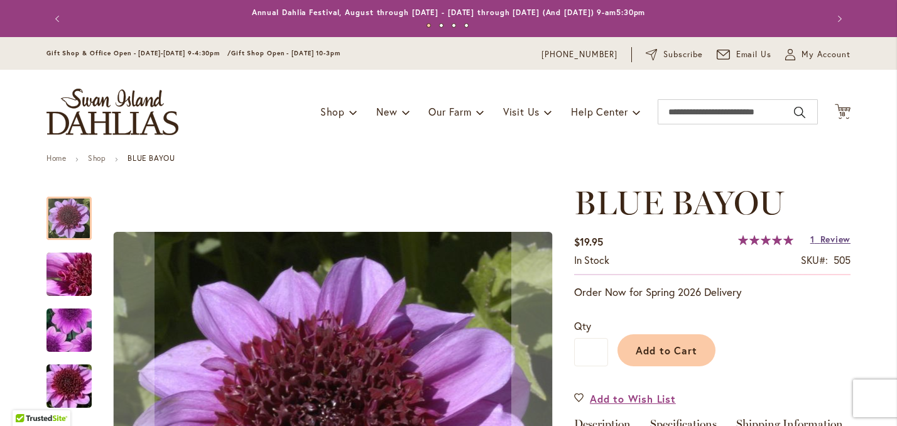
type input "**********"
click at [836, 245] on span "Review" at bounding box center [835, 239] width 30 height 12
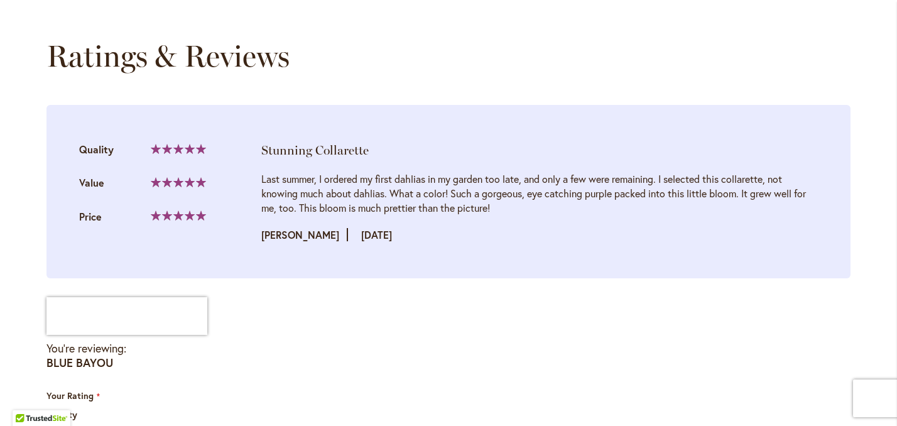
scroll to position [1297, 0]
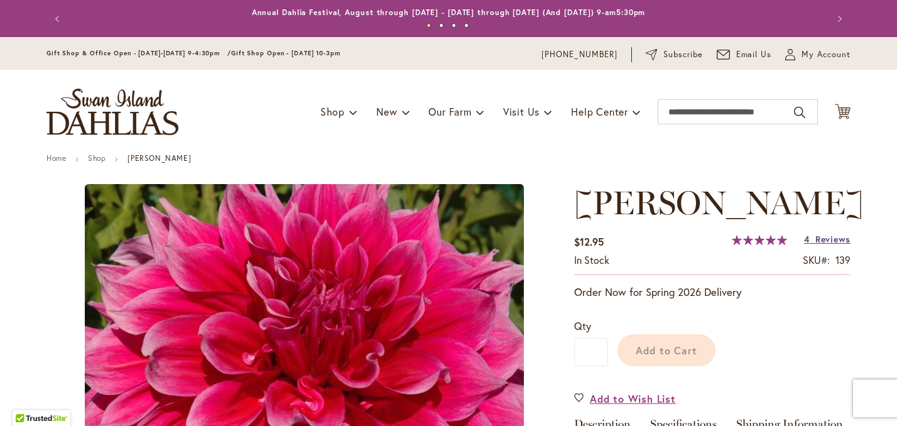
type input "******"
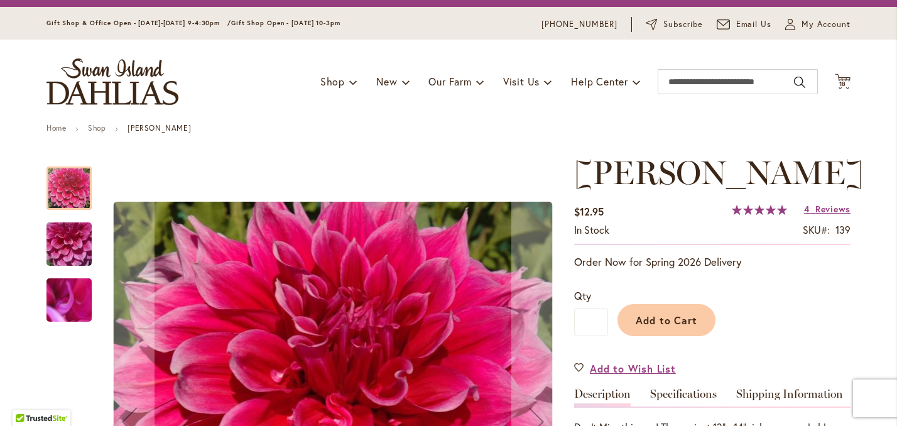
scroll to position [100, 0]
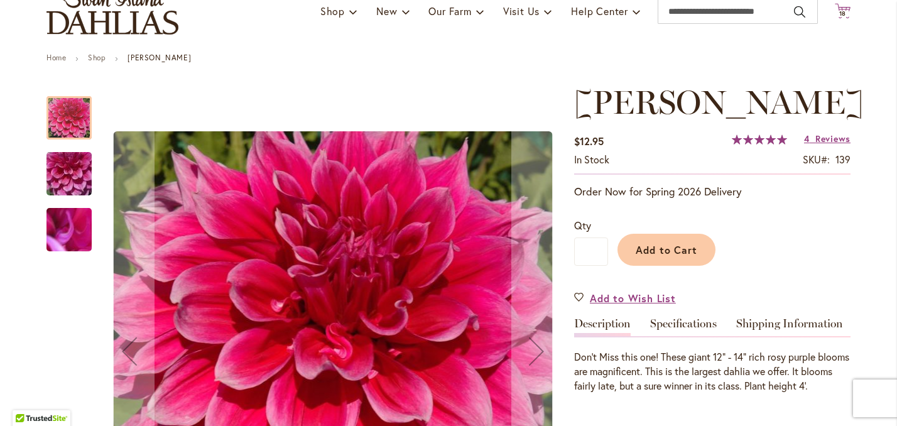
type input "**********"
click at [843, 18] on span "18" at bounding box center [843, 13] width 8 height 8
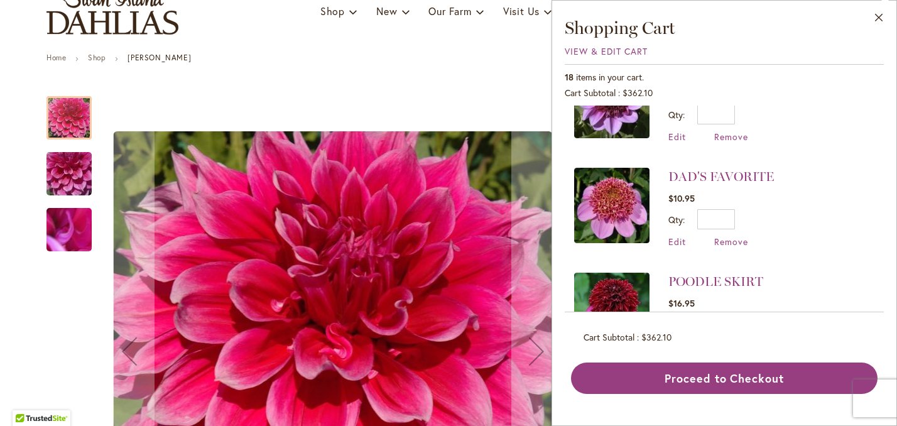
scroll to position [998, 0]
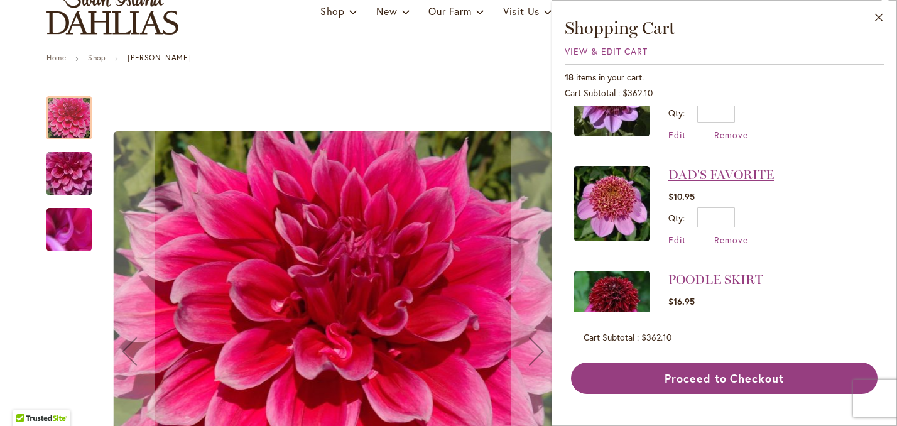
click at [720, 167] on link "DAD'S FAVORITE" at bounding box center [720, 174] width 105 height 15
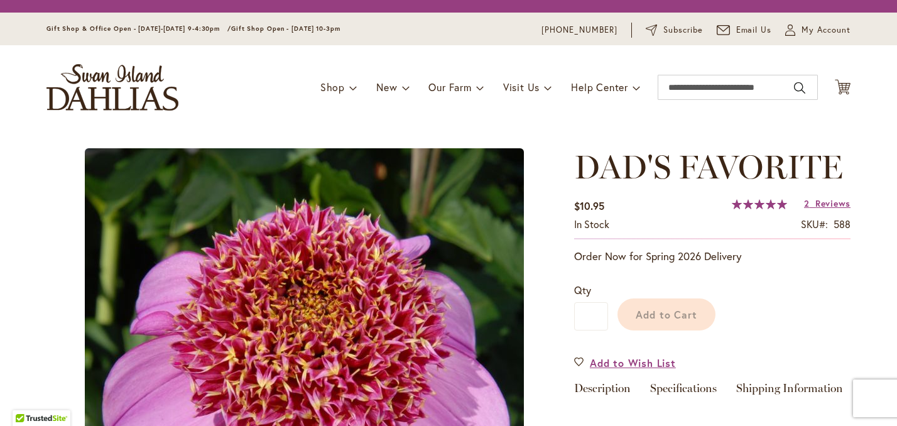
type input "******"
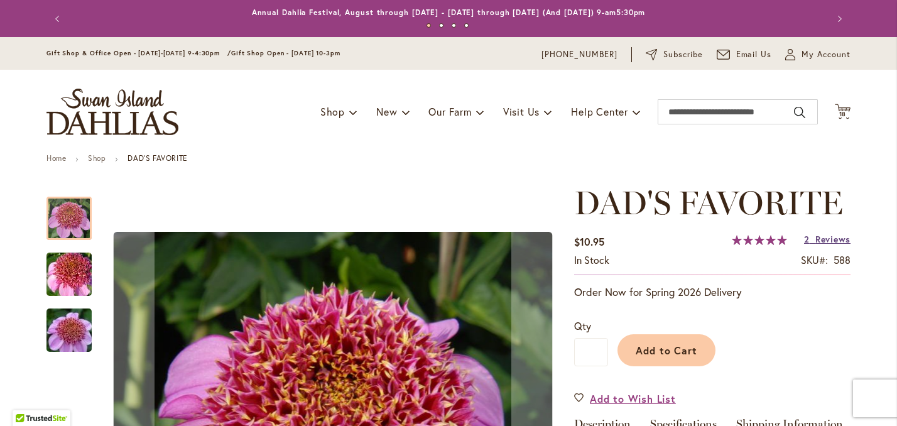
type input "**********"
click at [836, 245] on span "Reviews" at bounding box center [832, 239] width 35 height 12
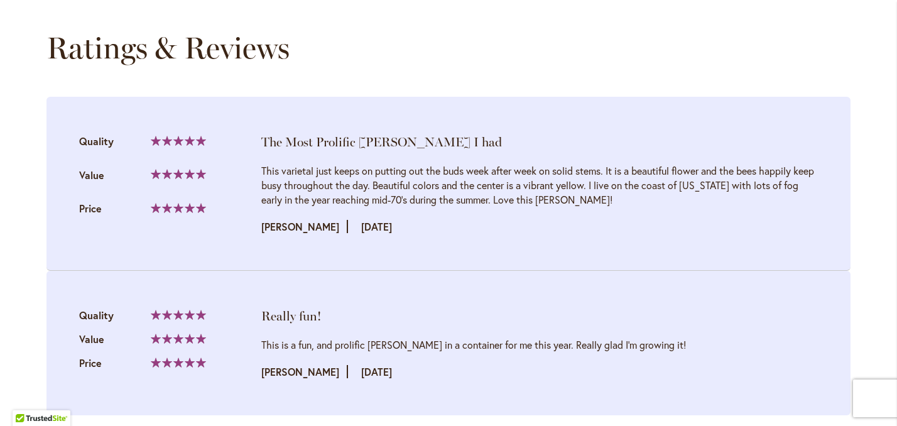
scroll to position [1312, 0]
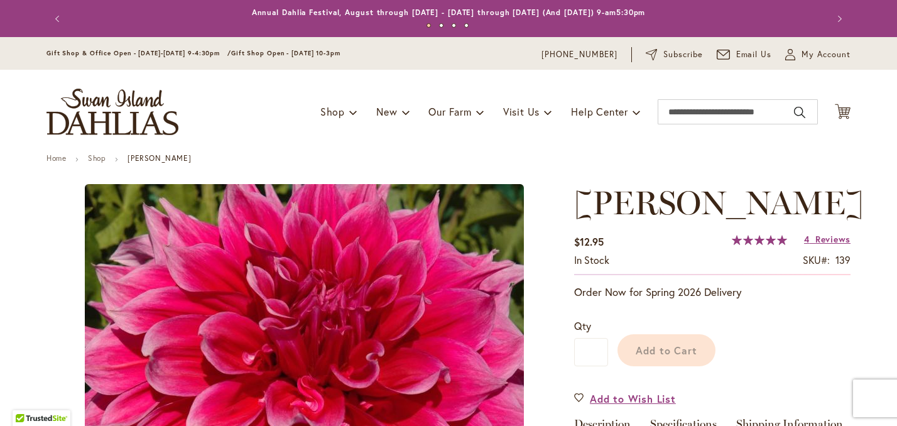
type input "******"
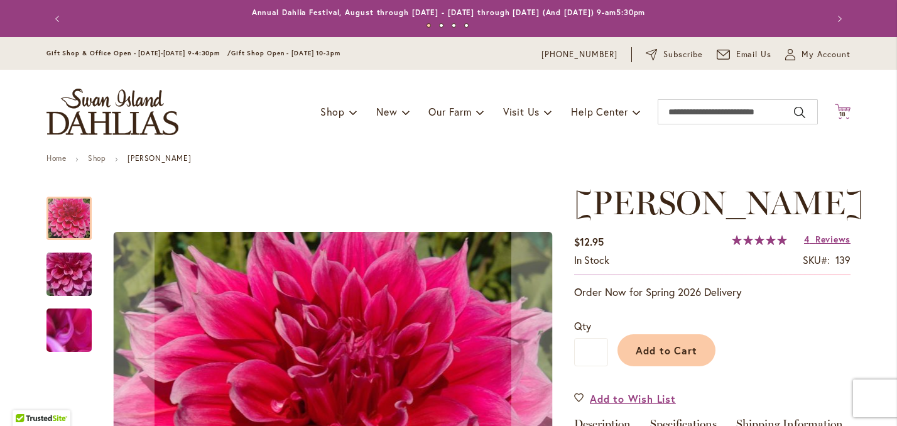
type input "**********"
click at [844, 118] on span "18" at bounding box center [843, 114] width 8 height 8
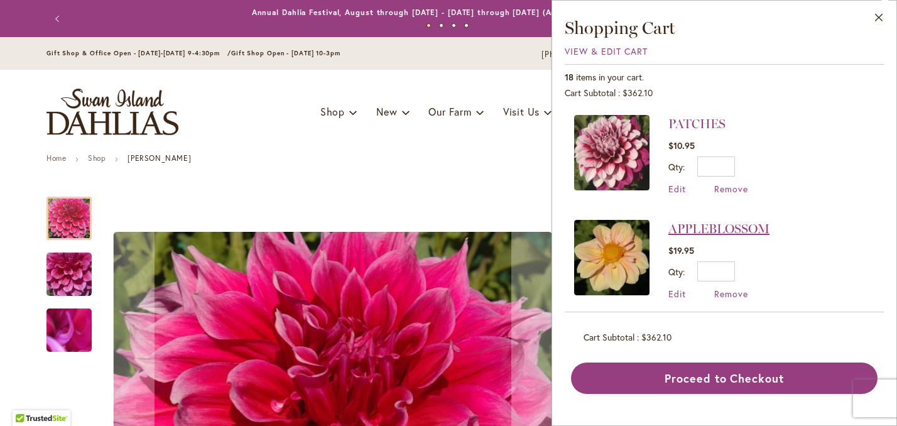
click at [718, 230] on link "APPLEBLOSSOM" at bounding box center [718, 228] width 101 height 15
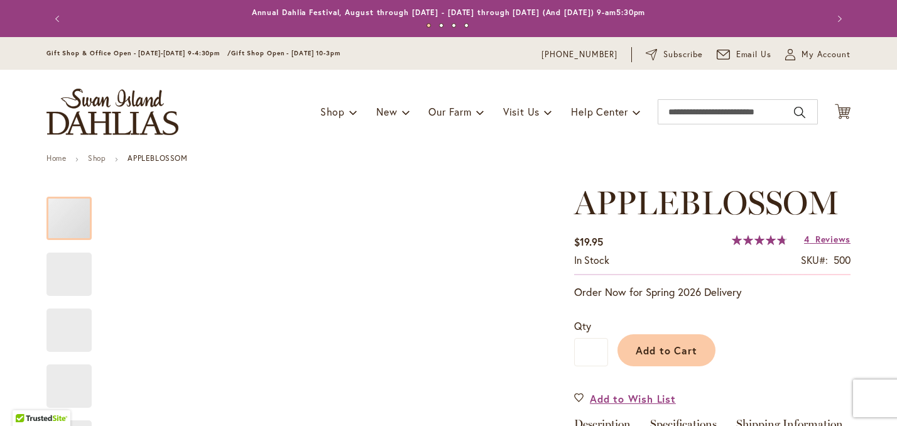
type input "******"
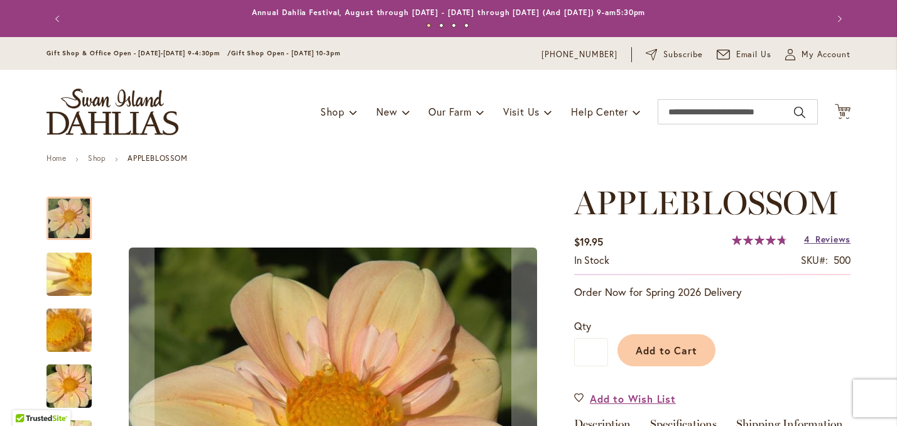
type input "**********"
click at [840, 245] on span "Reviews" at bounding box center [832, 239] width 35 height 12
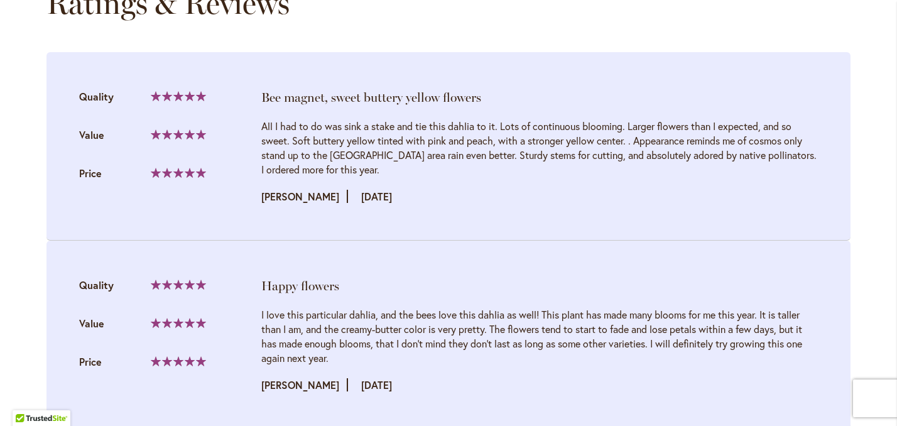
scroll to position [1327, 0]
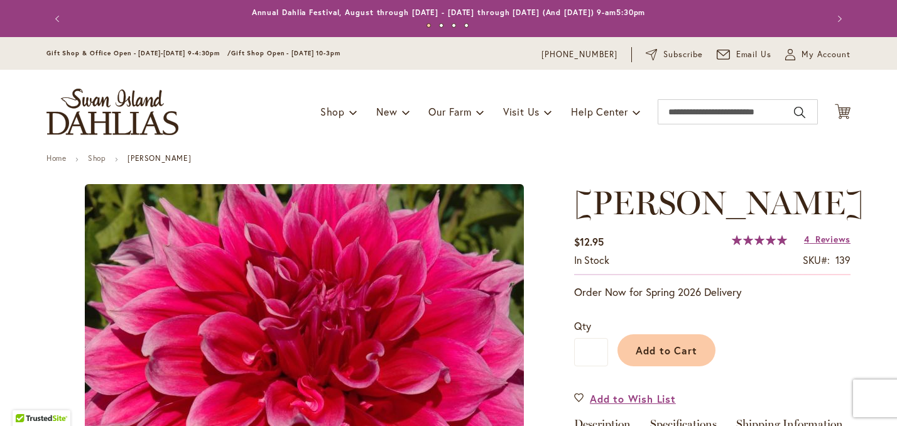
type input "******"
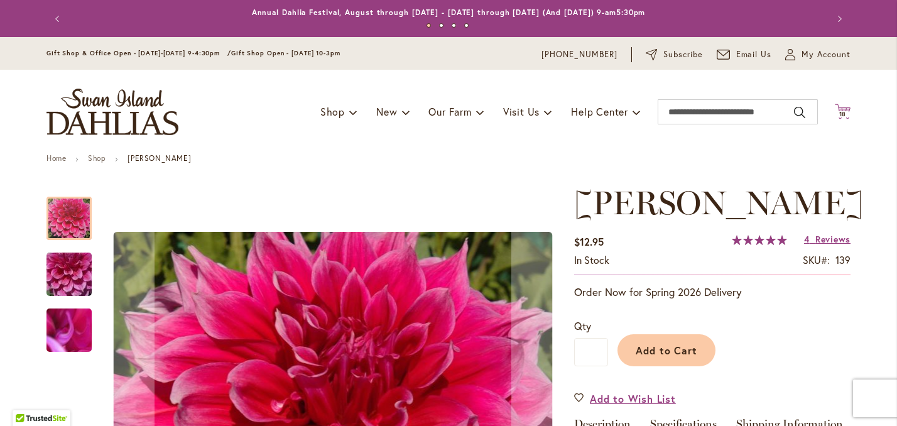
type input "**********"
click at [846, 119] on icon "Cart .cls-1 { fill: #231f20; }" at bounding box center [842, 112] width 16 height 16
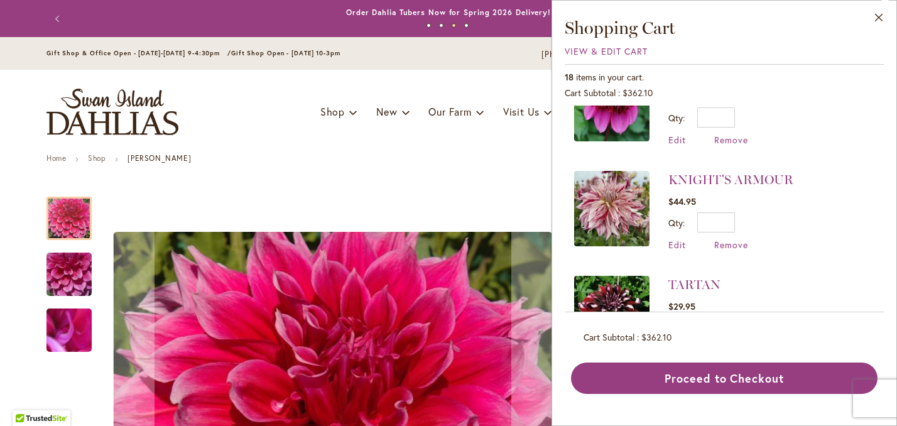
scroll to position [1255, 0]
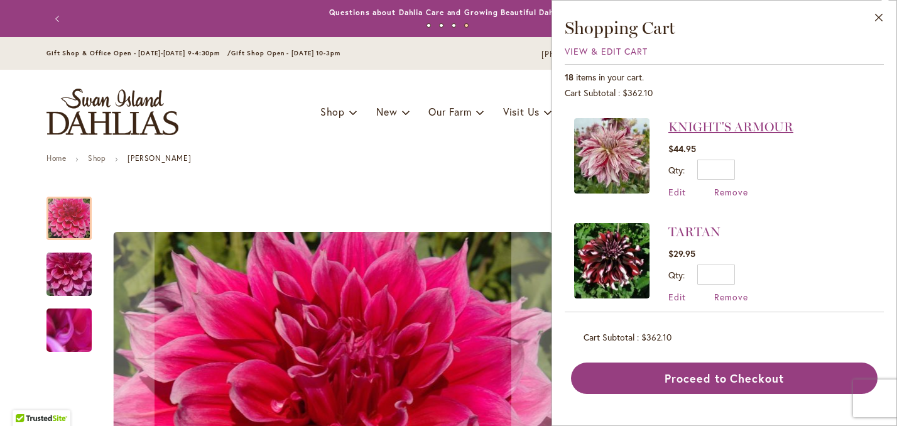
click at [726, 119] on link "KNIGHT'S ARMOUR" at bounding box center [730, 126] width 125 height 15
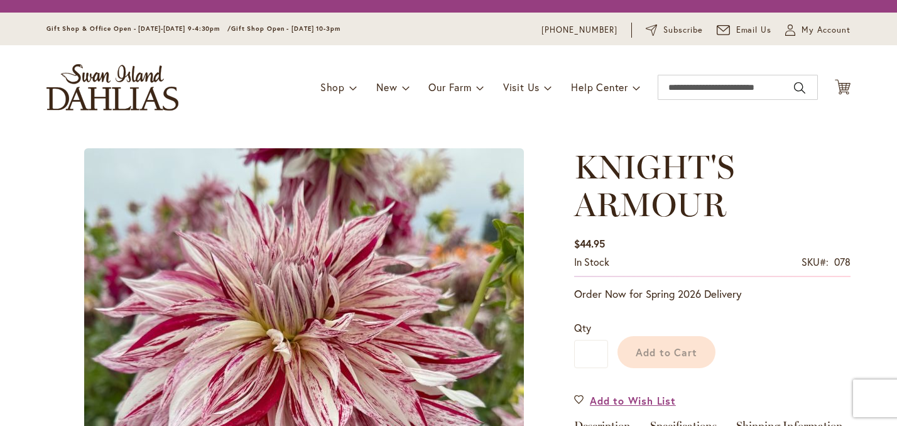
type input "******"
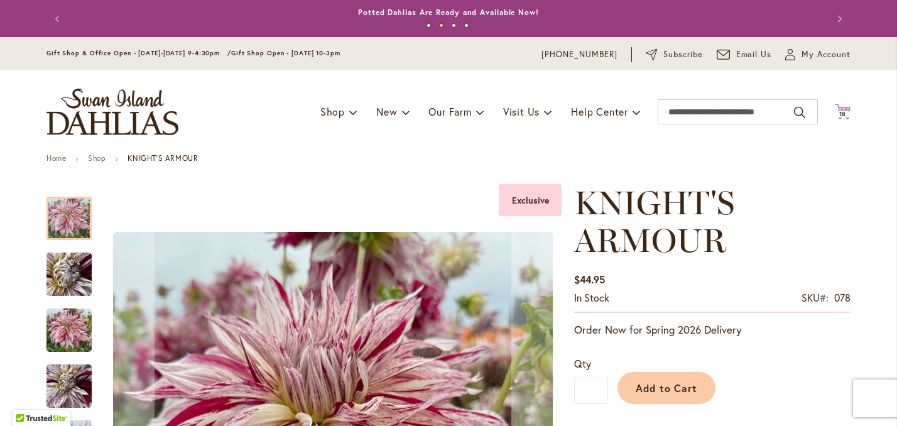
type input "**********"
click at [839, 119] on icon "Cart .cls-1 { fill: #231f20; }" at bounding box center [842, 112] width 16 height 16
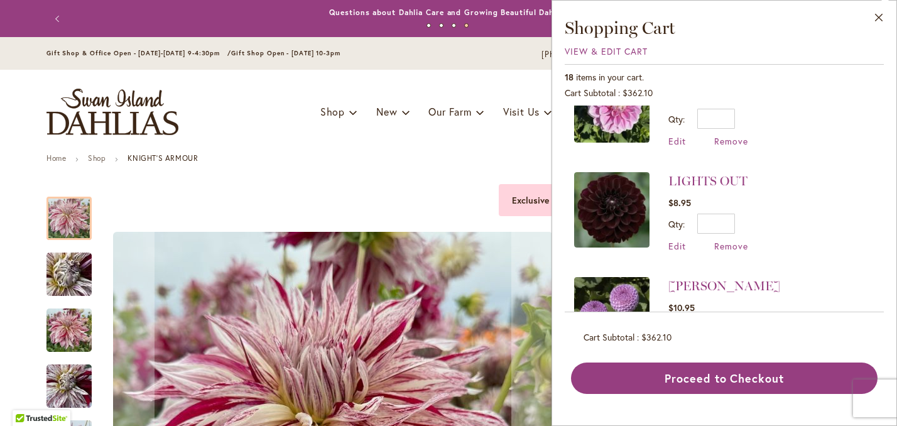
scroll to position [675, 0]
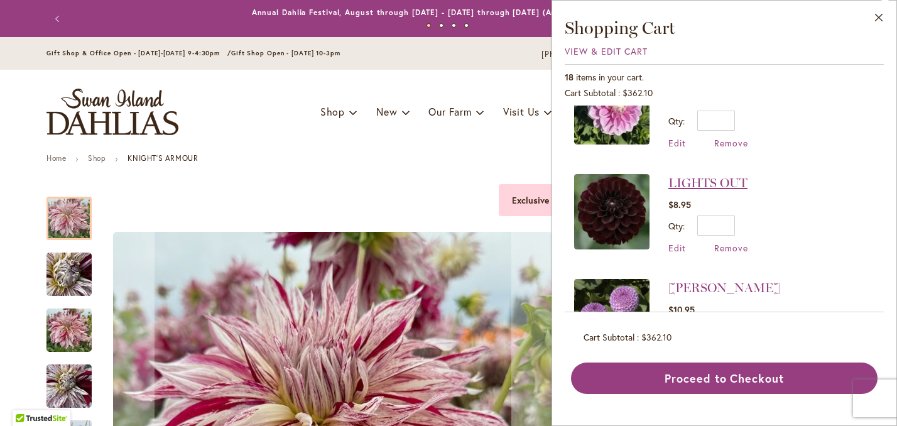
click at [714, 177] on link "LIGHTS OUT" at bounding box center [707, 182] width 79 height 15
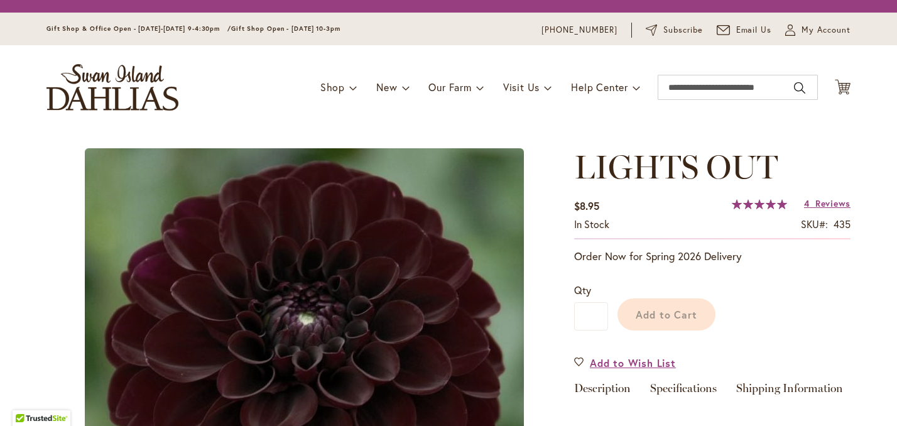
type input "******"
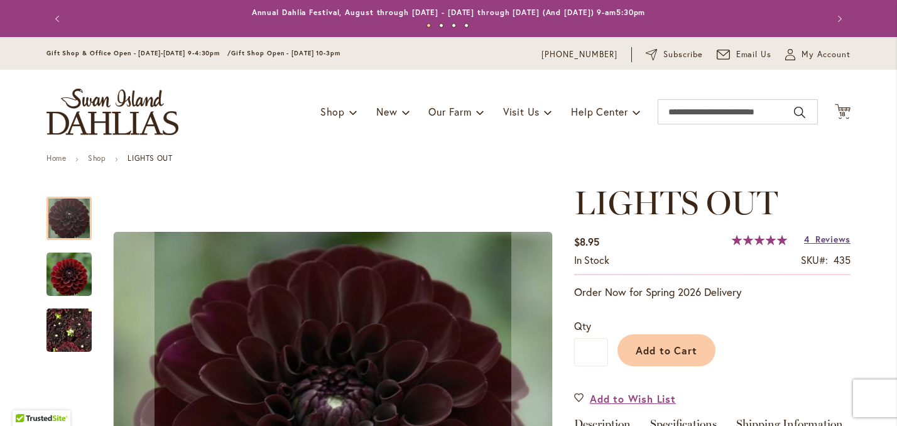
type input "**********"
click at [832, 245] on span "Reviews" at bounding box center [832, 239] width 35 height 12
click at [844, 119] on icon "Cart .cls-1 { fill: #231f20; }" at bounding box center [842, 112] width 16 height 16
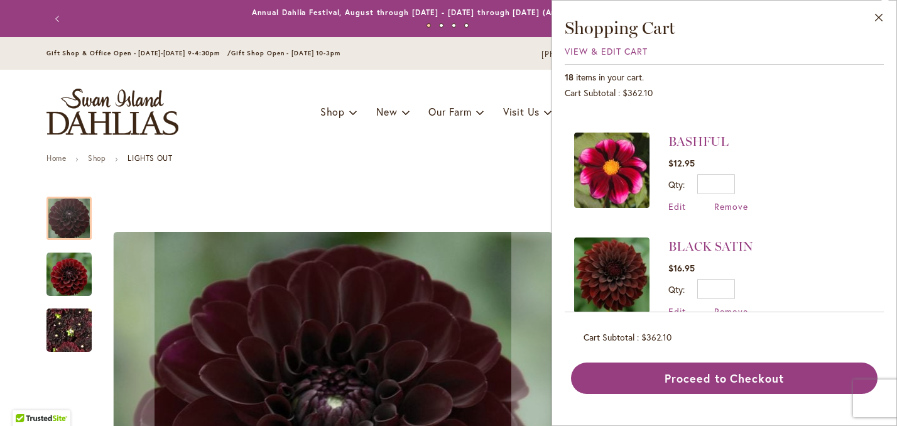
scroll to position [141, 0]
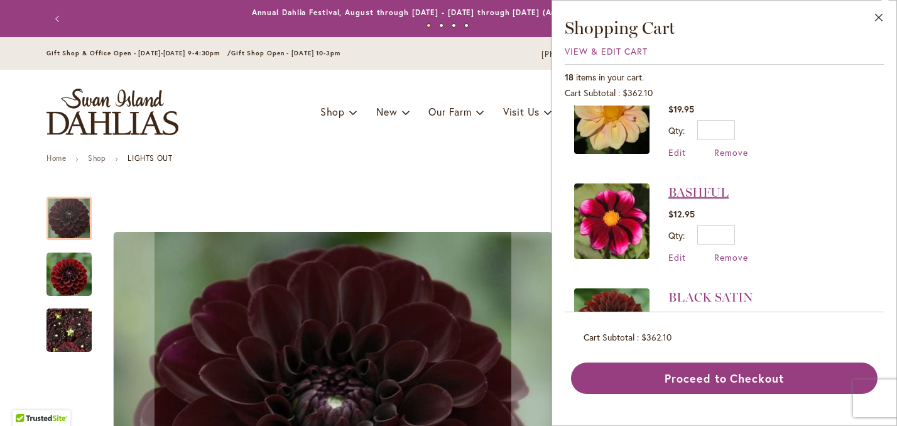
click at [703, 186] on link "BASHFUL" at bounding box center [698, 192] width 60 height 15
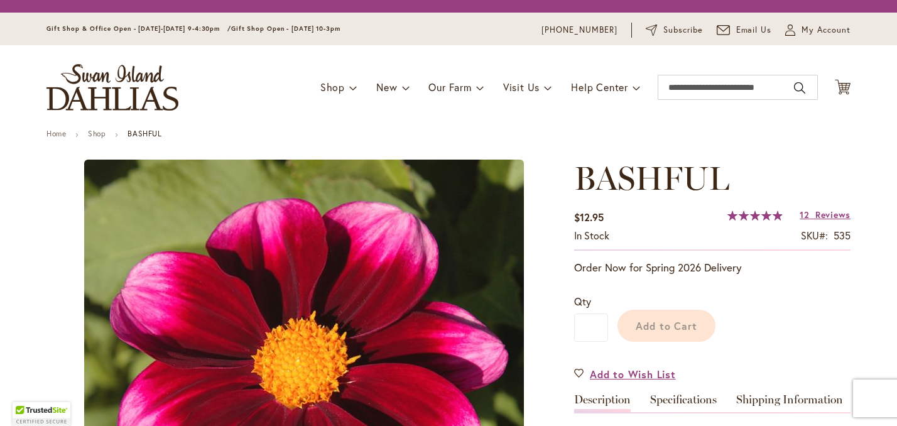
type input "******"
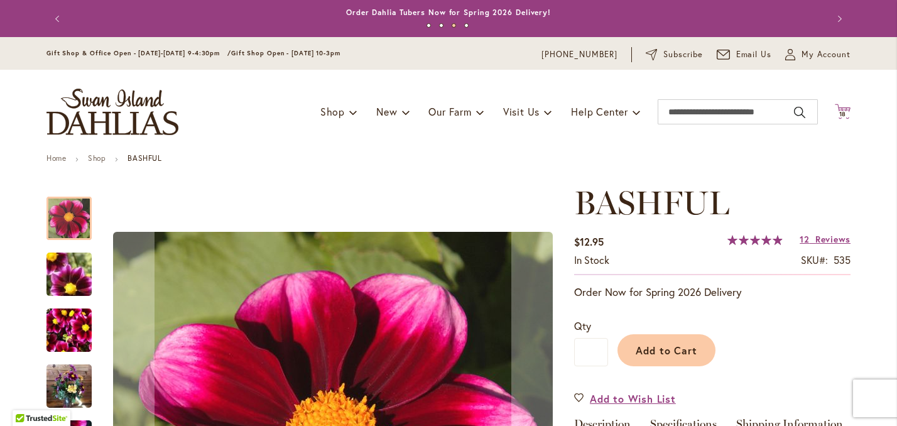
type input "**********"
click at [844, 119] on icon at bounding box center [842, 111] width 16 height 15
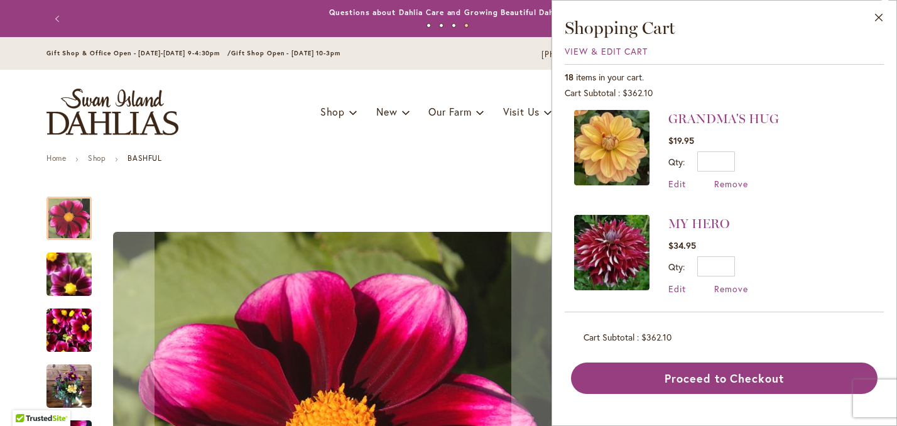
scroll to position [208, 0]
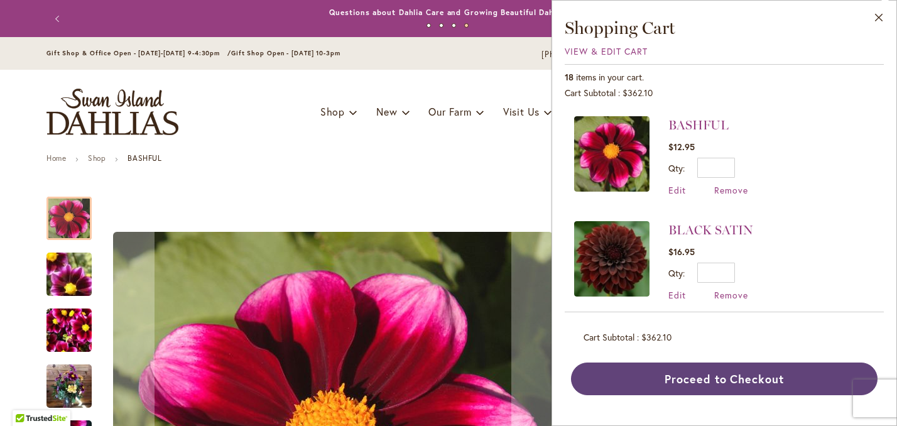
click at [770, 381] on button "Proceed to Checkout" at bounding box center [724, 378] width 306 height 33
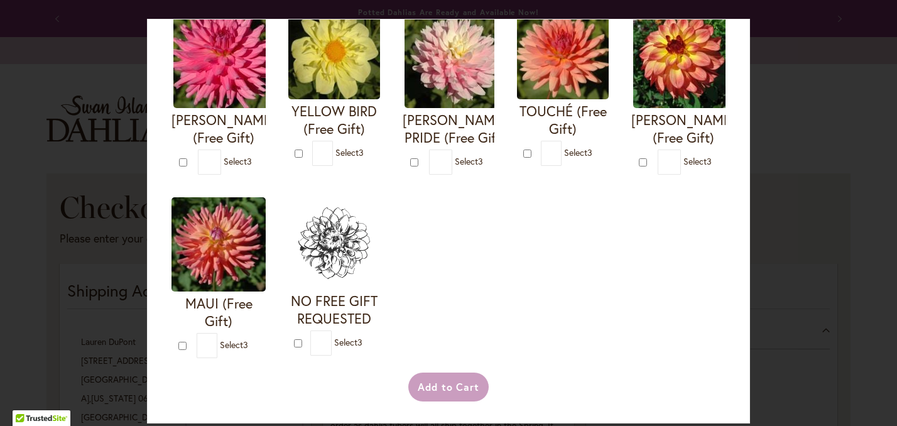
scroll to position [1973, 0]
type input "*"
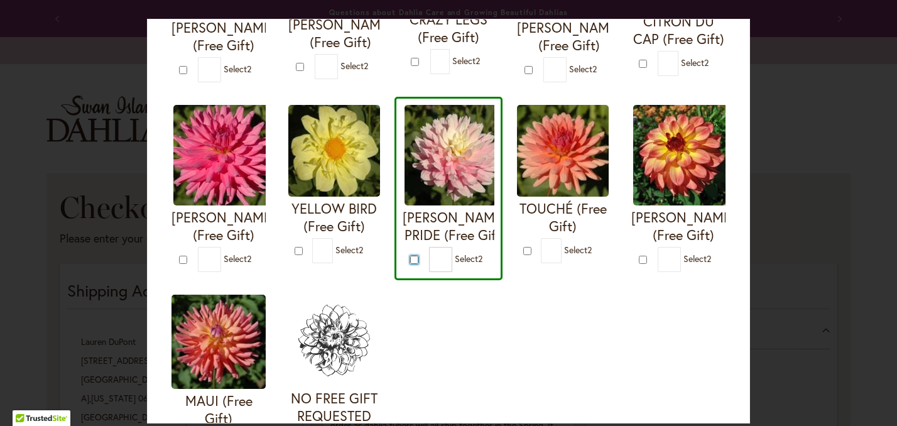
scroll to position [411, 0]
type input "*"
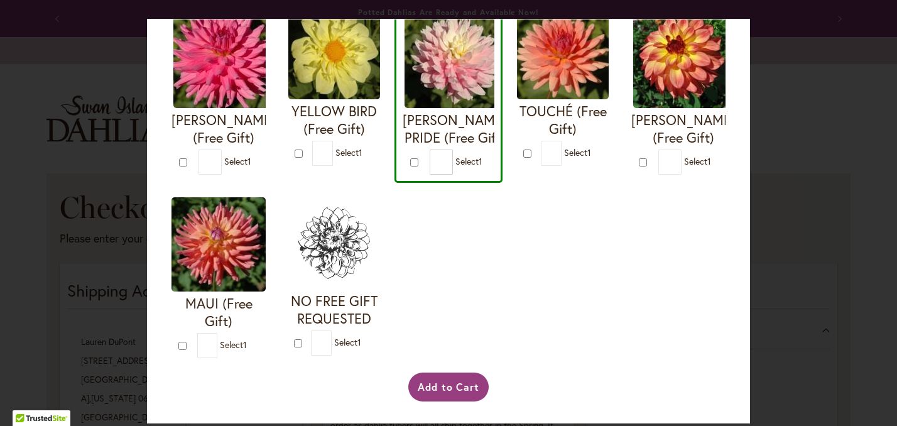
scroll to position [1884, 0]
type input "*"
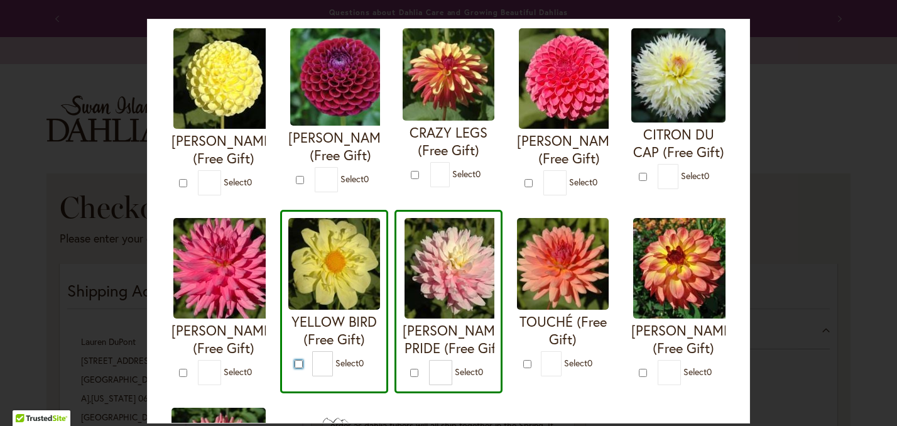
scroll to position [0, 0]
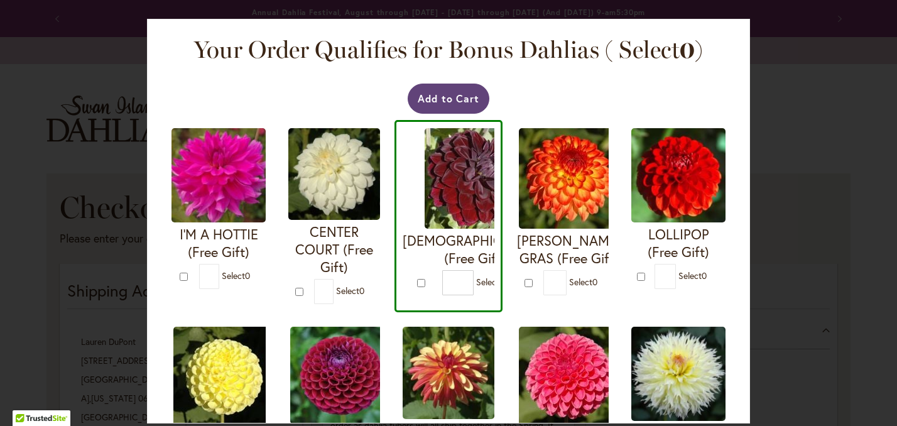
click at [460, 99] on button "Add to Cart" at bounding box center [449, 99] width 82 height 30
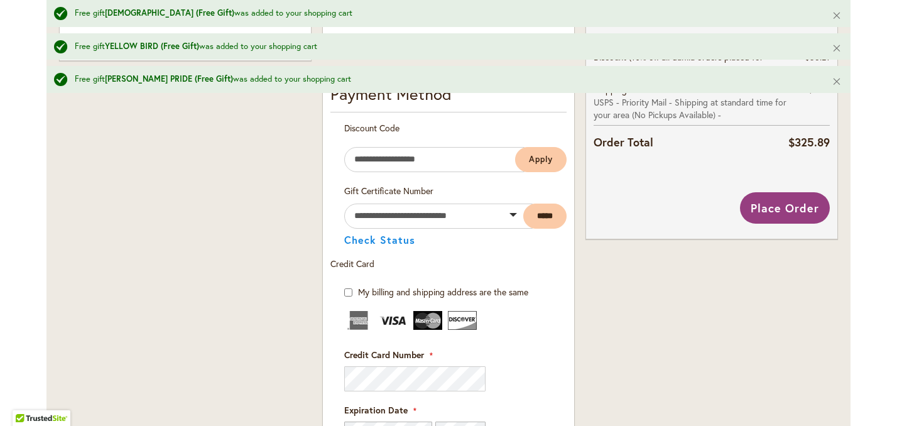
scroll to position [689, 0]
click at [787, 215] on span "Place Order" at bounding box center [784, 207] width 68 height 15
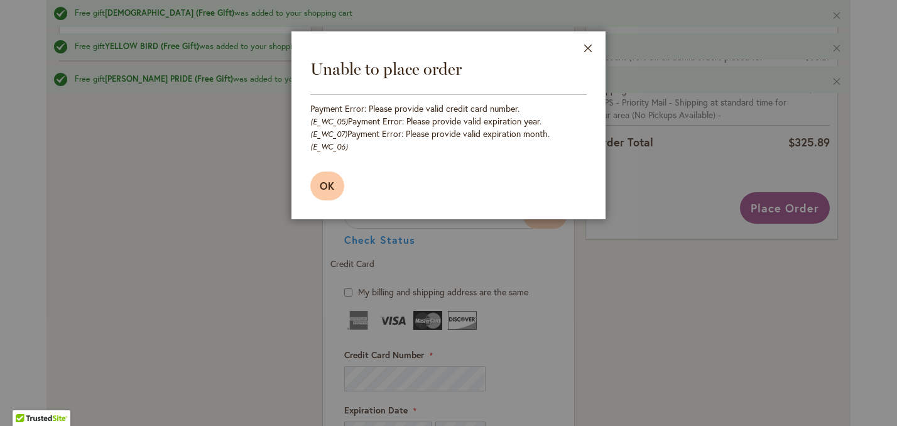
click at [337, 171] on button "OK" at bounding box center [327, 185] width 34 height 29
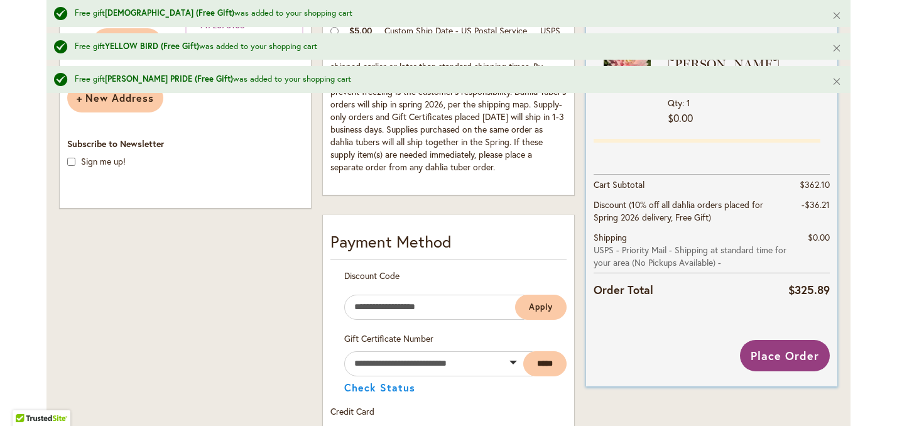
scroll to position [552, 0]
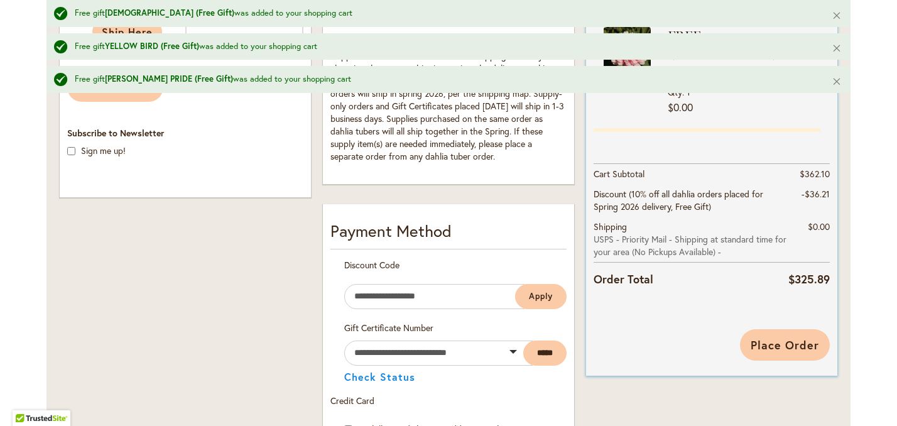
click at [796, 352] on span "Place Order" at bounding box center [784, 344] width 68 height 15
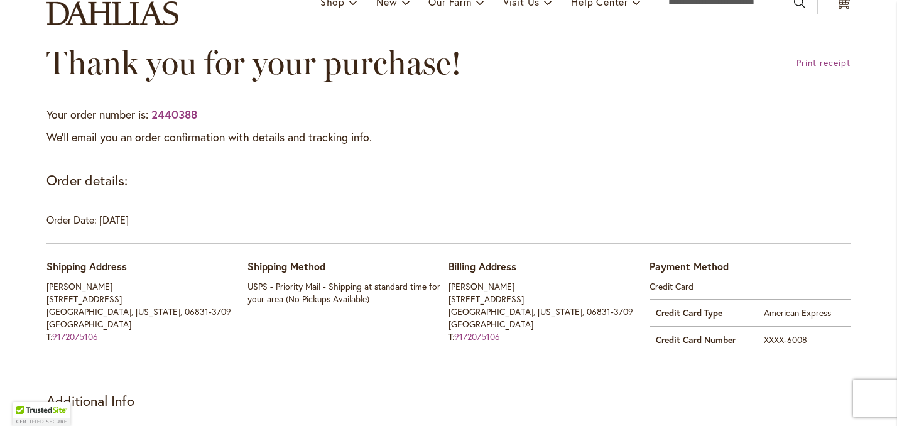
scroll to position [112, 0]
